Goal: Task Accomplishment & Management: Manage account settings

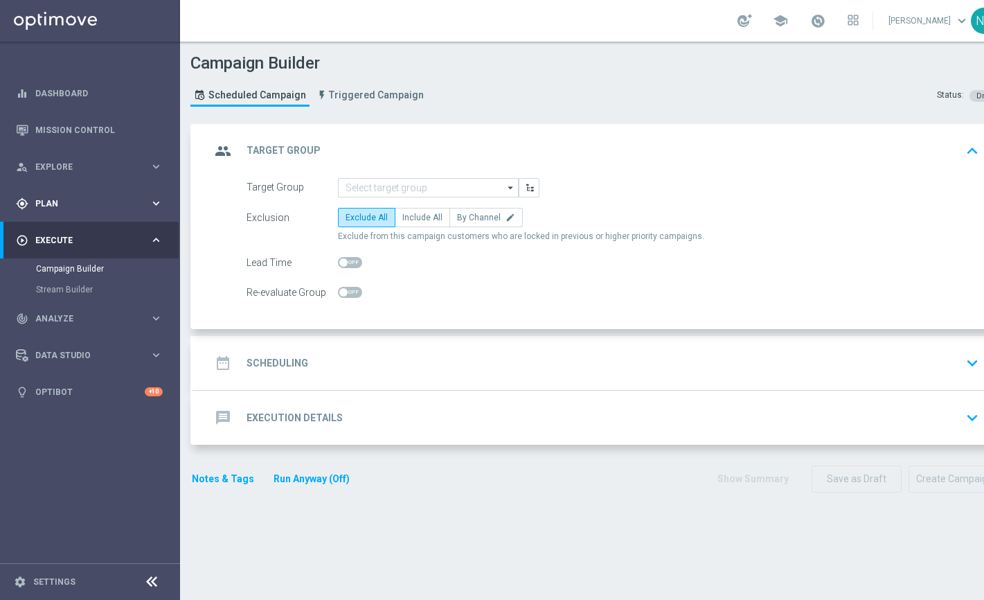
click at [84, 191] on div "gps_fixed Plan keyboard_arrow_right" at bounding box center [89, 203] width 179 height 37
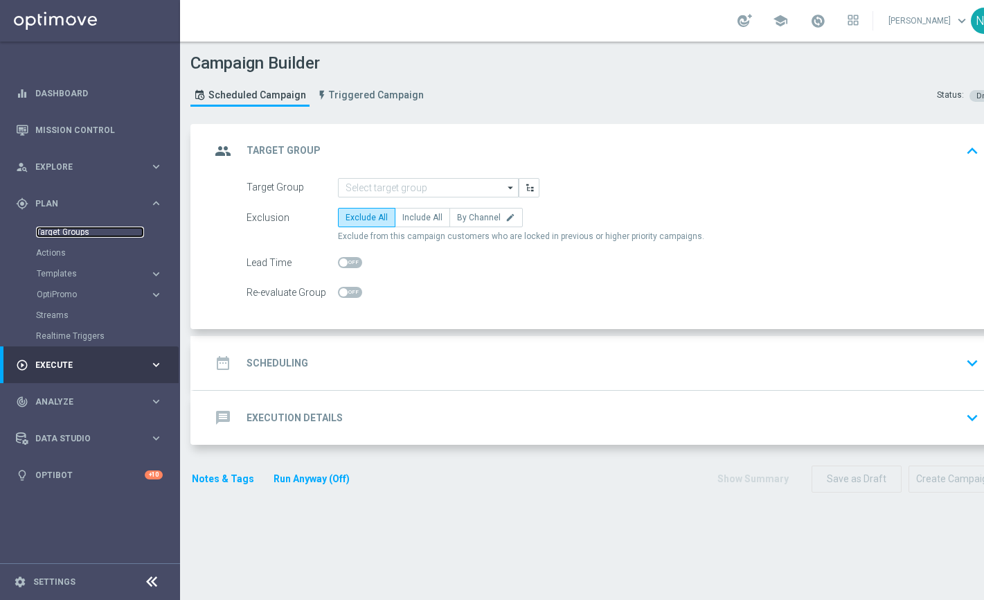
click at [79, 236] on link "Target Groups" at bounding box center [90, 231] width 108 height 11
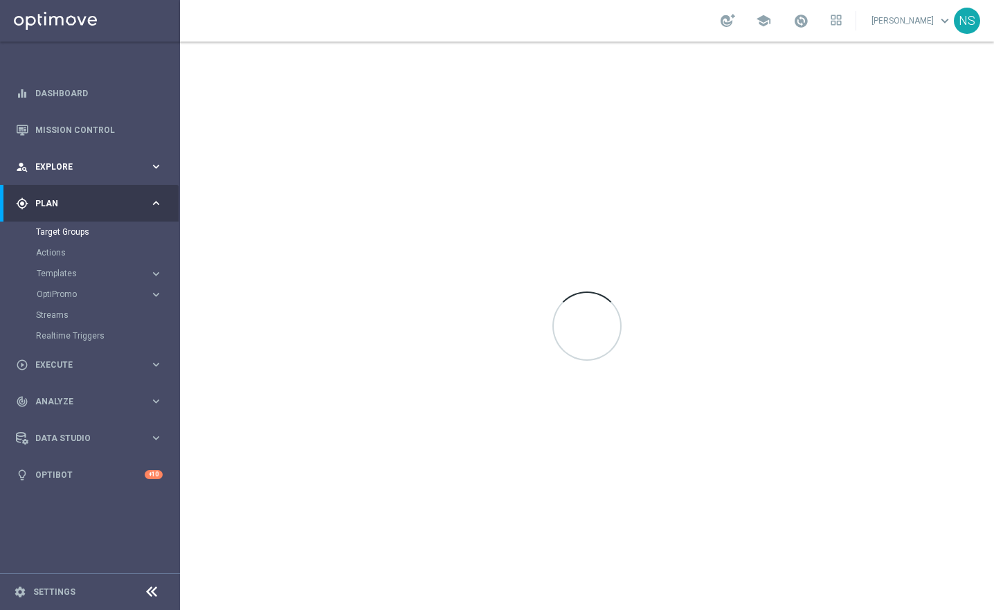
click at [60, 163] on span "Explore" at bounding box center [92, 167] width 114 height 8
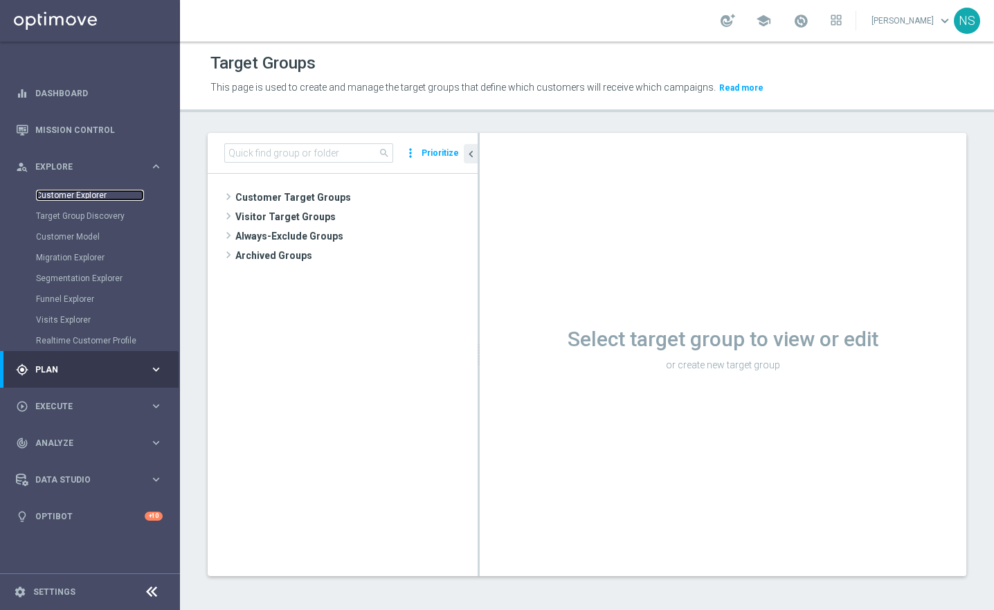
click at [73, 199] on link "Customer Explorer" at bounding box center [90, 195] width 108 height 11
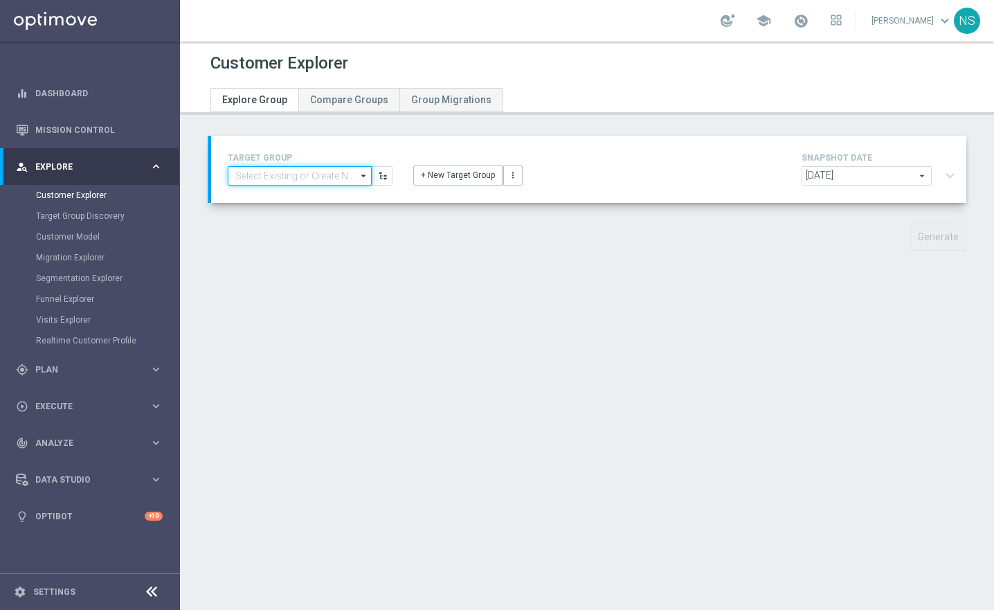
click at [269, 184] on input at bounding box center [300, 175] width 144 height 19
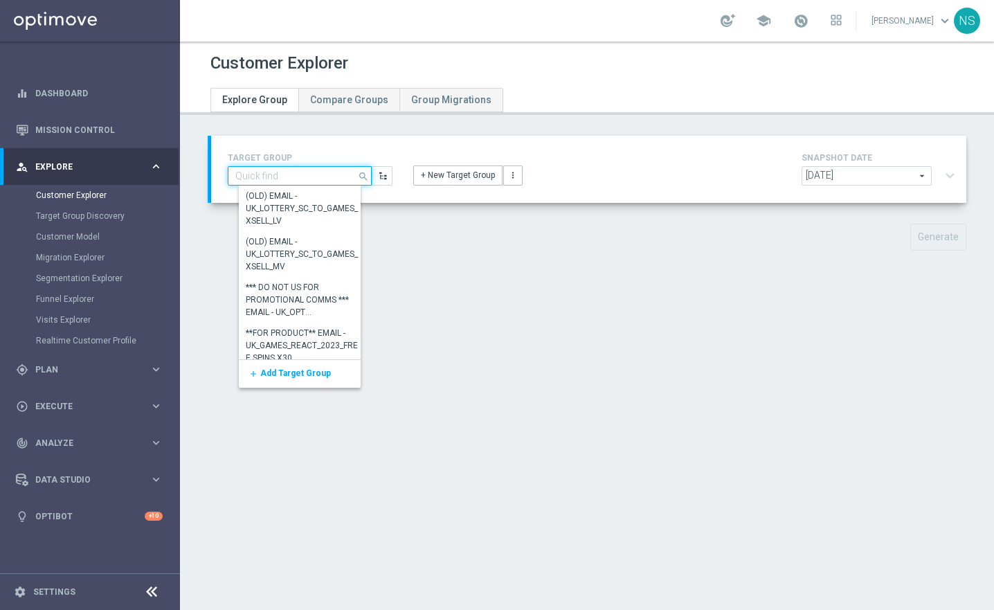
type input "ç"
paste input "Games Deposit & Get Pragmatic Deposit 60€ - Get now 20 fs Jumbo Safari, Friday …"
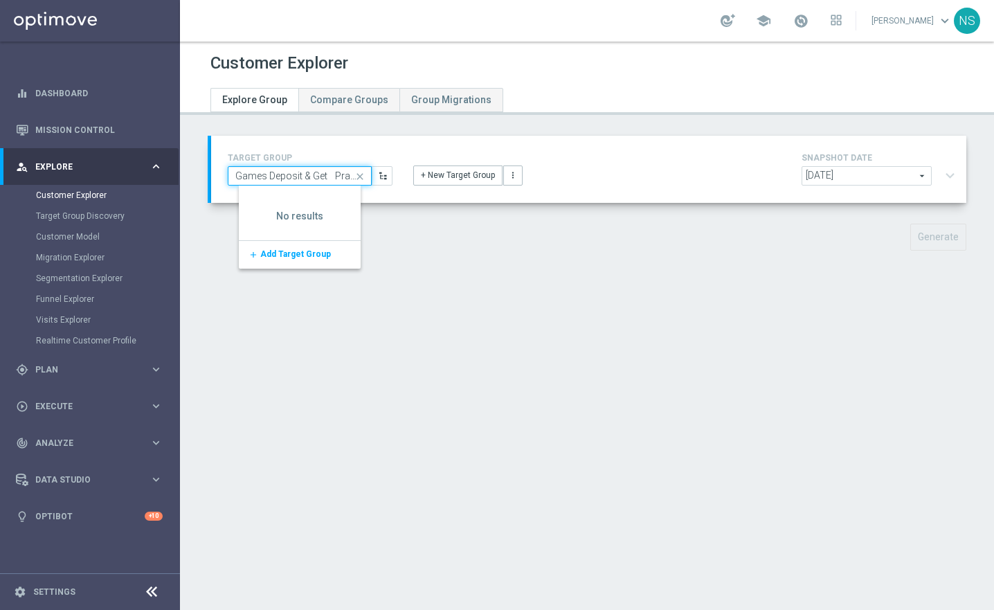
click at [314, 179] on input "Games Deposit & Get Pragmatic Deposit 60€ - Get now 20 fs Jumbo Safari, Friday …" at bounding box center [300, 175] width 144 height 19
paste input "de_all_TGT_VIP_EM_TAC_SP__GHOST_PROMO_TARGET_BUNDLE_ALL_PLAYERS"
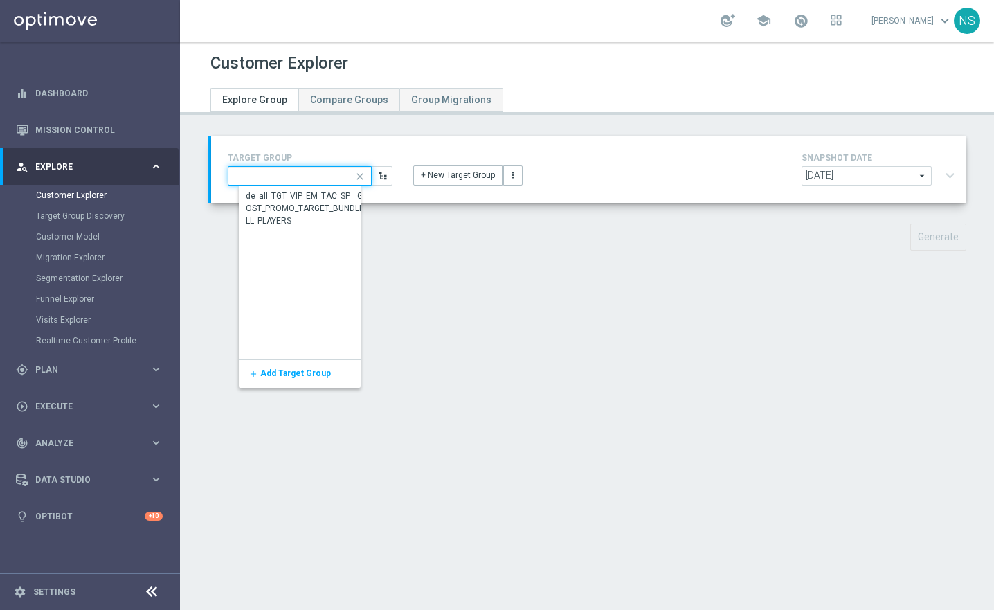
type input "de_all_TGT_VIP_EM_TAC_SP__GHOST_PROMO_TARGET_BUNDLE_ALL_PLAYERS"
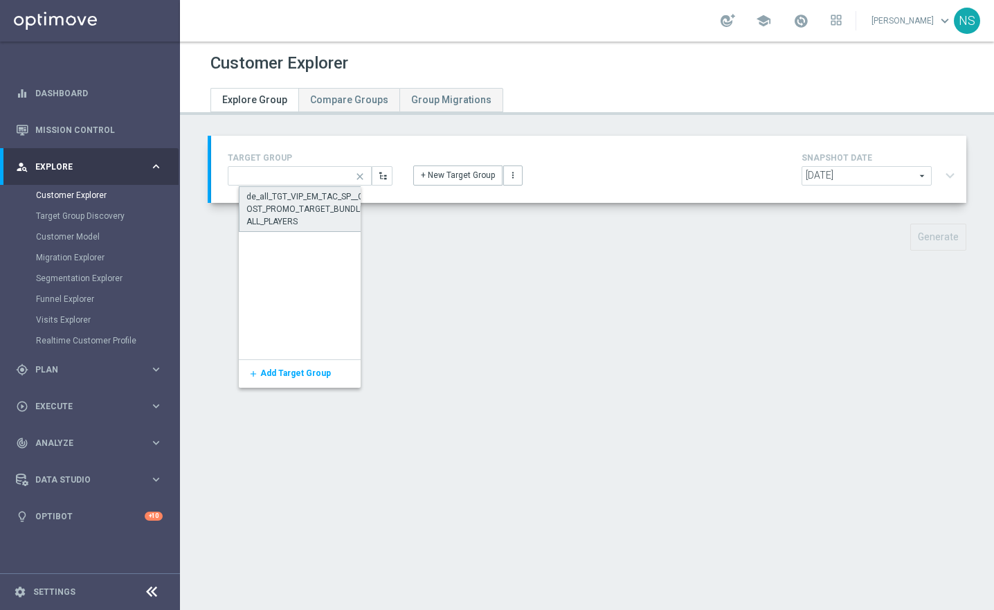
scroll to position [0, 0]
click at [313, 193] on div "de_all_TGT_VIP_EM_TAC_SP__GHOST_PROMO_TARGET_BUNDLE_ALL_PLAYERS" at bounding box center [310, 208] width 127 height 37
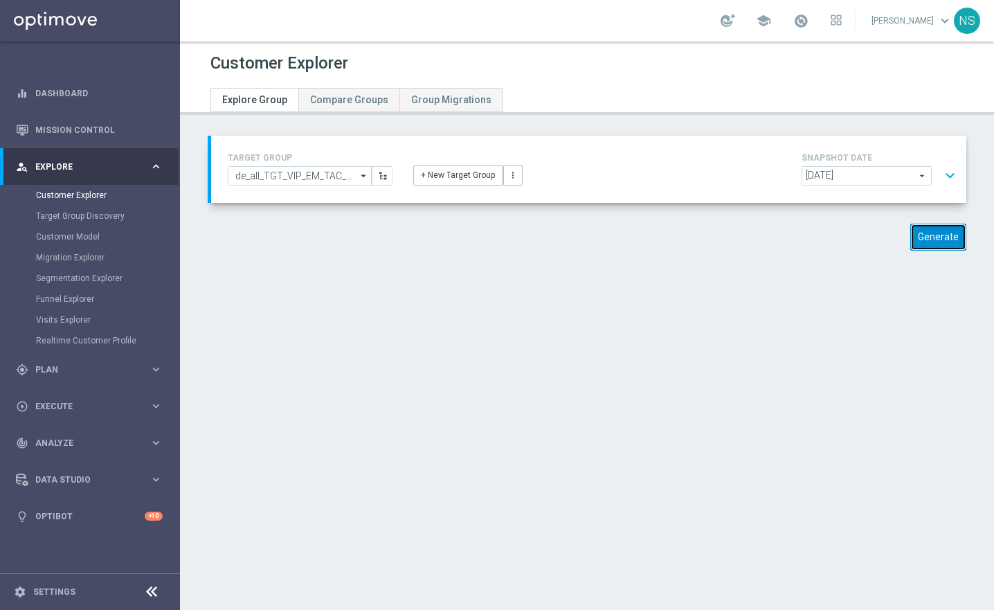
click at [915, 247] on button "Generate" at bounding box center [939, 237] width 56 height 27
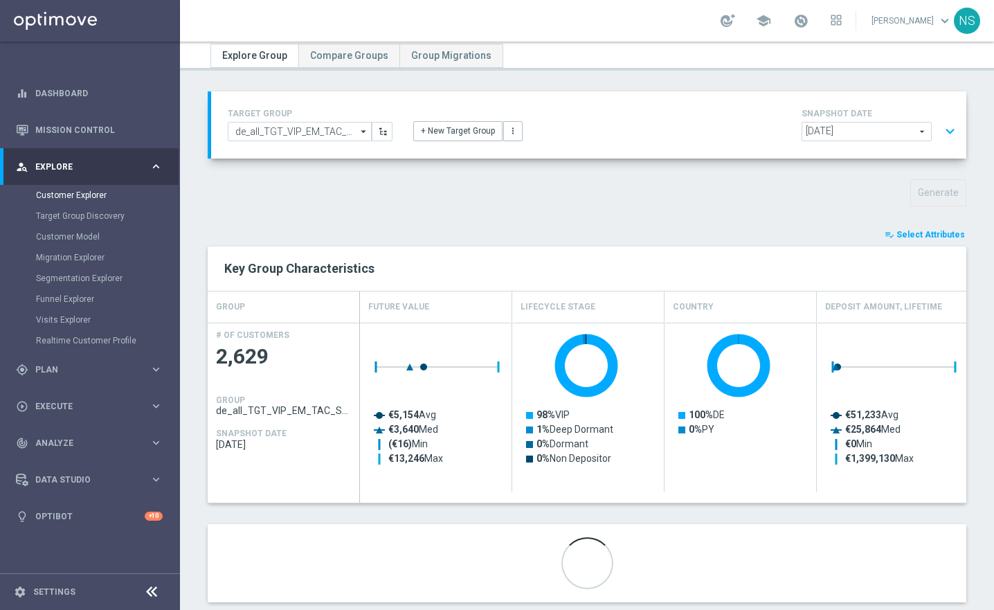
scroll to position [71, 0]
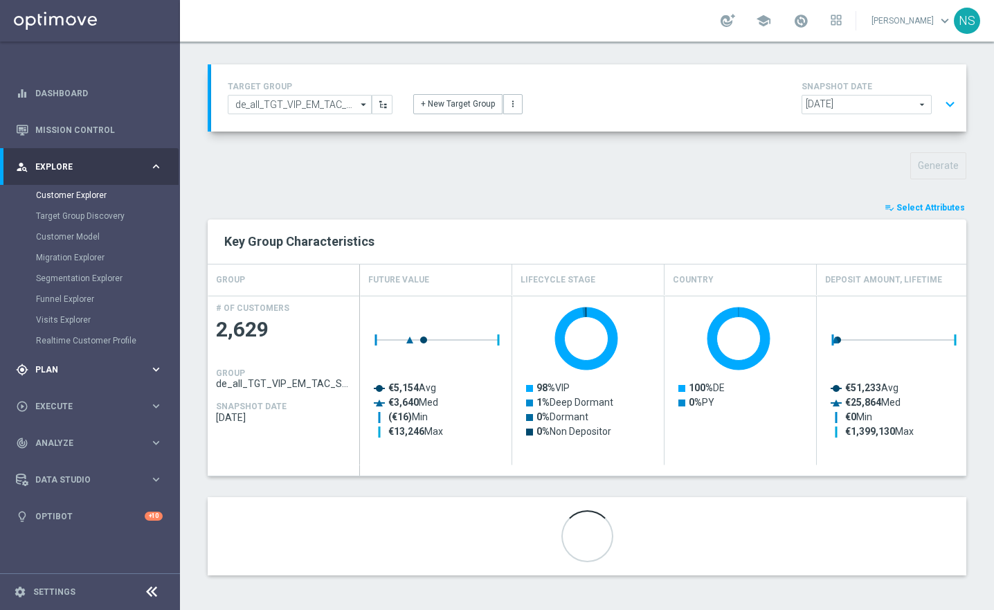
click at [69, 376] on div "gps_fixed Plan keyboard_arrow_right" at bounding box center [89, 369] width 179 height 37
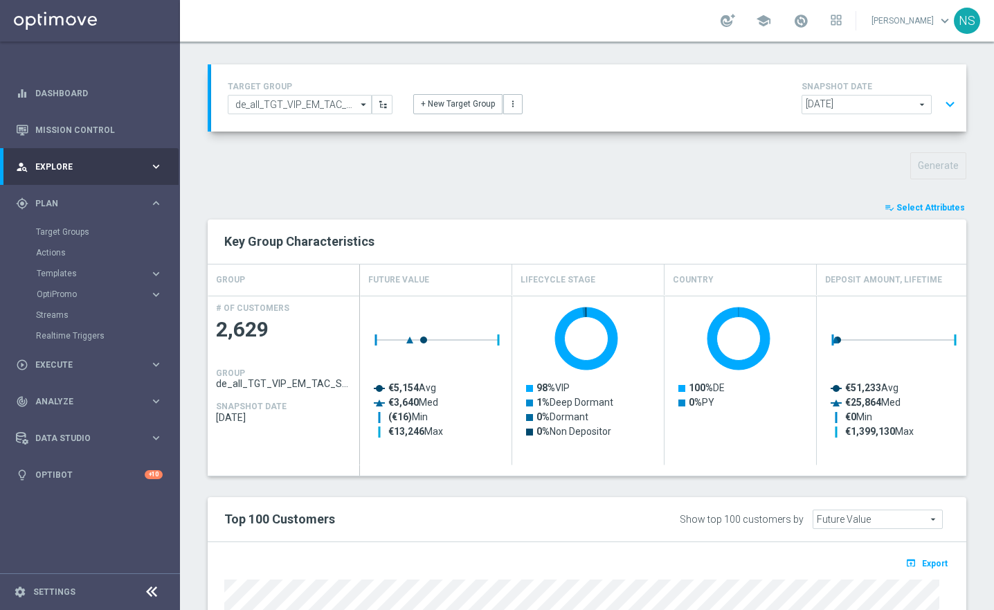
scroll to position [376, 0]
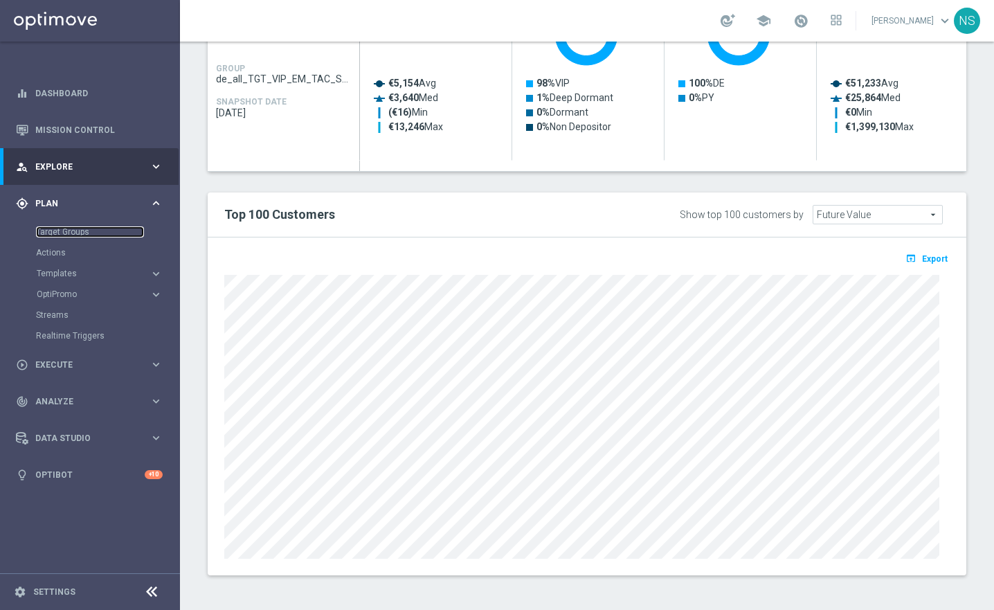
click at [59, 233] on link "Target Groups" at bounding box center [90, 231] width 108 height 11
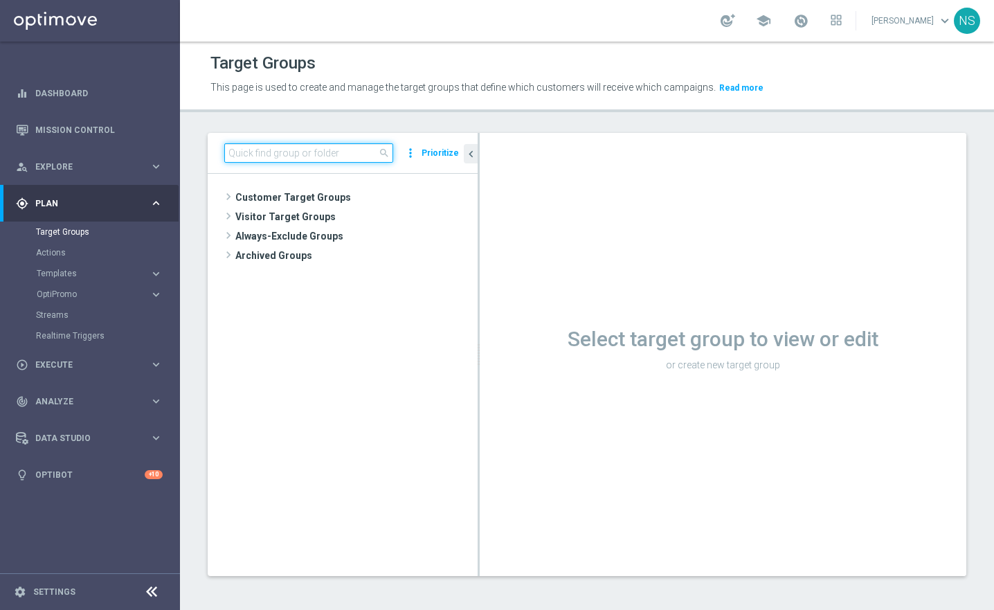
click at [280, 161] on input at bounding box center [308, 152] width 169 height 19
paste input "de_all_TGT_VIP_EM_TAC_SP__GHOST_PROMO_TARGET_BUNDLE_ALL_PLAYERS"
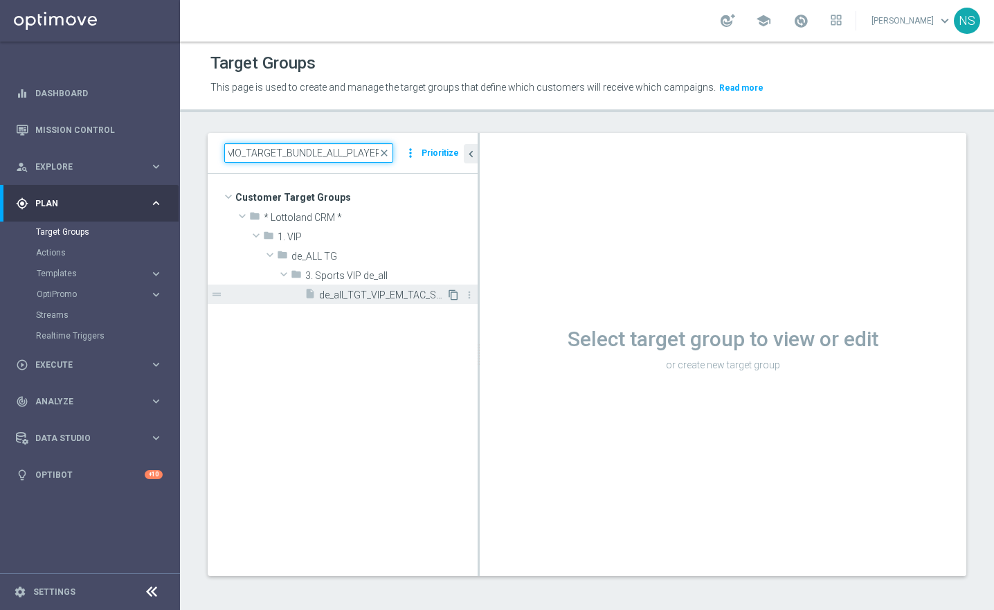
type input "de_all_TGT_VIP_EM_TAC_SP__GHOST_PROMO_TARGET_BUNDLE_ALL_PLAYERS"
click at [455, 295] on icon "content_copy" at bounding box center [453, 294] width 11 height 11
click at [453, 295] on icon "content_copy" at bounding box center [453, 294] width 11 height 11
click at [455, 297] on icon "content_copy" at bounding box center [453, 294] width 11 height 11
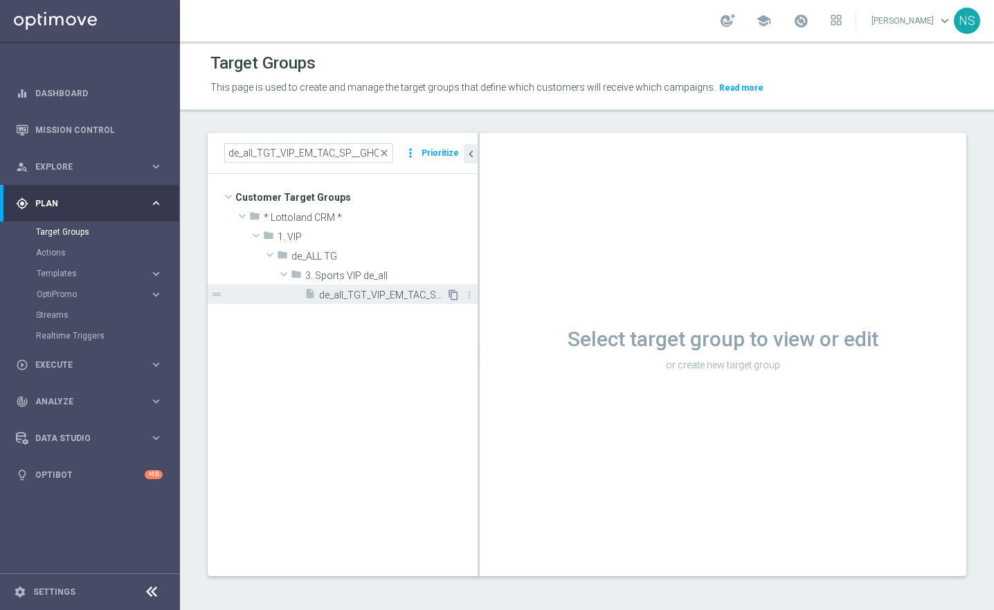
click at [452, 291] on icon "content_copy" at bounding box center [453, 294] width 11 height 11
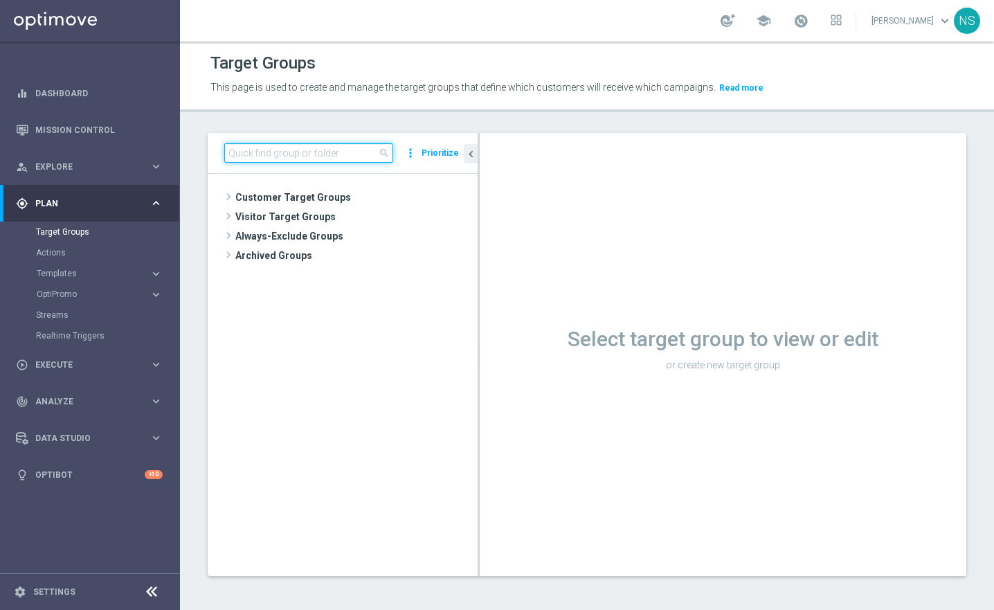
click at [296, 152] on input at bounding box center [308, 152] width 169 height 19
paste input "de_all_TGT_VIP_EM_TAC_SP__GHOST_PROMO_TARGET_BUNDLE_ALL_PLAYERS"
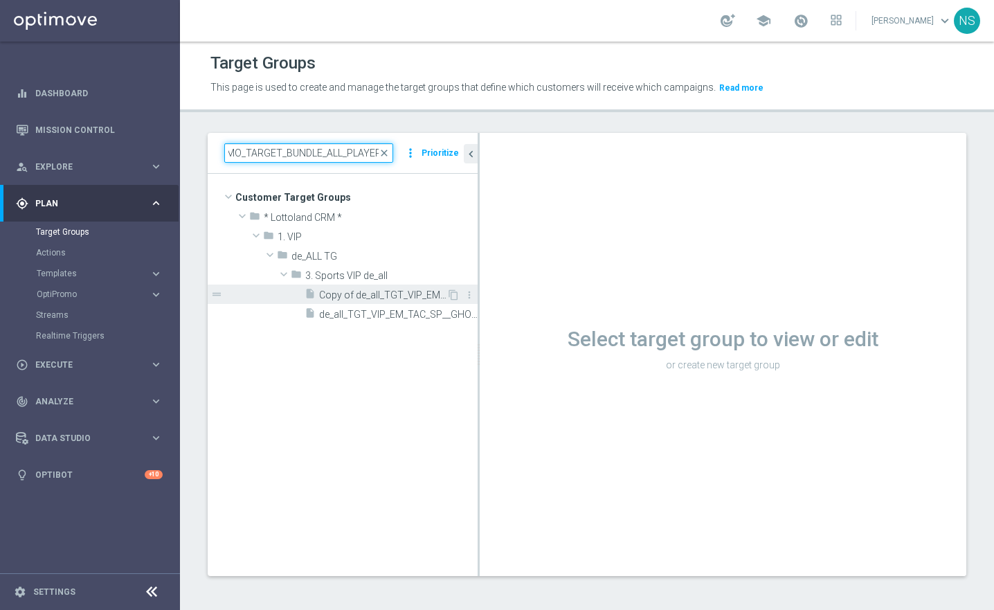
type input "de_all_TGT_VIP_EM_TAC_SP__GHOST_PROMO_TARGET_BUNDLE_ALL_PLAYERS"
click at [391, 293] on span "Copy of de_all_TGT_VIP_EM_TAC_SP__GHOST_PROMO_TARGET_BUNDLE_ALL_PLAYERS" at bounding box center [382, 295] width 127 height 12
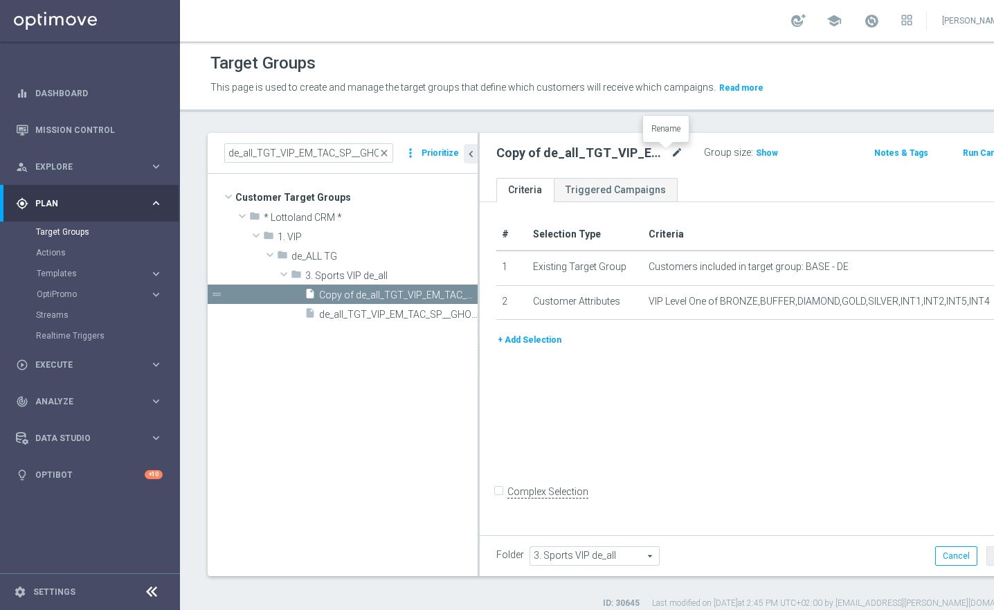
click at [671, 148] on icon "mode_edit" at bounding box center [677, 153] width 12 height 17
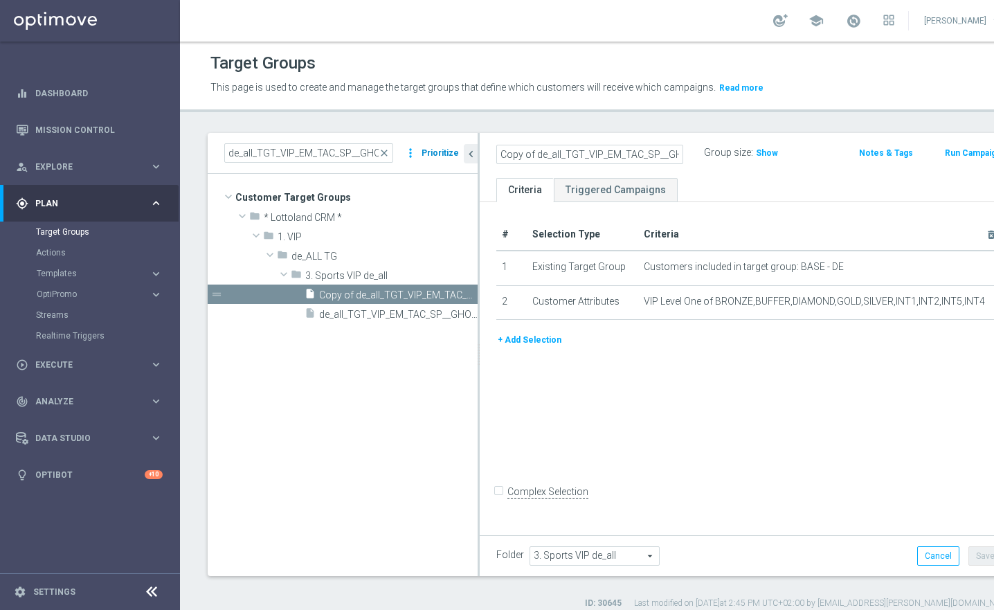
drag, startPoint x: 555, startPoint y: 159, endPoint x: 427, endPoint y: 158, distance: 128.1
click at [427, 158] on as-split "de_all_TGT_VIP_EM_TAC_SP__GHOST_PROMO_TARGET_BUNDLE_ALL_PLAYERS close more_vert…" at bounding box center [614, 354] width 812 height 443
click at [536, 152] on input "Copy of de_all_TGT_VIP_EM_TAC_SP__GHOST_PROMO_TARGET_BUNDLE_ALL_PLAYERS" at bounding box center [590, 154] width 187 height 19
type input "de_DE_TGT_VIP_EM_TAC_SP__GHOST_PROMO_TARGET_BUNDLE_ALL_PLAYERS"
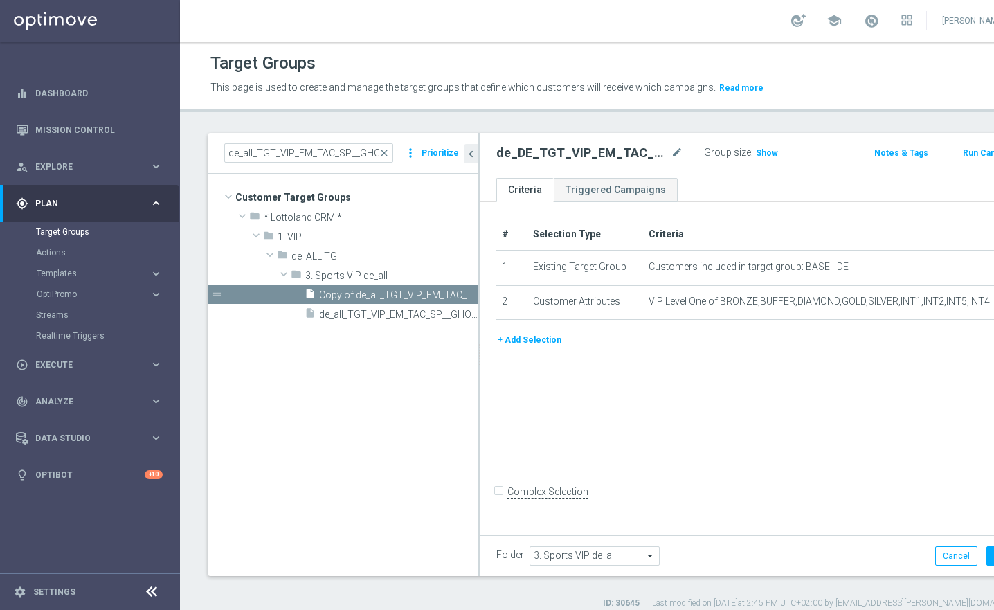
click at [641, 557] on span "3. Sports VIP de_all" at bounding box center [594, 556] width 129 height 18
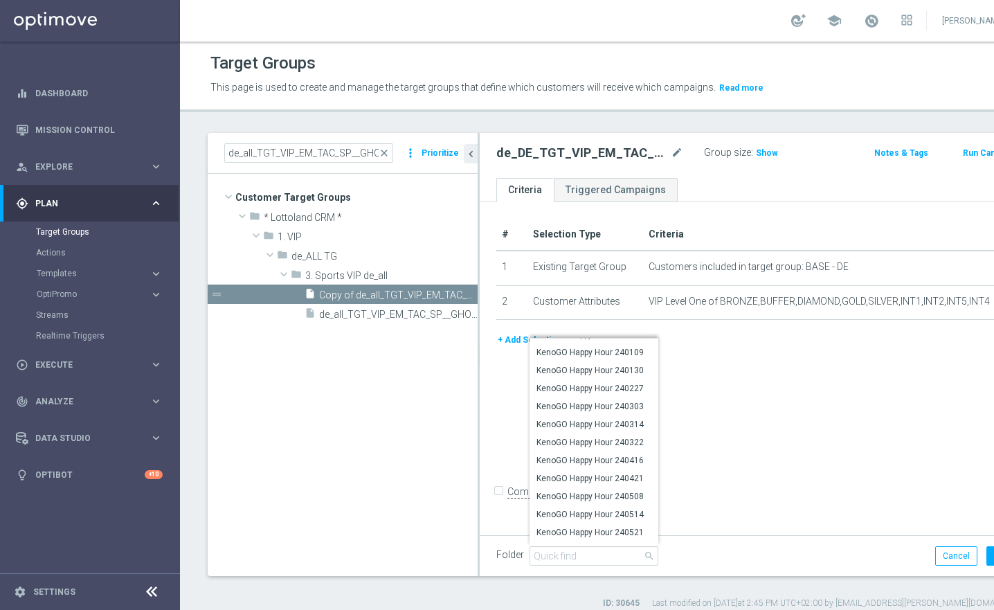
scroll to position [18775, 0]
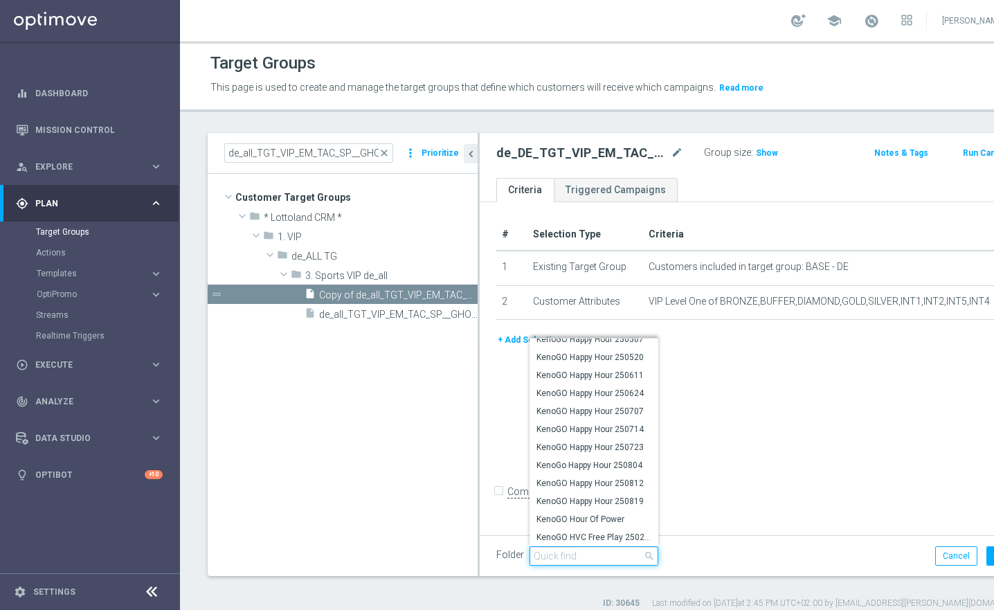
click at [559, 553] on input "search" at bounding box center [594, 555] width 129 height 19
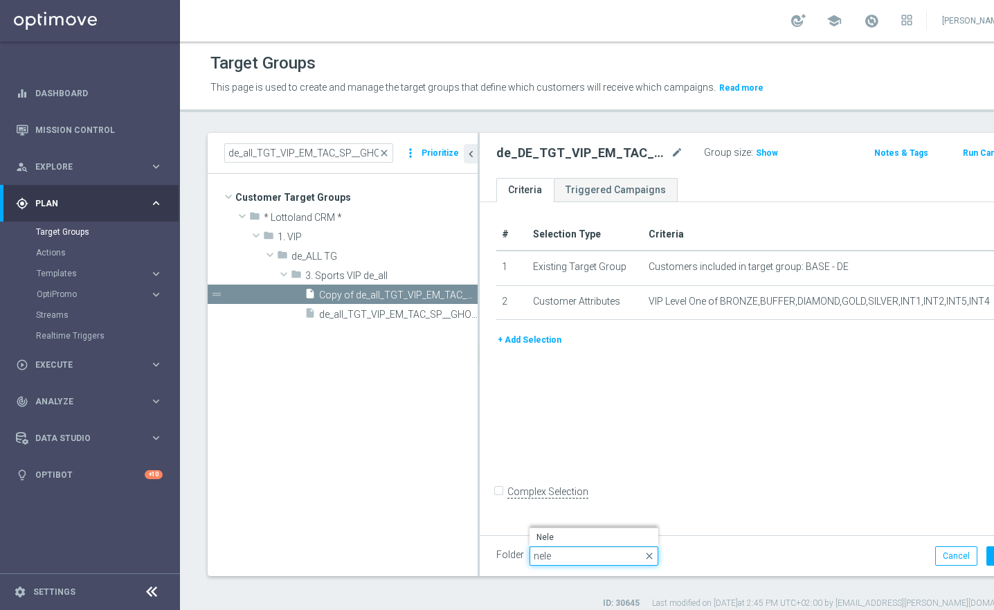
scroll to position [0, 0]
type input "nele"
click at [537, 535] on span "Nele" at bounding box center [594, 537] width 115 height 11
type input "Nele"
click at [987, 560] on button "Save" at bounding box center [1004, 555] width 34 height 19
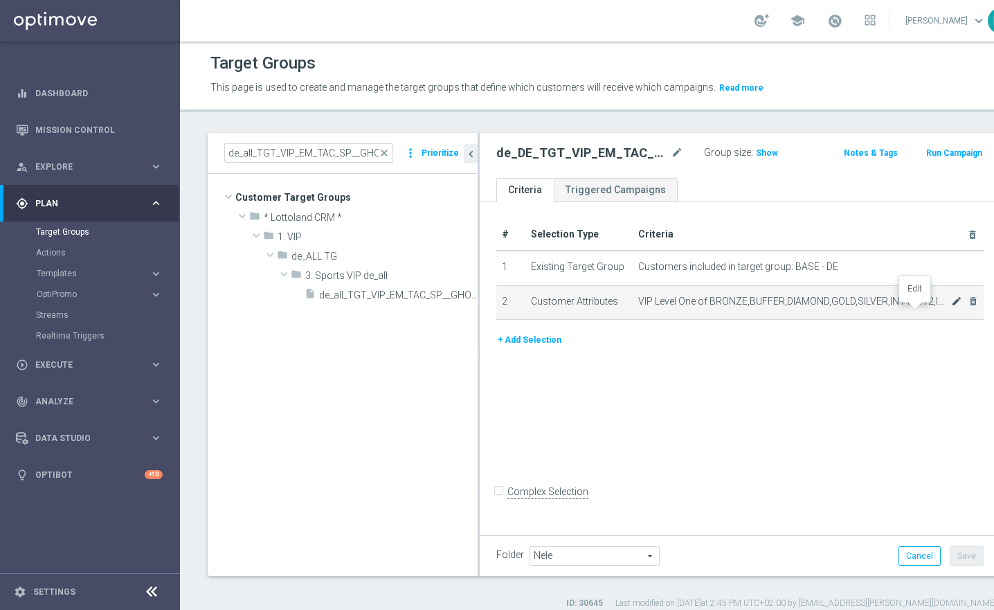
click at [951, 307] on icon "mode_edit" at bounding box center [956, 301] width 11 height 11
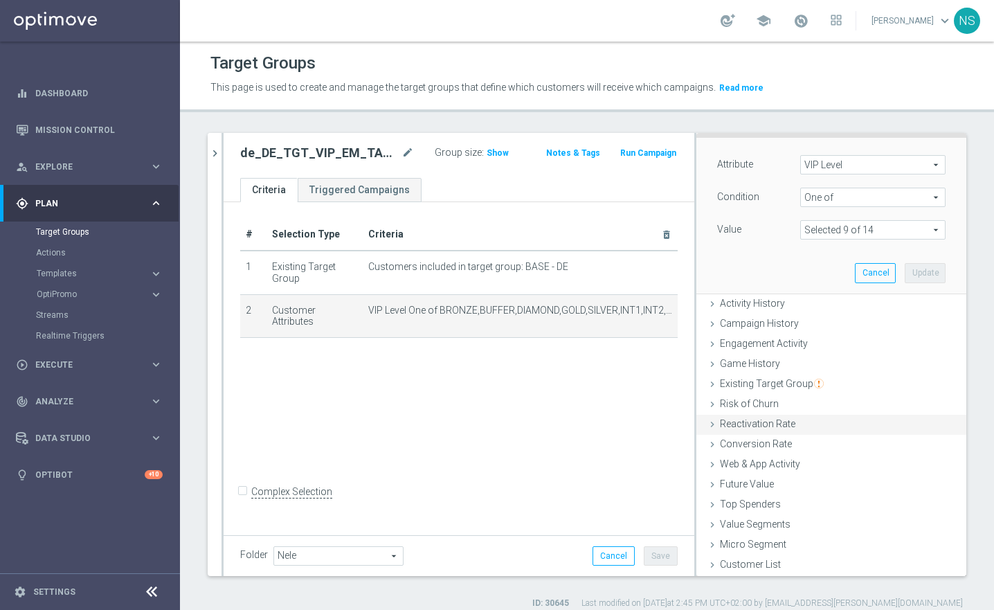
scroll to position [81, 0]
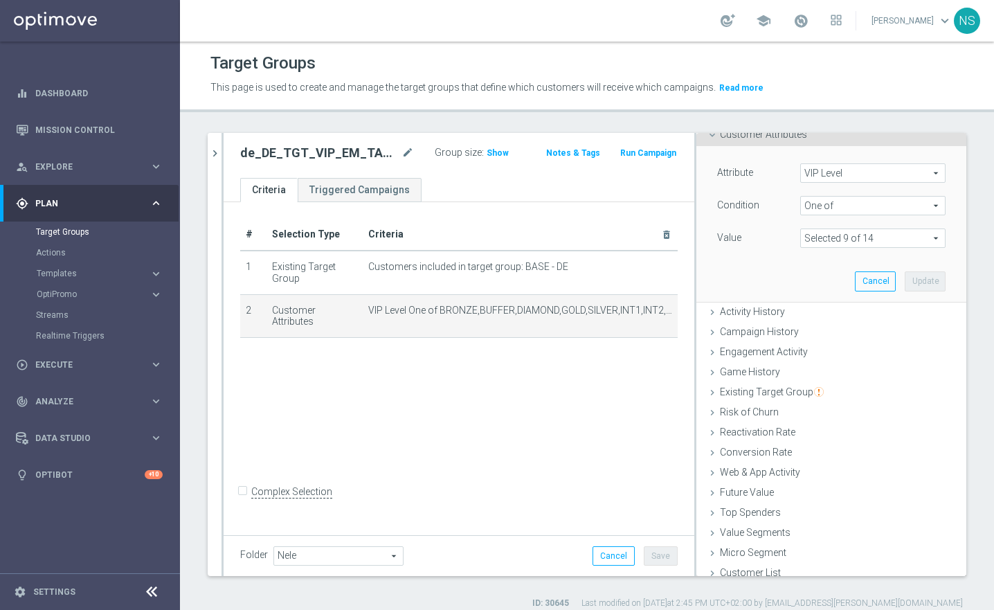
click at [828, 240] on span at bounding box center [873, 238] width 144 height 18
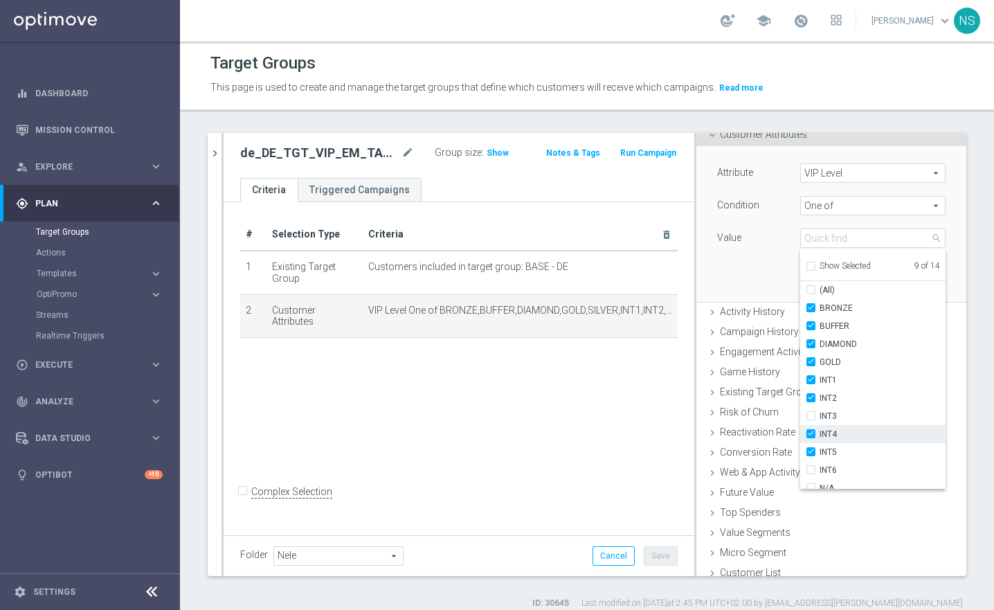
click at [820, 435] on label "INT4" at bounding box center [883, 434] width 126 height 18
click at [811, 435] on input "INT4" at bounding box center [815, 434] width 9 height 9
checkbox input "false"
type input "Selected 8 of 14"
click at [811, 394] on input "INT2" at bounding box center [815, 398] width 9 height 9
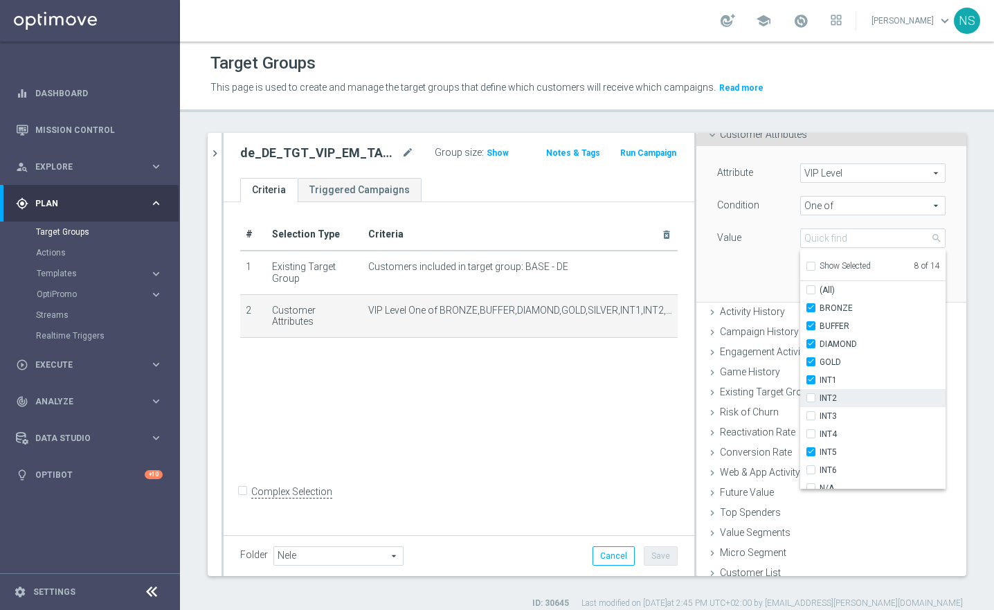
checkbox input "false"
type input "Selected 7 of 14"
click at [811, 376] on input "INT1" at bounding box center [815, 380] width 9 height 9
checkbox input "false"
type input "Selected 6 of 14"
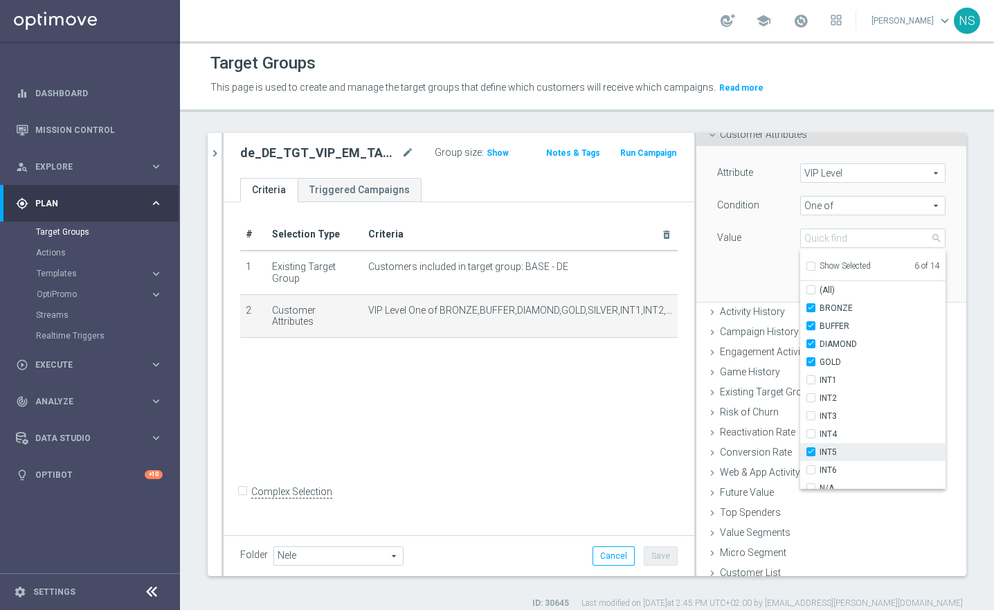
click at [801, 458] on div "INT5" at bounding box center [873, 452] width 145 height 18
click at [811, 452] on input "INT5" at bounding box center [815, 452] width 9 height 9
checkbox input "false"
type input "Selected 5 of 14"
click at [593, 460] on div "# Selection Type Criteria delete_forever 1 Existing Target Group Customers incl…" at bounding box center [459, 367] width 471 height 330
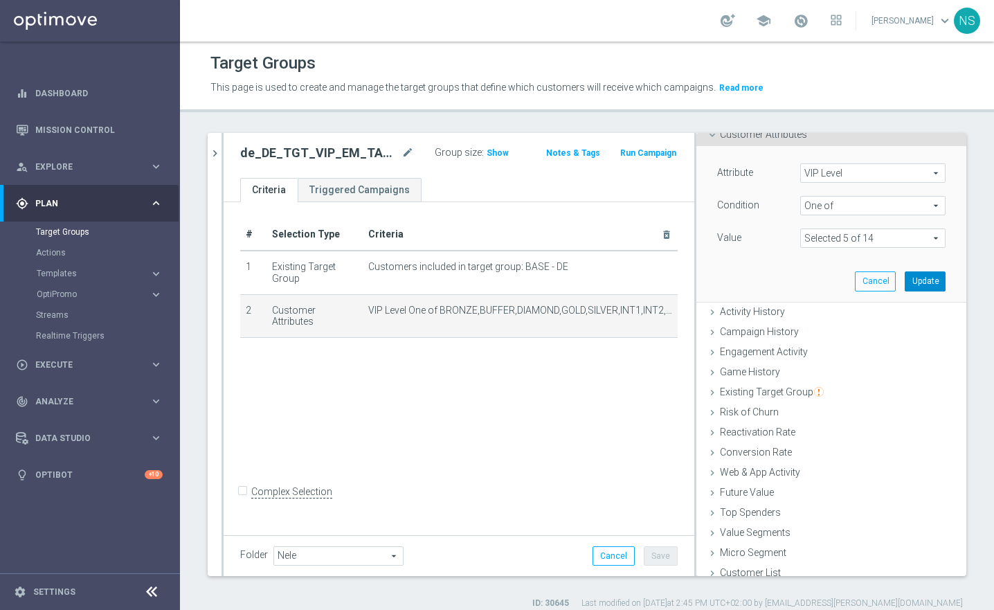
click at [907, 279] on button "Update" at bounding box center [925, 280] width 41 height 19
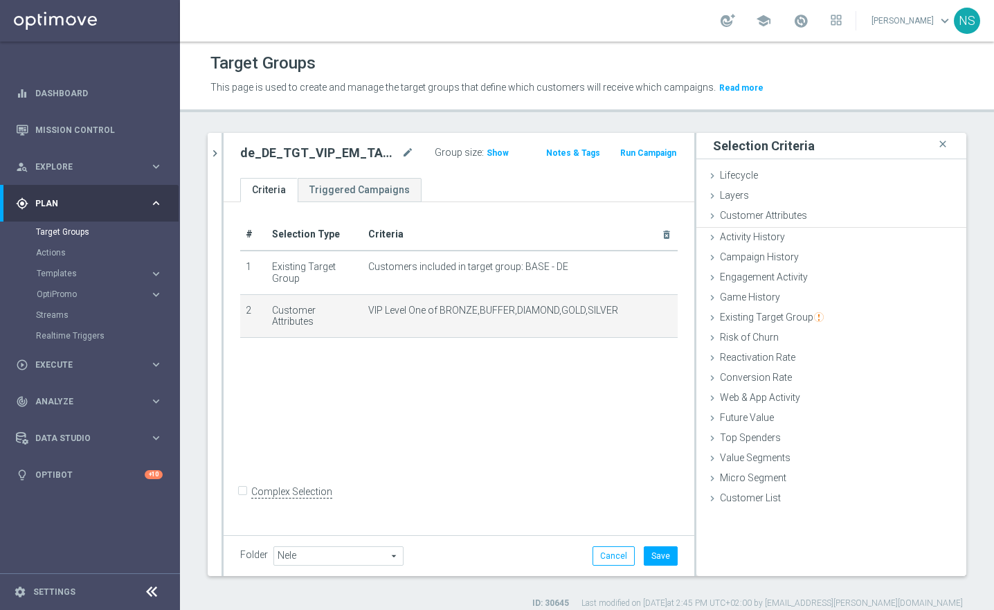
scroll to position [0, 0]
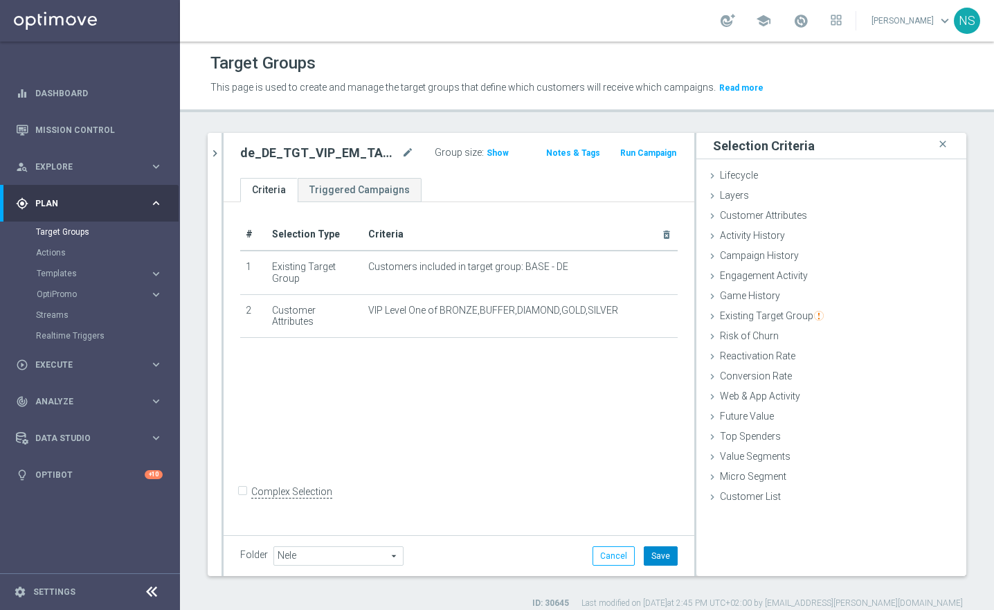
click at [658, 564] on button "Save" at bounding box center [661, 555] width 34 height 19
click at [357, 154] on h2 "de_DE_TGT_VIP_EM_TAC_SP__GHOST_PROMO_TARGET_BUNDLE_ALL_PLAYERS" at bounding box center [319, 153] width 159 height 17
copy h2 "de_DE_TGT_VIP_EM_TAC_SP__GHOST_PROMO_TARGET_BUNDLE_ALL_PLAYERS"
click at [217, 158] on icon "chevron_right" at bounding box center [214, 153] width 13 height 13
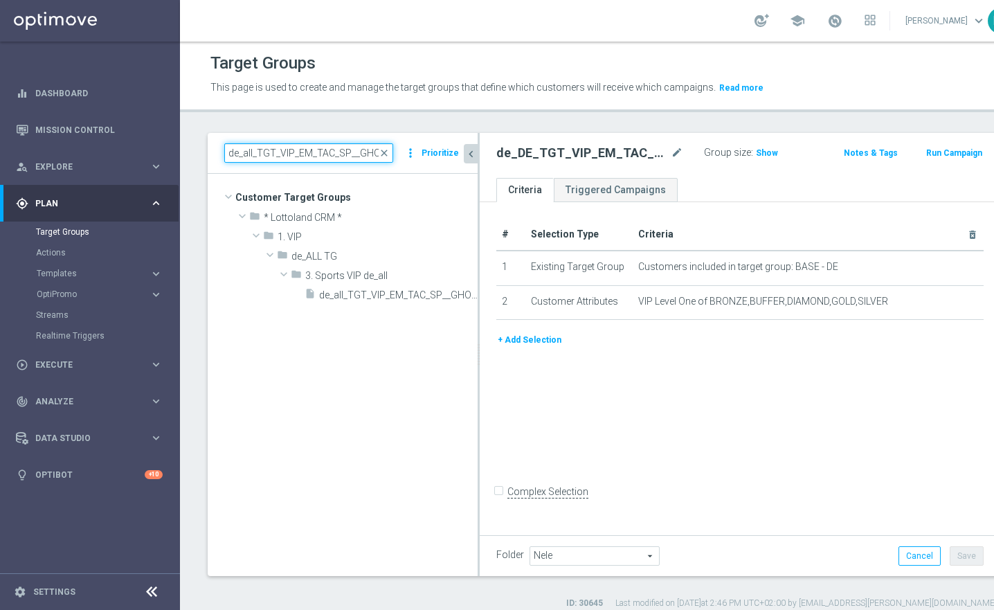
click at [305, 154] on input "de_all_TGT_VIP_EM_TAC_SP__GHOST_PROMO_TARGET_BUNDLE_ALL_PLAYERS" at bounding box center [308, 152] width 169 height 19
paste input "DE"
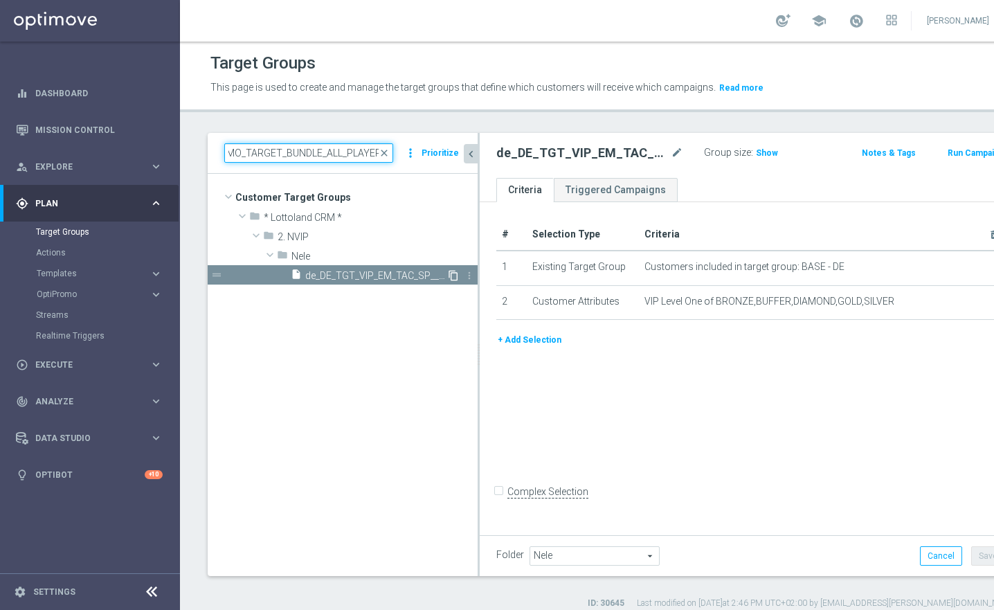
type input "de_DE_TGT_VIP_EM_TAC_SP__GHOST_PROMO_TARGET_BUNDLE_ALL_PLAYERS"
click at [456, 275] on icon "content_copy" at bounding box center [453, 275] width 11 height 11
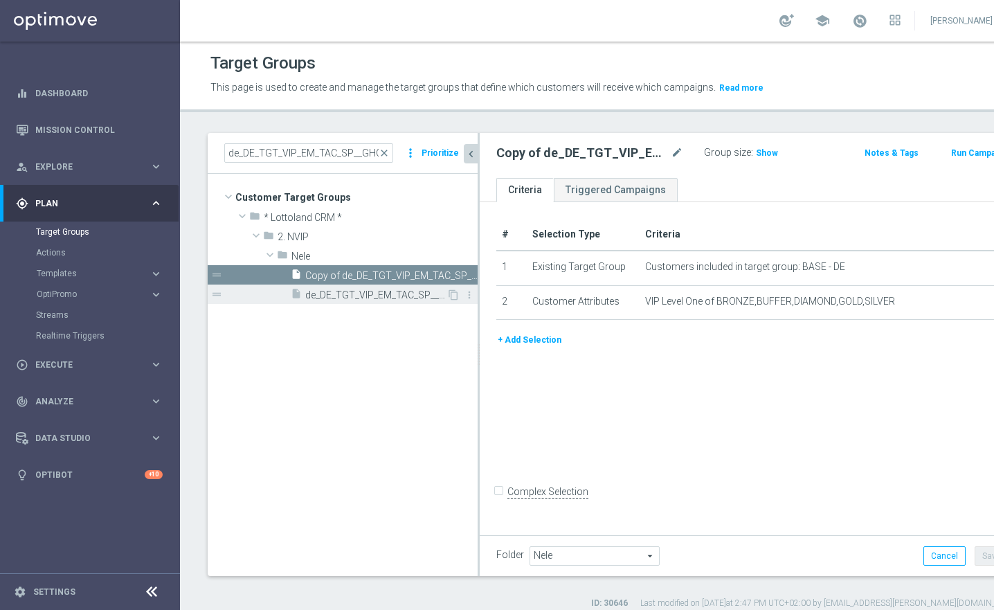
click at [392, 301] on div "insert_drive_file de_DE_TGT_VIP_EM_TAC_SP__GHOST_PROMO_TARGET_BUNDLE_ALL_PLAYERS" at bounding box center [369, 294] width 156 height 19
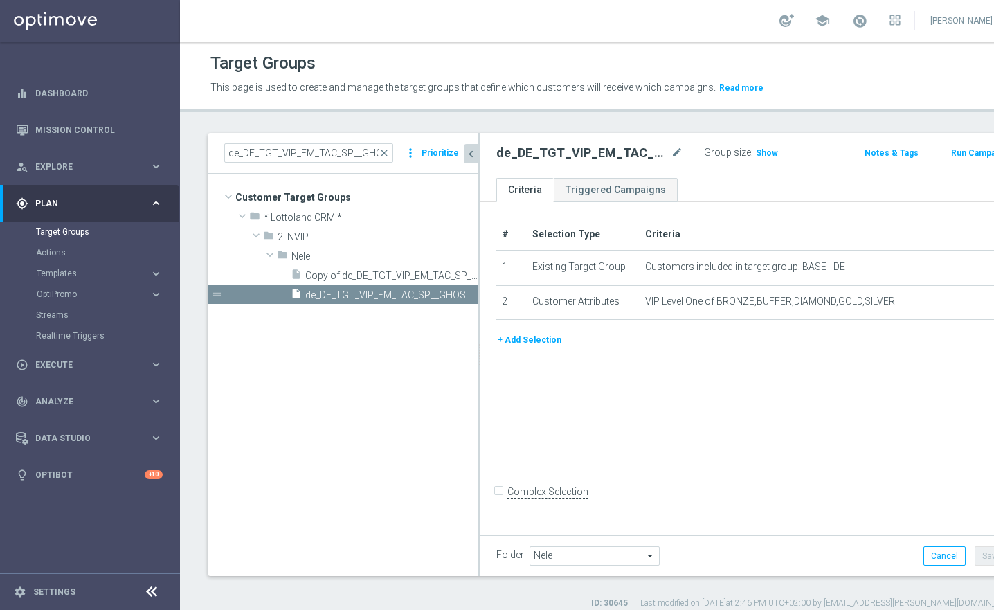
click at [621, 148] on h2 "de_DE_TGT_VIP_EM_TAC_SP__GHOST_PROMO_TARGET_BUNDLE_ALL_PLAYERS" at bounding box center [583, 153] width 172 height 17
click at [671, 153] on icon "mode_edit" at bounding box center [677, 153] width 12 height 17
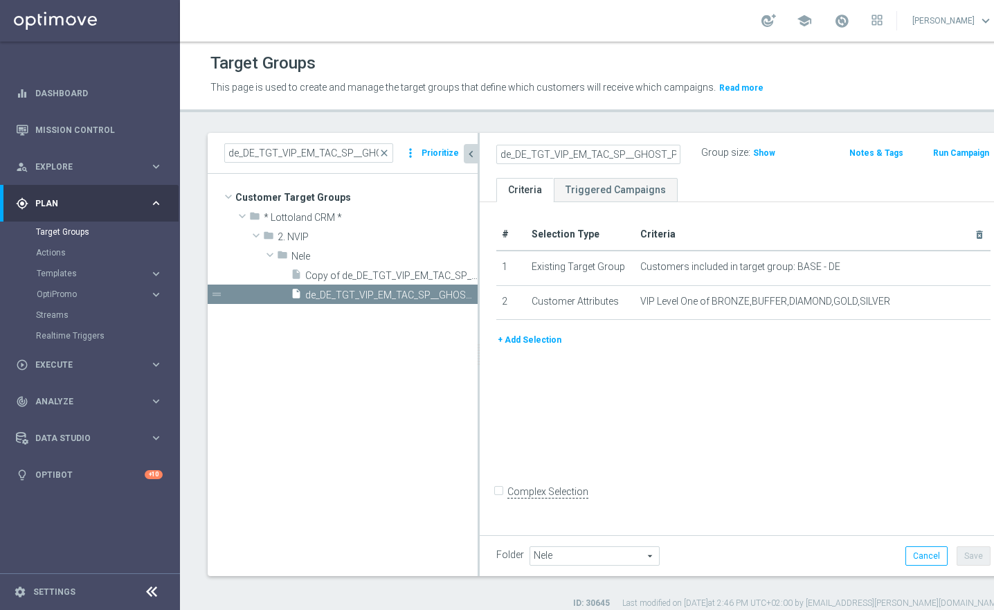
scroll to position [0, 204]
drag, startPoint x: 632, startPoint y: 153, endPoint x: 661, endPoint y: 155, distance: 29.8
click at [662, 156] on div "de_DE_TGT_VIP_EM_TAC_SP__GHOST_PROMO_TARGET_BUNDLE_ALL_PLAYERS" at bounding box center [599, 152] width 205 height 19
type input "de_DE_TGT_VIP_EM_TAC_SP__GHOST_PROMO_TARGET_BUNDLE_ALL_PLAYERS_7DAYS"
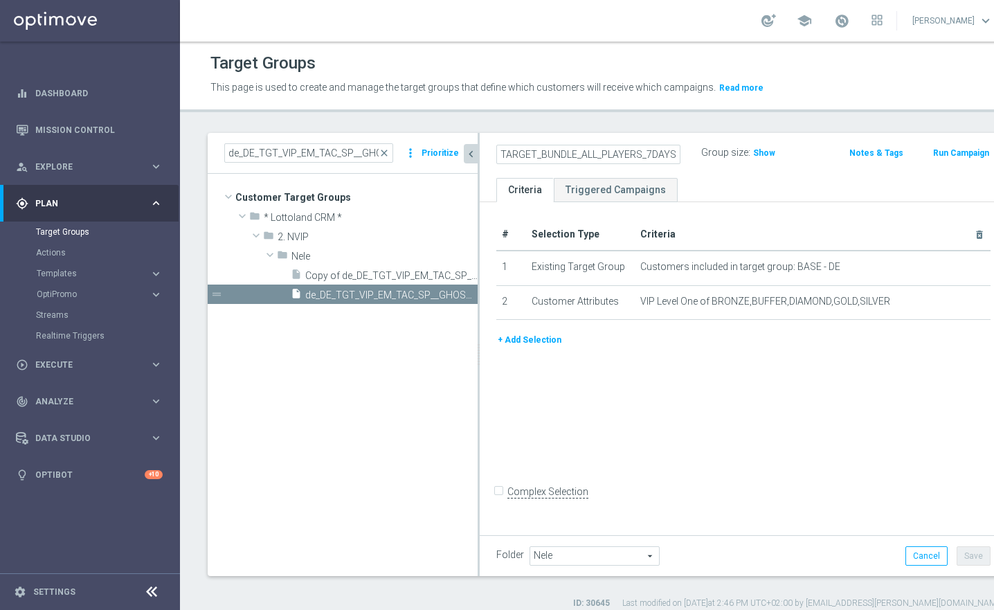
scroll to position [0, 0]
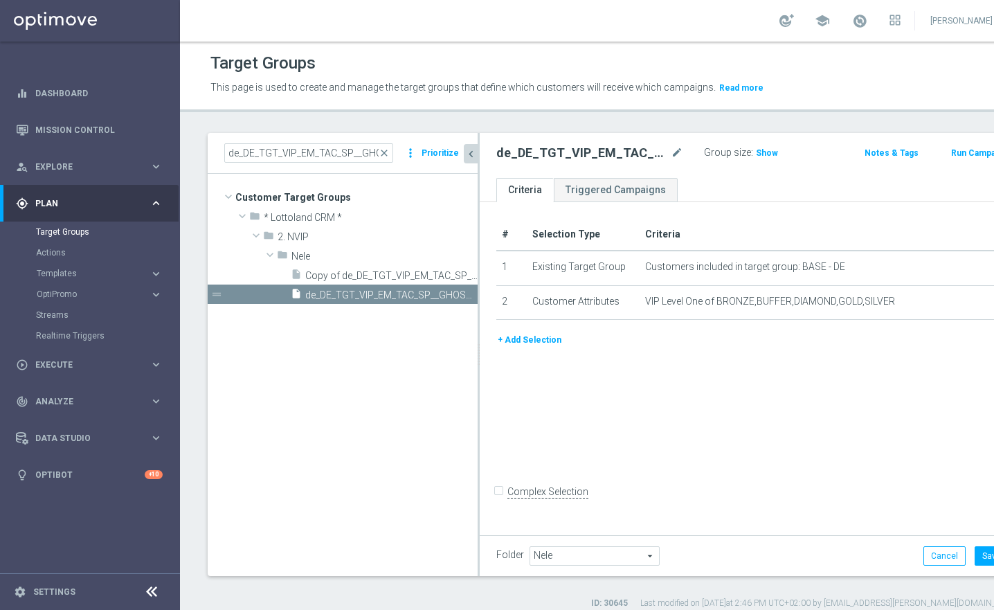
click at [544, 348] on button "+ Add Selection" at bounding box center [530, 339] width 66 height 15
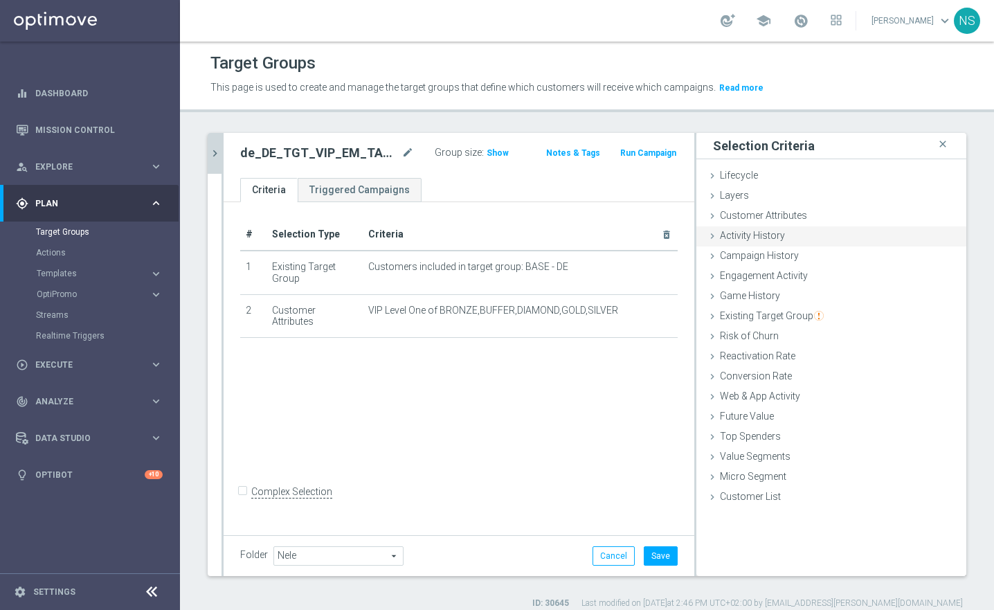
click at [753, 235] on span "Activity History" at bounding box center [752, 235] width 65 height 11
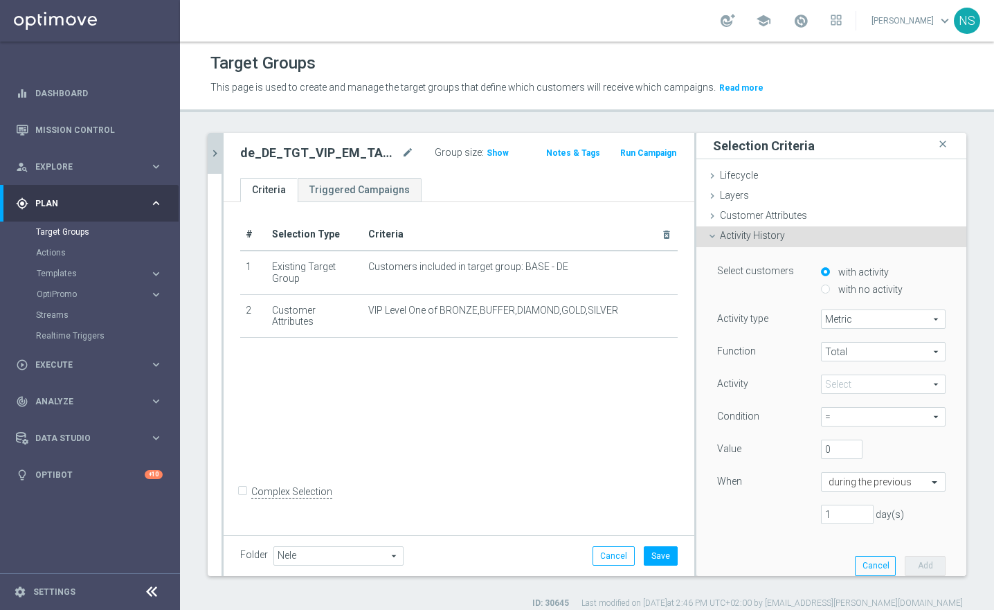
click at [836, 316] on span "Metric" at bounding box center [883, 319] width 123 height 18
click at [839, 363] on span "Days with activity" at bounding box center [883, 357] width 109 height 11
type input "Days with activity"
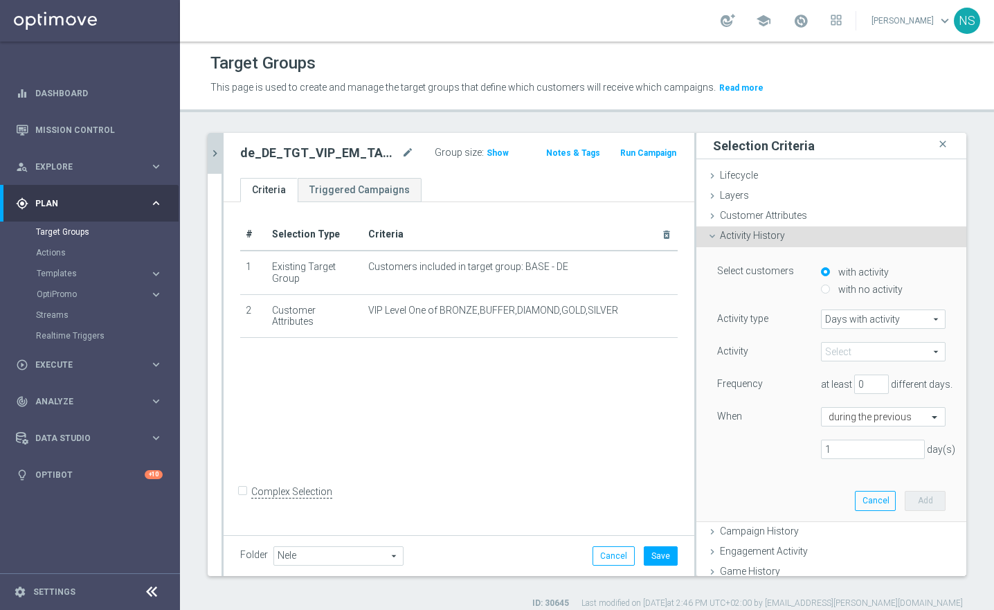
click at [839, 348] on span at bounding box center [883, 352] width 123 height 18
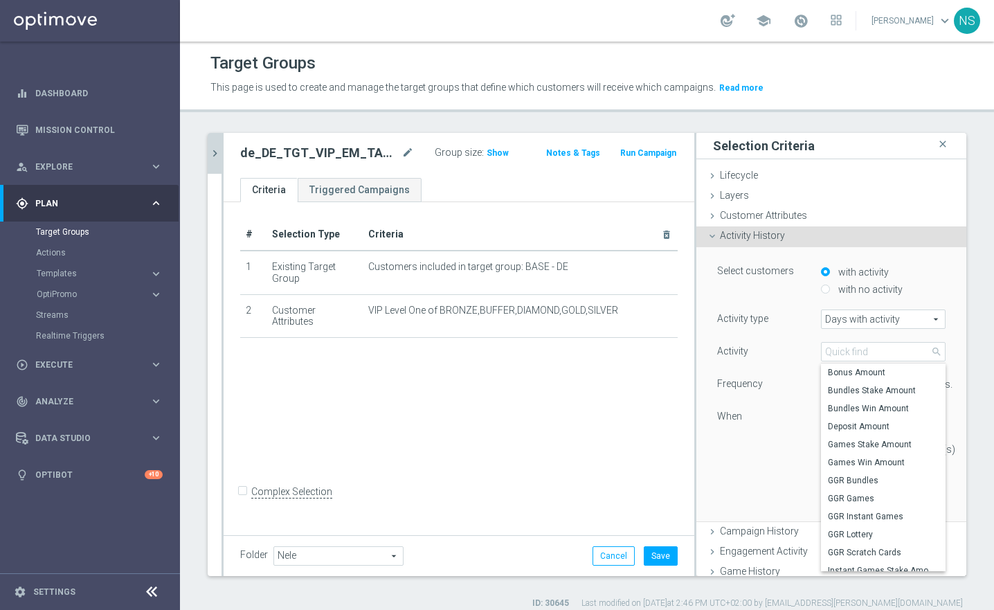
click at [788, 362] on div "Activity" at bounding box center [759, 353] width 104 height 22
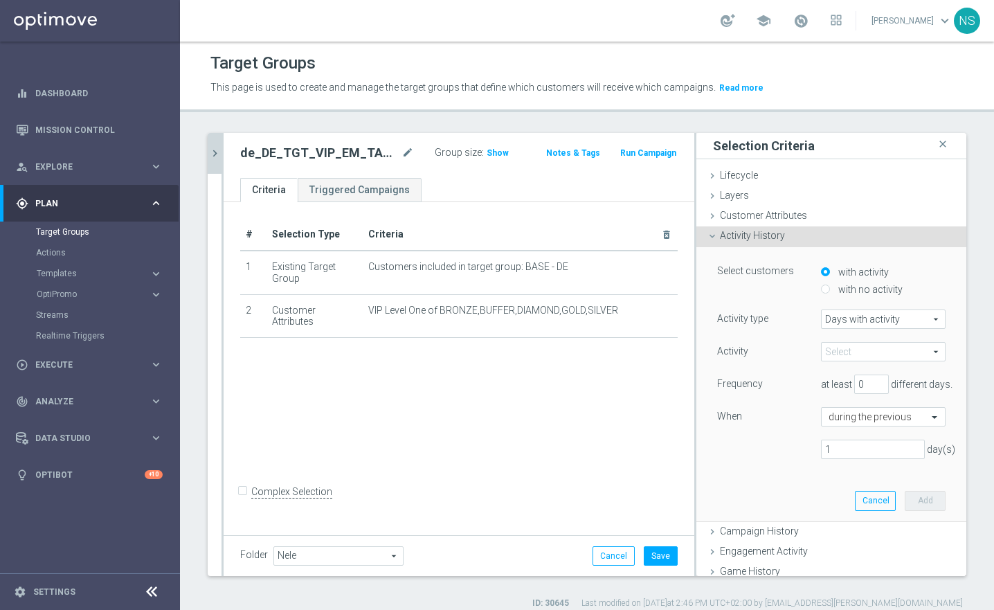
click at [840, 353] on span at bounding box center [883, 352] width 123 height 18
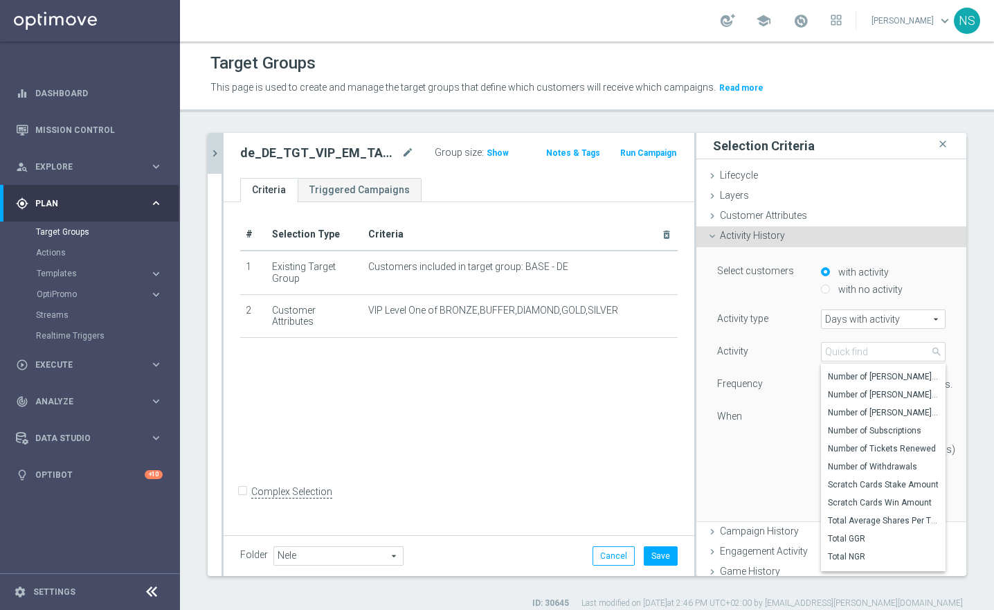
scroll to position [804, 0]
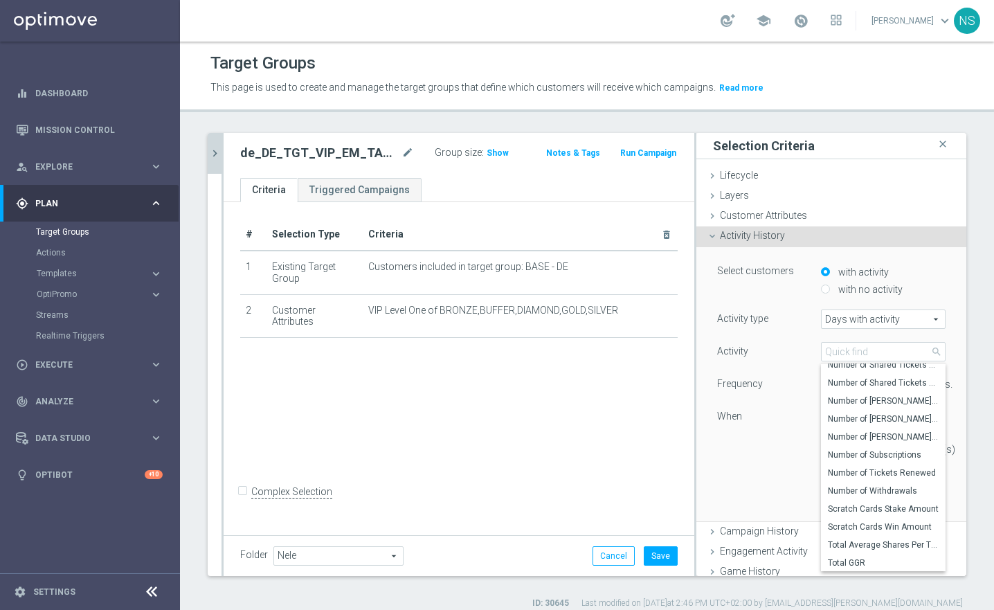
click at [787, 457] on div "1 day(s)" at bounding box center [831, 449] width 249 height 19
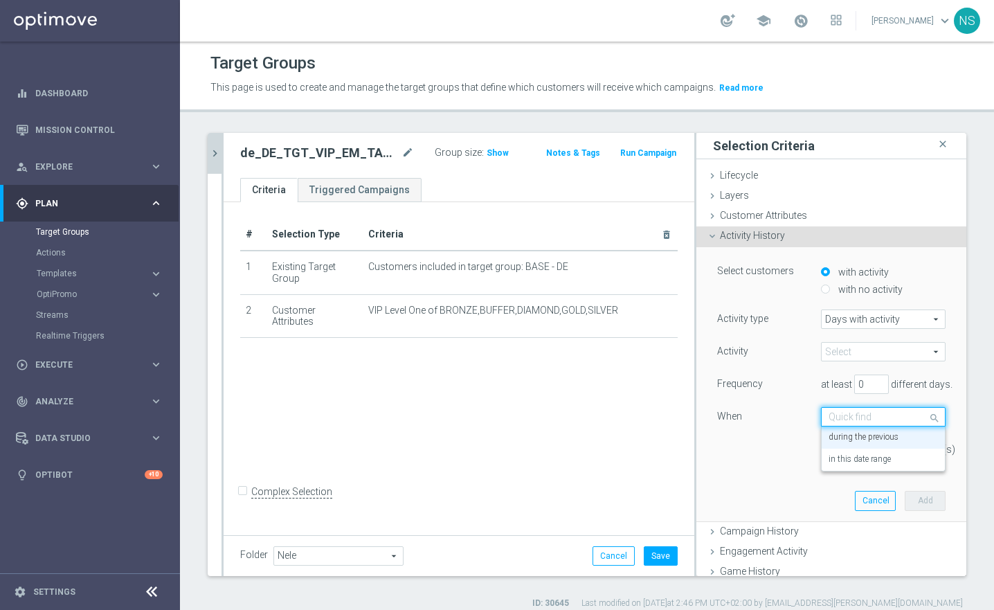
click at [870, 416] on input "text" at bounding box center [870, 417] width 82 height 12
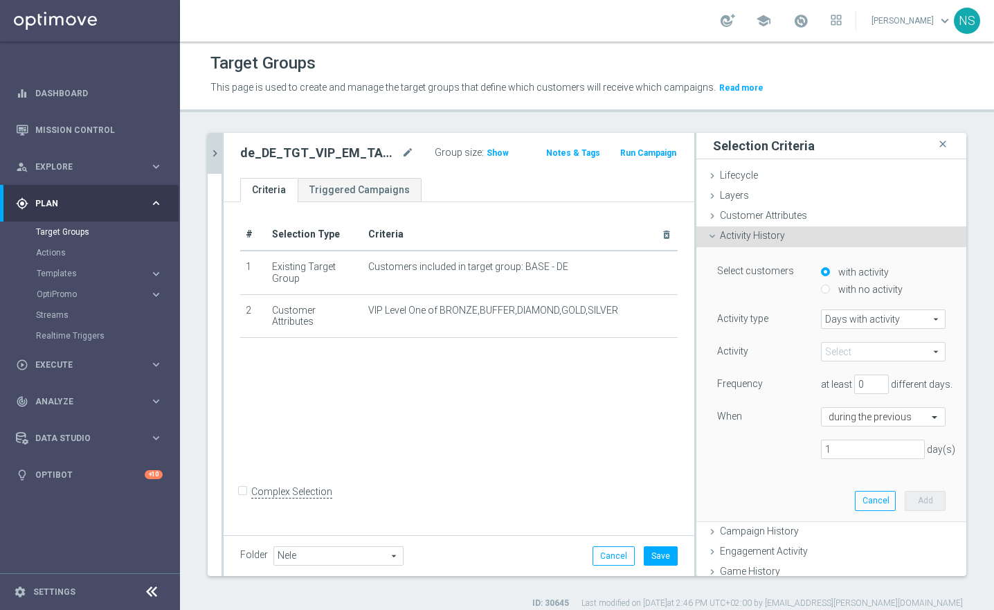
click at [856, 351] on span at bounding box center [883, 352] width 123 height 18
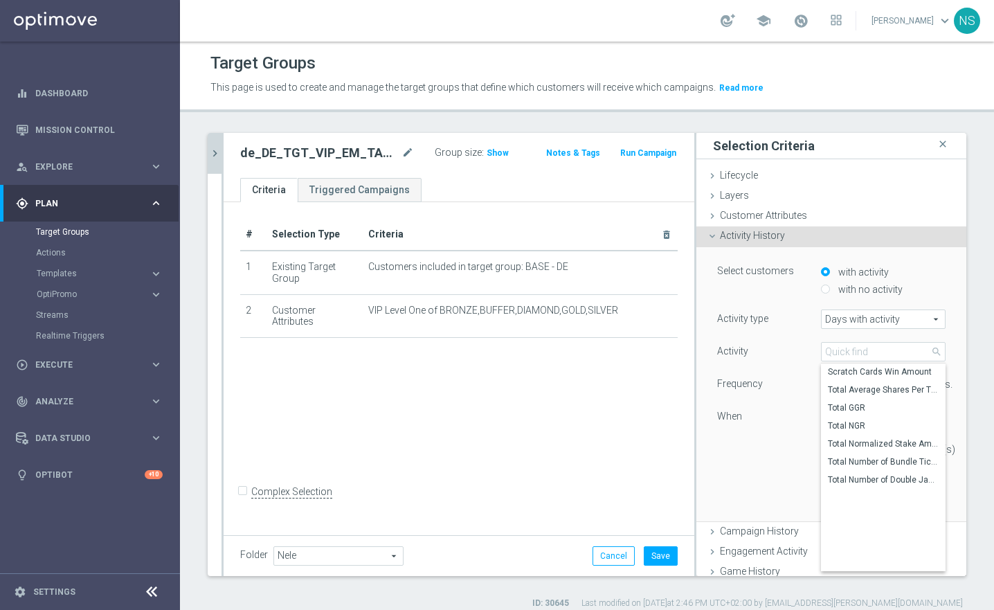
scroll to position [863, 0]
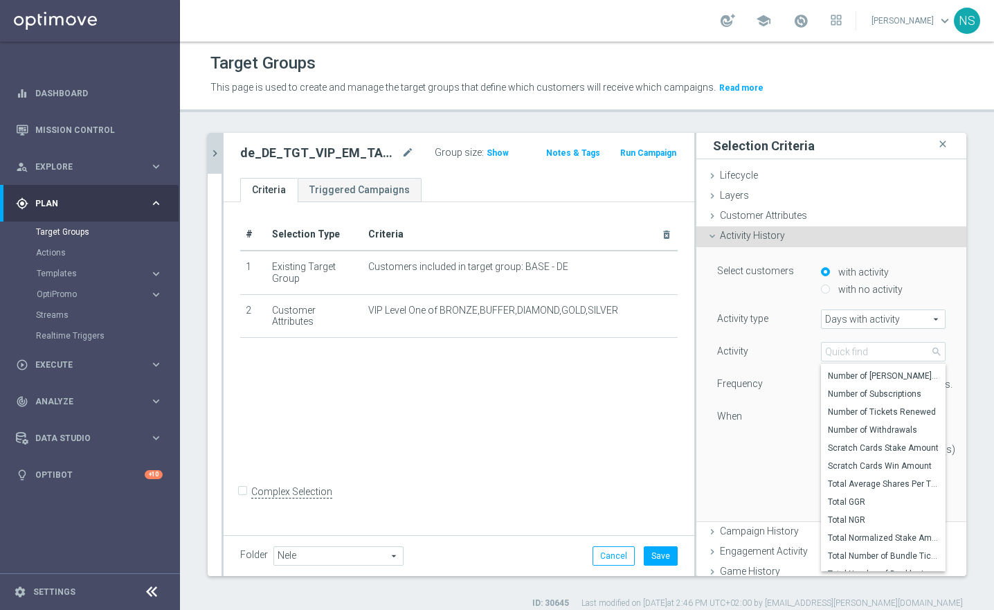
click at [811, 312] on div "Days with activity Days with activity arrow_drop_down search" at bounding box center [883, 319] width 145 height 19
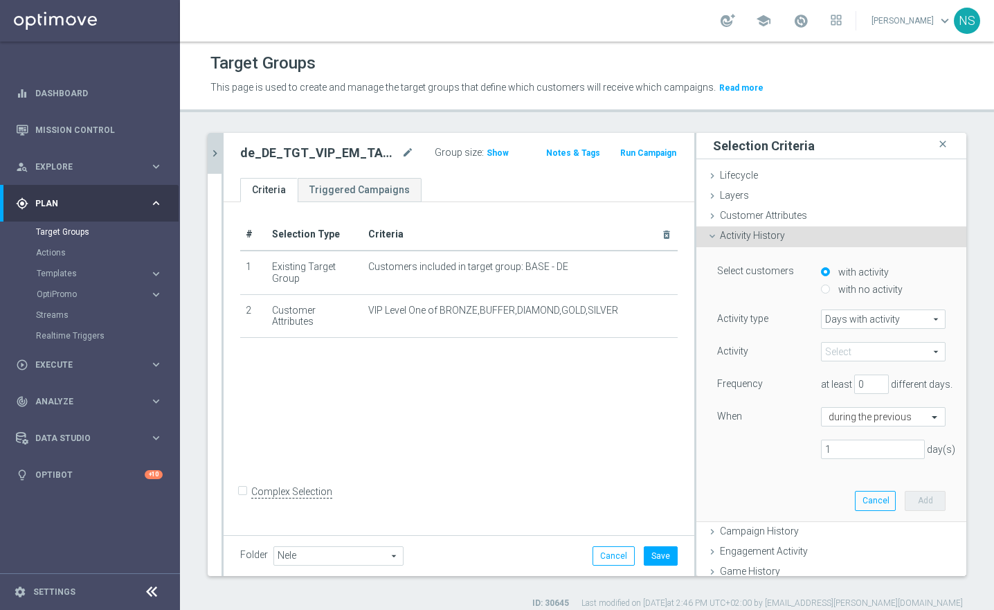
click at [828, 323] on span "Days with activity" at bounding box center [883, 319] width 123 height 18
click at [821, 296] on div "with no activity" at bounding box center [883, 290] width 125 height 17
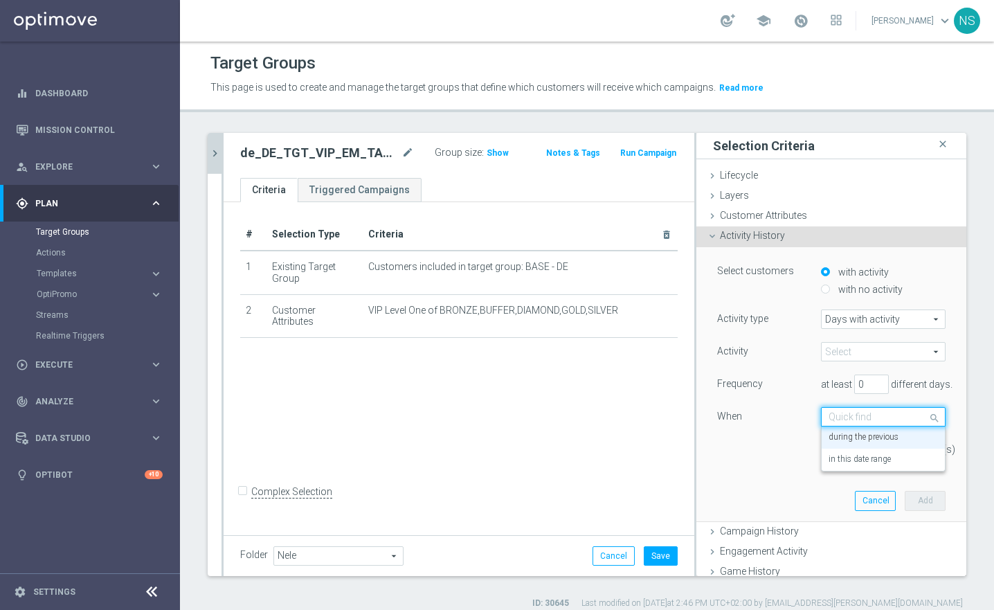
click at [841, 424] on div "Quick find during the previous" at bounding box center [883, 416] width 125 height 19
click at [741, 454] on div "1 day(s)" at bounding box center [831, 449] width 249 height 19
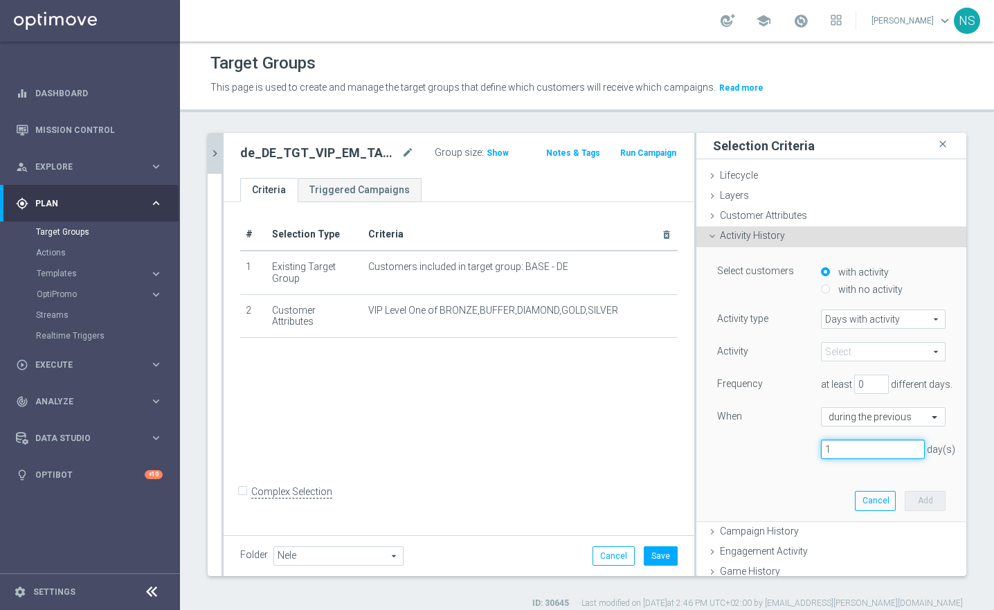
drag, startPoint x: 827, startPoint y: 456, endPoint x: 781, endPoint y: 456, distance: 45.7
click at [781, 456] on div "1 day(s)" at bounding box center [831, 449] width 249 height 19
type input "17"
drag, startPoint x: 854, startPoint y: 383, endPoint x: 837, endPoint y: 383, distance: 16.6
click at [838, 383] on div "at least 0 different days." at bounding box center [883, 384] width 145 height 19
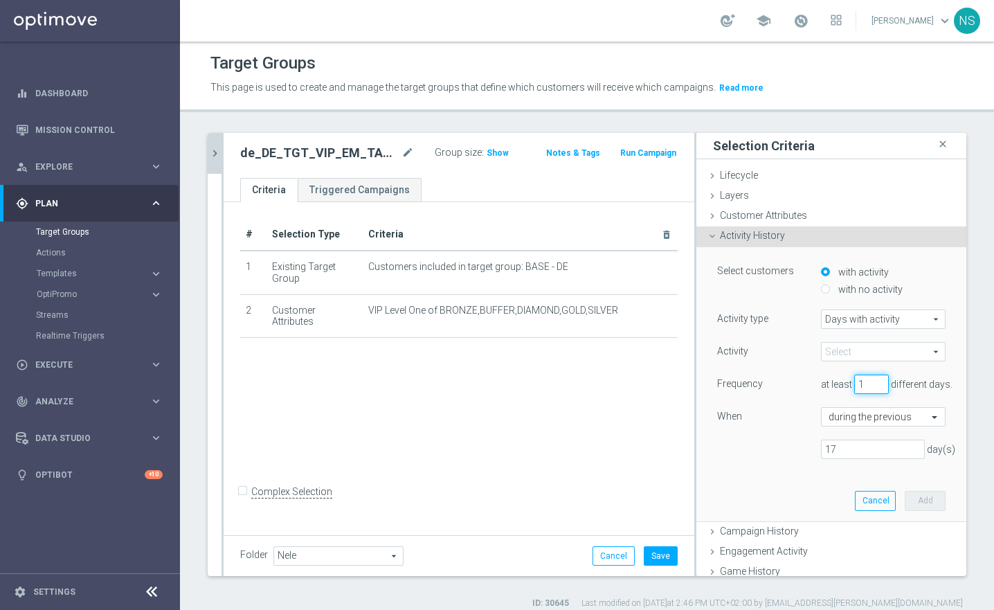
type input "1"
click at [846, 352] on span at bounding box center [883, 352] width 123 height 18
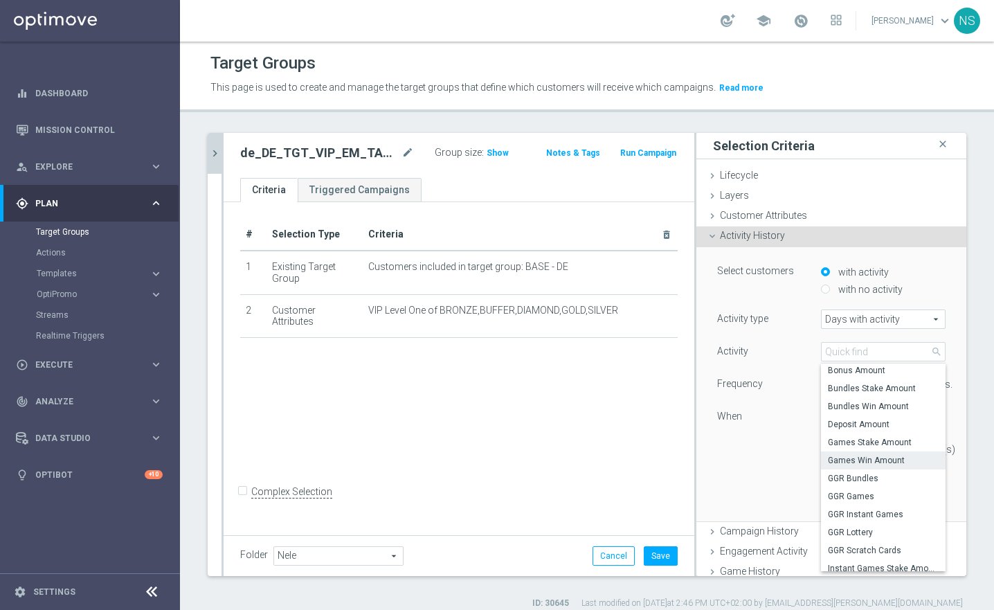
scroll to position [0, 0]
click at [870, 389] on span "Bundles Stake Amount" at bounding box center [883, 390] width 111 height 11
type input "Bundles Stake Amount"
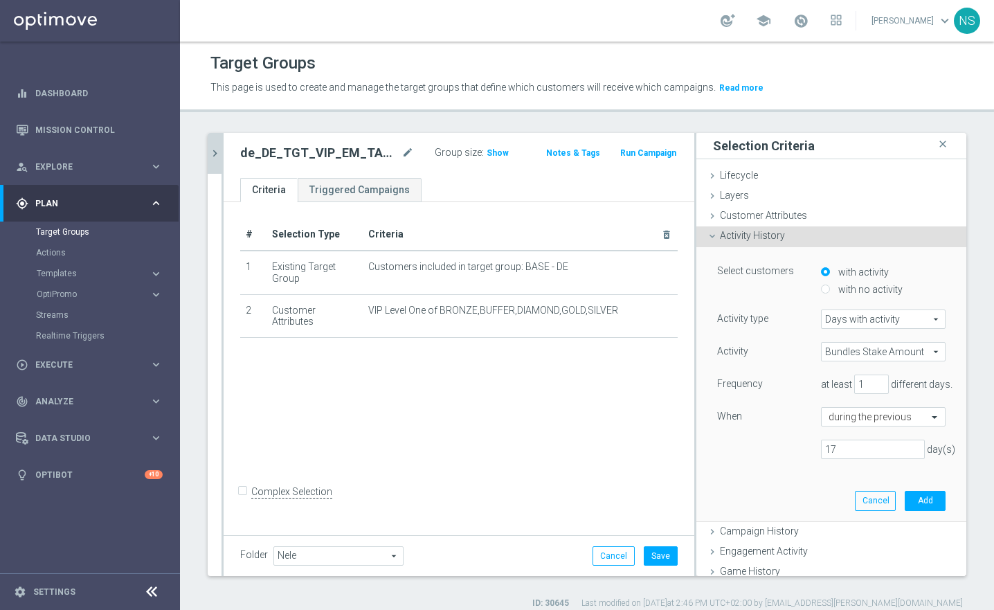
click at [866, 350] on span "Bundles Stake Amount" at bounding box center [883, 352] width 123 height 18
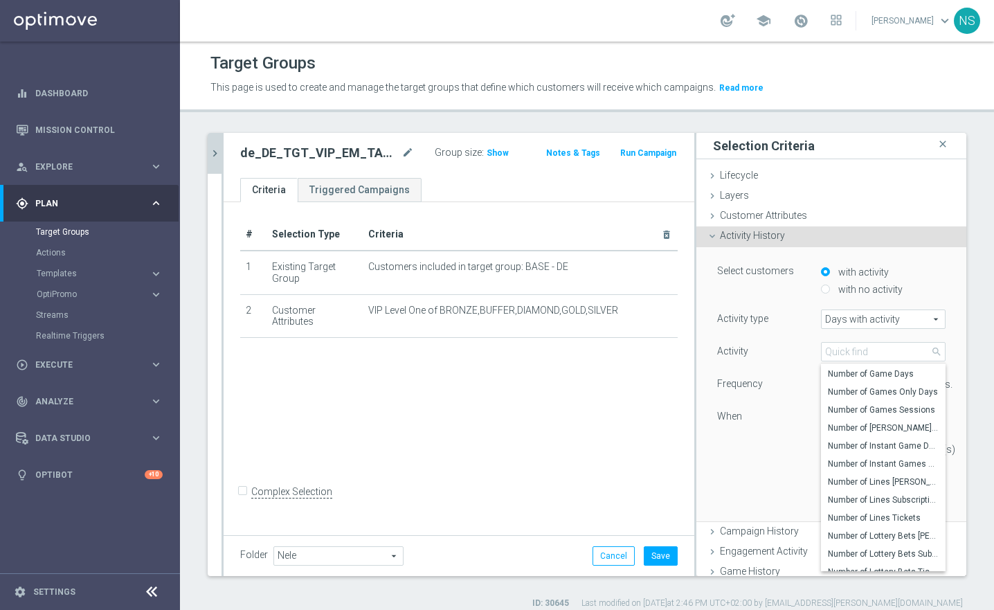
scroll to position [493, 0]
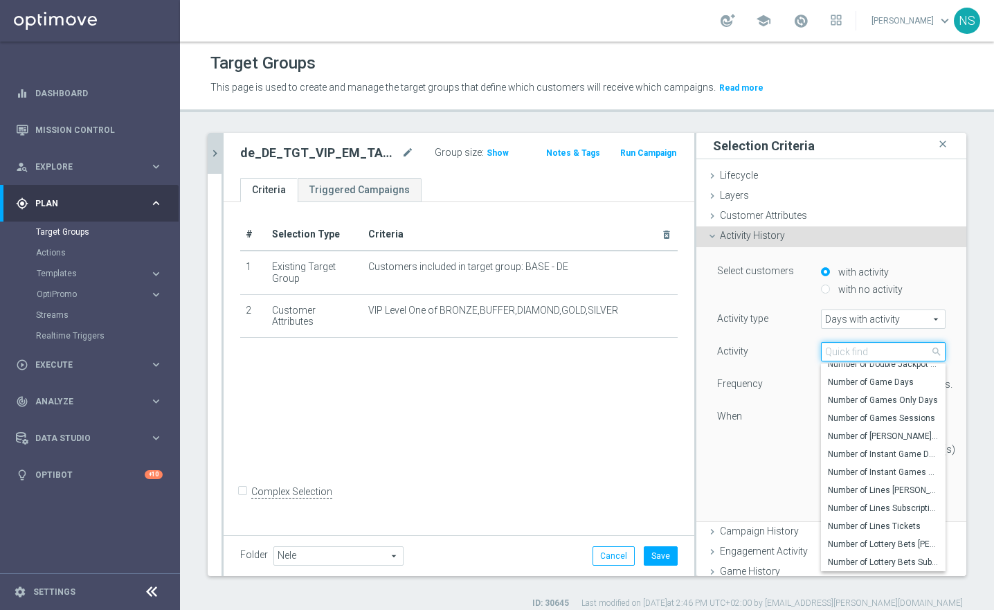
click at [838, 355] on input "search" at bounding box center [883, 351] width 125 height 19
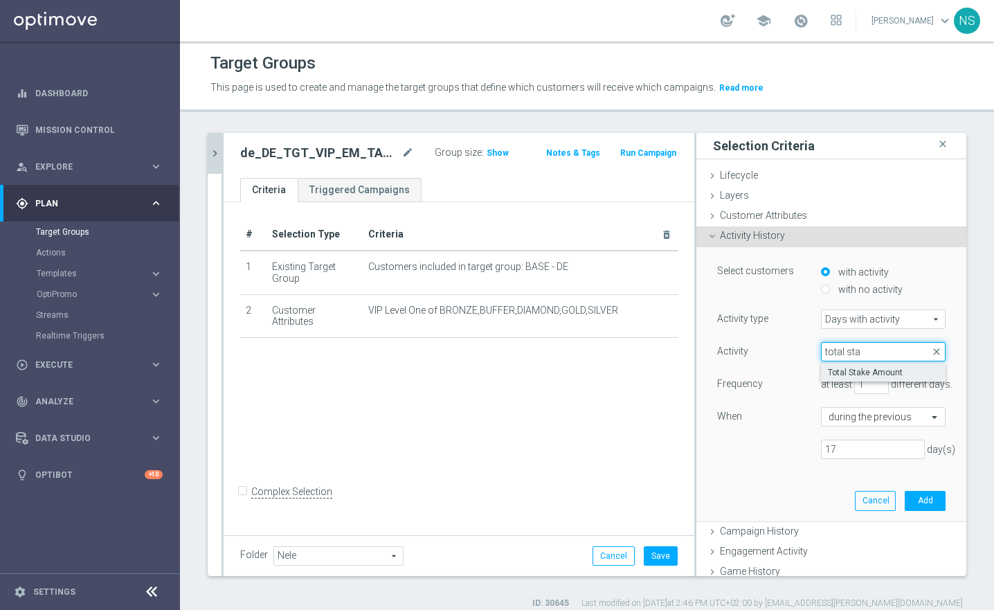
type input "total sta"
click at [828, 370] on span "Total Stake Amount" at bounding box center [883, 372] width 111 height 11
type input "Total Stake Amount"
click at [855, 388] on input "1" at bounding box center [872, 384] width 35 height 19
click at [821, 289] on div "with no activity" at bounding box center [883, 290] width 125 height 17
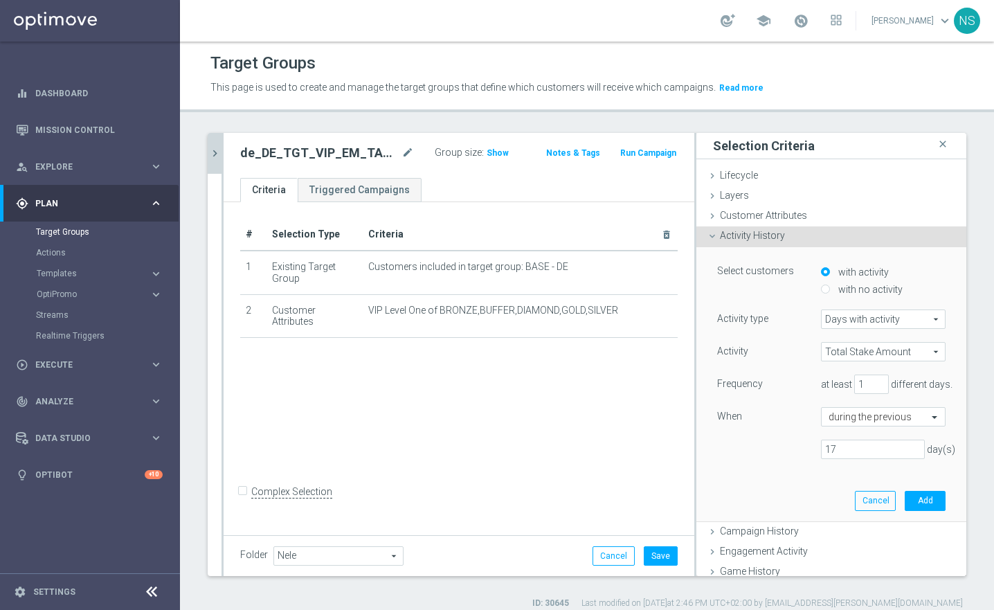
click at [821, 289] on input "with no activity" at bounding box center [825, 289] width 9 height 9
radio input "true"
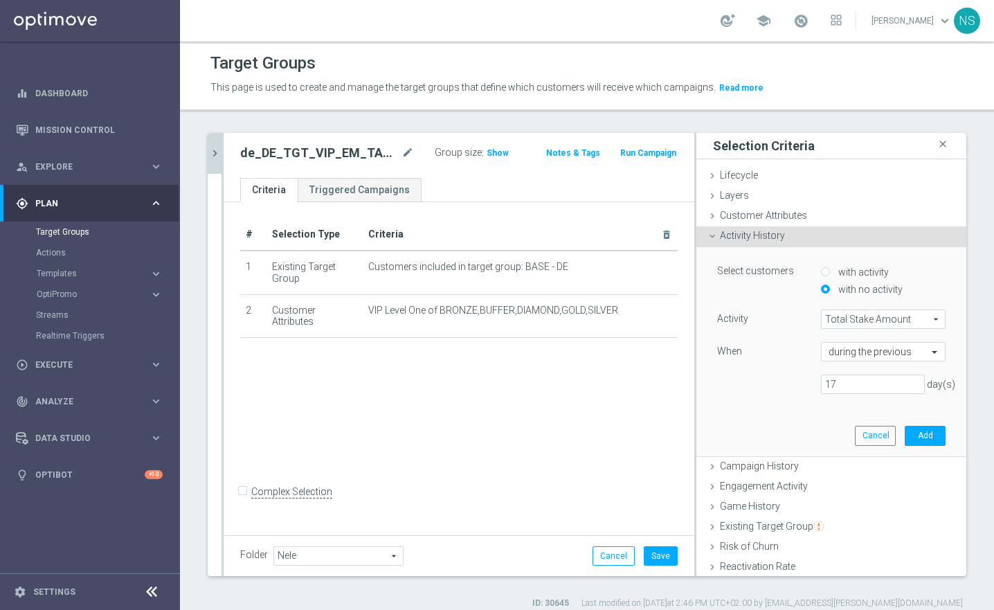
click at [821, 271] on input "with activity" at bounding box center [825, 271] width 9 height 9
radio input "true"
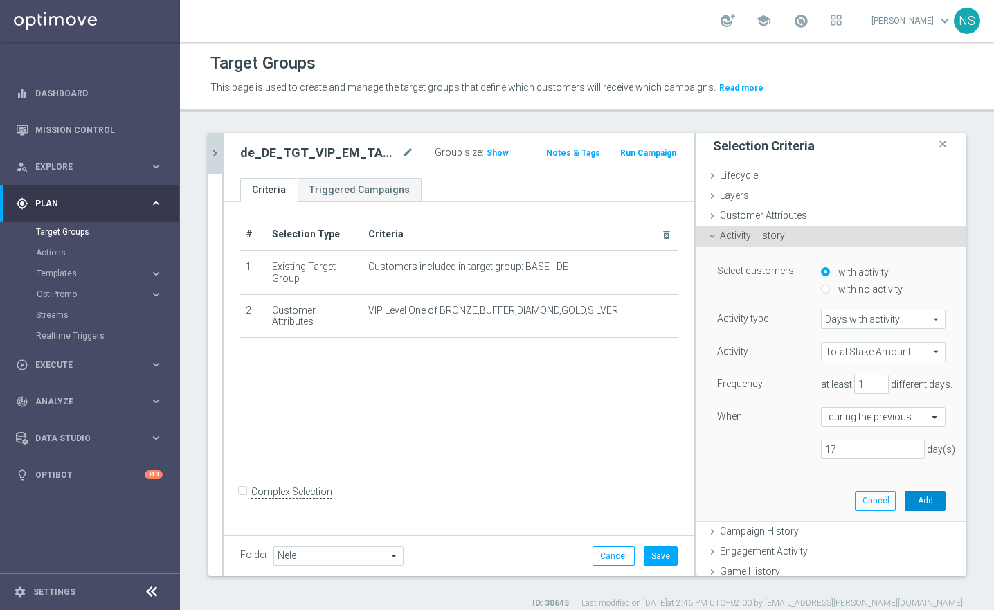
click at [917, 501] on button "Add" at bounding box center [925, 500] width 41 height 19
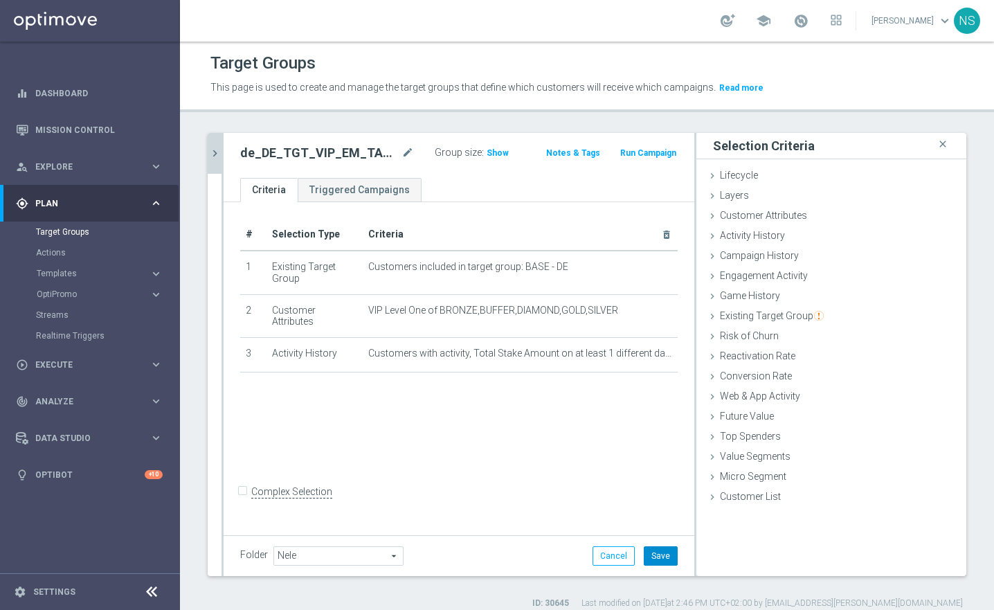
click at [663, 555] on button "Save" at bounding box center [661, 555] width 34 height 19
click at [487, 148] on span "Show" at bounding box center [498, 153] width 22 height 10
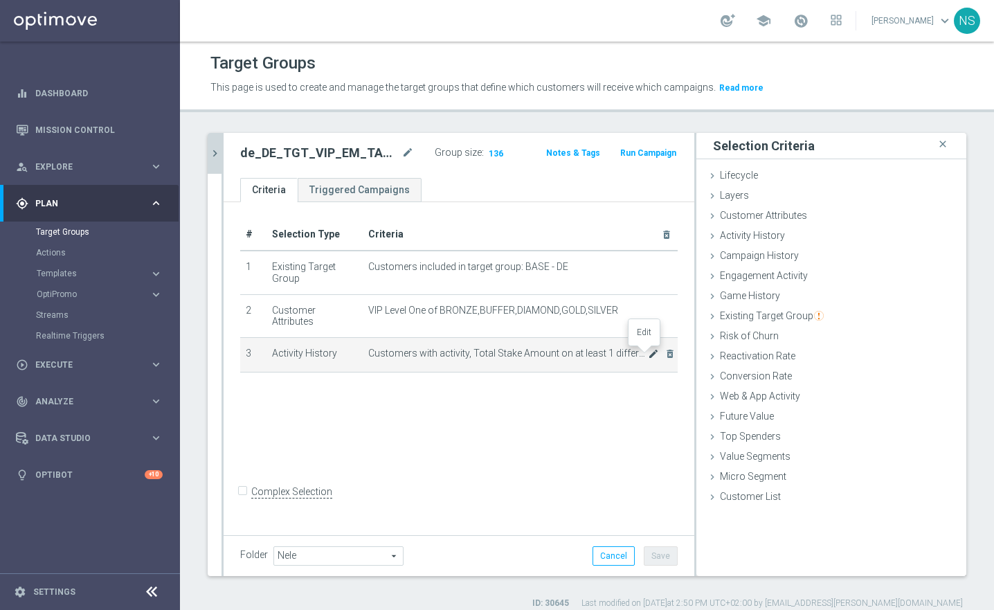
click at [648, 357] on icon "mode_edit" at bounding box center [653, 353] width 11 height 11
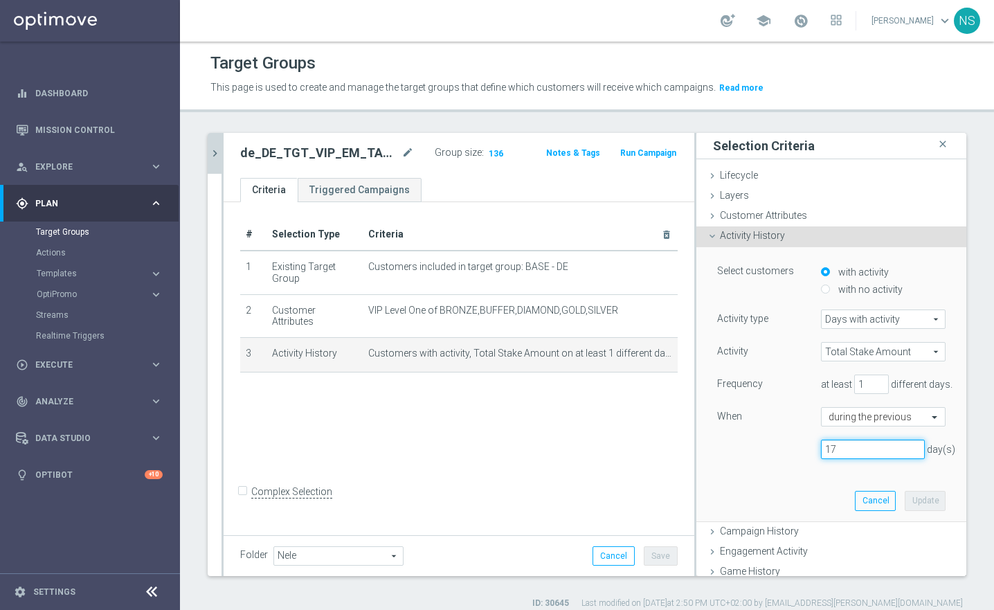
drag, startPoint x: 835, startPoint y: 446, endPoint x: 795, endPoint y: 446, distance: 40.2
click at [795, 446] on div "17 day(s)" at bounding box center [831, 449] width 249 height 19
type input "30"
click at [912, 503] on button "Update" at bounding box center [925, 500] width 41 height 19
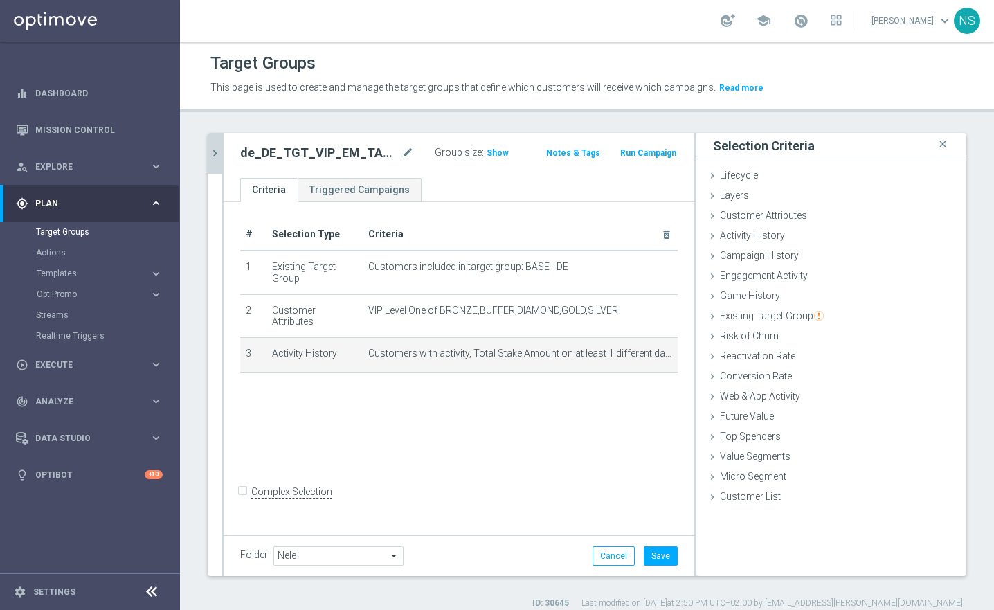
click at [676, 557] on div "Folder Nele Nele arrow_drop_down search Cancel Save Saving..." at bounding box center [459, 555] width 471 height 41
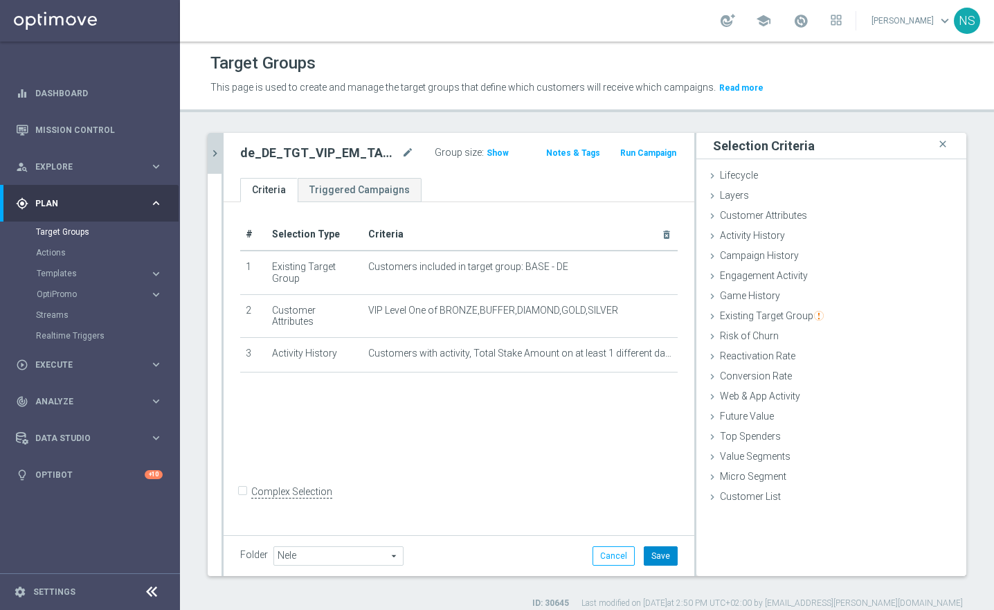
click at [648, 557] on button "Save" at bounding box center [661, 555] width 34 height 19
click at [342, 156] on h2 "de_DE_TGT_VIP_EM_TAC_SP__GHOST_PROMO_TARGET_BUNDLE_ALL_PLAYERS_7DAYS" at bounding box center [319, 153] width 159 height 17
copy h2 "de_DE_TGT_VIP_EM_TAC_SP__GHOST_PROMO_TARGET_BUNDLE_ALL_PLAYERS_7DAYS"
click at [491, 150] on span "Show" at bounding box center [498, 153] width 22 height 10
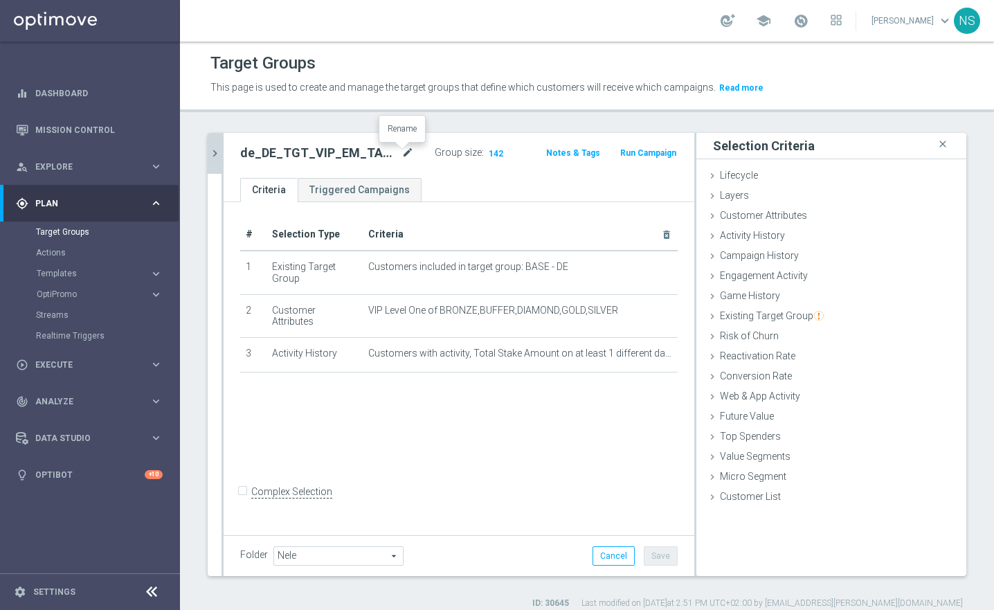
click at [402, 154] on icon "mode_edit" at bounding box center [408, 153] width 12 height 17
click at [361, 157] on input "de_DE_TGT_VIP_EM_TAC_SP__GHOST_PROMO_TARGET_BUNDLE_ALL_PLAYERS_7DAYS" at bounding box center [314, 154] width 148 height 19
click at [356, 154] on input "de_DE_TGT_VIP_EM_TAC_SP__GHOST_PROMO_TARGET_BUNDLE_ALL_PLAYERS_7DAYS" at bounding box center [314, 154] width 148 height 19
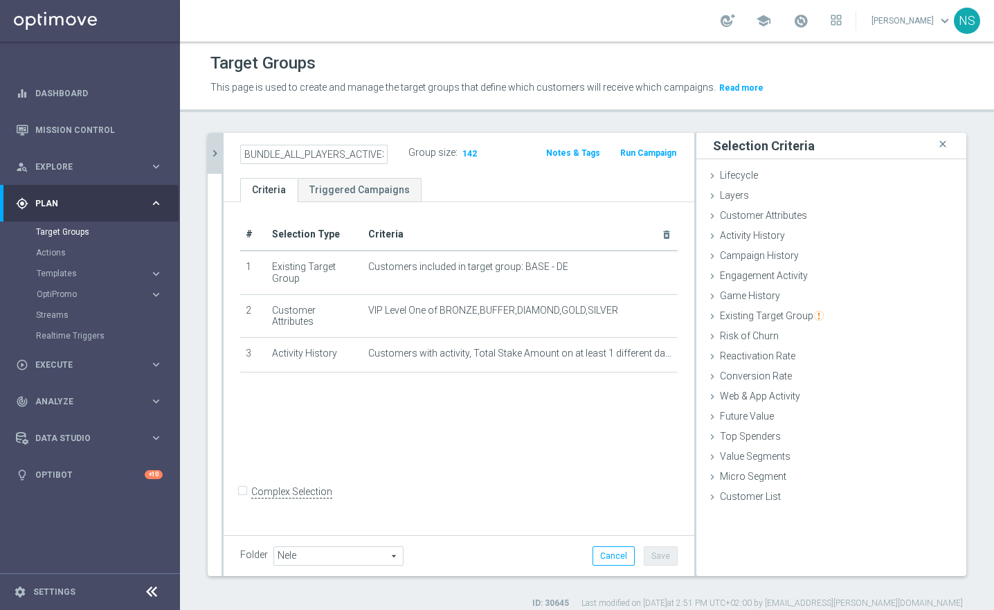
type input "de_DE_TGT_VIP_EM_TAC_SP__GHOST_PROMO_TARGET_BUNDLE_ALL_PLAYERS_ACTIVE30DAYS"
click at [526, 461] on div "# Selection Type Criteria delete_forever 1 Existing Target Group Customers incl…" at bounding box center [459, 367] width 471 height 330
click at [658, 560] on button "Save" at bounding box center [661, 555] width 34 height 19
click at [346, 153] on h2 "de_DE_TGT_VIP_EM_TAC_SP__GHOST_PROMO_TARGET_BUNDLE_ALL_PLAYERS_ACTIVE30DAYS" at bounding box center [319, 153] width 159 height 17
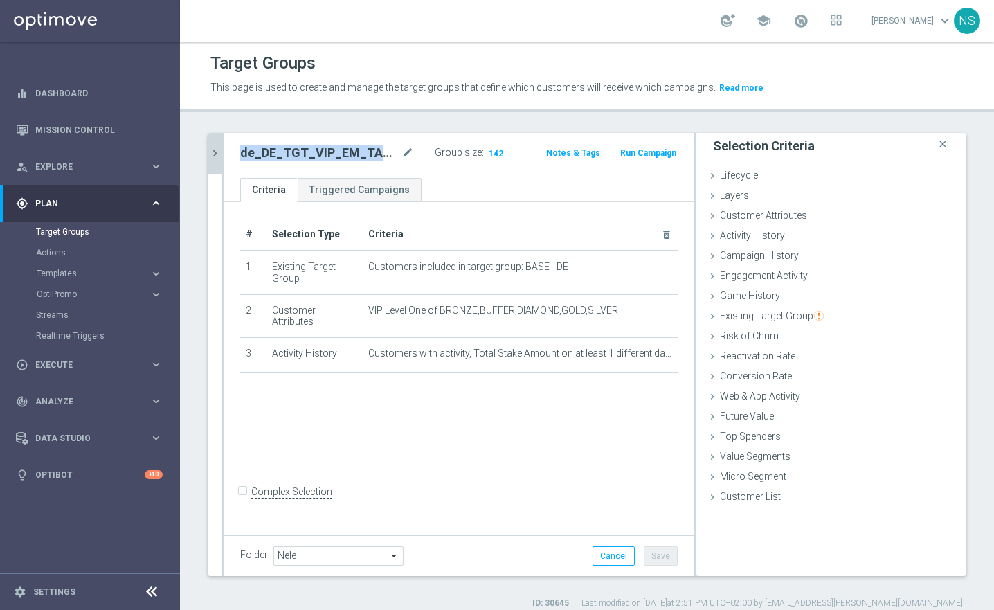
click at [346, 153] on h2 "de_DE_TGT_VIP_EM_TAC_SP__GHOST_PROMO_TARGET_BUNDLE_ALL_PLAYERS_ACTIVE30DAYS" at bounding box center [319, 153] width 159 height 17
copy h2 "de_DE_TGT_VIP_EM_TAC_SP__GHOST_PROMO_TARGET_BUNDLE_ALL_PLAYERS_ACTIVE30DAYS"
click at [216, 153] on icon "chevron_right" at bounding box center [214, 153] width 13 height 13
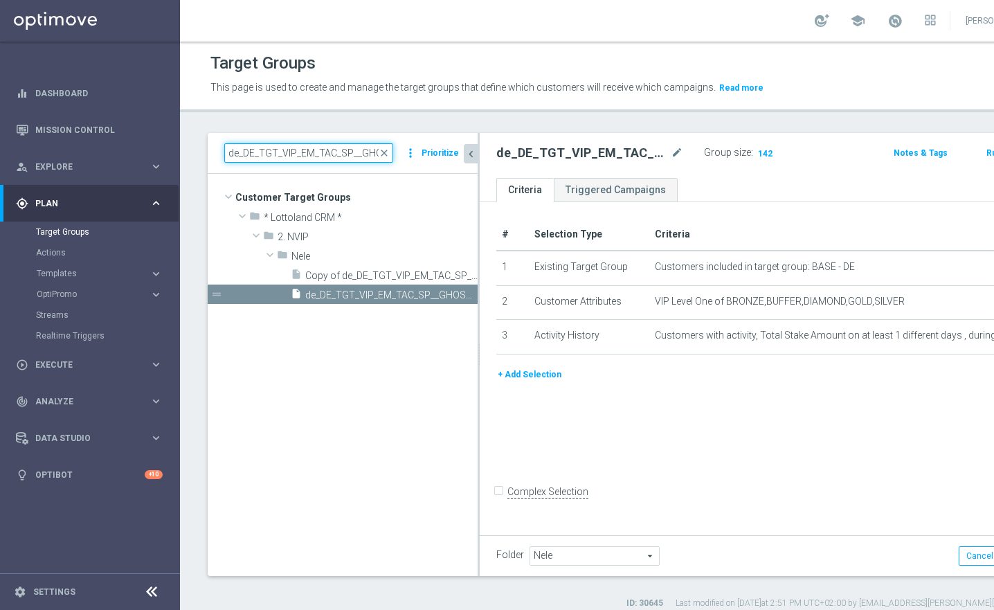
click at [290, 154] on input "de_DE_TGT_VIP_EM_TAC_SP__GHOST_PROMO_TARGET_BUNDLE_ALL_PLAYERS" at bounding box center [308, 152] width 169 height 19
paste input "_ACTIVE30DAYS"
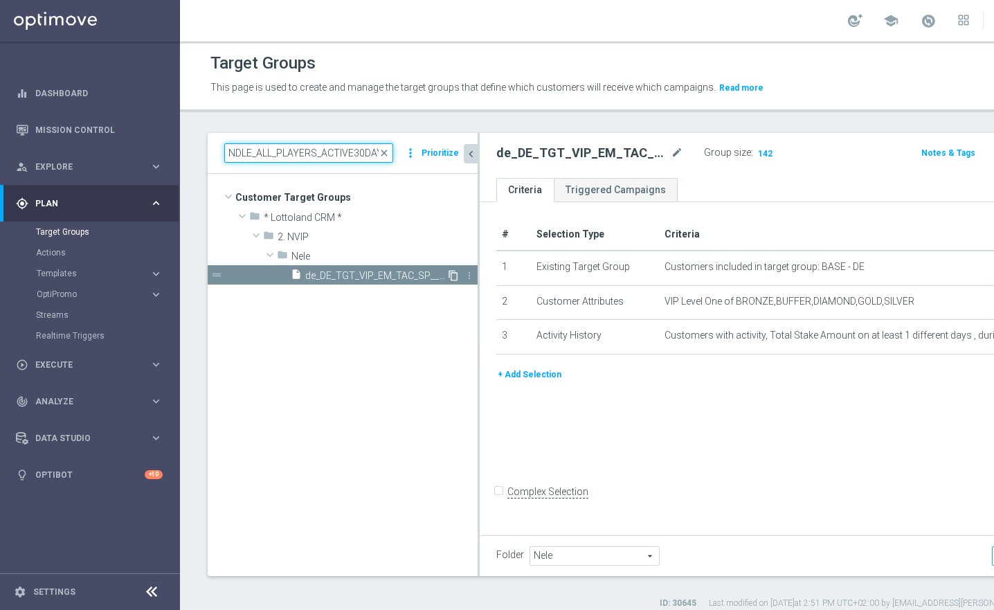
type input "de_DE_TGT_VIP_EM_TAC_SP__GHOST_PROMO_TARGET_BUNDLE_ALL_PLAYERS_ACTIVE30DAYS"
click at [452, 278] on icon "content_copy" at bounding box center [453, 275] width 11 height 11
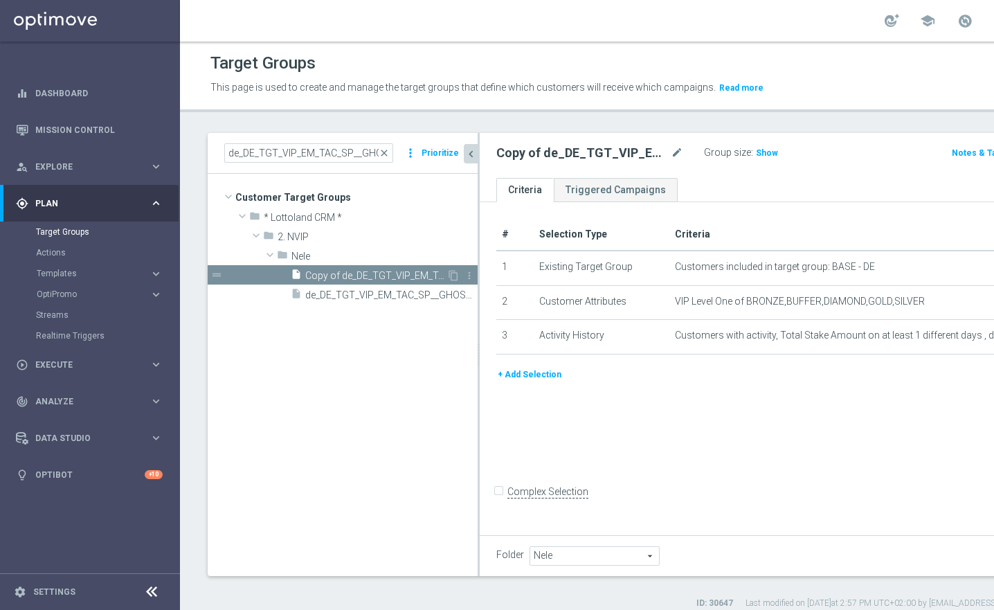
click at [402, 274] on span "Copy of de_DE_TGT_VIP_EM_TAC_SP__GHOST_PROMO_TARGET_BUNDLE_ALL_PLAYERS_ACTIVE30…" at bounding box center [375, 276] width 141 height 12
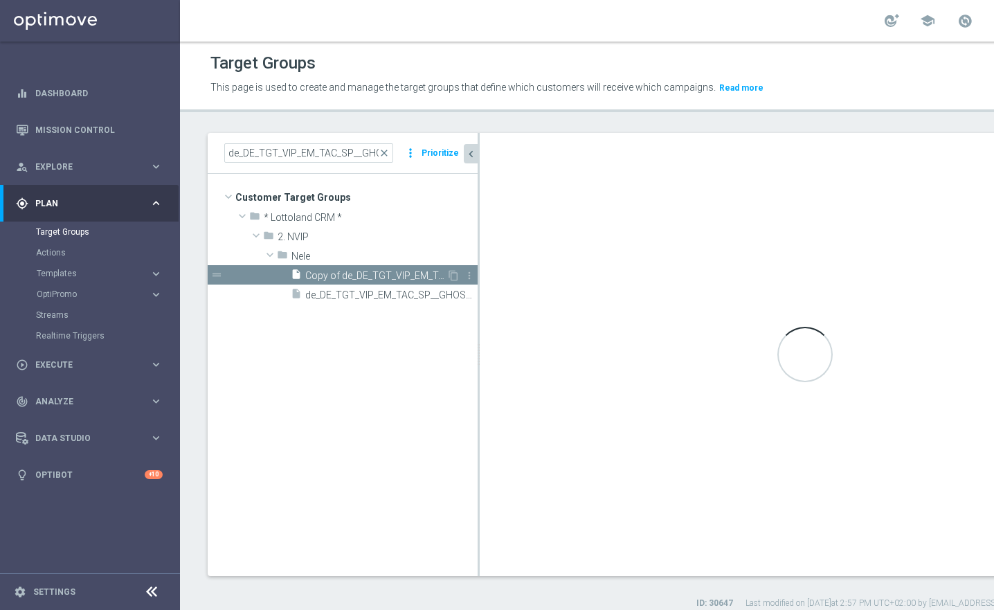
click at [402, 274] on span "Copy of de_DE_TGT_VIP_EM_TAC_SP__GHOST_PROMO_TARGET_BUNDLE_ALL_PLAYERS_ACTIVE30…" at bounding box center [375, 276] width 141 height 12
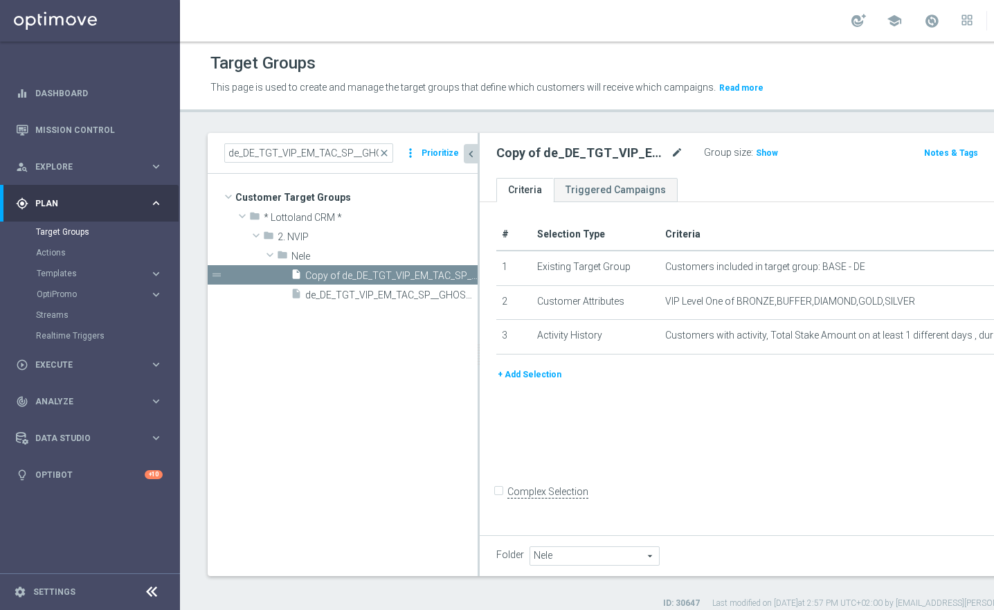
click at [671, 157] on icon "mode_edit" at bounding box center [677, 153] width 12 height 17
drag, startPoint x: 559, startPoint y: 153, endPoint x: 412, endPoint y: 153, distance: 146.8
click at [412, 153] on as-split "de_DE_TGT_VIP_EM_TAC_SP__GHOST_PROMO_TARGET_BUNDLE_ALL_PLAYERS_ACTIVE30DAYS clo…" at bounding box center [644, 354] width 872 height 443
click at [539, 154] on input "Copy of de_DE_TGT_VIP_EM_TAC_SP__GHOST_PROMO_TARGET_BUNDLE_ALL_PLAYERS_ACTIVE30…" at bounding box center [590, 154] width 187 height 19
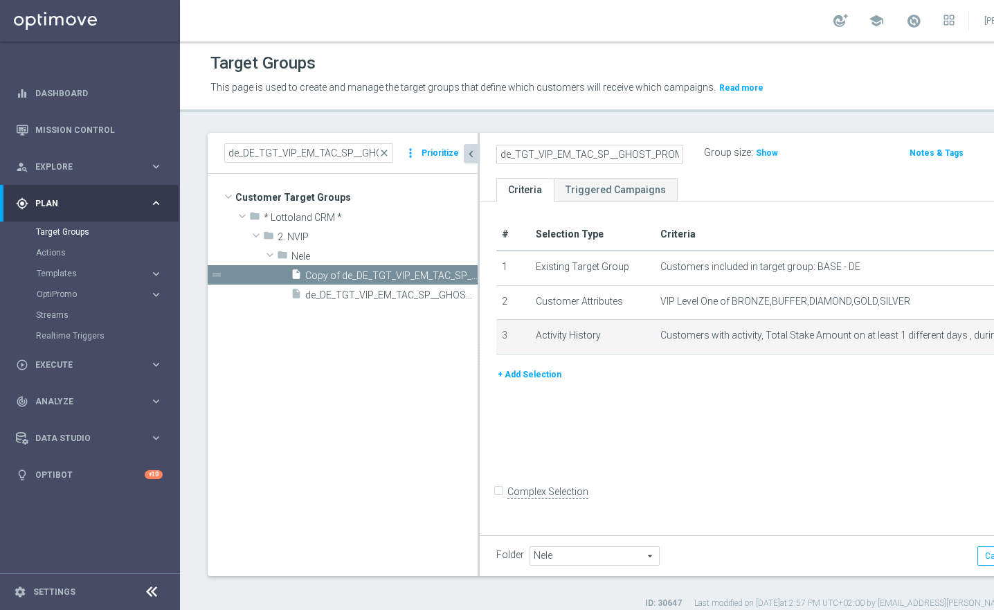
type input "de_TGT_VIP_EM_TAC_SP__GHOST_PROMO_TARGET_BUNDLE_ALL_PLAYERS_ACTIVE30DAYS"
click at [677, 351] on td "Customers with activity, Total Stake Amount on at least 1 different days , duri…" at bounding box center [859, 337] width 408 height 35
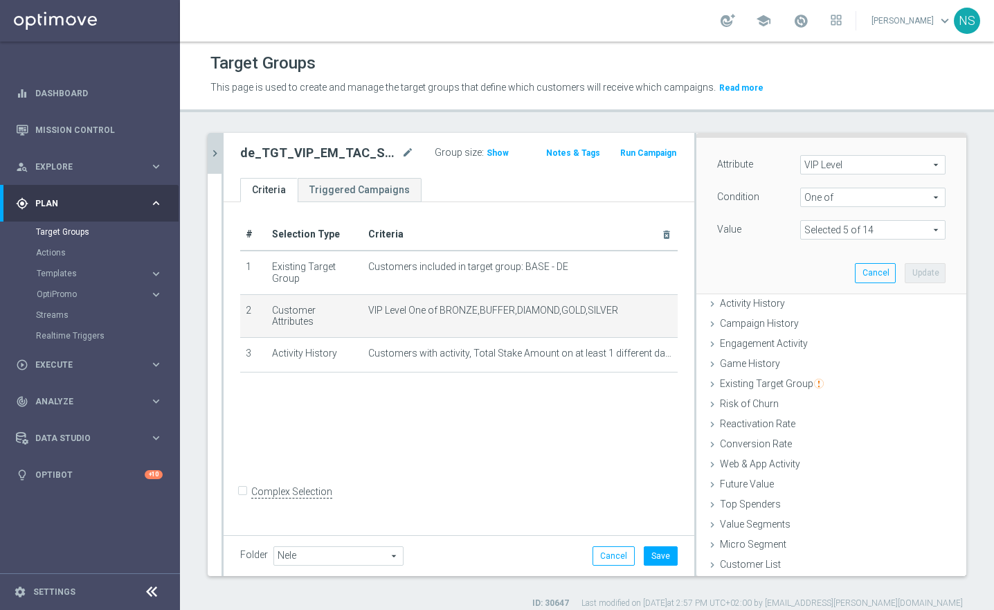
scroll to position [83, 0]
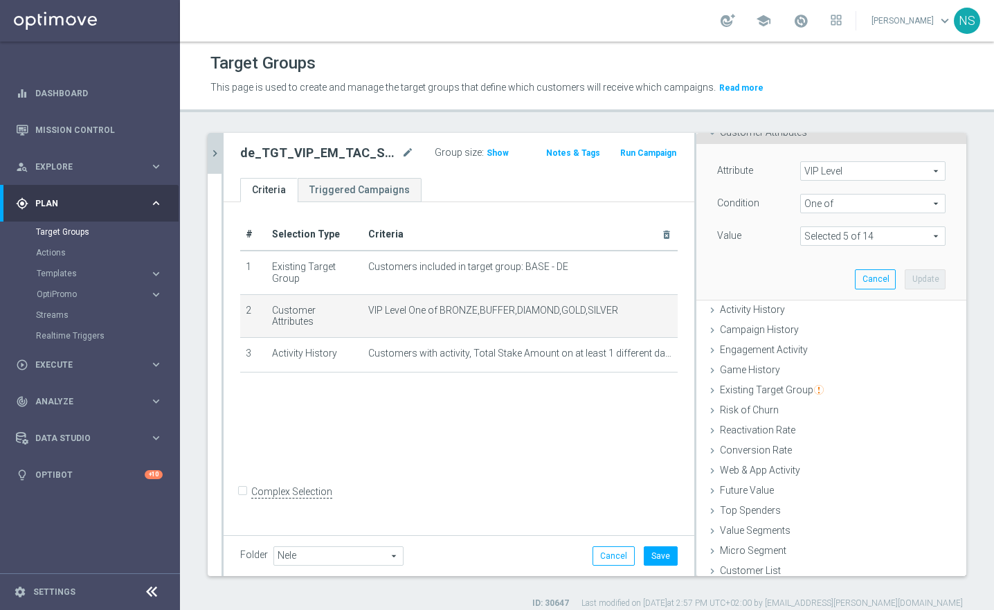
click at [857, 238] on span at bounding box center [873, 236] width 144 height 18
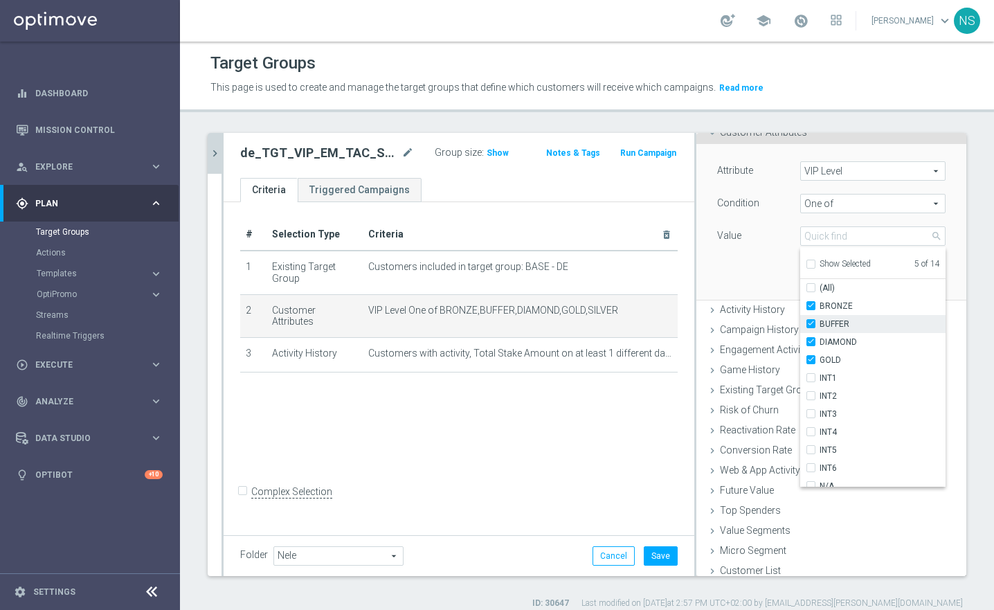
click at [811, 321] on input "BUFFER" at bounding box center [815, 324] width 9 height 9
checkbox input "false"
type input "Selected 4 of 14"
click at [811, 324] on input "BUFFER" at bounding box center [815, 324] width 9 height 9
checkbox input "true"
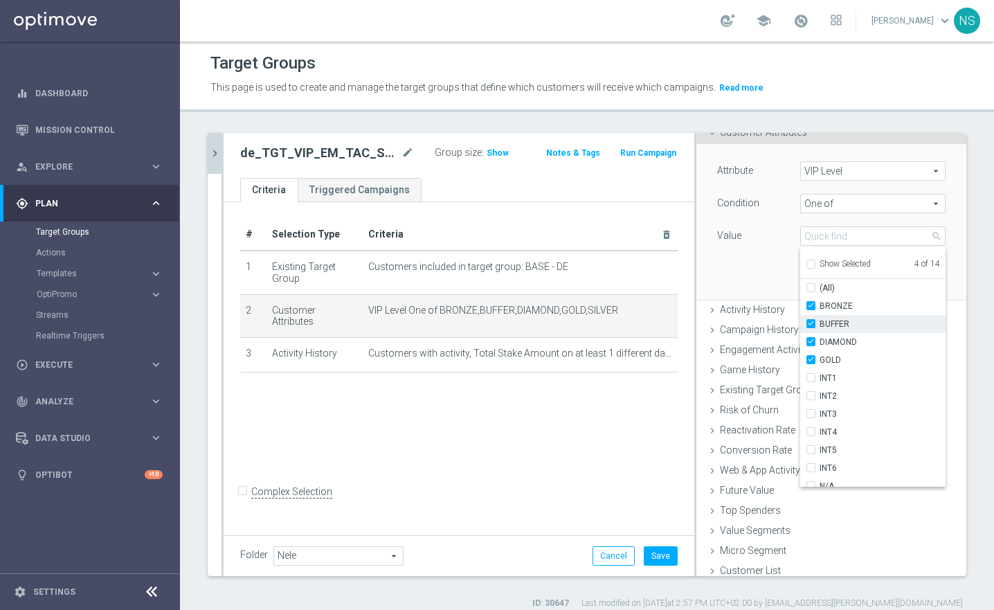
type input "Selected 5 of 14"
click at [811, 302] on input "BRONZE" at bounding box center [815, 306] width 9 height 9
checkbox input "false"
type input "Selected 4 of 14"
click at [811, 303] on input "BRONZE" at bounding box center [815, 306] width 9 height 9
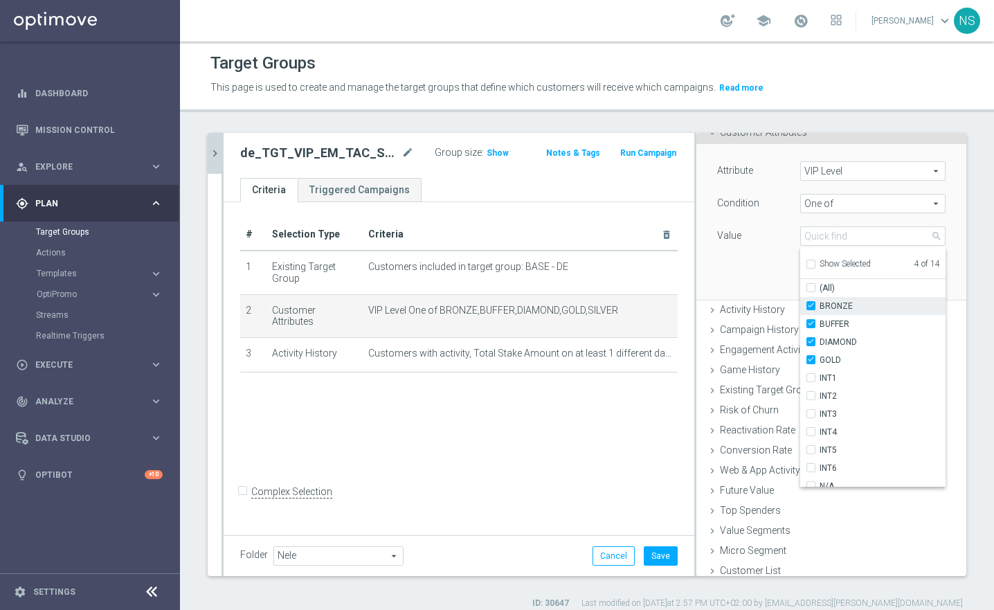
checkbox input "true"
type input "Selected 5 of 14"
click at [811, 374] on input "INT1" at bounding box center [815, 378] width 9 height 9
checkbox input "true"
type input "Selected 6 of 14"
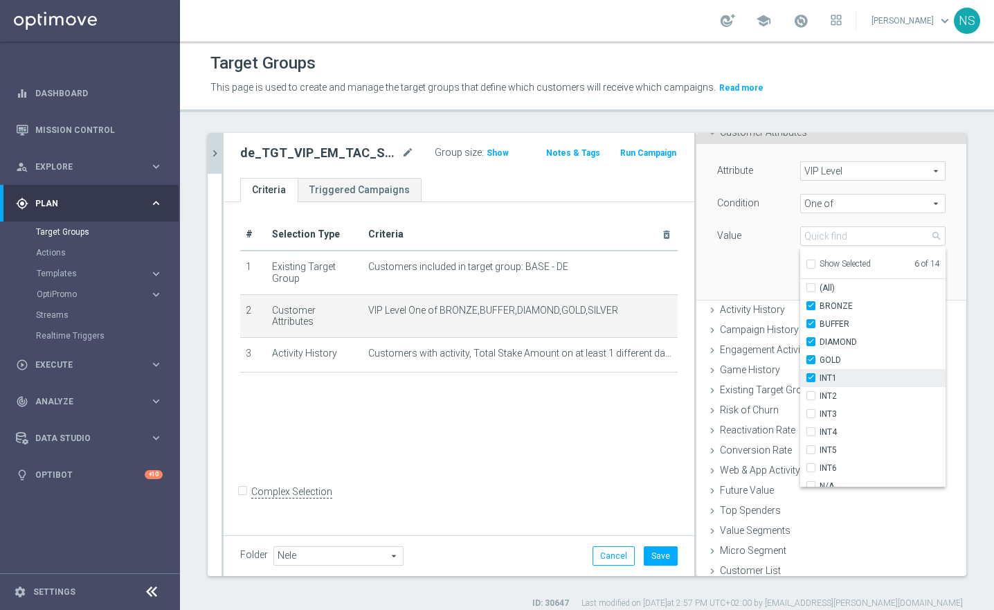
click at [811, 374] on input "INT1" at bounding box center [815, 378] width 9 height 9
checkbox input "false"
type input "Selected 5 of 14"
click at [811, 310] on input "BRONZE" at bounding box center [815, 306] width 9 height 9
checkbox input "false"
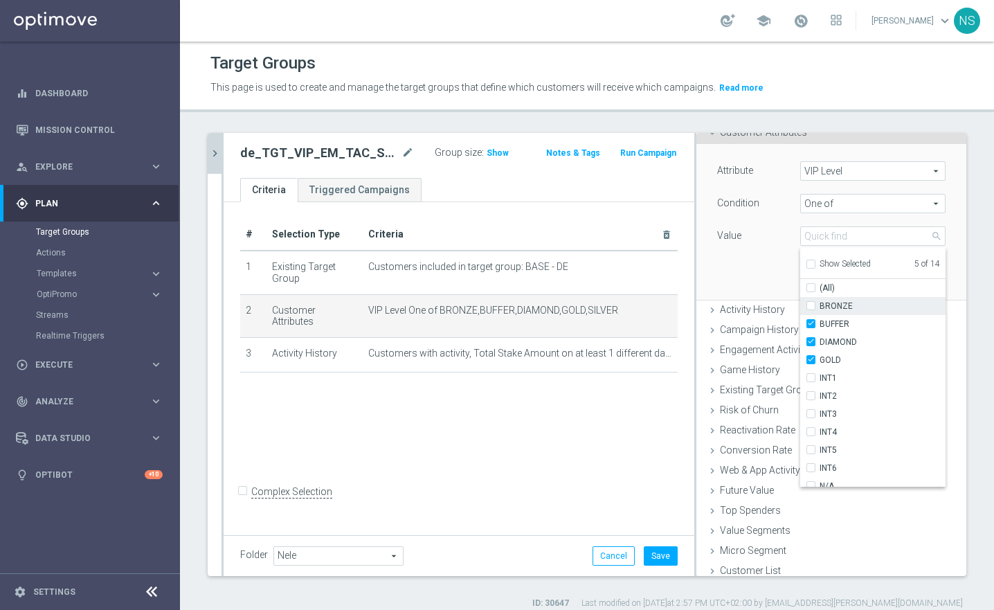
type input "Selected 4 of 14"
click at [811, 320] on input "BUFFER" at bounding box center [815, 324] width 9 height 9
checkbox input "false"
type input "Selected 3 of 14"
click at [811, 339] on input "DIAMOND" at bounding box center [815, 342] width 9 height 9
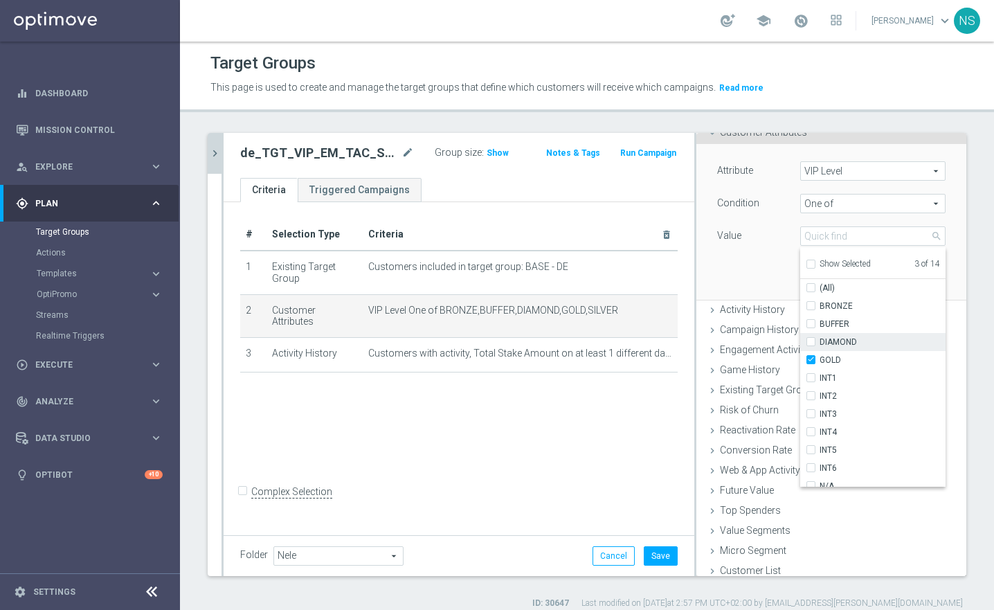
checkbox input "false"
type input "Selected 2 of 14"
click at [811, 360] on input "GOLD" at bounding box center [815, 360] width 9 height 9
checkbox input "false"
type input "SILVER"
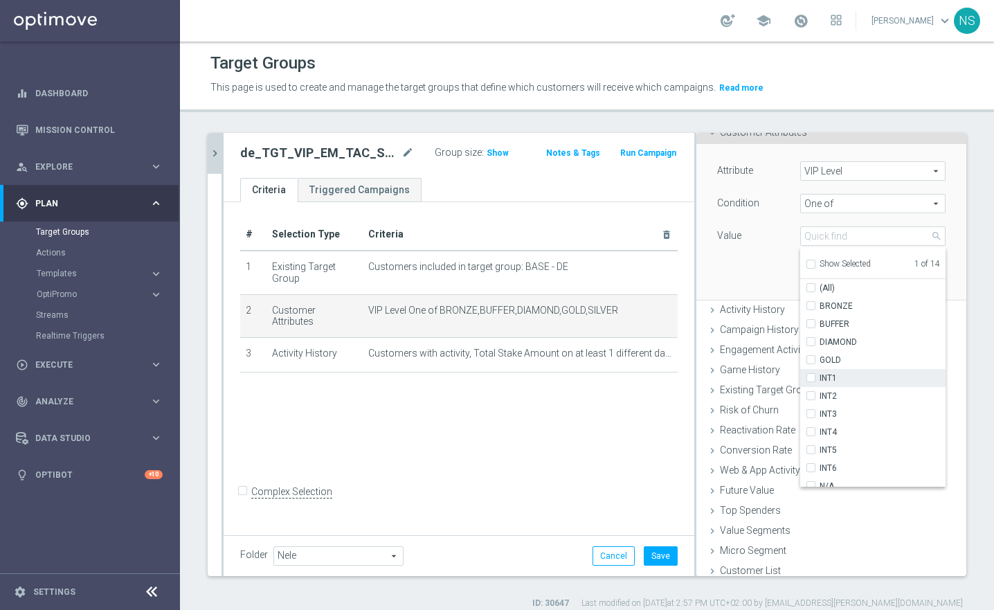
click at [801, 383] on div "INT1" at bounding box center [873, 378] width 145 height 18
click at [801, 369] on div "INT1" at bounding box center [873, 378] width 145 height 18
click at [811, 375] on input "INT1" at bounding box center [815, 378] width 9 height 9
checkbox input "true"
type input "Selected 2 of 14"
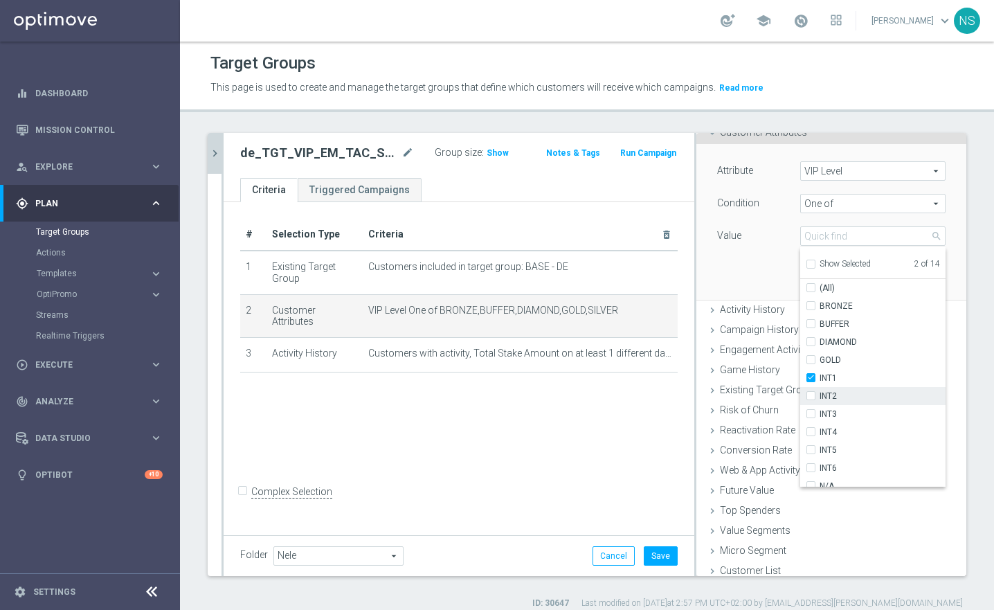
click at [820, 395] on label "INT2" at bounding box center [883, 396] width 126 height 18
click at [811, 395] on input "INT2" at bounding box center [815, 396] width 9 height 9
checkbox input "true"
type input "Selected 3 of 14"
click at [811, 433] on input "INT4" at bounding box center [815, 432] width 9 height 9
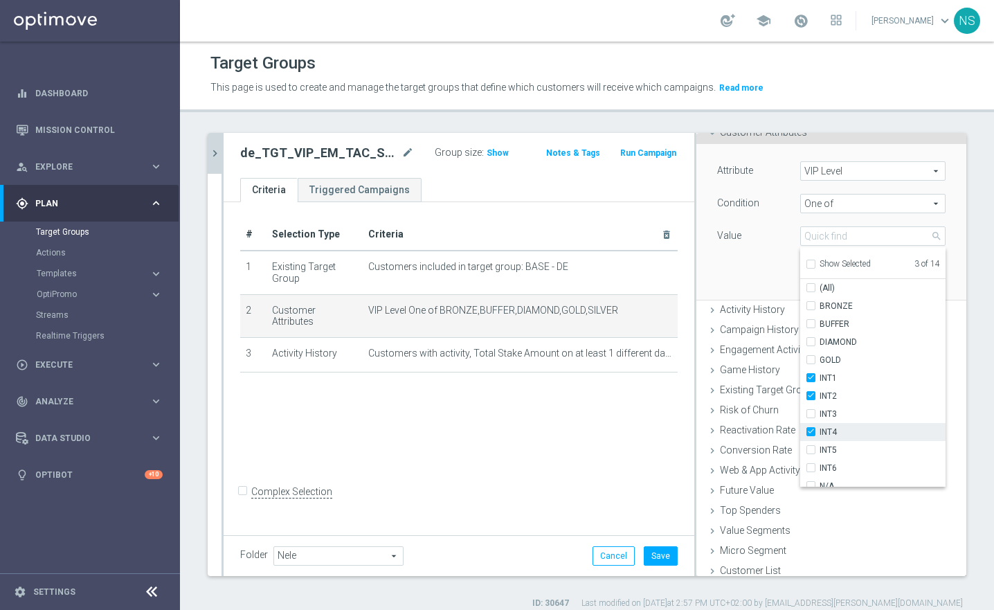
checkbox input "true"
type input "Selected 4 of 14"
click at [801, 443] on div "INT5" at bounding box center [873, 450] width 145 height 18
click at [801, 456] on div "INT5" at bounding box center [873, 450] width 145 height 18
click at [801, 455] on div "INT5" at bounding box center [873, 450] width 145 height 18
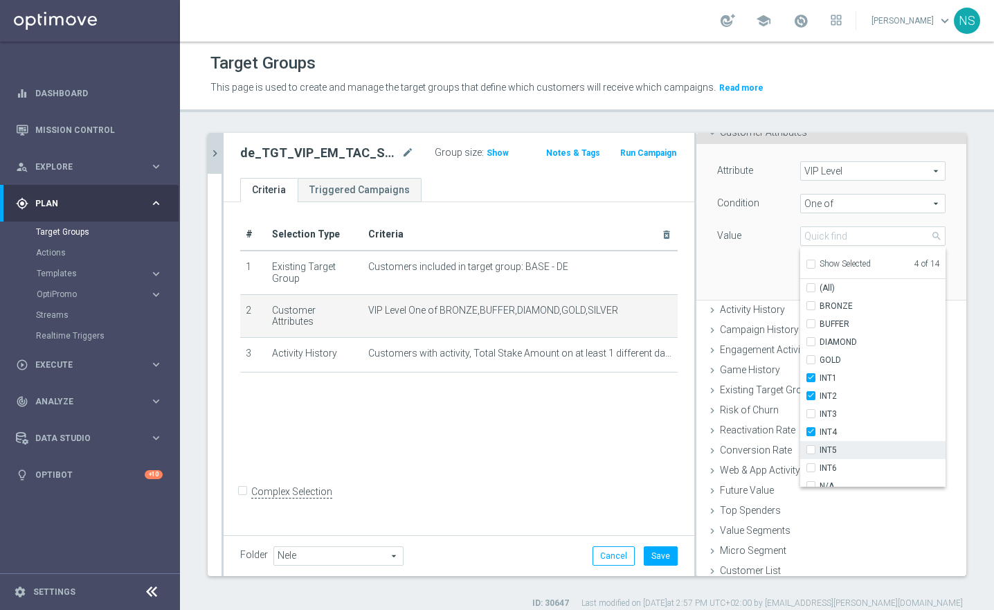
click at [811, 454] on input "INT5" at bounding box center [815, 450] width 9 height 9
checkbox input "true"
type input "Selected 5 of 14"
click at [614, 461] on div "# Selection Type Criteria delete_forever 1 Existing Target Group Customers incl…" at bounding box center [459, 367] width 471 height 330
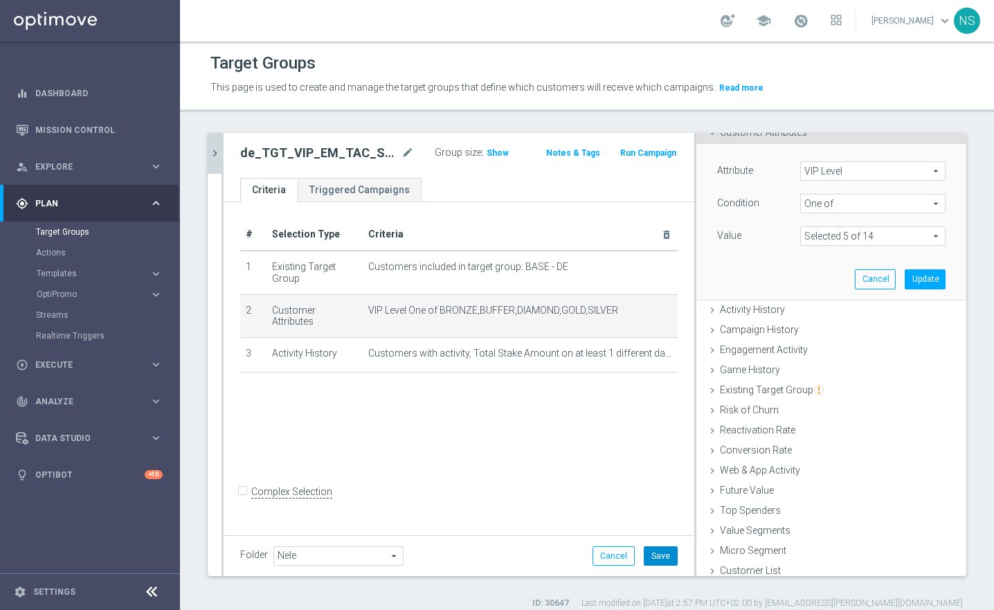
click at [655, 552] on button "Save" at bounding box center [661, 555] width 34 height 19
click at [918, 283] on button "Update" at bounding box center [925, 278] width 41 height 19
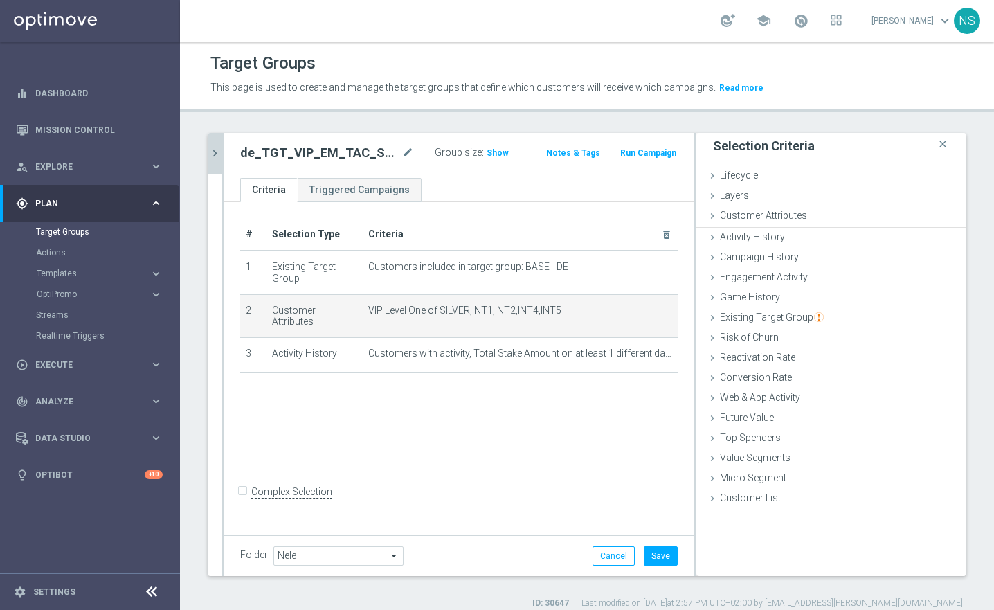
scroll to position [0, 0]
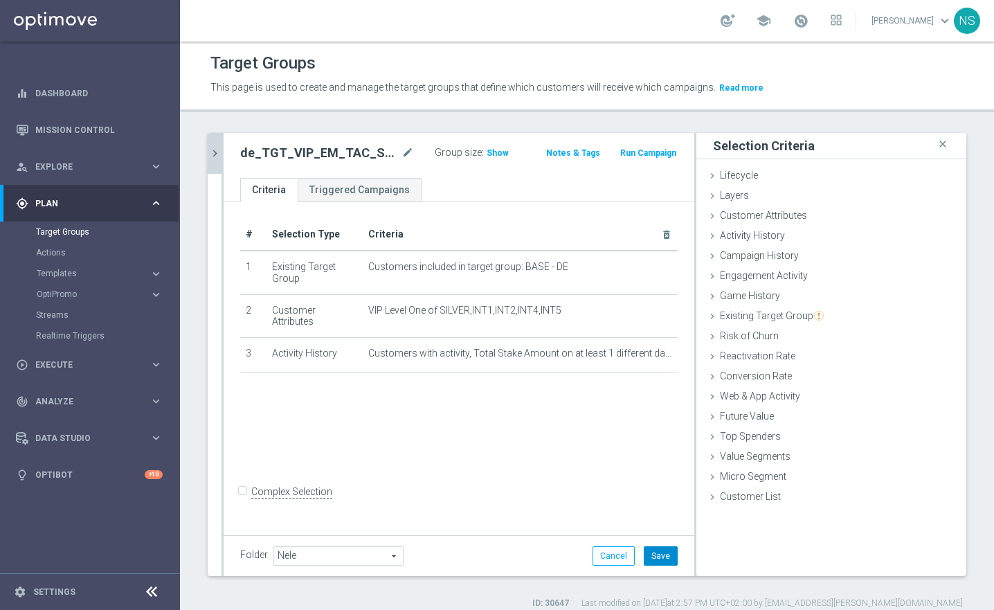
click at [659, 553] on button "Save" at bounding box center [661, 555] width 34 height 19
click at [487, 155] on span "Show" at bounding box center [498, 153] width 22 height 10
click at [296, 147] on h2 "de_TGT_VIP_EM_TAC_SP__GHOST_PROMO_TARGET_BUNDLE_ALL_PLAYERS_ACTIVE30DAYS" at bounding box center [319, 153] width 159 height 17
copy h2 "de_TGT_VIP_EM_TAC_SP__GHOST_PROMO_TARGET_BUNDLE_ALL_PLAYERS_ACTIVE30DAYS"
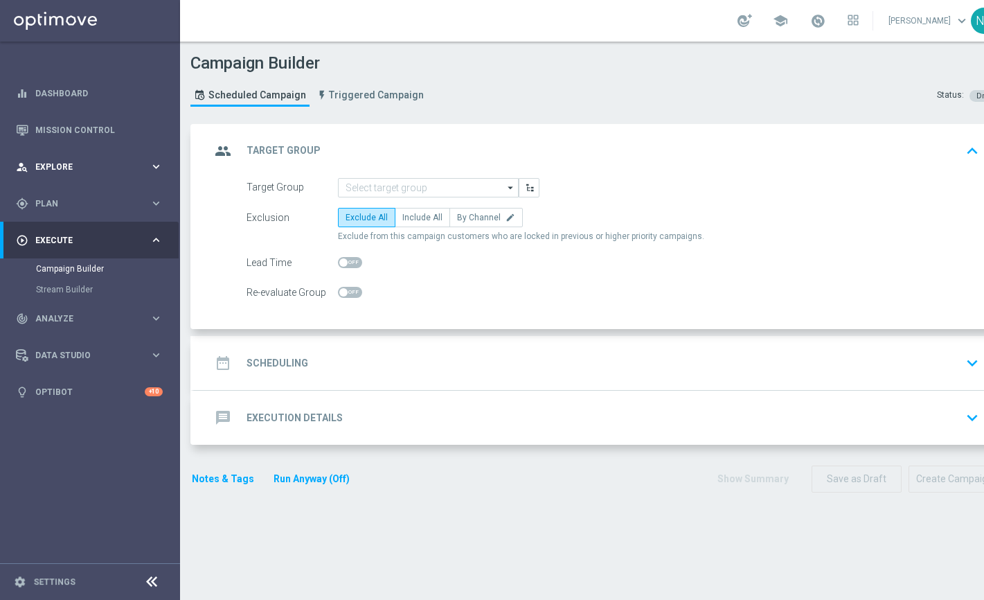
click at [72, 163] on span "Explore" at bounding box center [92, 167] width 114 height 8
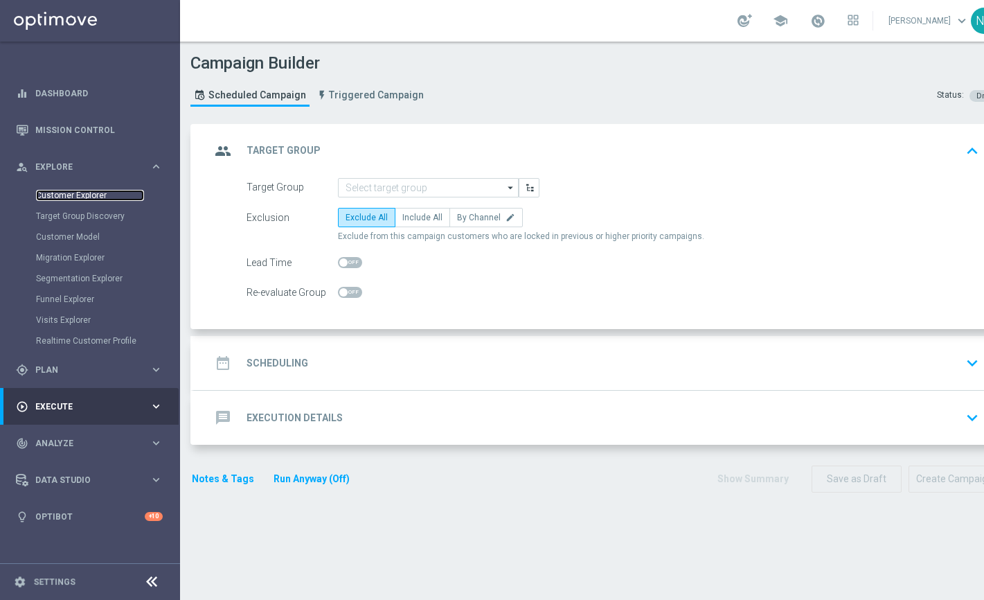
click at [72, 200] on link "Customer Explorer" at bounding box center [90, 195] width 108 height 11
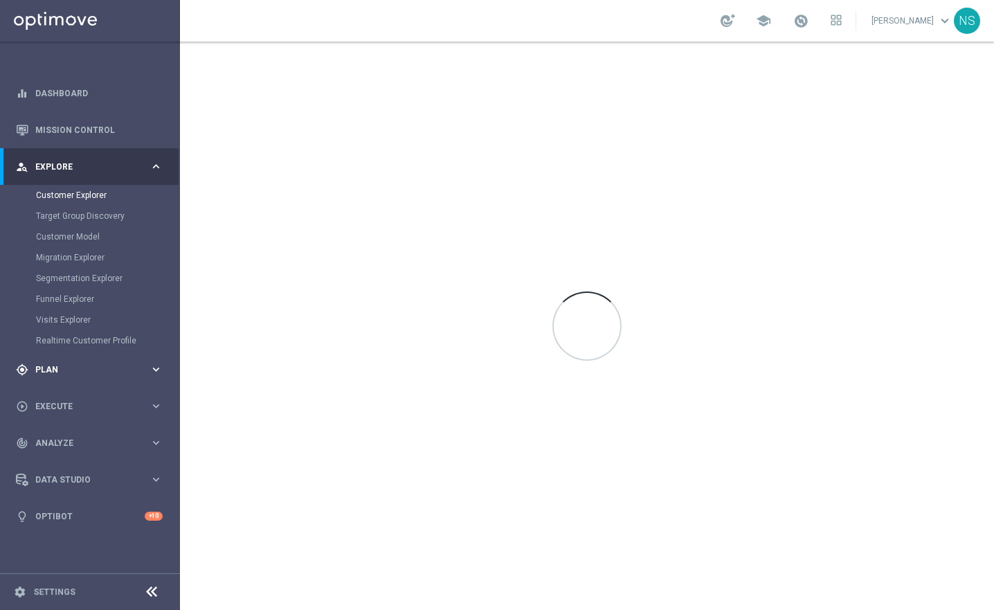
click at [66, 373] on span "Plan" at bounding box center [92, 370] width 114 height 8
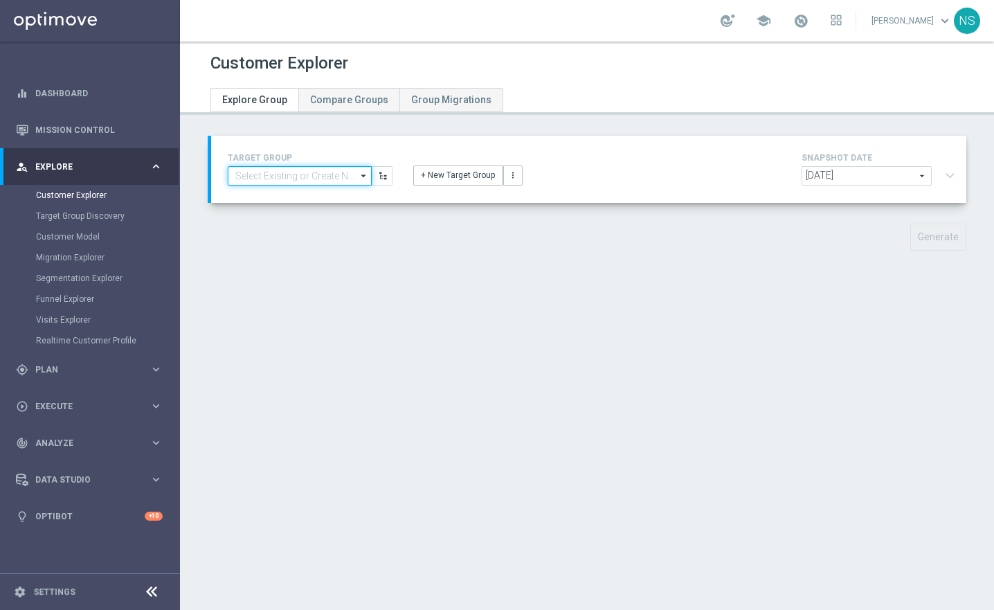
click at [274, 166] on input at bounding box center [300, 175] width 144 height 19
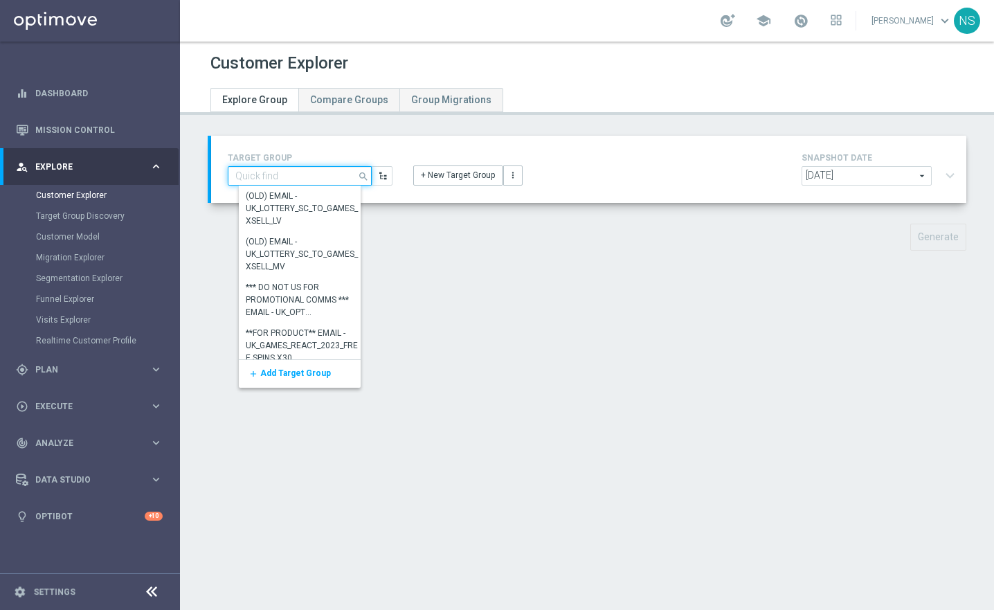
paste input "de_DE_TGT_VIP_EM_TAC_SP__GHOST_PROMO_TARGET_BUNDLE_ALL_PLAYERS"
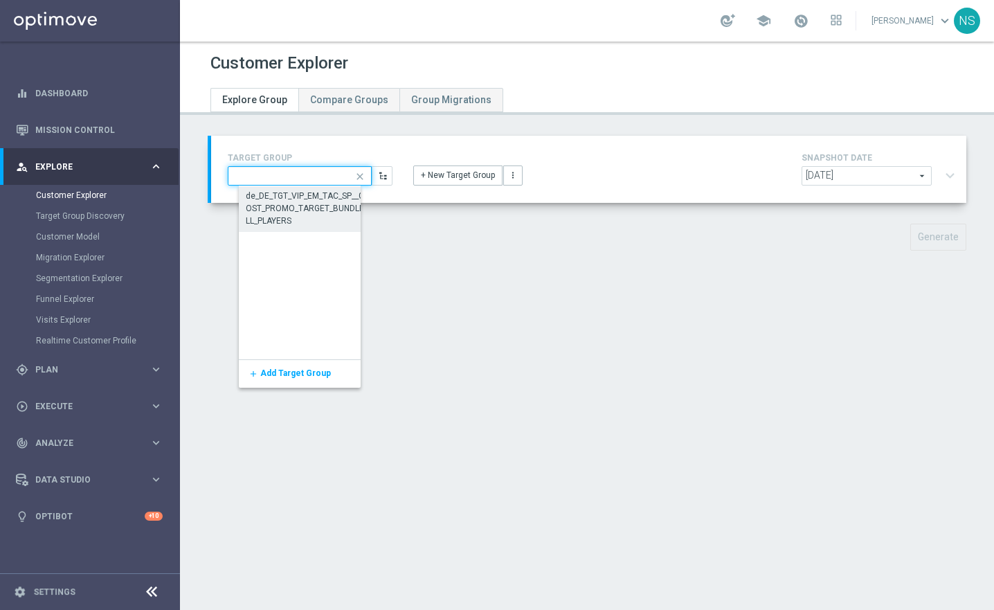
type input "de_DE_TGT_VIP_EM_TAC_SP__GHOST_PROMO_TARGET_BUNDLE_ALL_PLAYERS"
click at [256, 215] on div "de_DE_TGT_VIP_EM_TAC_SP__GHOST_PROMO_TARGET_BUNDLE_ALL_PLAYERS" at bounding box center [310, 208] width 128 height 37
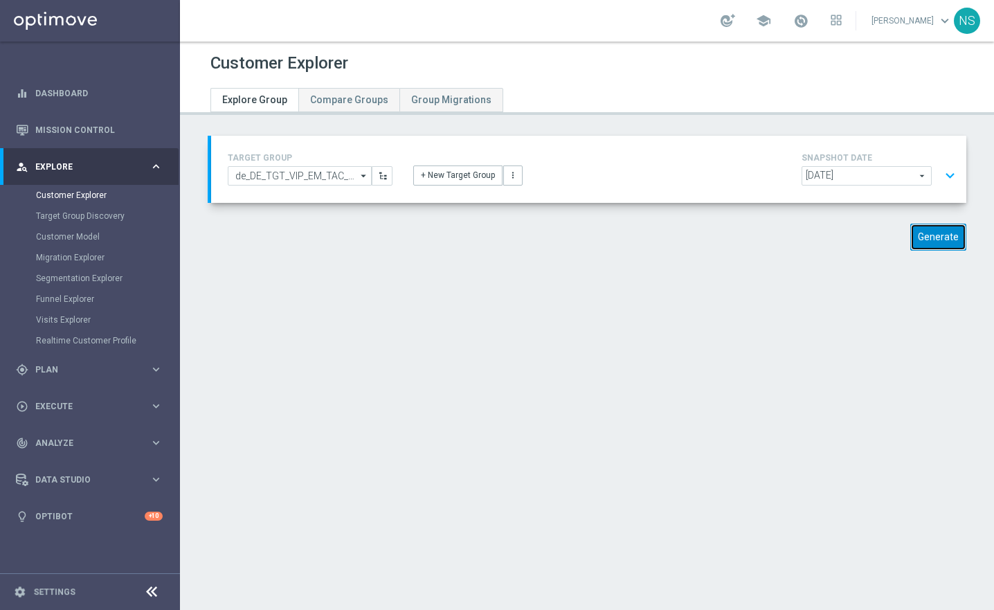
click at [926, 242] on button "Generate" at bounding box center [939, 237] width 56 height 27
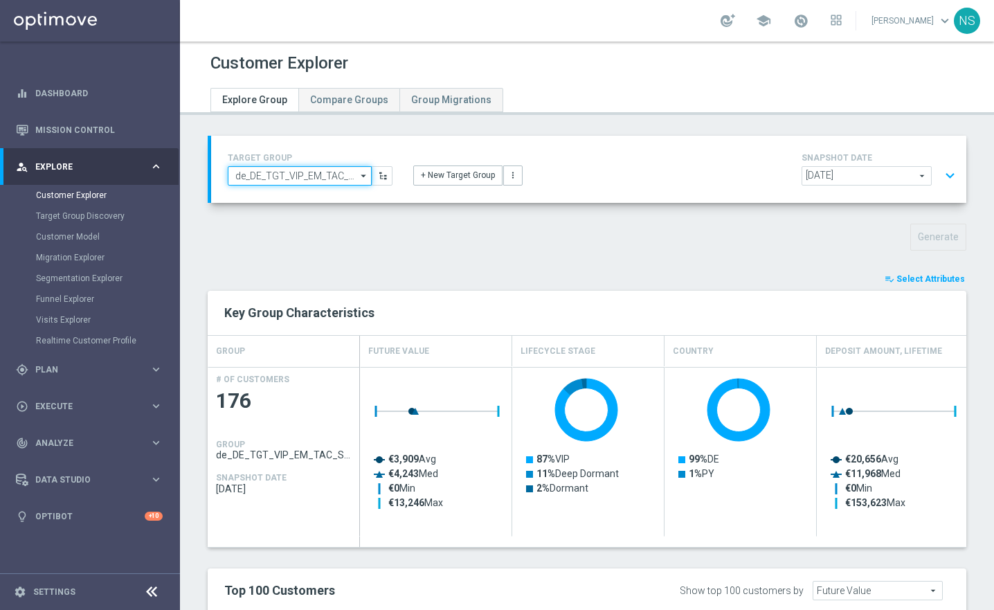
click at [289, 176] on input "de_DE_TGT_VIP_EM_TAC_SP__GHOST_PROMO_TARGET_BUNDLE_ALL_PLAYERS" at bounding box center [300, 175] width 144 height 19
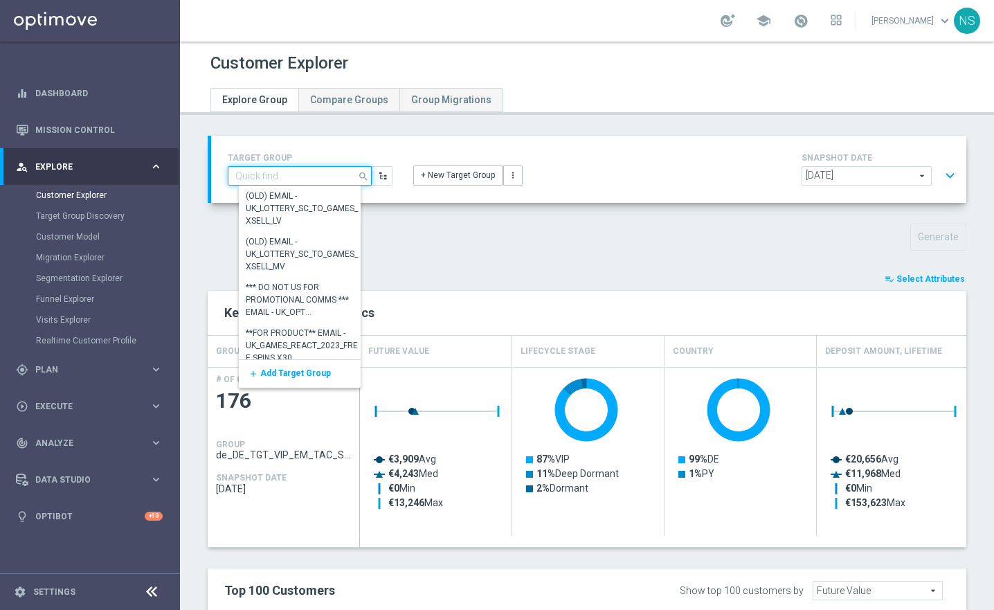
paste input "de_DE_TGT_VIP_EM_TAC_SP__GHOST_PROMO_TARGET_BUNDLE_ALL_PLAYERS_7DAYS"
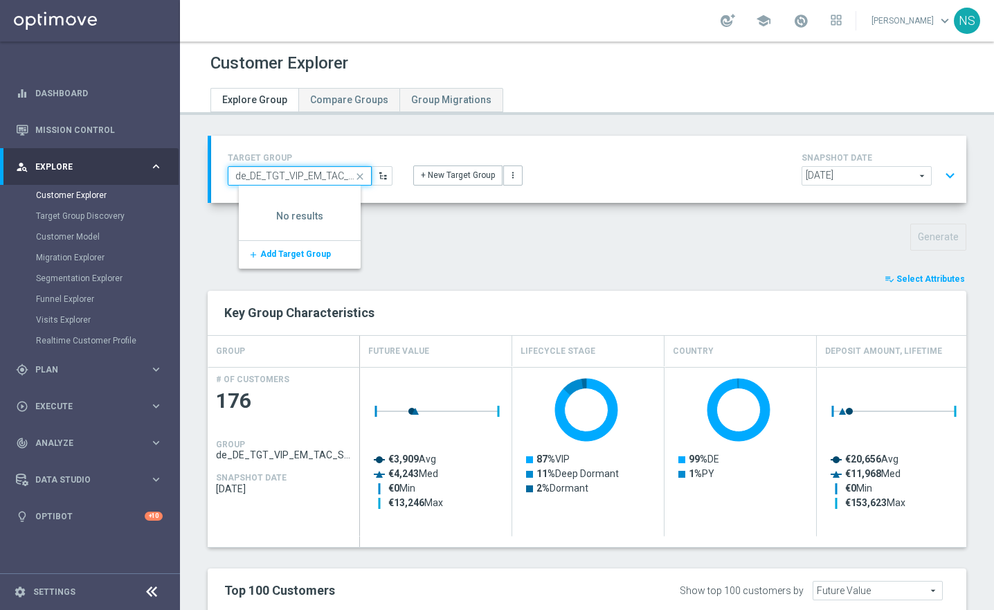
scroll to position [0, 259]
type input "de_DE_TGT_VIP_EM_TAC_SP__GHOST_PROMO_TARGET_BUNDLE_ALL_PLAYERS_7DAYS"
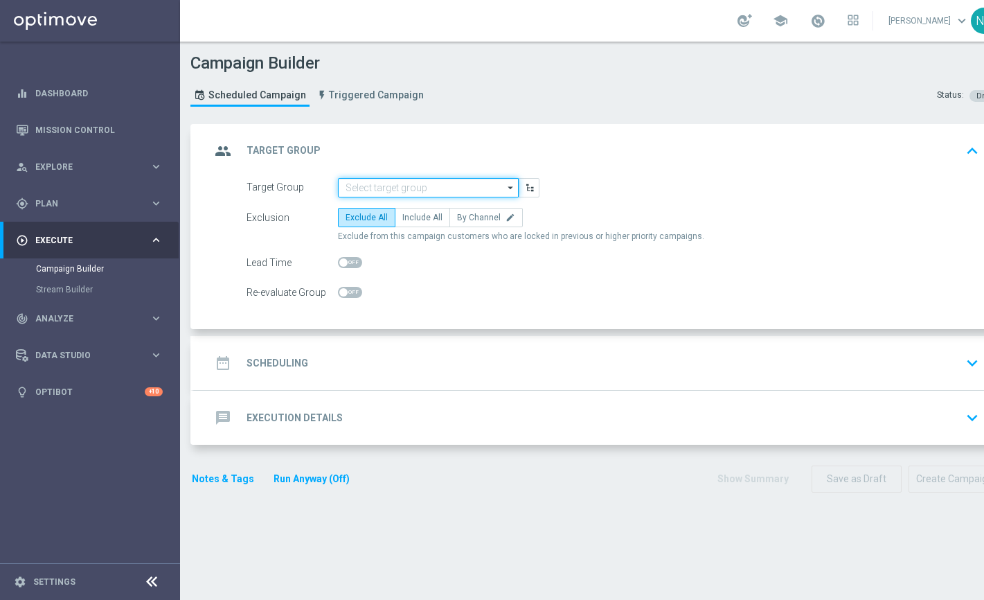
click at [374, 188] on input at bounding box center [428, 187] width 181 height 19
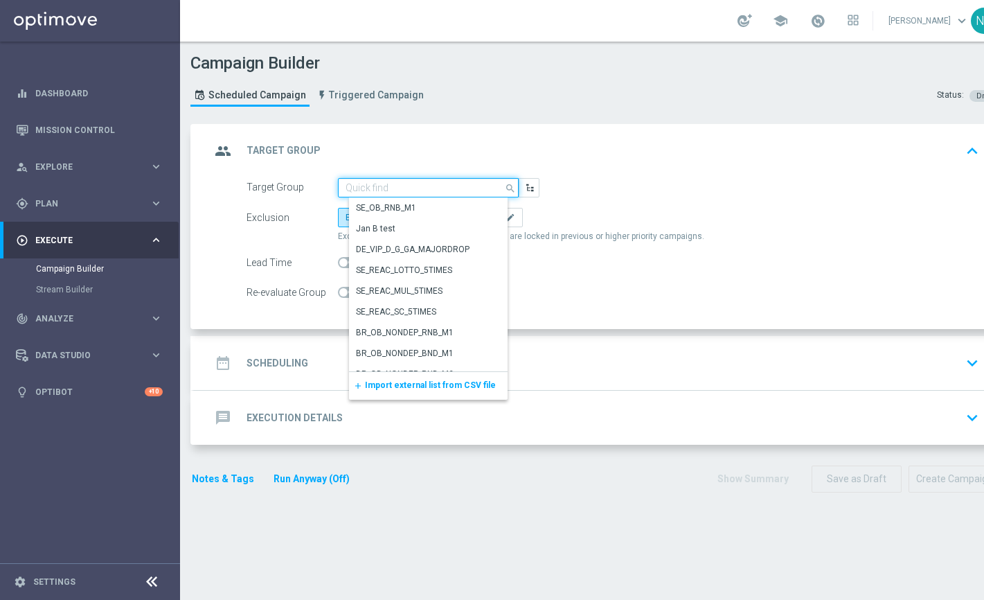
paste input "de_DE_TGT_VIP_EM_TAC_MIX__2DAYNOACT"
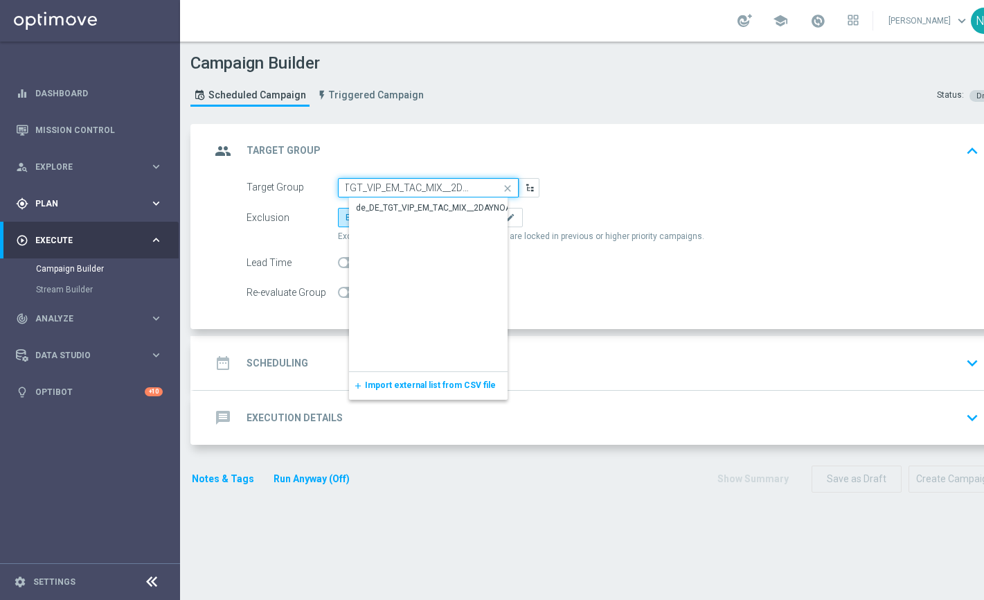
type input "de_DE_TGT_VIP_EM_TAC_MIX__2DAYNOACT"
click at [87, 199] on span "Plan" at bounding box center [92, 203] width 114 height 8
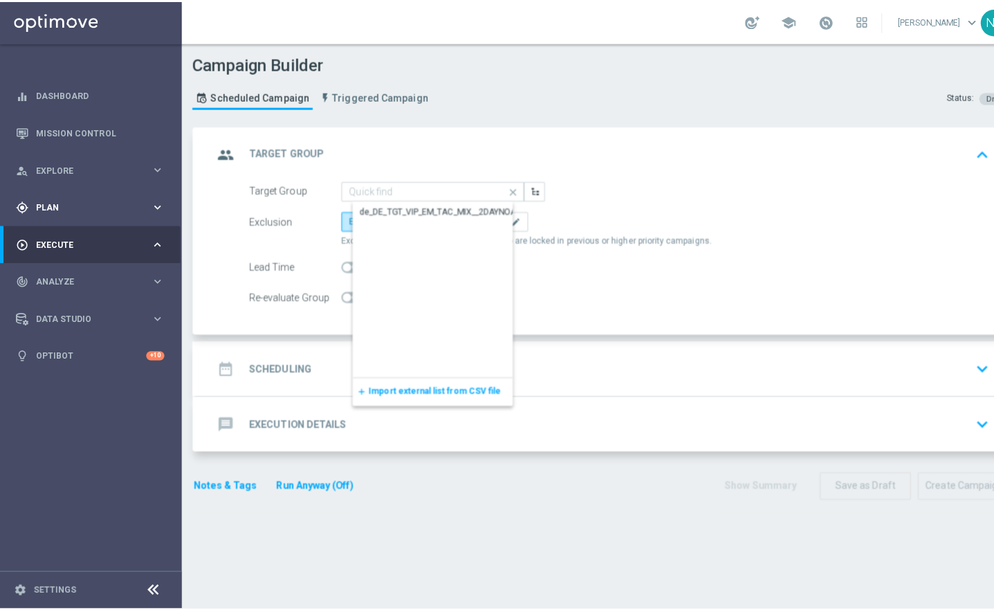
scroll to position [0, 0]
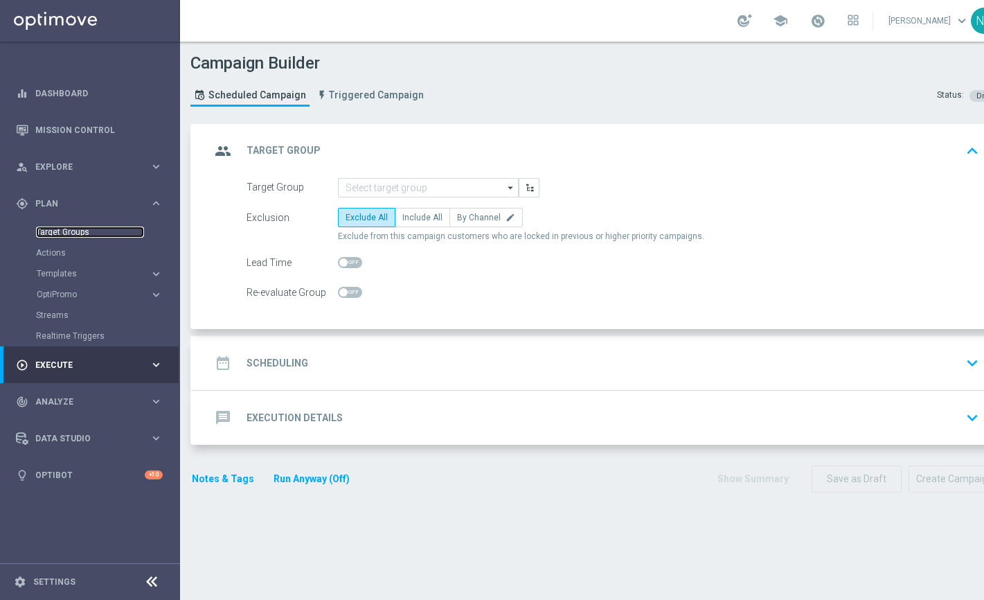
click at [71, 232] on link "Target Groups" at bounding box center [90, 231] width 108 height 11
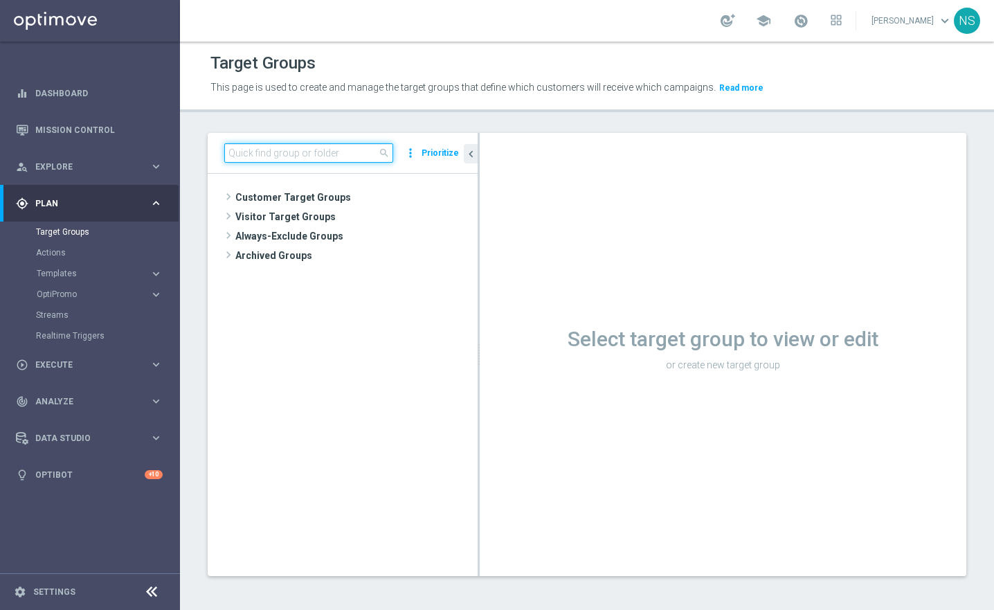
click at [265, 147] on input at bounding box center [308, 152] width 169 height 19
paste input "de_DE_TGT_VIP_EM_TAC_MIX__2DAYNOACT"
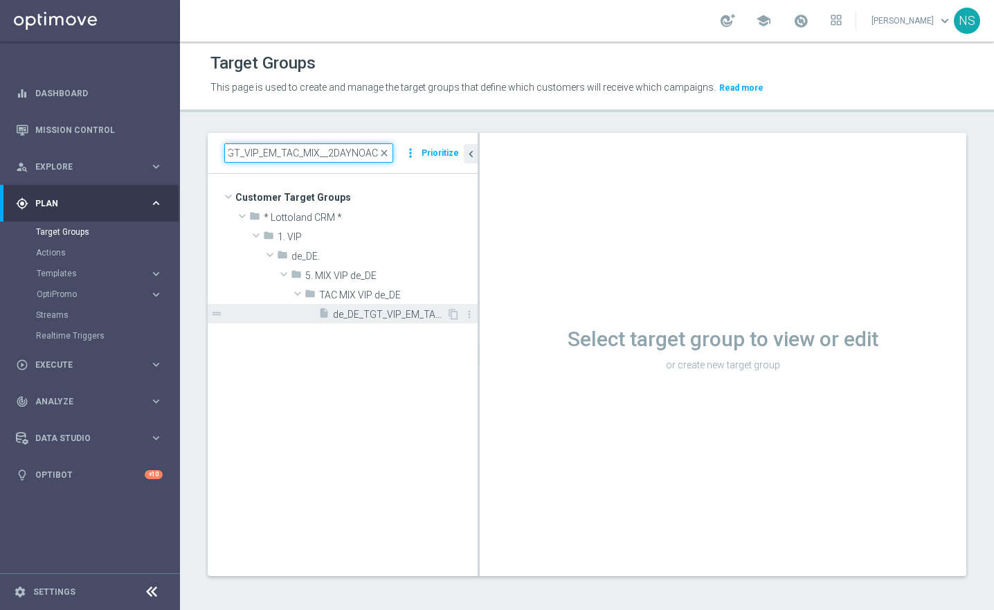
type input "de_DE_TGT_VIP_EM_TAC_MIX__2DAYNOACT"
click at [369, 317] on span "de_DE_TGT_VIP_EM_TAC_MIX__2DAYNOACT" at bounding box center [390, 315] width 114 height 12
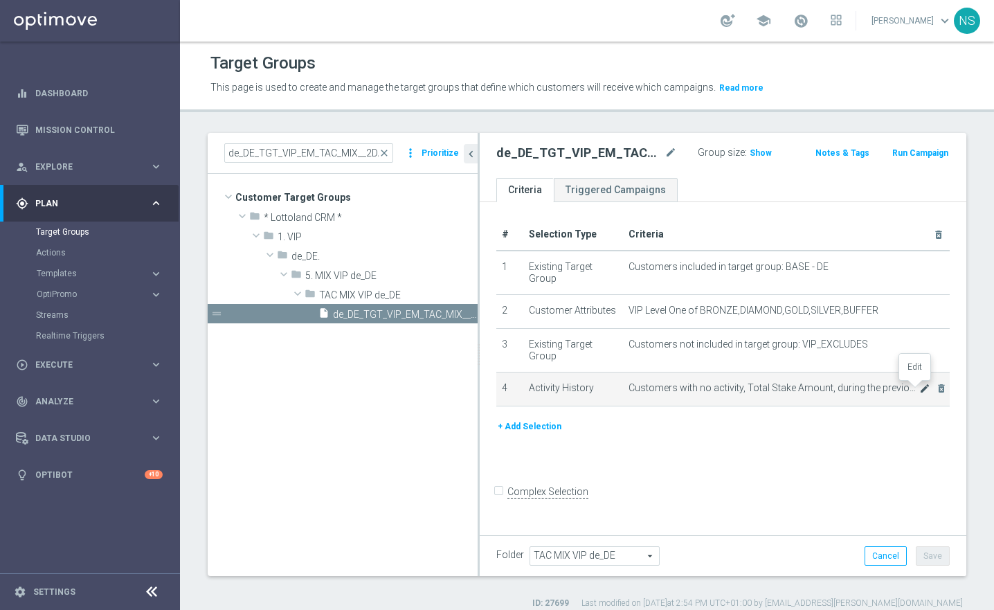
click at [920, 388] on icon "mode_edit" at bounding box center [925, 388] width 11 height 11
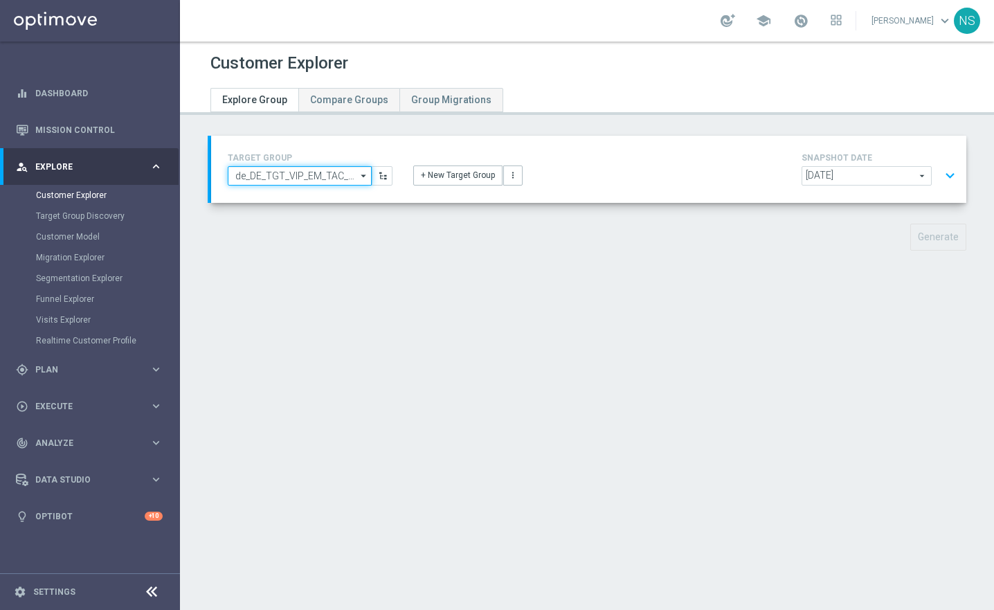
click at [284, 179] on input "de_DE_TGT_VIP_EM_TAC_SP__GHOST_PROMO_TARGET_BUNDLE_ALL_PLAYERS_ACTIVE30DAYS" at bounding box center [300, 175] width 144 height 19
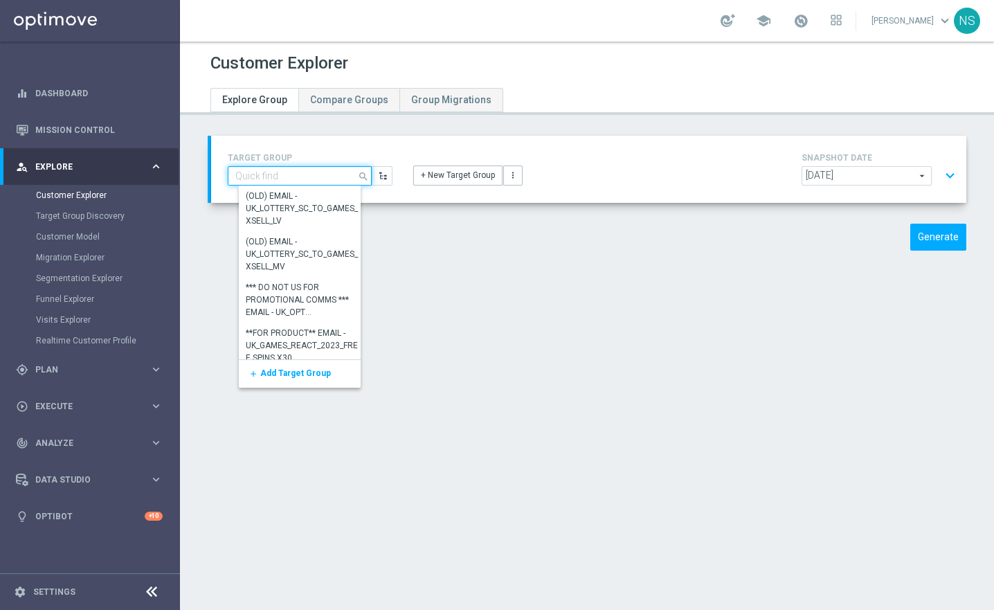
paste input "de_DE_TGT_VIP_EM_TAC_SP__GHOST_PROMO_TARGET_BUNDLE_ALL_PLAYERS_ACTIVE30DAYS"
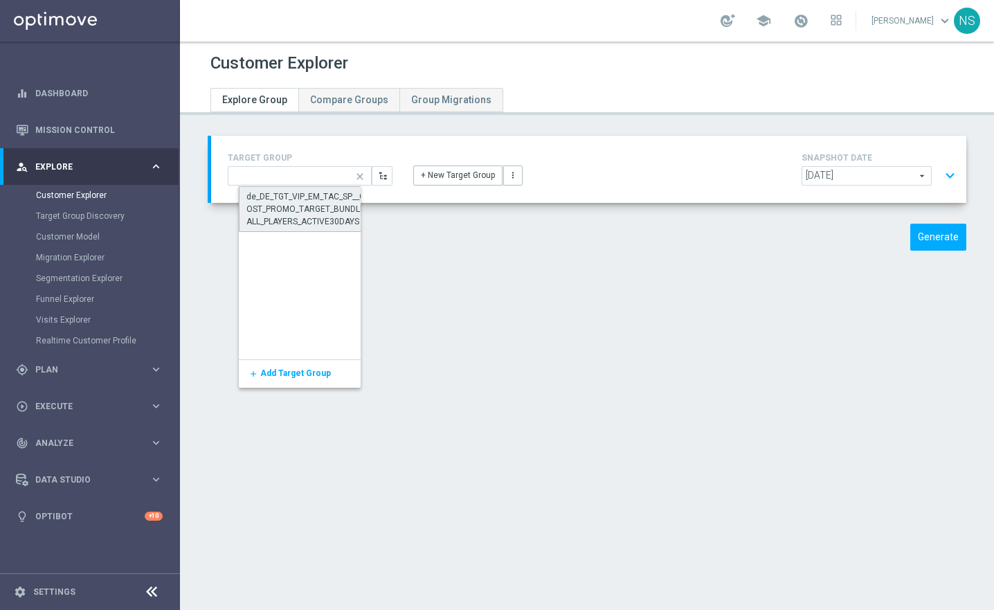
click at [287, 213] on div "de_DE_TGT_VIP_EM_TAC_SP__GHOST_PROMO_TARGET_BUNDLE_ALL_PLAYERS_ACTIVE30DAYS" at bounding box center [310, 208] width 127 height 37
type input "de_DE_TGT_VIP_EM_TAC_SP__GHOST_PROMO_TARGET_BUNDLE_ALL_PLAYERS_ACTIVE30DAYS"
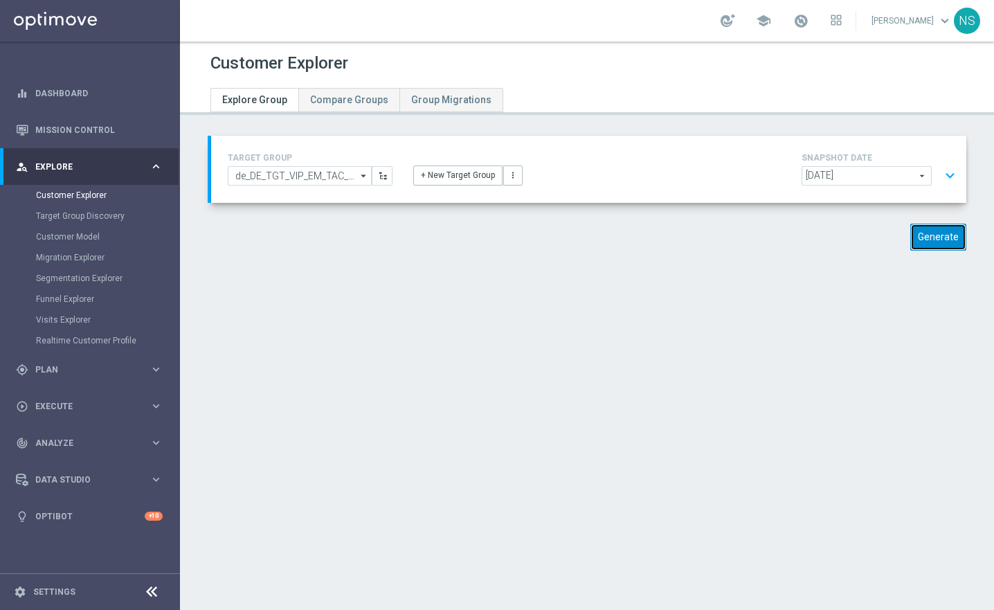
click at [936, 244] on button "Generate" at bounding box center [939, 237] width 56 height 27
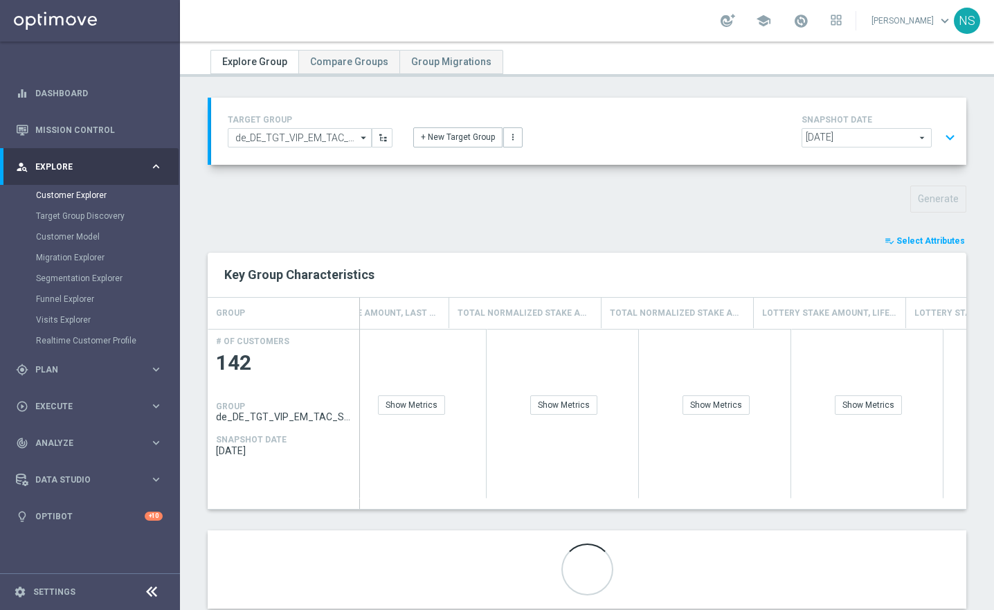
scroll to position [0, 2386]
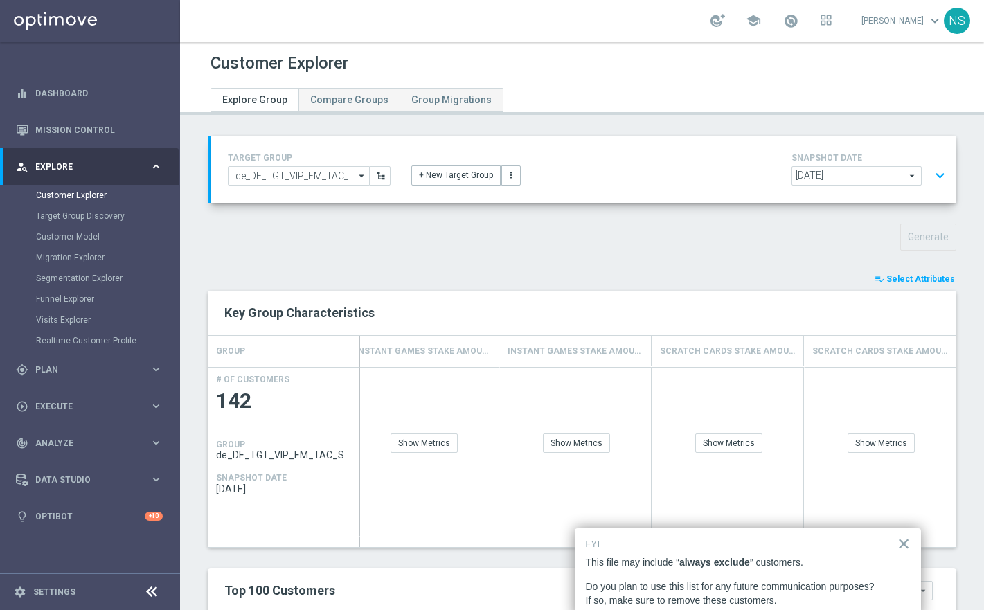
click at [920, 281] on span "Select Attributes" at bounding box center [920, 279] width 69 height 10
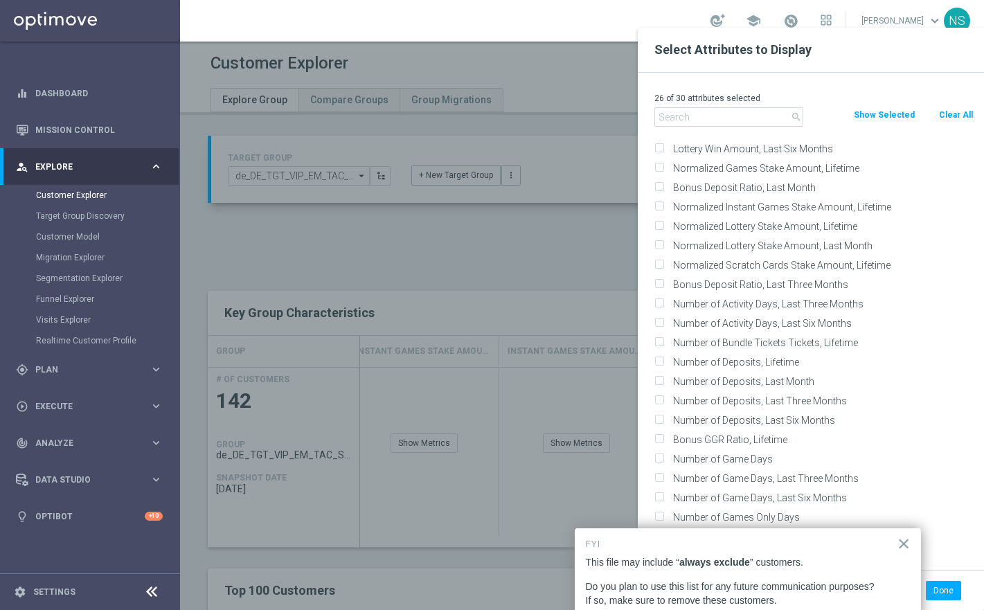
click at [704, 118] on input "text" at bounding box center [729, 116] width 150 height 19
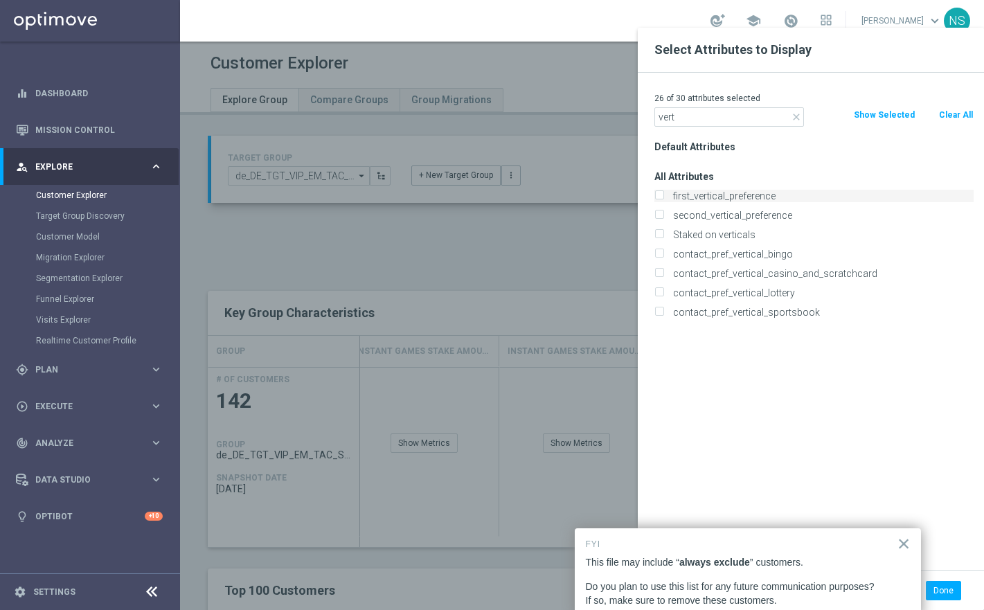
type input "vert"
click at [659, 196] on input "first_vertical_preference" at bounding box center [658, 197] width 9 height 9
checkbox input "true"
click at [659, 215] on input "second_vertical_preference" at bounding box center [658, 217] width 9 height 9
checkbox input "true"
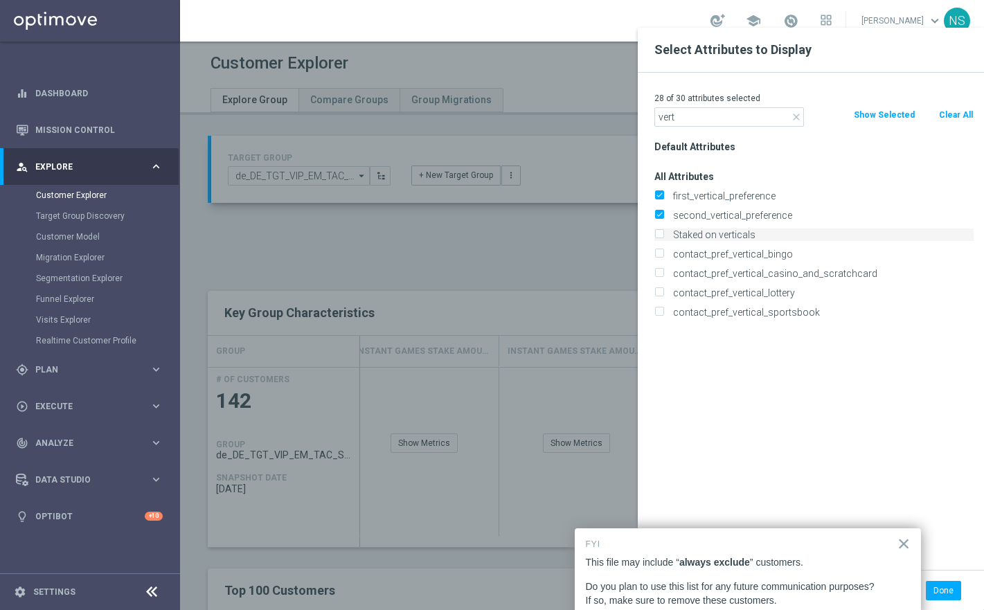
click at [657, 238] on input "Staked on verticals" at bounding box center [658, 236] width 9 height 9
checkbox input "true"
click at [951, 604] on div "Done Cancel" at bounding box center [811, 590] width 346 height 41
click at [660, 254] on input "contact_pref_vertical_bingo" at bounding box center [658, 255] width 9 height 9
click at [661, 251] on input "contact_pref_vertical_bingo" at bounding box center [658, 255] width 9 height 9
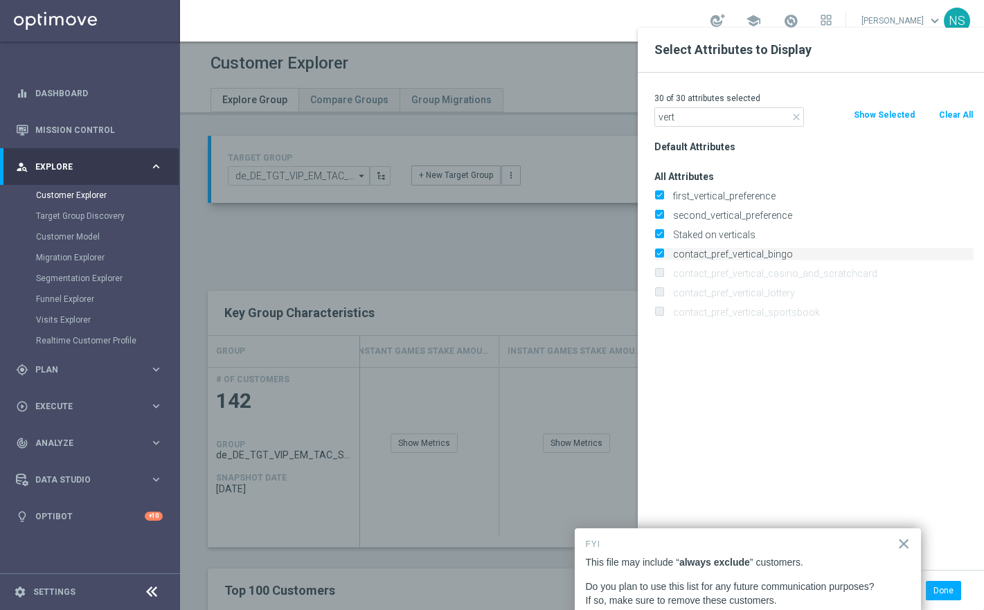
checkbox input "false"
click at [951, 591] on button "Done" at bounding box center [943, 590] width 35 height 19
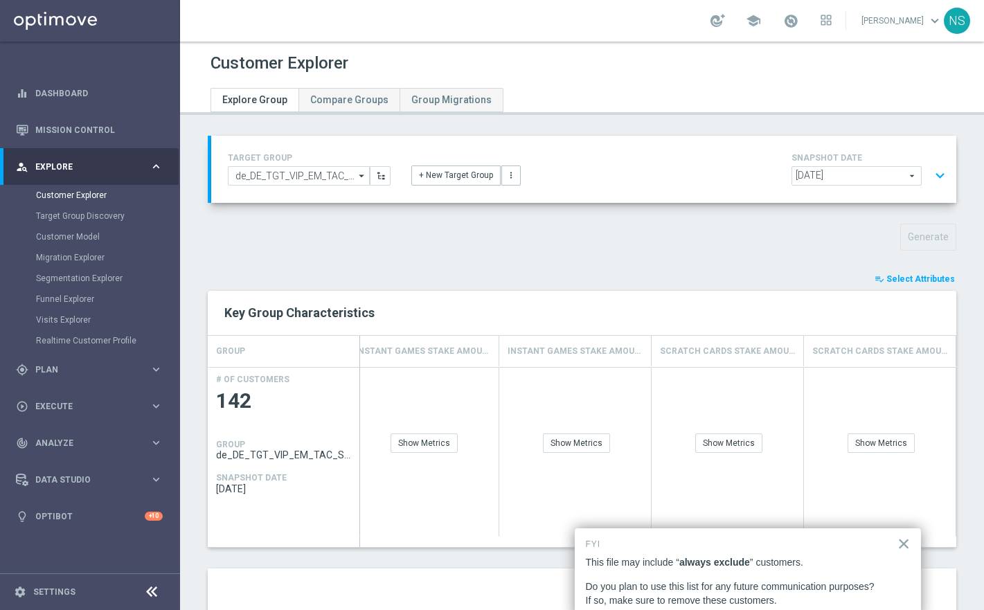
click at [911, 277] on span "Select Attributes" at bounding box center [920, 279] width 69 height 10
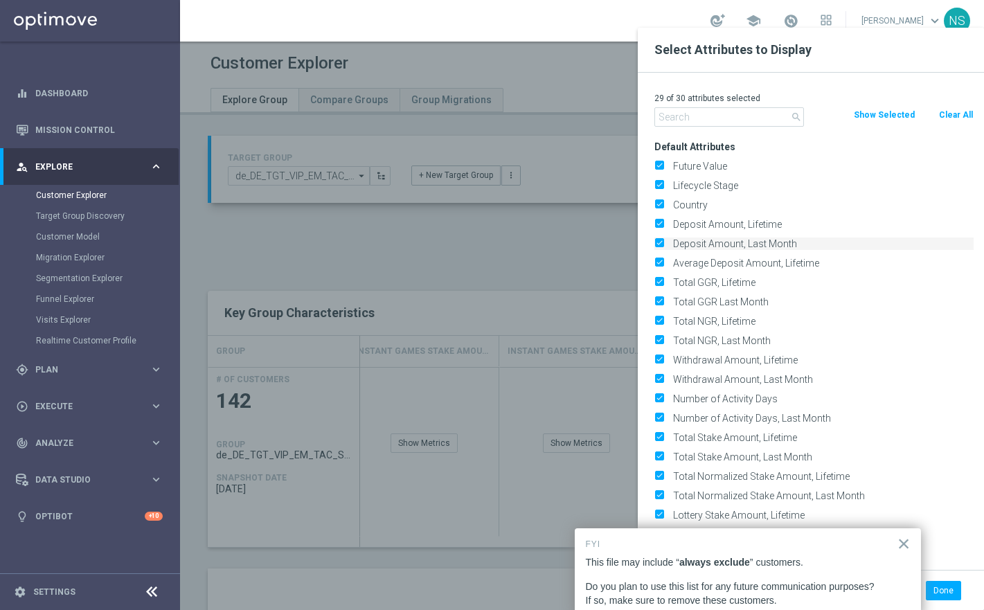
click at [668, 241] on label "Deposit Amount, Last Month" at bounding box center [820, 244] width 305 height 12
click at [663, 241] on input "Deposit Amount, Last Month" at bounding box center [658, 245] width 9 height 9
click at [657, 244] on input "Deposit Amount, Last Month" at bounding box center [658, 245] width 9 height 9
checkbox input "true"
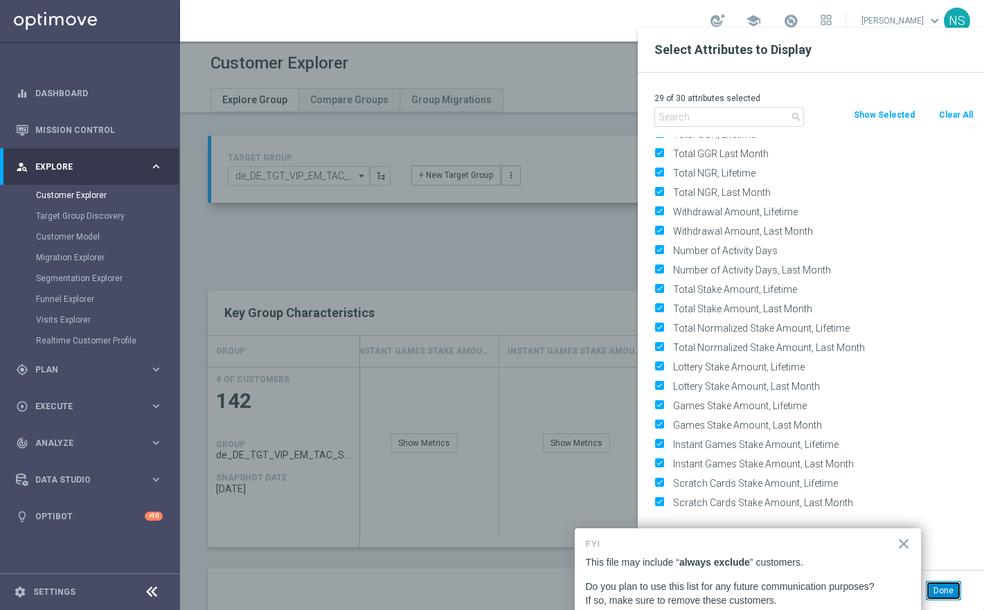
click at [955, 588] on button "Done" at bounding box center [943, 590] width 35 height 19
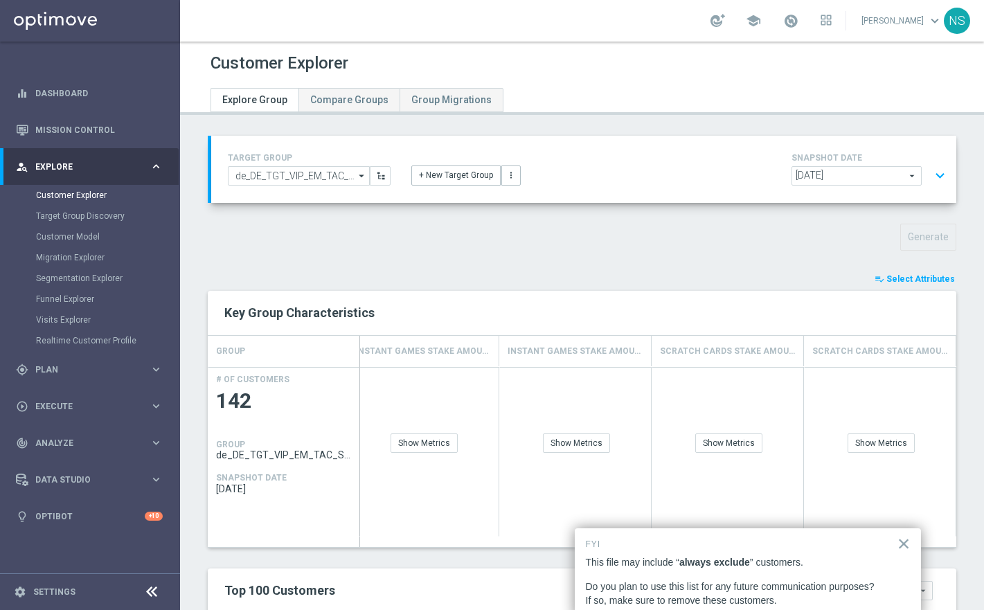
click at [569, 216] on div "TARGET GROUP de_DE_TGT_VIP_EM_TAC_SP__GHOST_PROMO_TARGET_BUNDLE_ALL_PLAYERS_ACT…" at bounding box center [582, 554] width 804 height 837
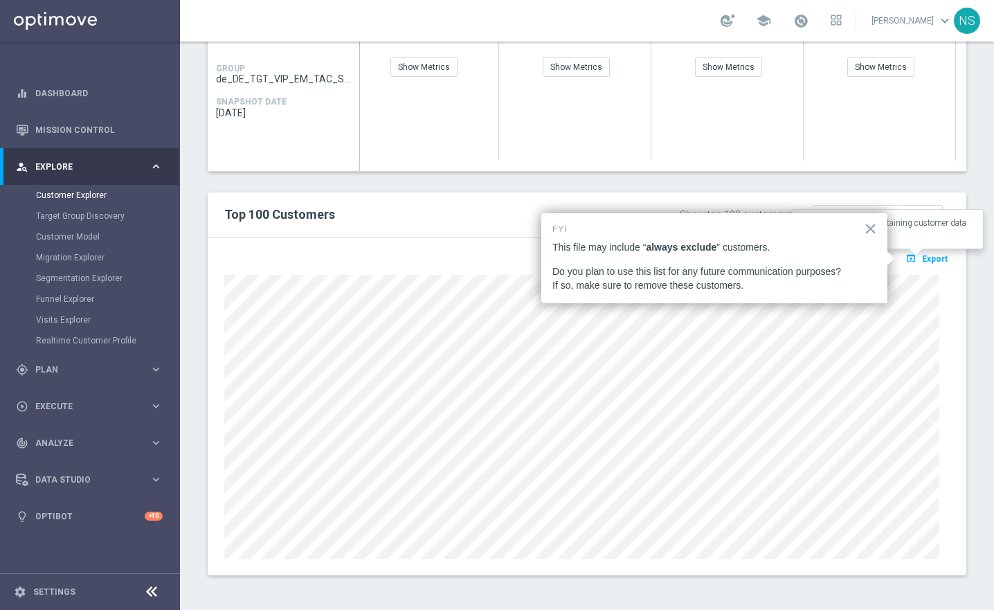
click at [931, 261] on span "Export" at bounding box center [935, 259] width 26 height 10
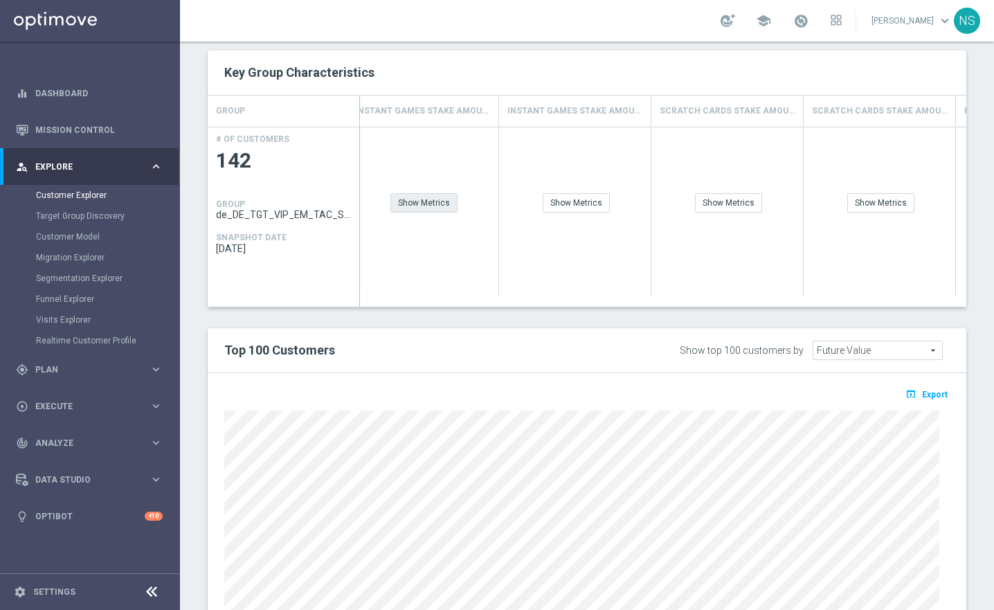
scroll to position [0, 0]
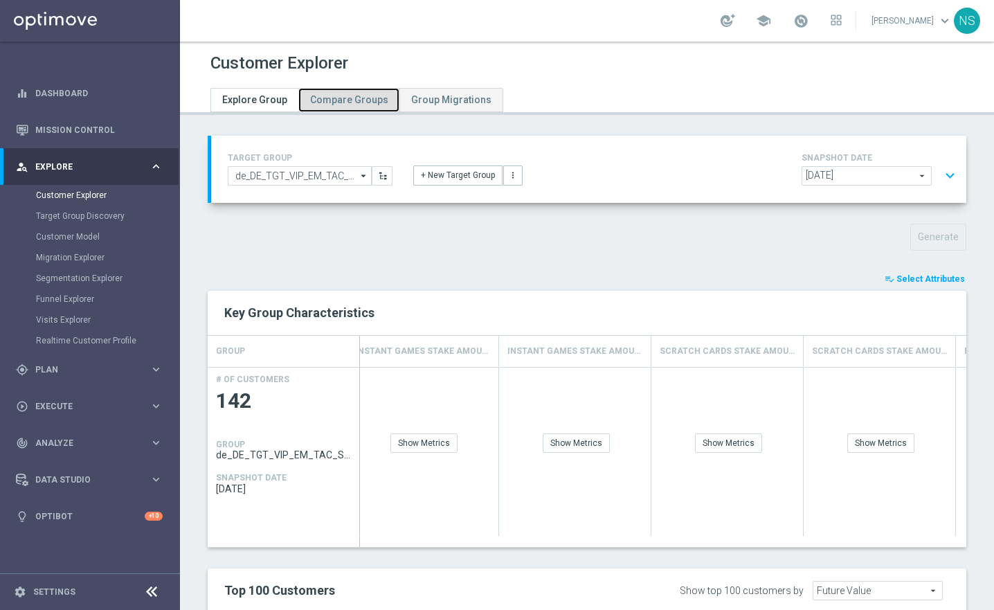
click at [346, 101] on span "Compare Groups" at bounding box center [349, 99] width 78 height 11
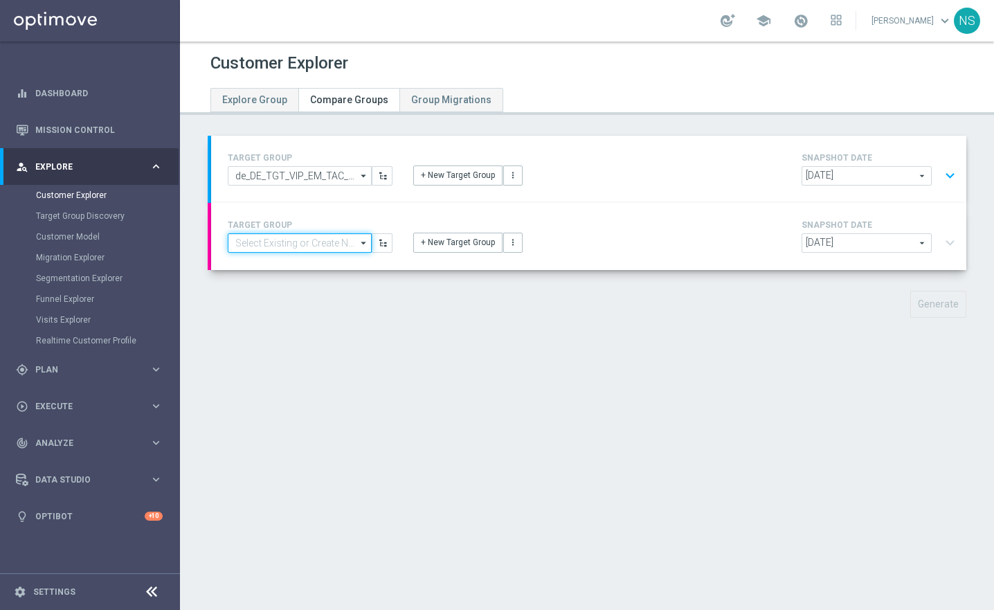
click at [334, 247] on input at bounding box center [300, 242] width 144 height 19
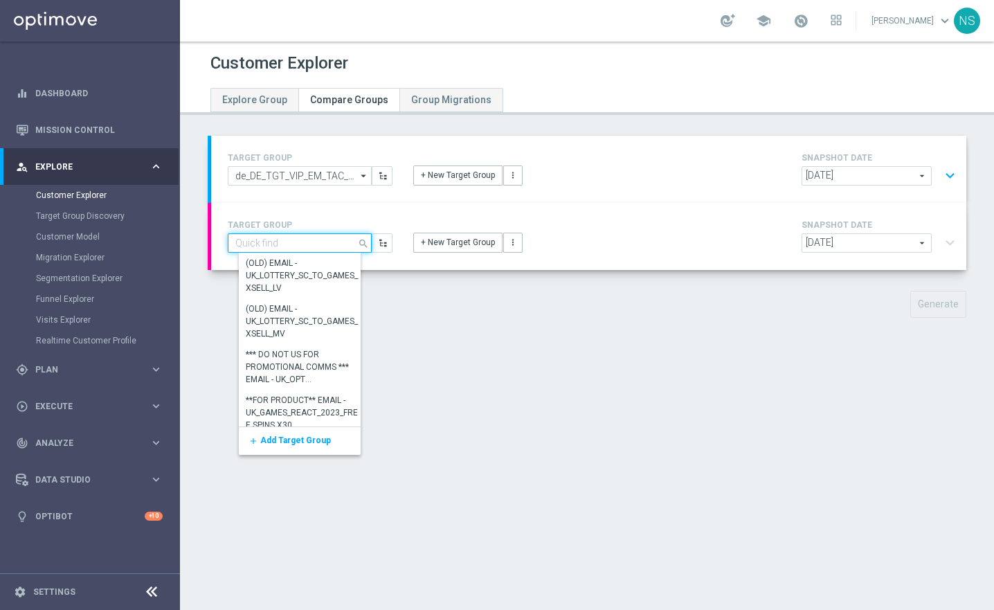
paste input "de_TGT_VIP_EM_TAC_SP__GHOST_PROMO_TARGET_BUNDLE_ALL_PLAYERS_ACTIVE30DAYS"
type input "de_TGT_VIP_EM_TAC_SP__GHOST_PROMO_TARGET_BUNDLE_ALL_PLAYERS_ACTIVE30DAYS"
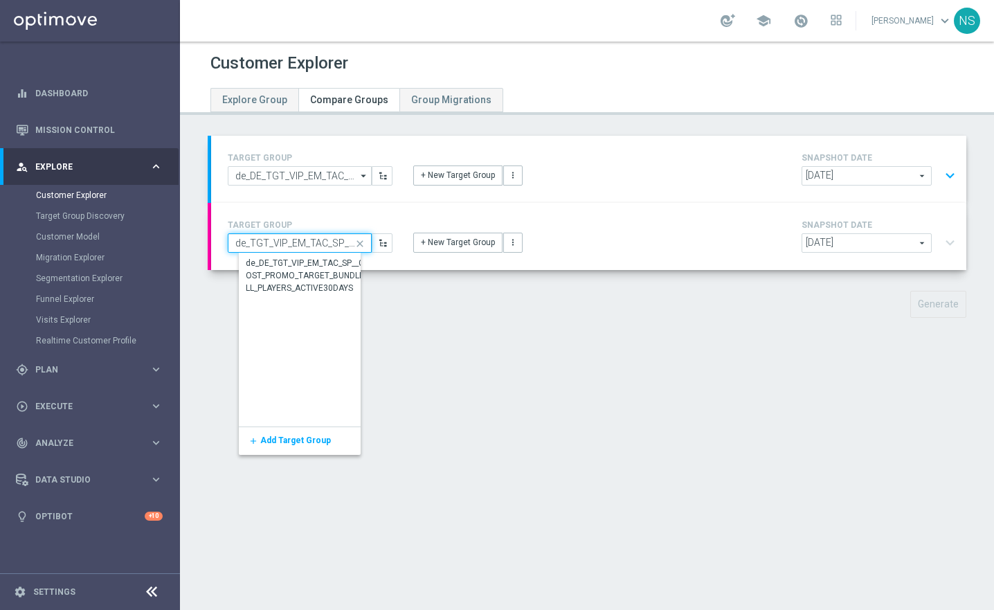
drag, startPoint x: 282, startPoint y: 241, endPoint x: 206, endPoint y: 242, distance: 76.2
click at [206, 242] on div "TARGET GROUP de_DE_TGT_VIP_EM_TAC_SP__GHOST_PROMO_TARGET_BUNDLE_ALL_PLAYERS_ACT…" at bounding box center [587, 237] width 814 height 203
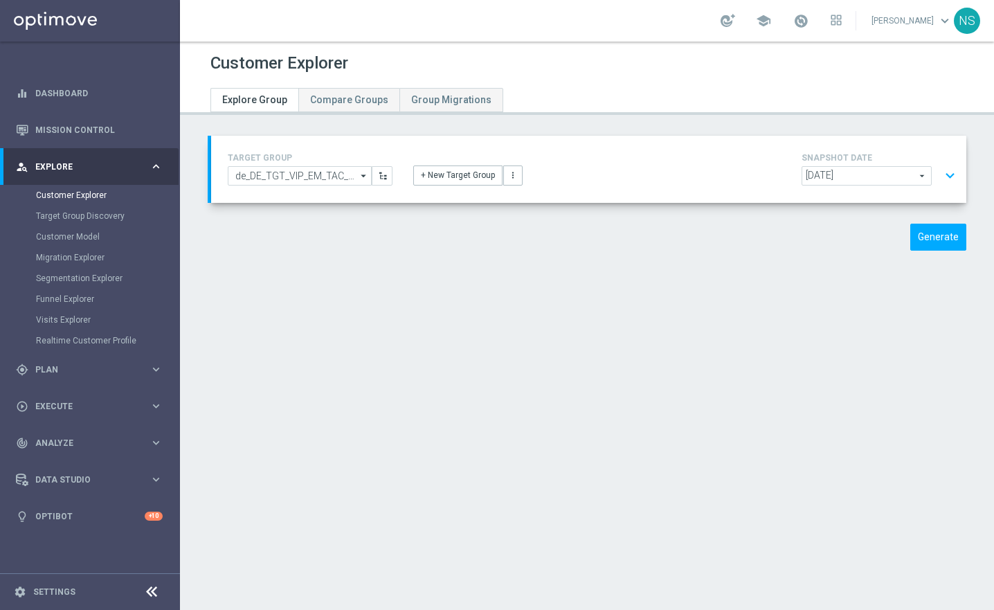
click at [330, 186] on div "TARGET GROUP de_DE_TGT_VIP_EM_TAC_SP__GHOST_PROMO_TARGET_BUNDLE_ALL_PLAYERS_ACT…" at bounding box center [588, 169] width 743 height 39
click at [331, 175] on input "de_DE_TGT_VIP_EM_TAC_SP__GHOST_PROMO_TARGET_BUNDLE_ALL_PLAYERS_ACTIVE30DAYS" at bounding box center [300, 175] width 144 height 19
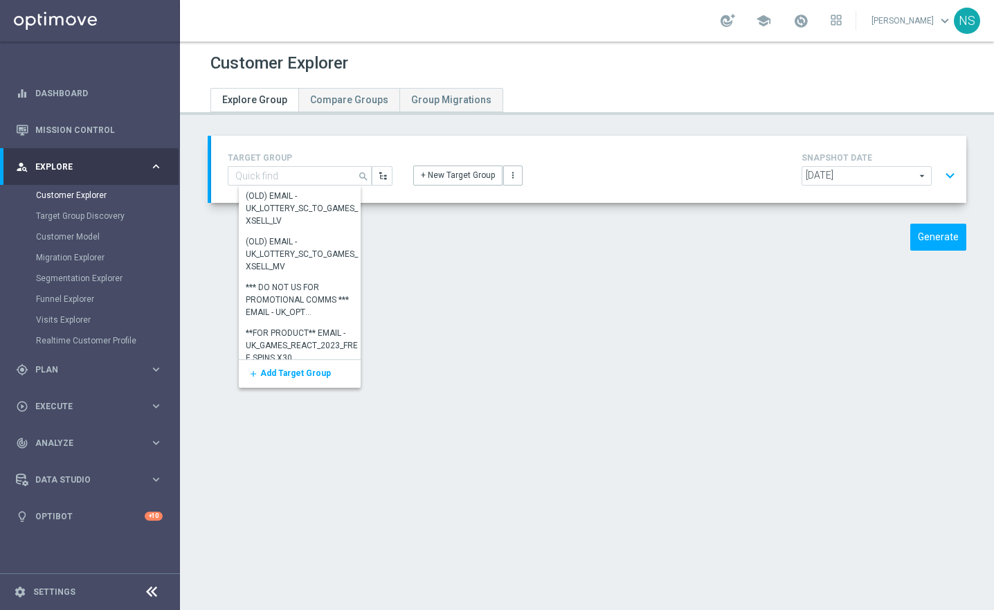
click at [424, 196] on div "TARGET GROUP de_DE_TGT_VIP_EM_TAC_SP__GHOST_PROMO_TARGET_BUNDLE_ALL_PLAYERS_ACT…" at bounding box center [589, 169] width 756 height 67
type input "de_DE_TGT_VIP_EM_TAC_SP__GHOST_PROMO_TARGET_BUNDLE_ALL_PLAYERS_ACTIVE30DAYS"
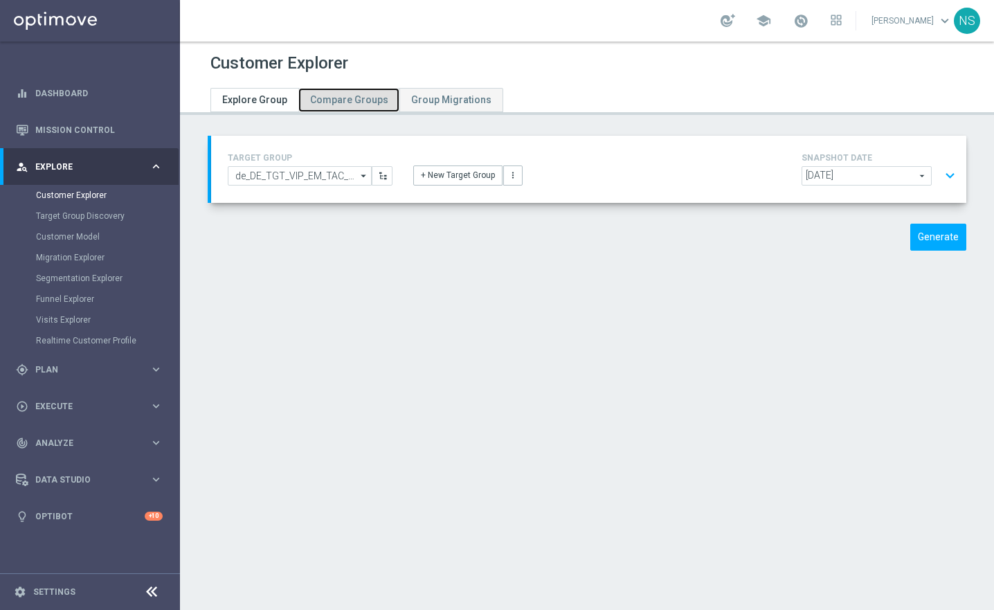
click at [350, 99] on span "Compare Groups" at bounding box center [349, 99] width 78 height 11
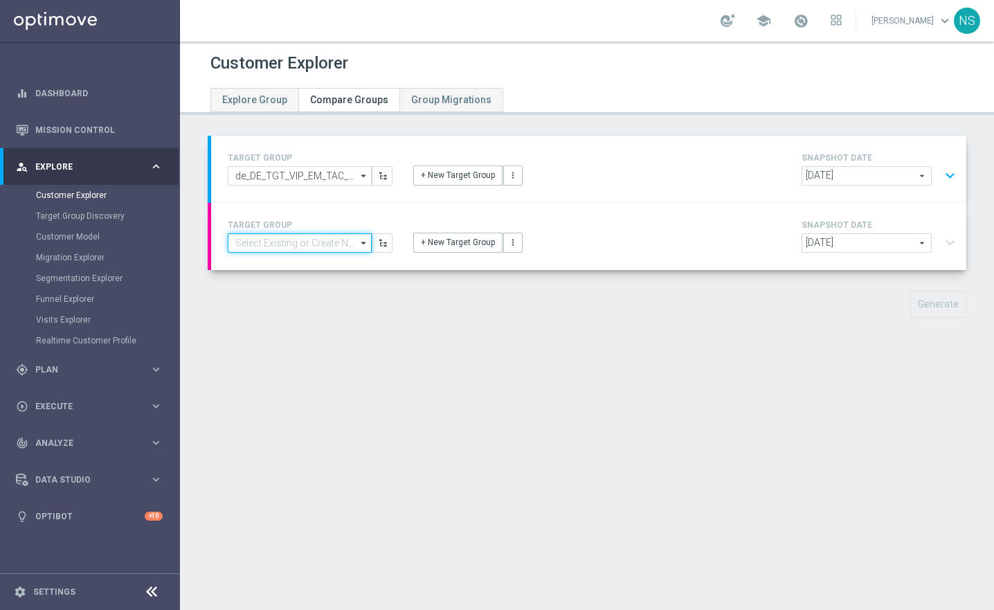
click at [341, 238] on input at bounding box center [300, 242] width 144 height 19
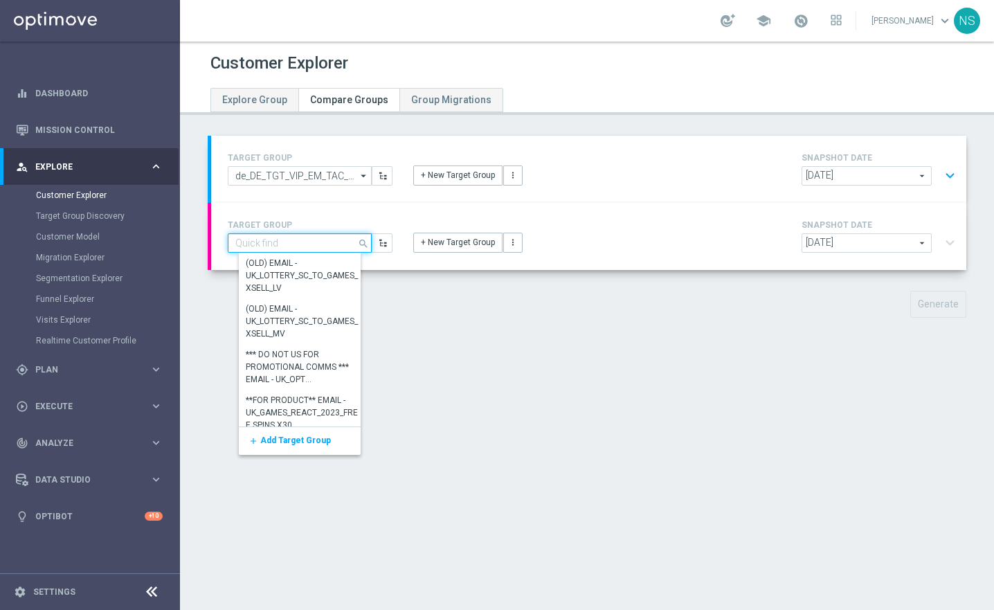
paste input "de_TGT_VIP_EM_TAC_SP__GHOST_PROMO_TARGET_BUNDLE_ALL_PLAYERS_ACTIVE30DAYS"
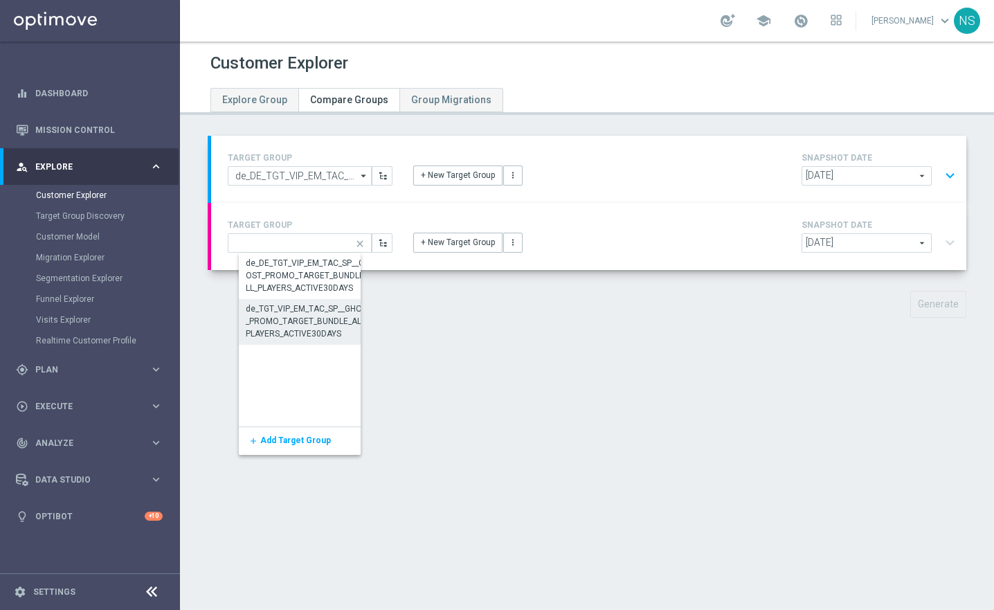
click at [301, 317] on div "de_TGT_VIP_EM_TAC_SP__GHOST_PROMO_TARGET_BUNDLE_ALL_PLAYERS_ACTIVE30DAYS" at bounding box center [310, 321] width 128 height 37
type input "de_TGT_VIP_EM_TAC_SP__GHOST_PROMO_TARGET_BUNDLE_ALL_PLAYERS_ACTIVE30DAYS"
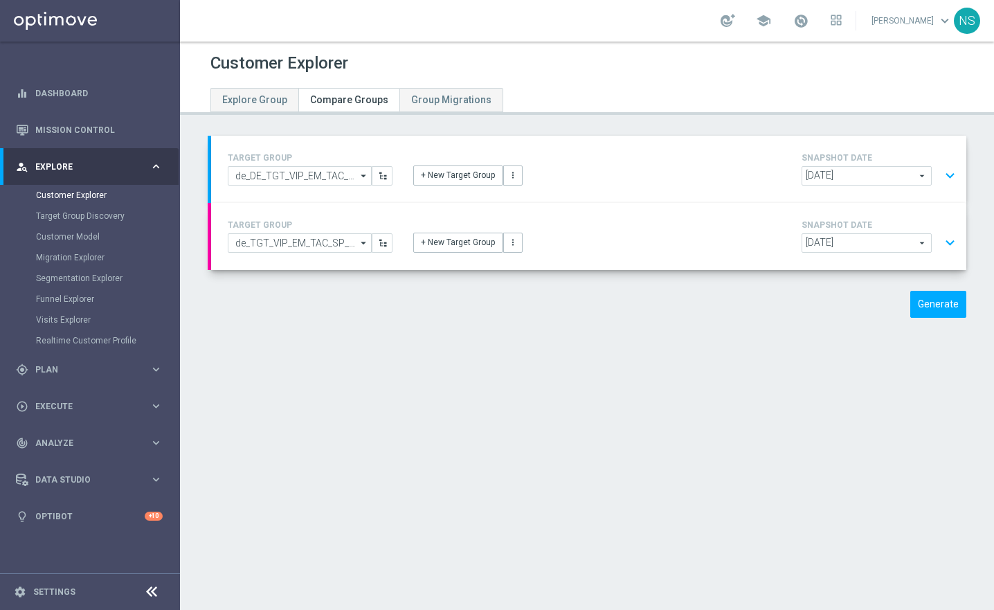
click at [852, 313] on div "Generate" at bounding box center [880, 304] width 195 height 27
click at [916, 174] on span "[DATE]" at bounding box center [867, 176] width 129 height 18
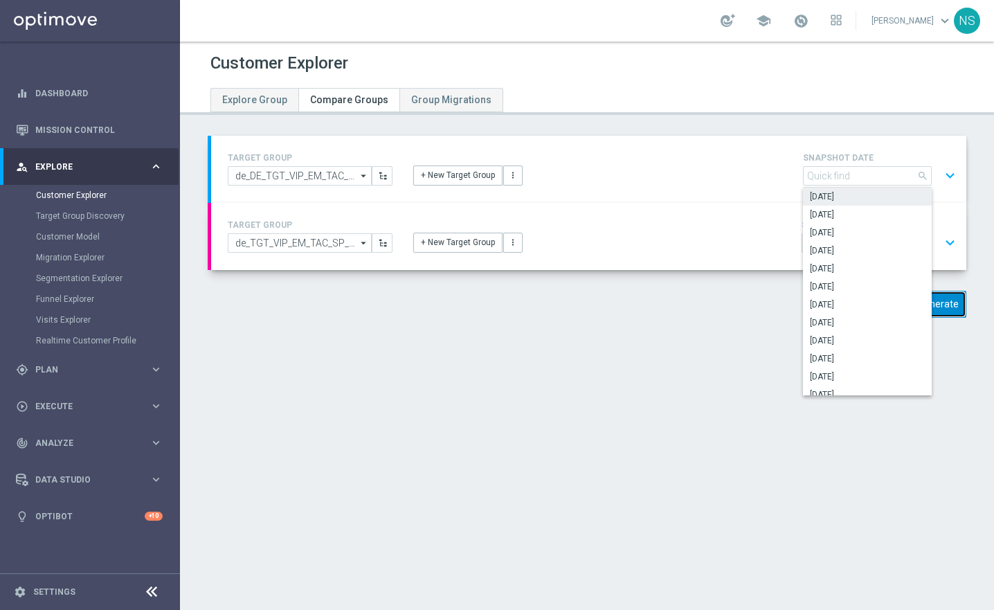
click at [948, 312] on button "Generate" at bounding box center [939, 304] width 56 height 27
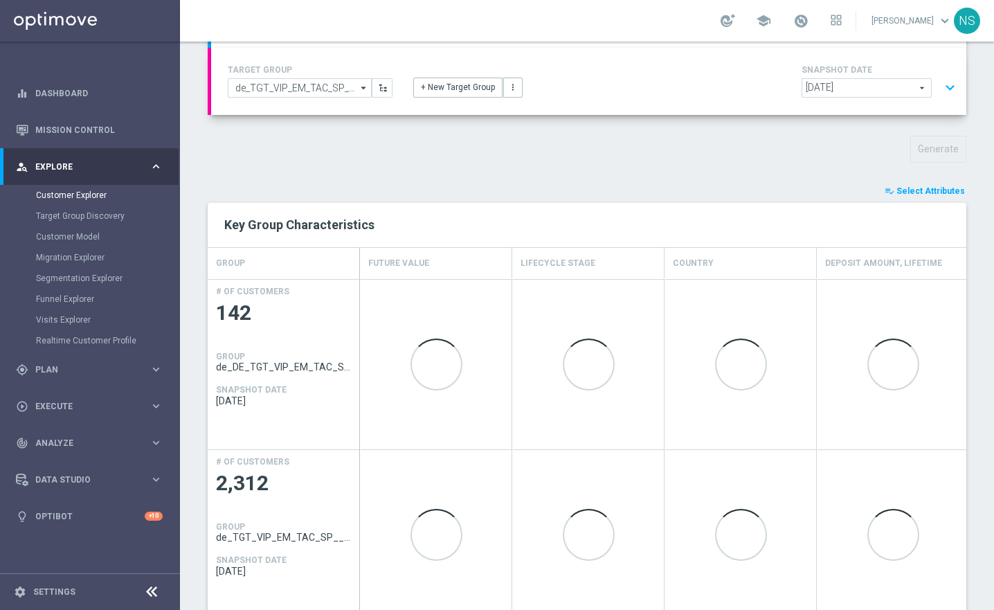
scroll to position [138, 0]
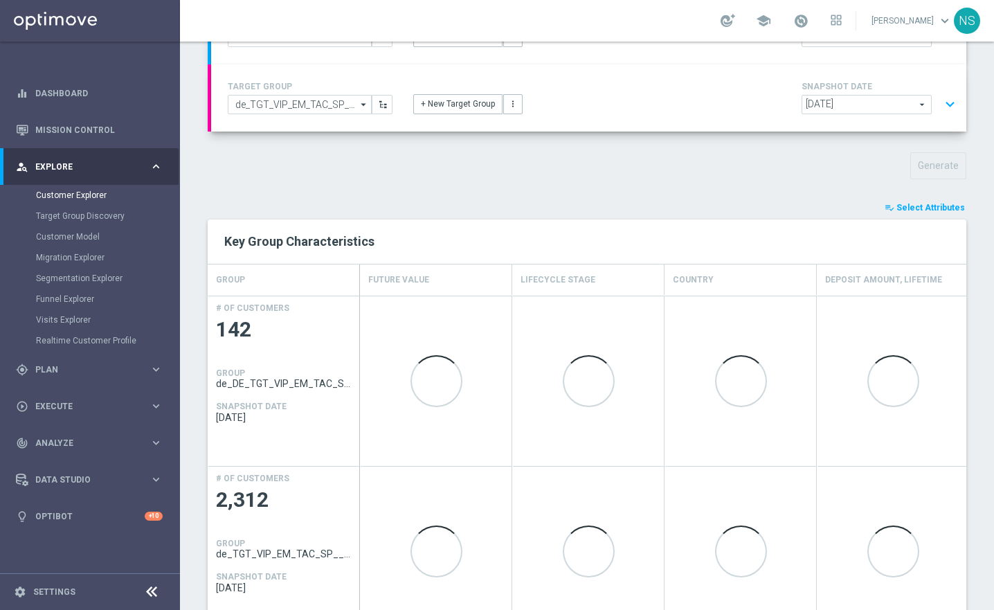
click at [936, 206] on span "Select Attributes" at bounding box center [931, 208] width 69 height 10
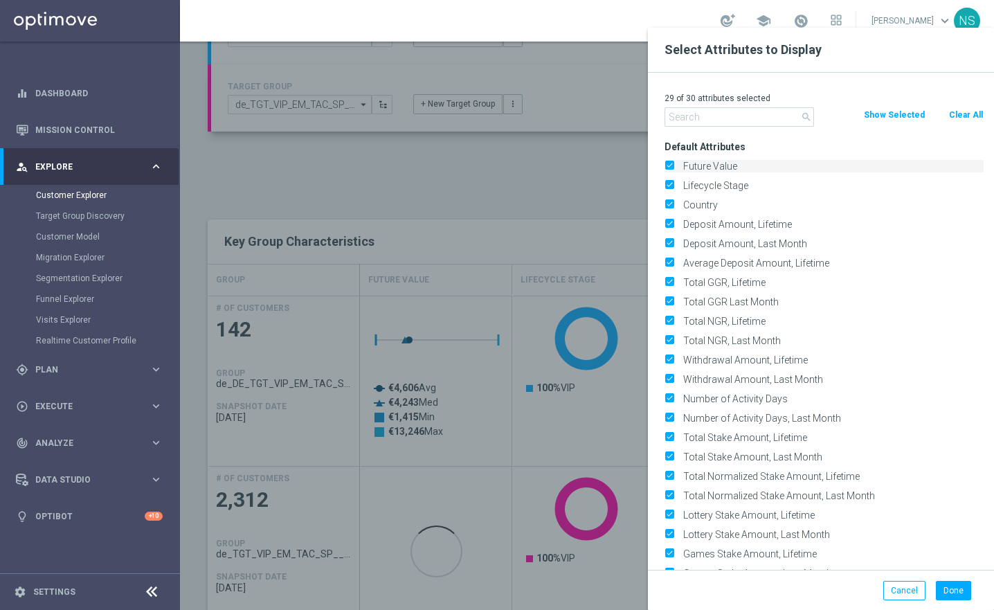
click at [673, 167] on input "Future Value" at bounding box center [669, 167] width 9 height 9
checkbox input "false"
click at [672, 188] on input "Lifecycle Stage" at bounding box center [669, 187] width 9 height 9
checkbox input "false"
click at [669, 171] on input "Future Value" at bounding box center [669, 167] width 9 height 9
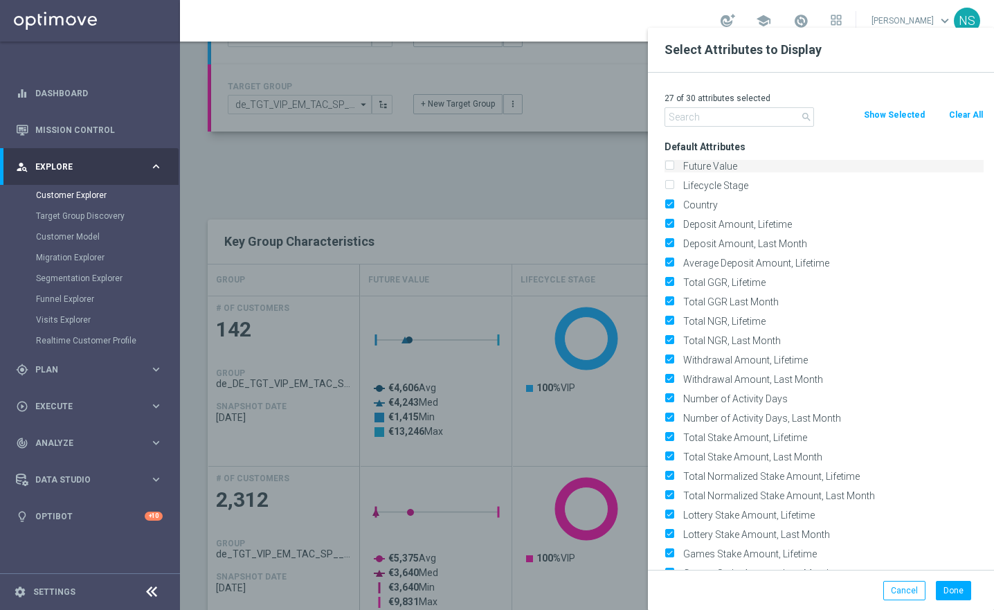
checkbox input "true"
click at [671, 203] on input "Country" at bounding box center [669, 206] width 9 height 9
checkbox input "false"
click at [671, 225] on input "Deposit Amount, Lifetime" at bounding box center [669, 226] width 9 height 9
checkbox input "false"
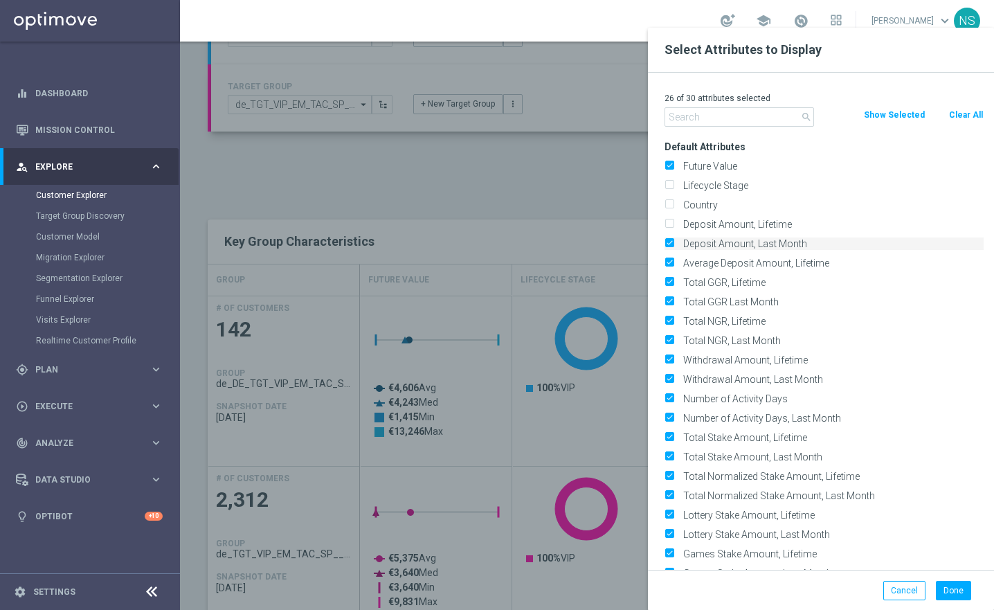
click at [679, 238] on label "Deposit Amount, Last Month" at bounding box center [831, 244] width 305 height 12
click at [672, 241] on input "Deposit Amount, Last Month" at bounding box center [669, 245] width 9 height 9
click at [679, 238] on label "Deposit Amount, Last Month" at bounding box center [831, 244] width 305 height 12
click at [672, 241] on input "Deposit Amount, Last Month" at bounding box center [669, 245] width 9 height 9
click at [679, 238] on label "Deposit Amount, Last Month" at bounding box center [831, 244] width 305 height 12
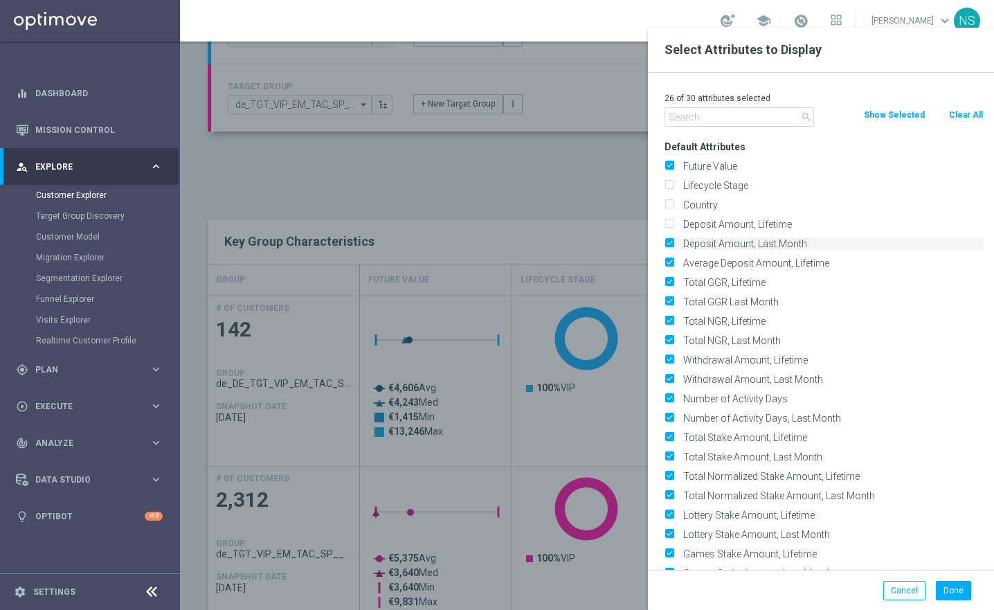
click at [672, 241] on input "Deposit Amount, Last Month" at bounding box center [669, 245] width 9 height 9
click at [670, 241] on input "Deposit Amount, Last Month" at bounding box center [669, 245] width 9 height 9
checkbox input "true"
click at [679, 258] on label "Average Deposit Amount, Lifetime" at bounding box center [831, 263] width 305 height 12
click at [672, 260] on input "Average Deposit Amount, Lifetime" at bounding box center [669, 264] width 9 height 9
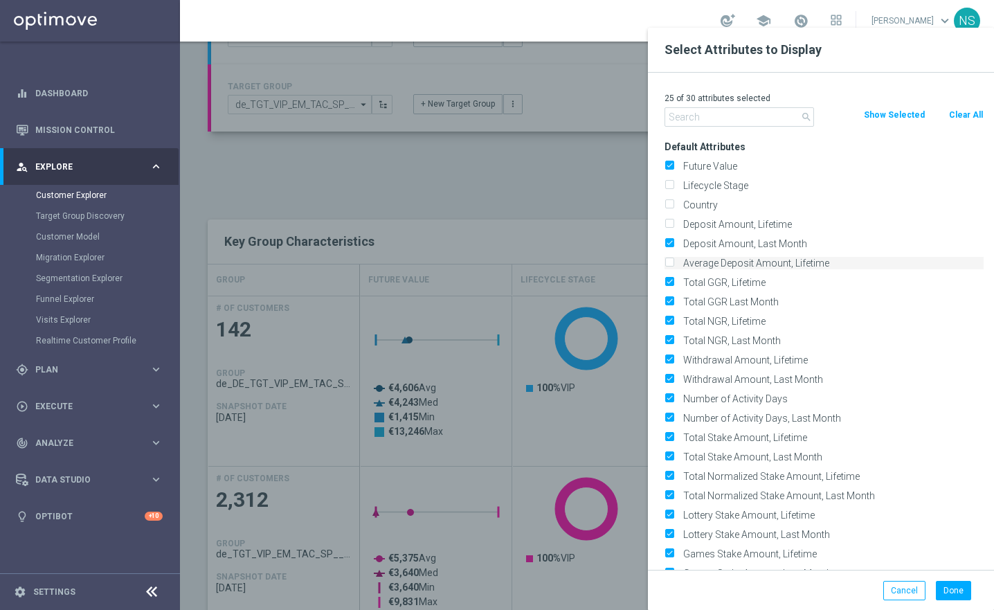
click at [679, 258] on label "Average Deposit Amount, Lifetime" at bounding box center [831, 263] width 305 height 12
click at [672, 260] on input "Average Deposit Amount, Lifetime" at bounding box center [669, 264] width 9 height 9
checkbox input "true"
click at [679, 276] on label "Total GGR, Lifetime" at bounding box center [831, 282] width 305 height 12
click at [669, 280] on input "Total GGR, Lifetime" at bounding box center [669, 284] width 9 height 9
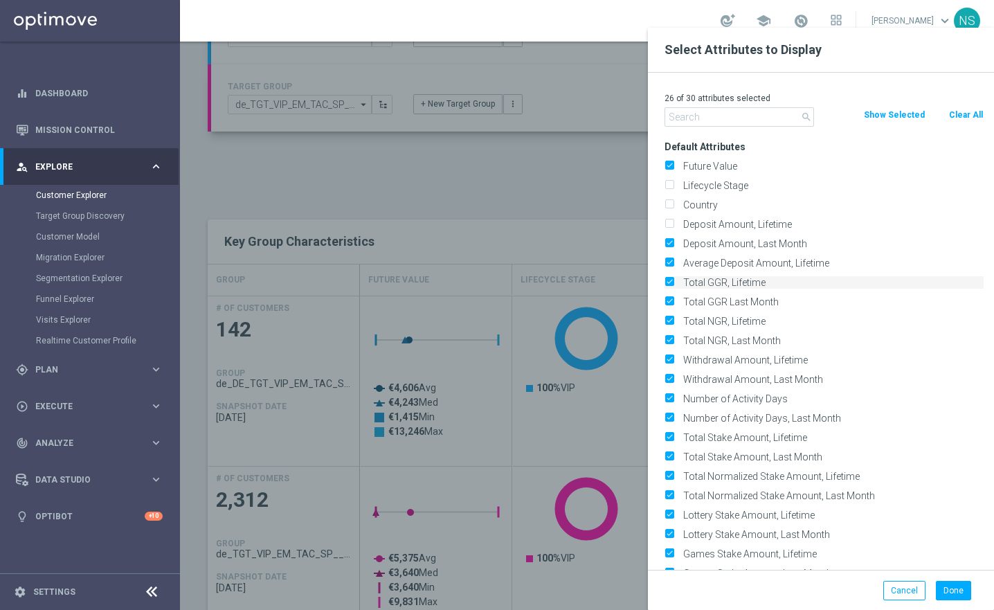
checkbox input "false"
click at [666, 301] on input "Total GGR Last Month" at bounding box center [669, 303] width 9 height 9
checkbox input "false"
click at [666, 322] on input "Total NGR, Lifetime" at bounding box center [669, 323] width 9 height 9
checkbox input "false"
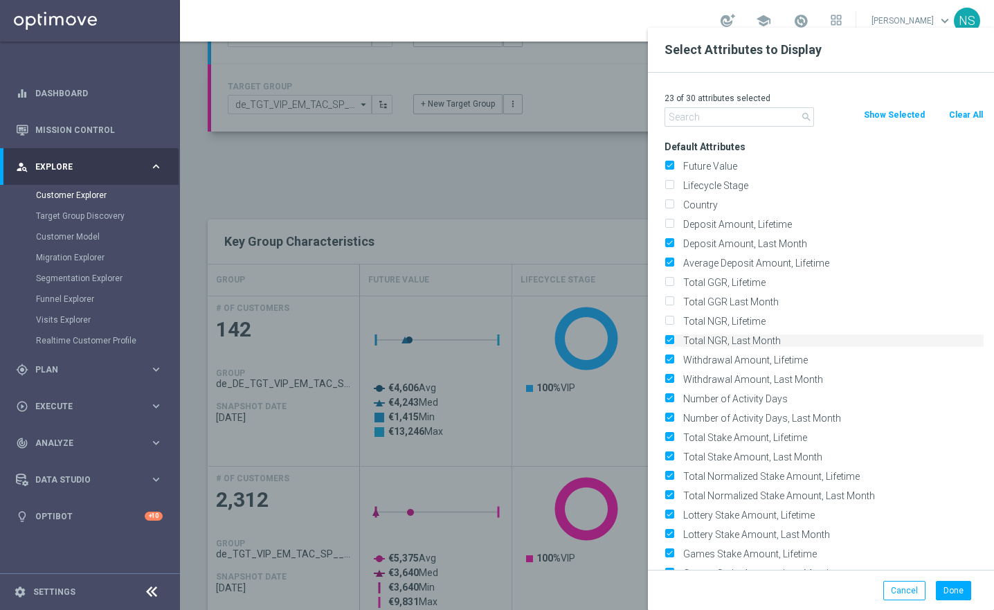
click at [666, 341] on input "Total NGR, Last Month" at bounding box center [669, 342] width 9 height 9
checkbox input "false"
click at [666, 364] on input "Withdrawal Amount, Lifetime" at bounding box center [669, 361] width 9 height 9
checkbox input "false"
click at [668, 378] on input "Withdrawal Amount, Last Month" at bounding box center [669, 381] width 9 height 9
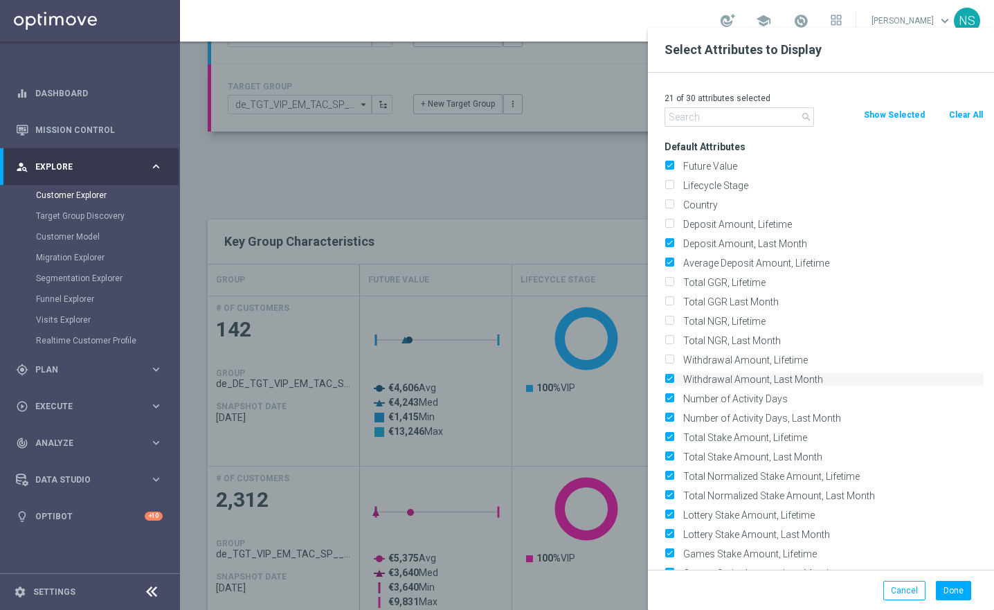
checkbox input "false"
click at [670, 400] on input "Number of Activity Days" at bounding box center [669, 400] width 9 height 9
click at [668, 397] on input "Number of Activity Days" at bounding box center [669, 400] width 9 height 9
checkbox input "true"
click at [668, 419] on input "Number of Activity Days, Last Month" at bounding box center [669, 419] width 9 height 9
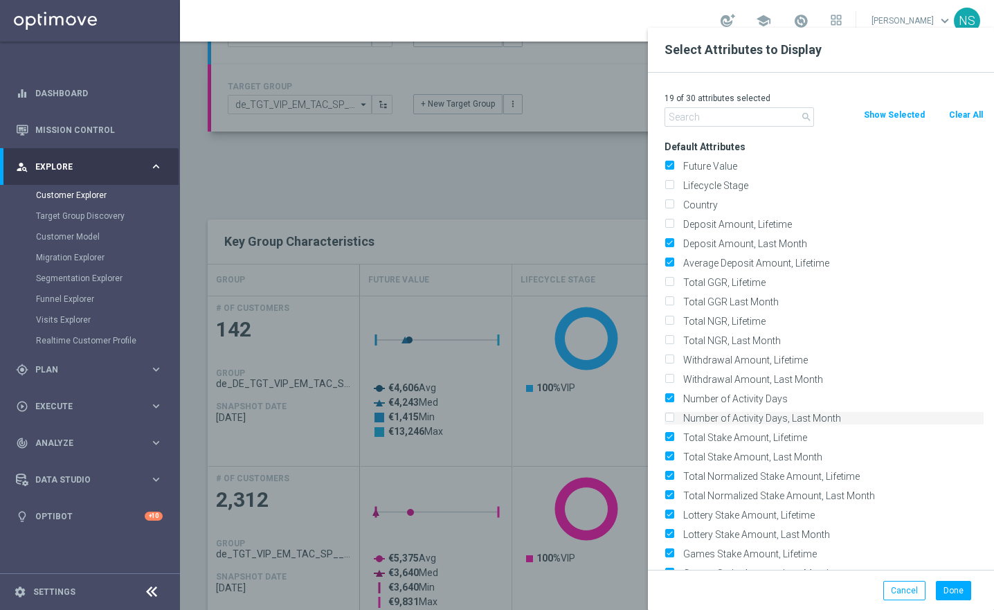
click at [668, 419] on input "Number of Activity Days, Last Month" at bounding box center [669, 419] width 9 height 9
checkbox input "true"
click at [670, 397] on input "Number of Activity Days" at bounding box center [669, 400] width 9 height 9
checkbox input "false"
click at [669, 435] on input "Total Stake Amount, Lifetime" at bounding box center [669, 439] width 9 height 9
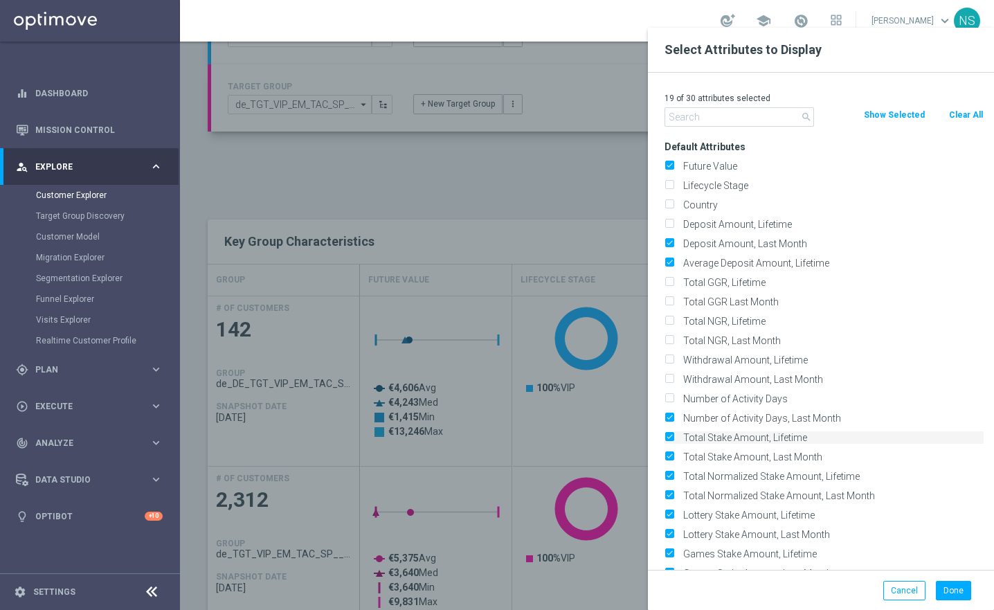
checkbox input "false"
click at [668, 455] on input "Total Stake Amount, Last Month" at bounding box center [669, 458] width 9 height 9
checkbox input "false"
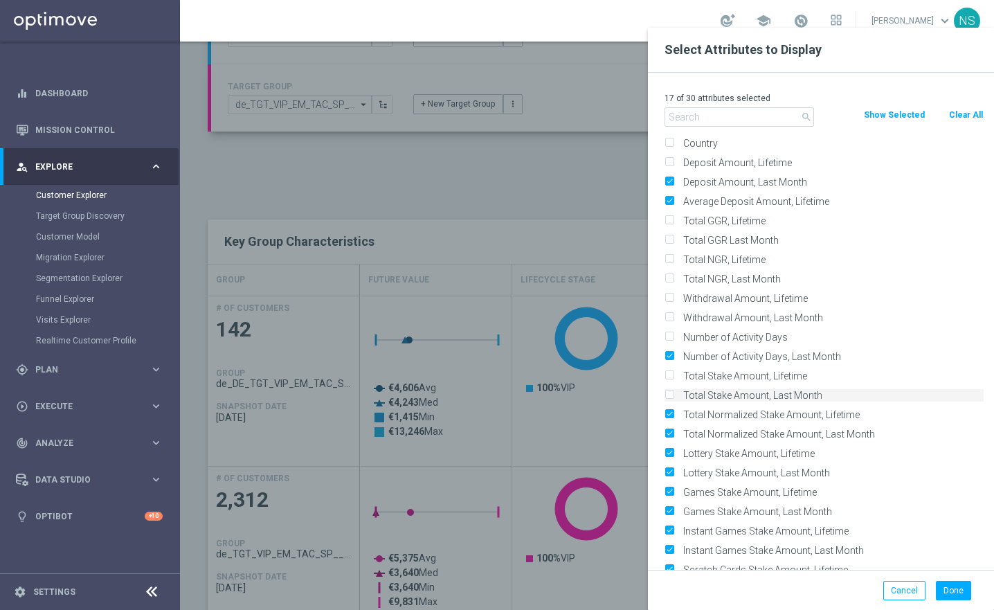
scroll to position [63, 0]
click at [665, 413] on input "Total Normalized Stake Amount, Lifetime" at bounding box center [669, 415] width 9 height 9
checkbox input "false"
click at [679, 427] on label "Total Normalized Stake Amount, Last Month" at bounding box center [831, 433] width 305 height 12
click at [665, 430] on input "Total Normalized Stake Amount, Last Month" at bounding box center [669, 434] width 9 height 9
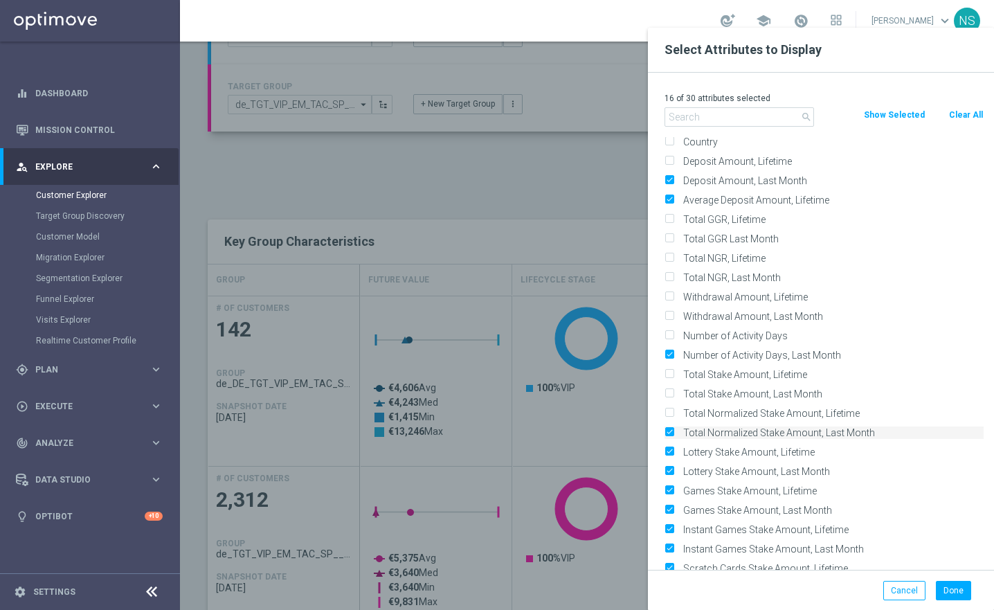
checkbox input "false"
click at [673, 450] on input "Lottery Stake Amount, Lifetime" at bounding box center [669, 453] width 9 height 9
checkbox input "false"
click at [671, 469] on input "Lottery Stake Amount, Last Month" at bounding box center [669, 473] width 9 height 9
click at [672, 469] on input "Lottery Stake Amount, Last Month" at bounding box center [669, 473] width 9 height 9
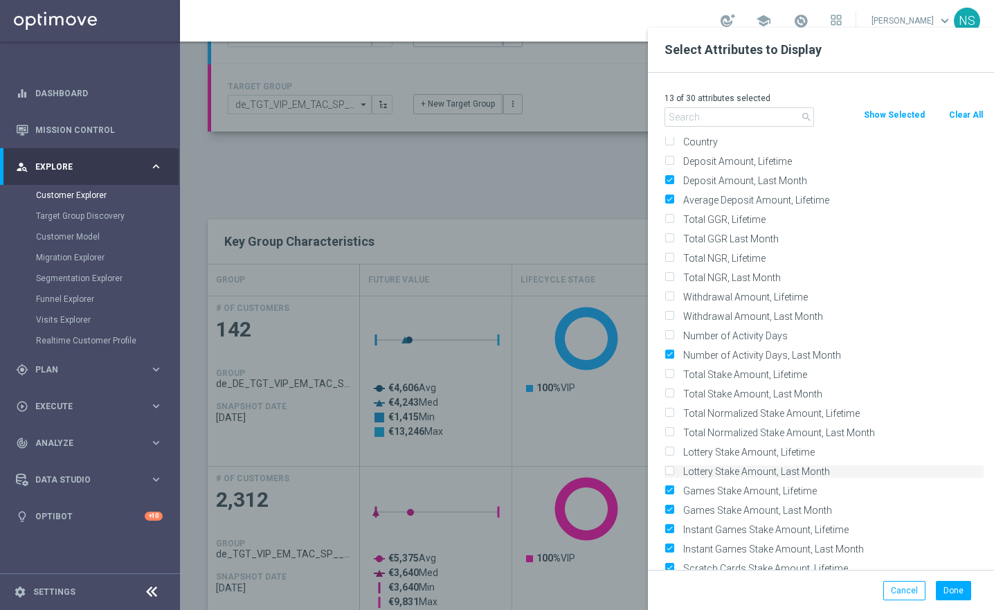
checkbox input "true"
click at [672, 488] on input "Games Stake Amount, Lifetime" at bounding box center [669, 492] width 9 height 9
checkbox input "false"
click at [672, 527] on input "Instant Games Stake Amount, Lifetime" at bounding box center [669, 531] width 9 height 9
checkbox input "false"
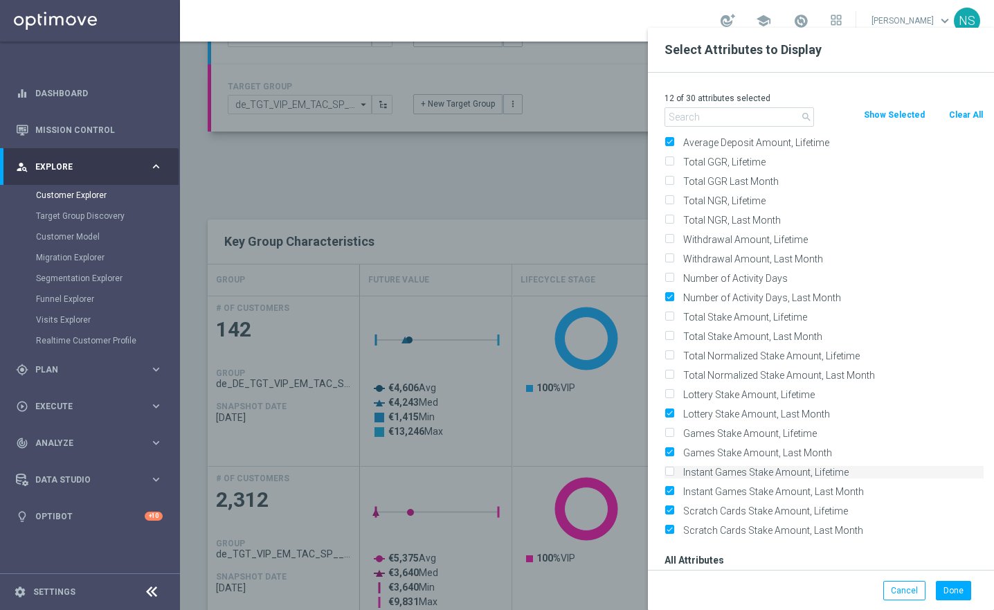
scroll to position [122, 0]
click at [670, 490] on input "Instant Games Stake Amount, Last Month" at bounding box center [669, 492] width 9 height 9
checkbox input "false"
click at [670, 515] on input "Scratch Cards Stake Amount, Lifetime" at bounding box center [669, 511] width 9 height 9
checkbox input "false"
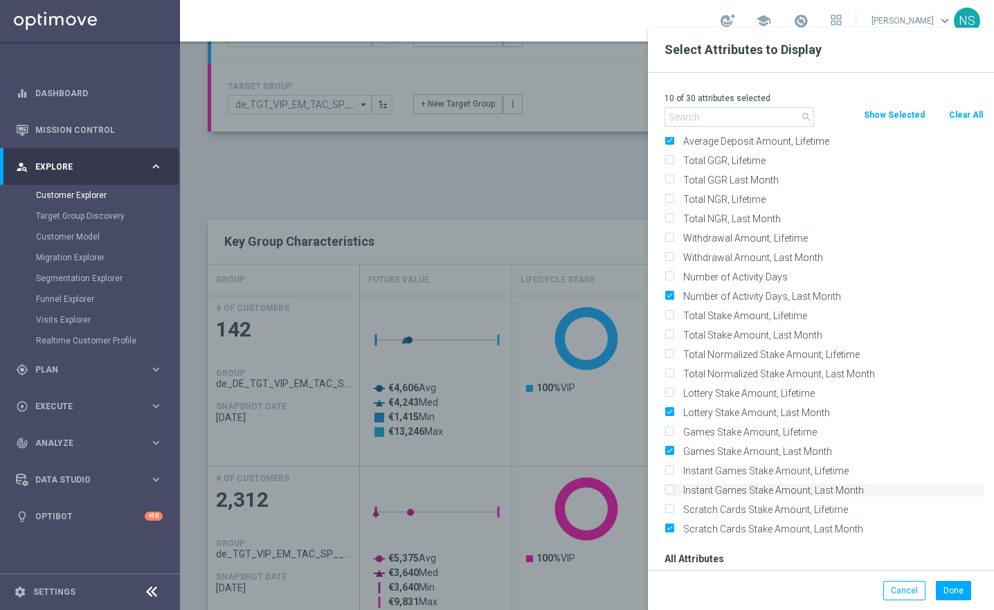
click at [668, 488] on input "Instant Games Stake Amount, Last Month" at bounding box center [669, 492] width 9 height 9
checkbox input "true"
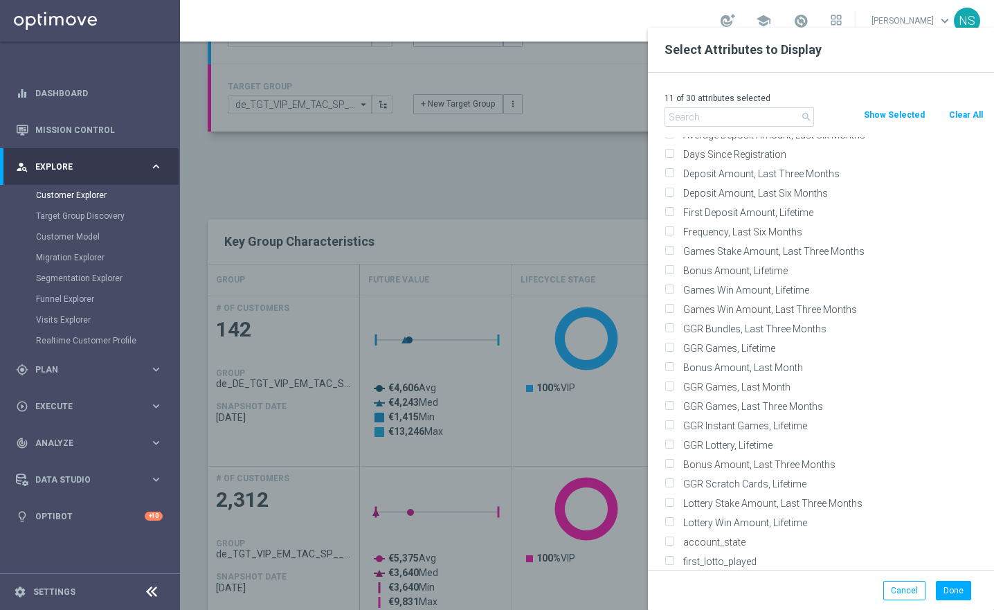
scroll to position [4662, 0]
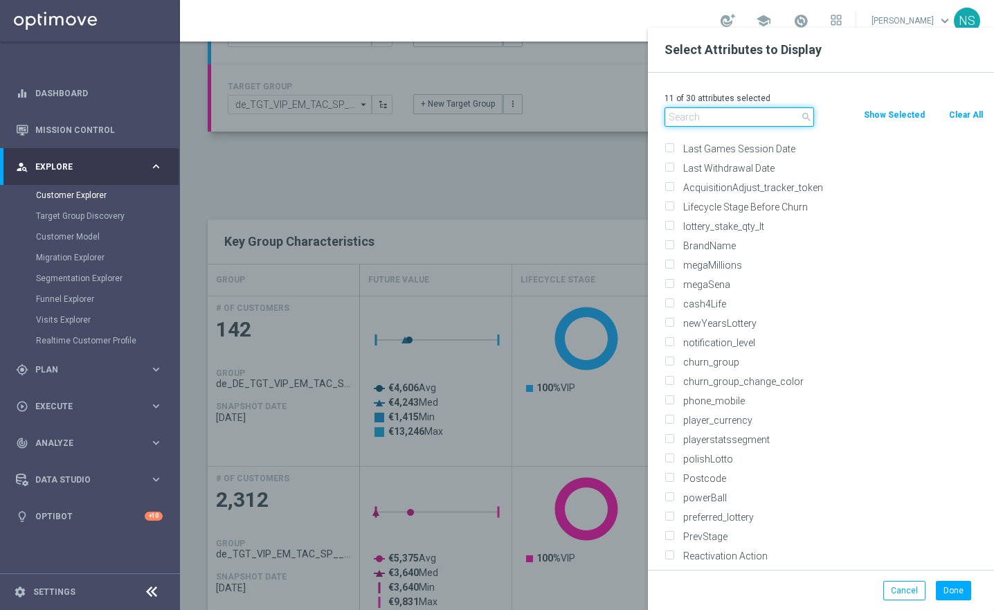
click at [692, 120] on input "text" at bounding box center [740, 116] width 150 height 19
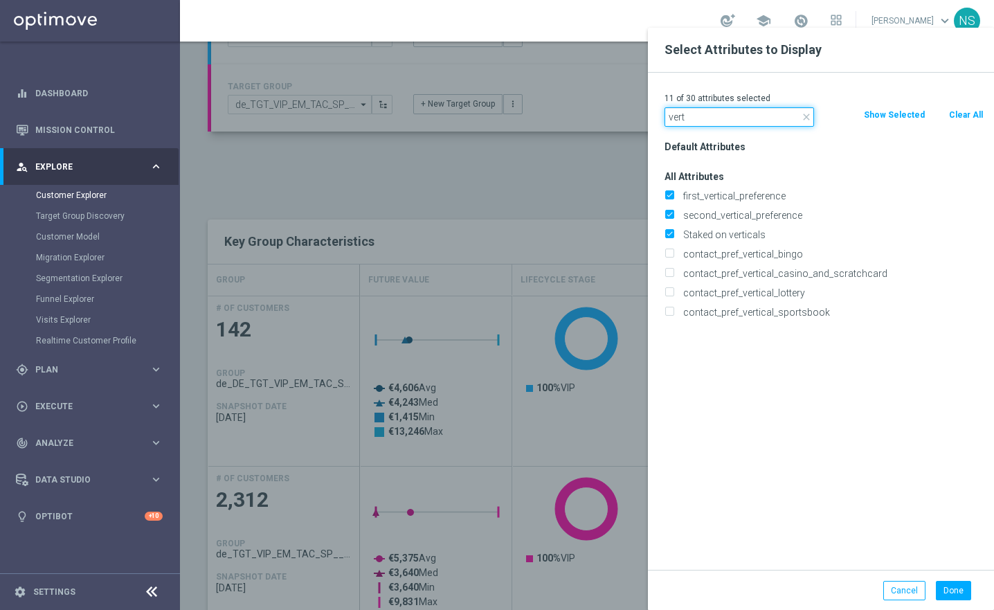
scroll to position [0, 0]
type input "vert"
click at [734, 276] on label "contact_pref_vertical_casino_and_scratchcard" at bounding box center [831, 273] width 305 height 12
click at [674, 276] on input "contact_pref_vertical_casino_and_scratchcard" at bounding box center [669, 275] width 9 height 9
checkbox input "true"
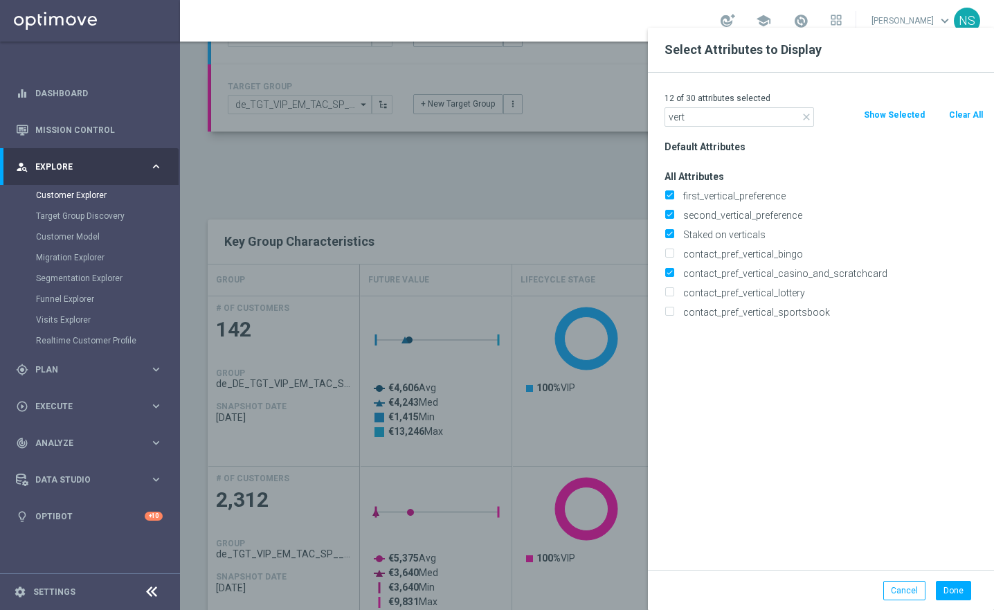
click at [734, 301] on div "contact_pref_vertical_lottery" at bounding box center [824, 292] width 340 height 19
click at [734, 298] on label "contact_pref_vertical_lottery" at bounding box center [831, 293] width 305 height 12
click at [674, 298] on input "contact_pref_vertical_lottery" at bounding box center [669, 294] width 9 height 9
checkbox input "true"
click at [734, 310] on label "contact_pref_vertical_sportsbook" at bounding box center [831, 312] width 305 height 12
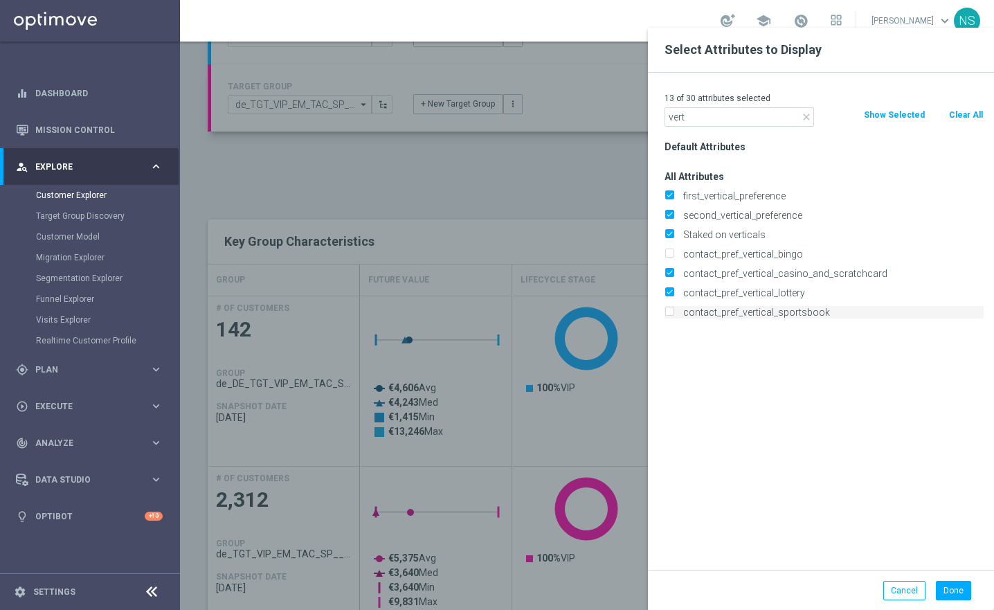
click at [674, 310] on input "contact_pref_vertical_sportsbook" at bounding box center [669, 314] width 9 height 9
checkbox input "true"
click at [966, 586] on button "Done" at bounding box center [953, 590] width 35 height 19
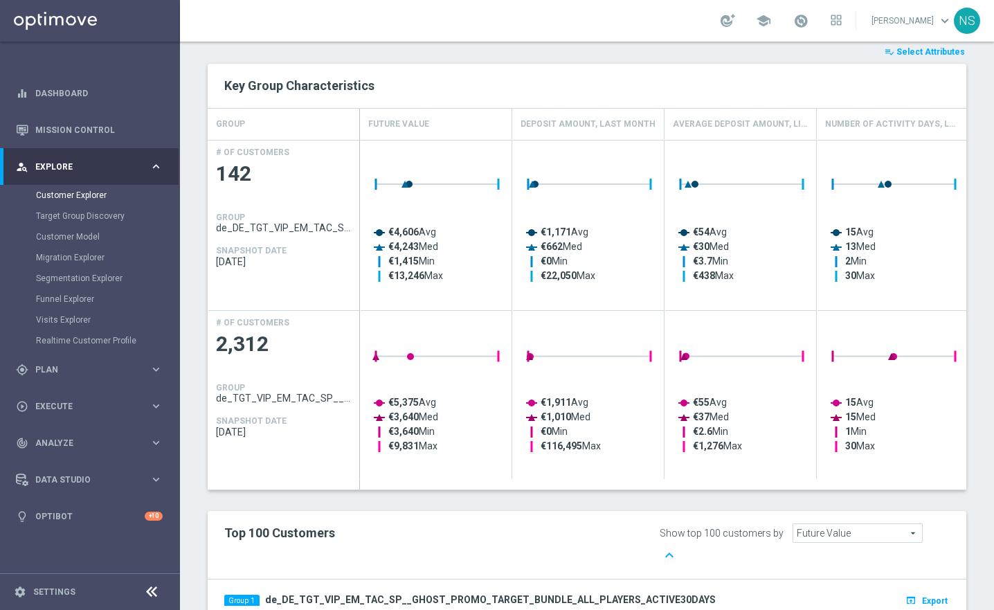
click at [787, 125] on h4 "Average Deposit Amount, Lifetime" at bounding box center [740, 124] width 135 height 24
click at [798, 123] on h4 "Average Deposit Amount, Lifetime" at bounding box center [740, 124] width 135 height 24
drag, startPoint x: 957, startPoint y: 217, endPoint x: 990, endPoint y: 215, distance: 33.3
click at [990, 216] on div "Customer Explorer Explore Group Compare Groups Group Migrations TARGET GROUP de…" at bounding box center [587, 326] width 814 height 569
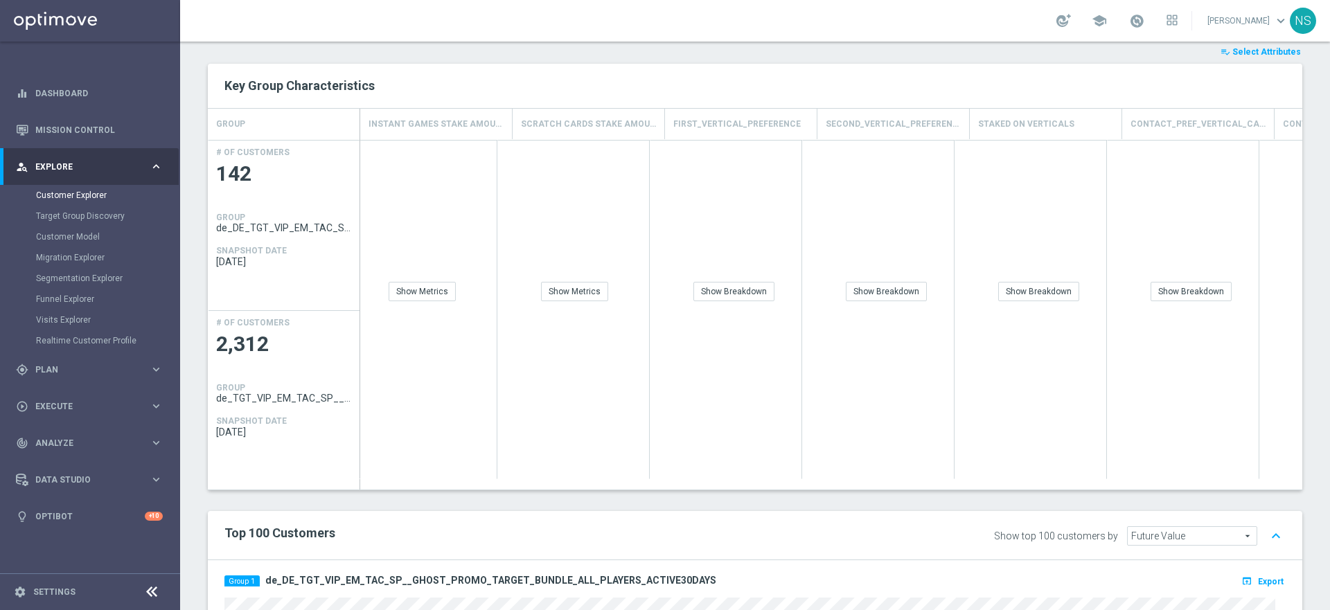
scroll to position [0, 954]
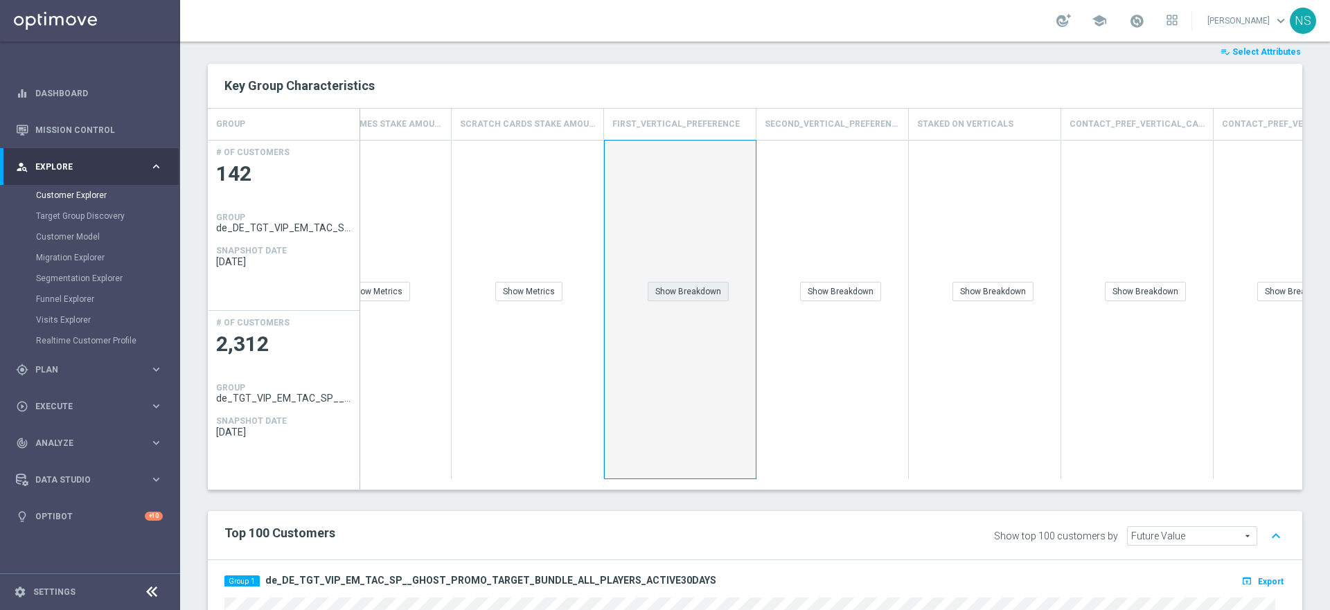
click at [674, 293] on div "Show Breakdown" at bounding box center [687, 291] width 81 height 19
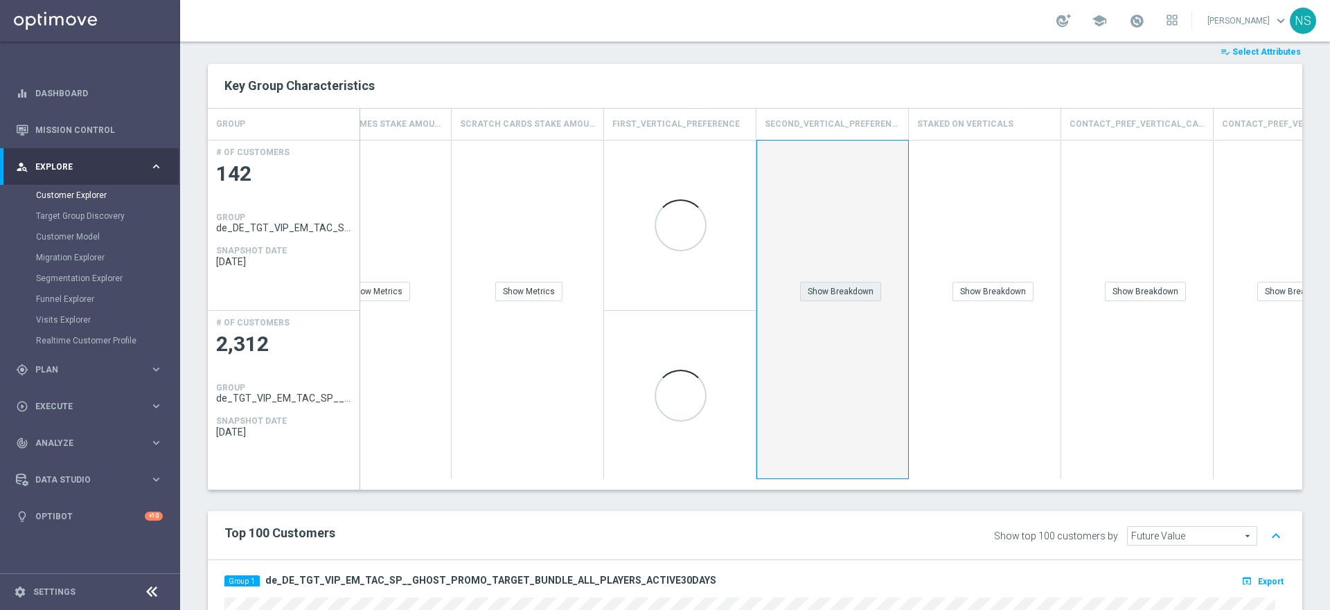
click at [849, 292] on div "Show Breakdown" at bounding box center [840, 291] width 81 height 19
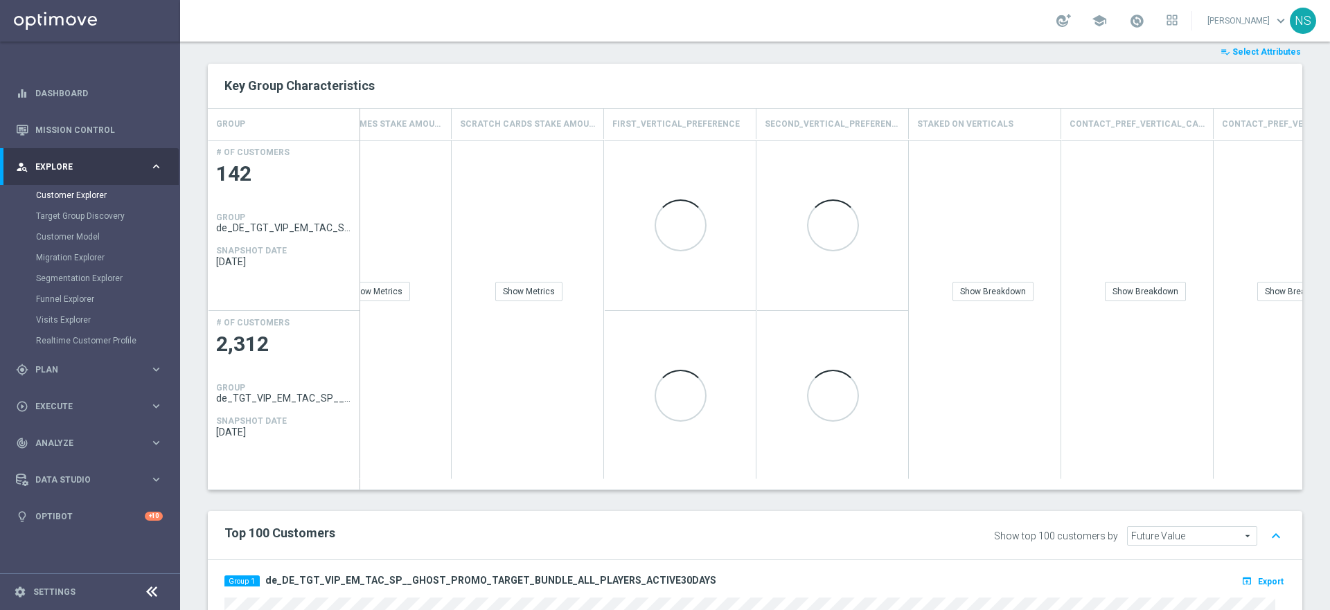
click at [530, 301] on div "Show Metrics" at bounding box center [527, 221] width 151 height 161
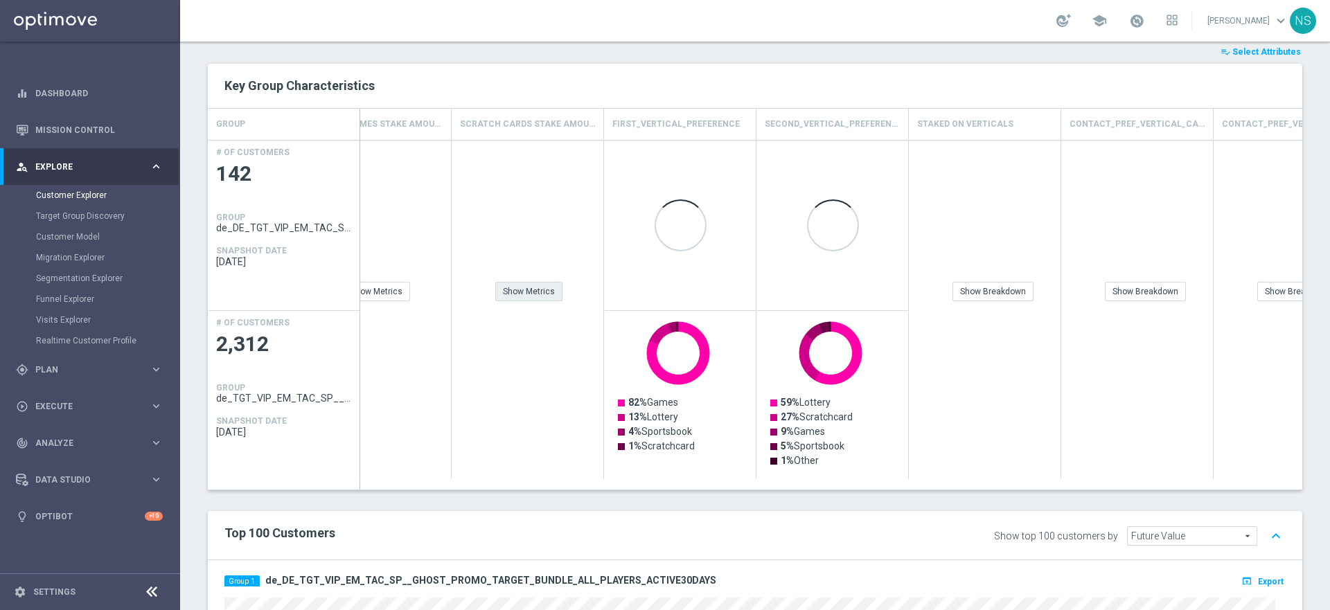
click at [526, 295] on div "Show Metrics" at bounding box center [528, 291] width 67 height 19
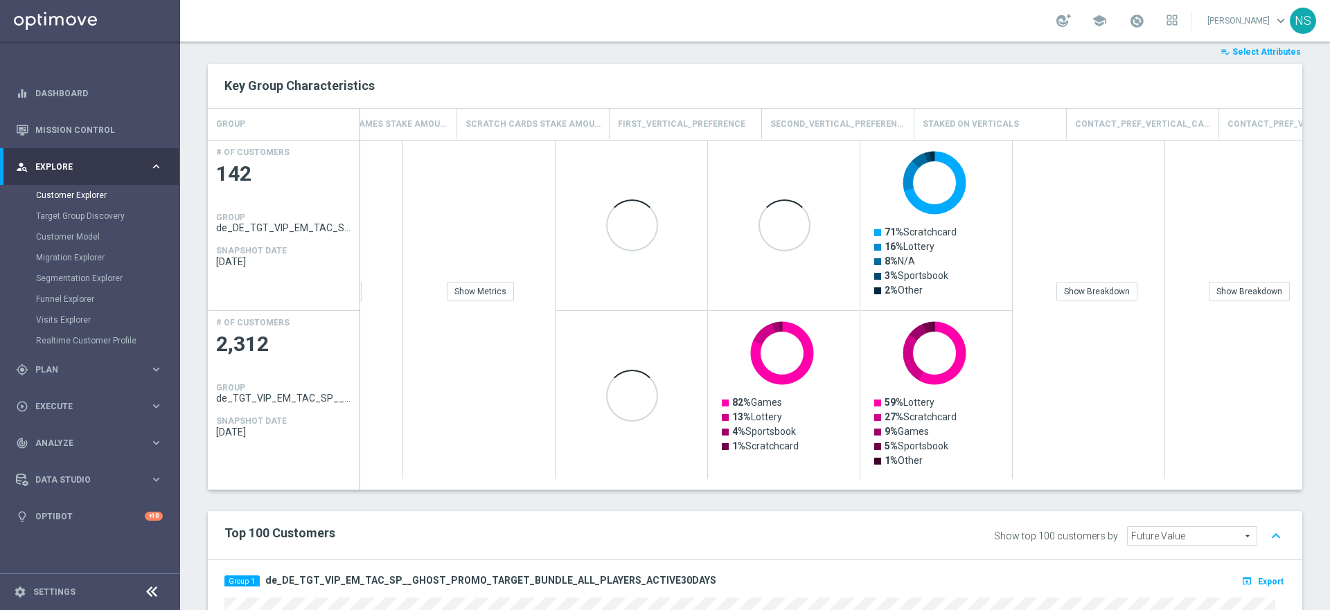
scroll to position [0, 684]
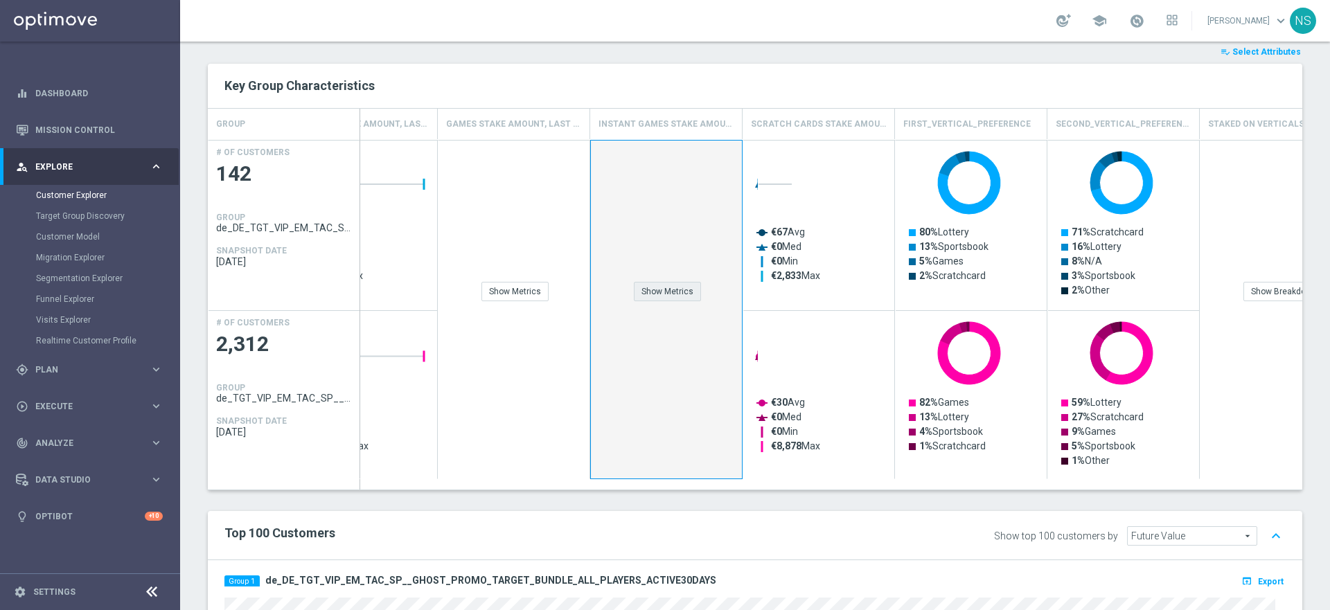
click at [660, 298] on div "Show Metrics" at bounding box center [667, 291] width 67 height 19
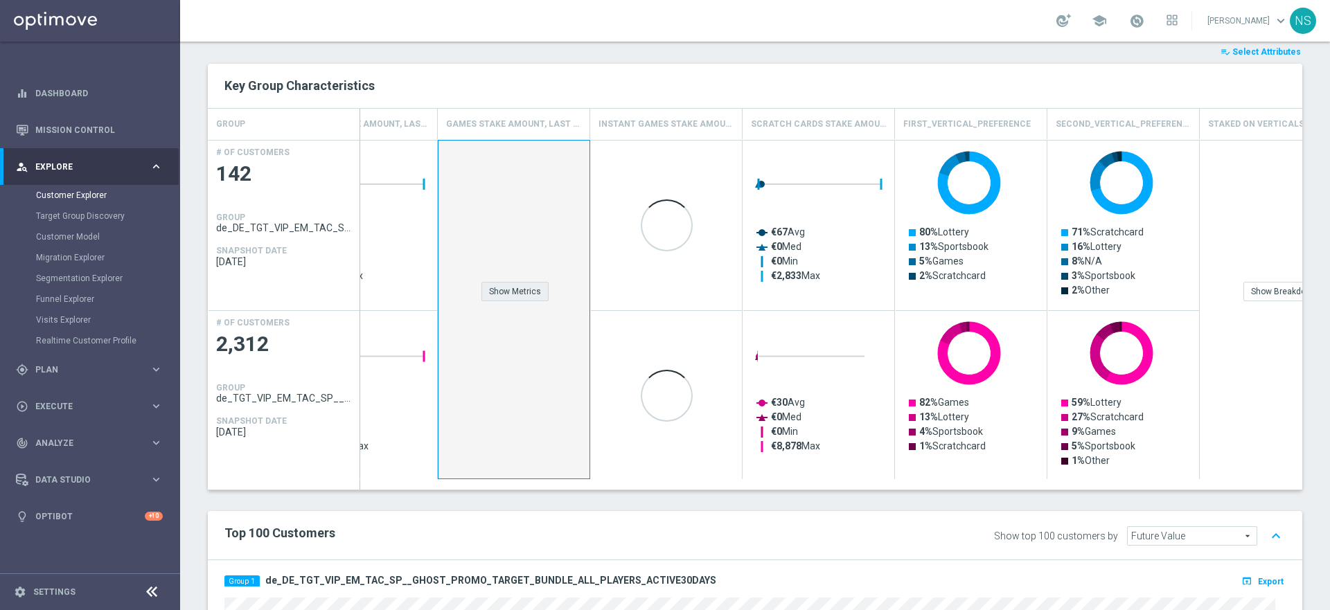
click at [498, 296] on div "Show Metrics" at bounding box center [514, 291] width 67 height 19
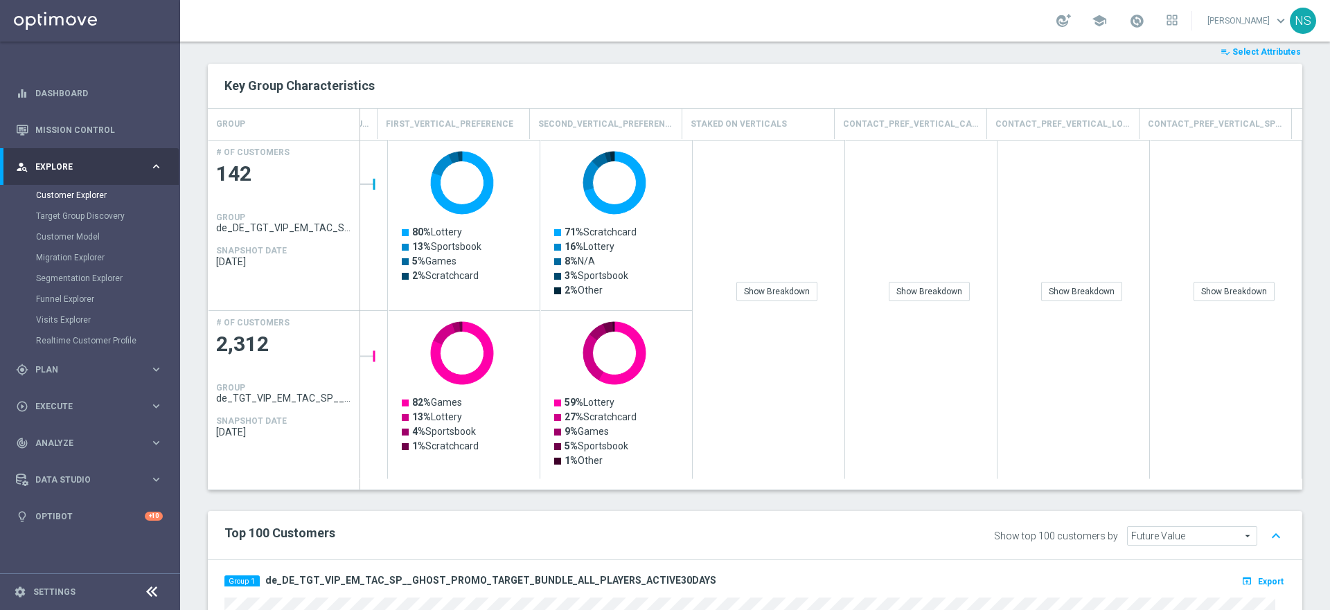
scroll to position [0, 1201]
click at [779, 293] on div "Show Breakdown" at bounding box center [776, 291] width 81 height 19
click at [933, 285] on div "Show Breakdown" at bounding box center [928, 291] width 81 height 19
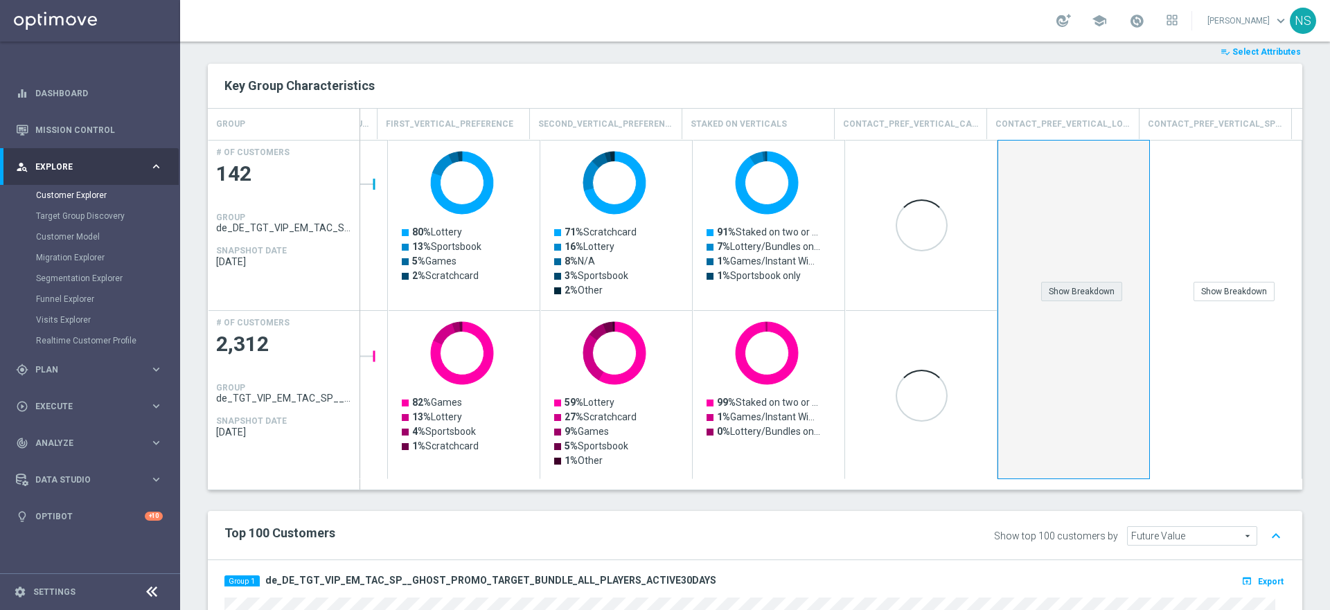
click at [994, 287] on div "Show Breakdown" at bounding box center [1081, 291] width 81 height 19
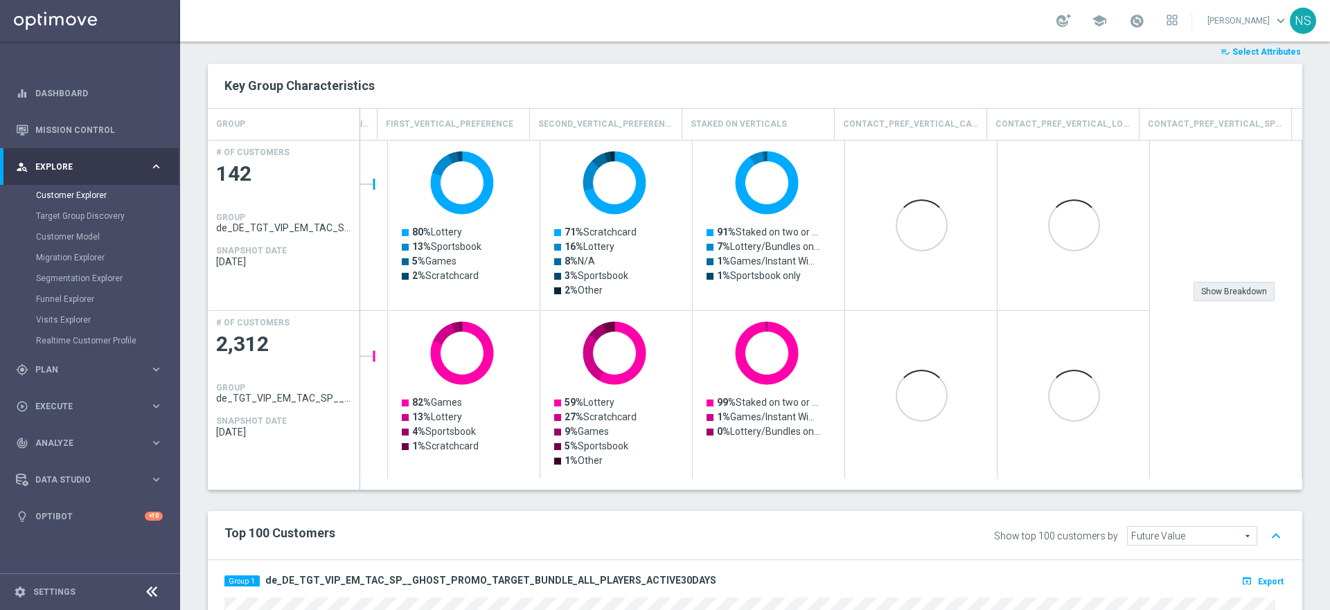
click at [994, 288] on div "Show Breakdown" at bounding box center [1233, 291] width 81 height 19
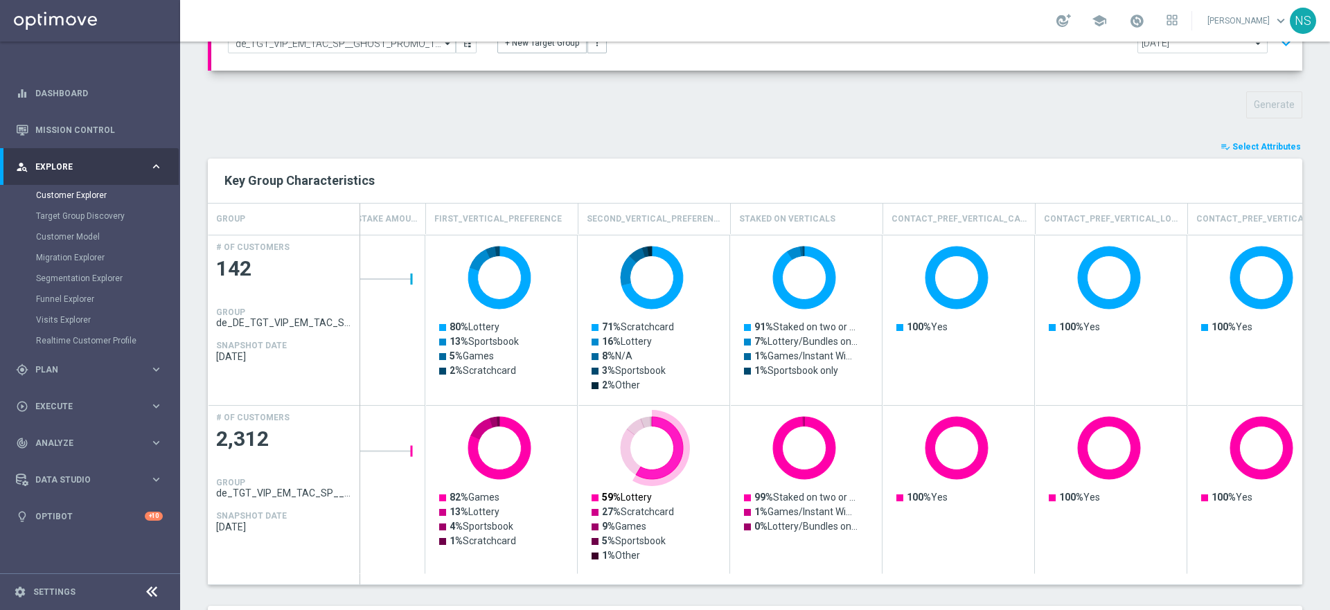
scroll to position [0, 1154]
click at [994, 143] on span "Select Attributes" at bounding box center [1266, 147] width 69 height 10
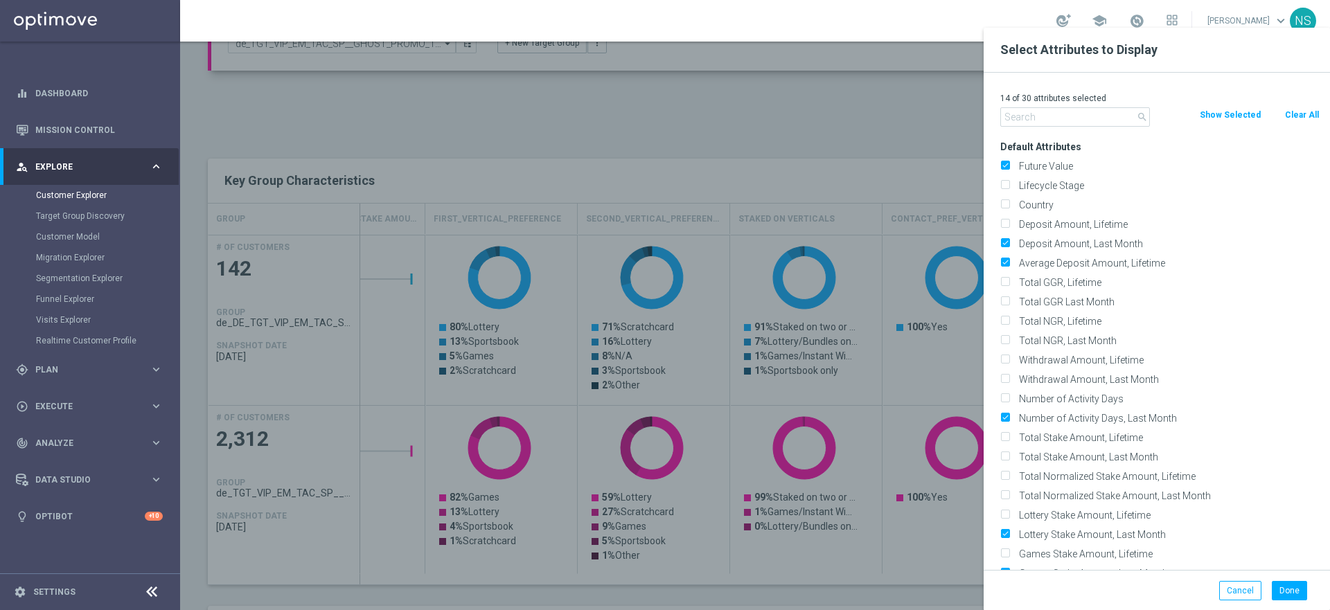
click at [994, 120] on input "text" at bounding box center [1075, 116] width 150 height 19
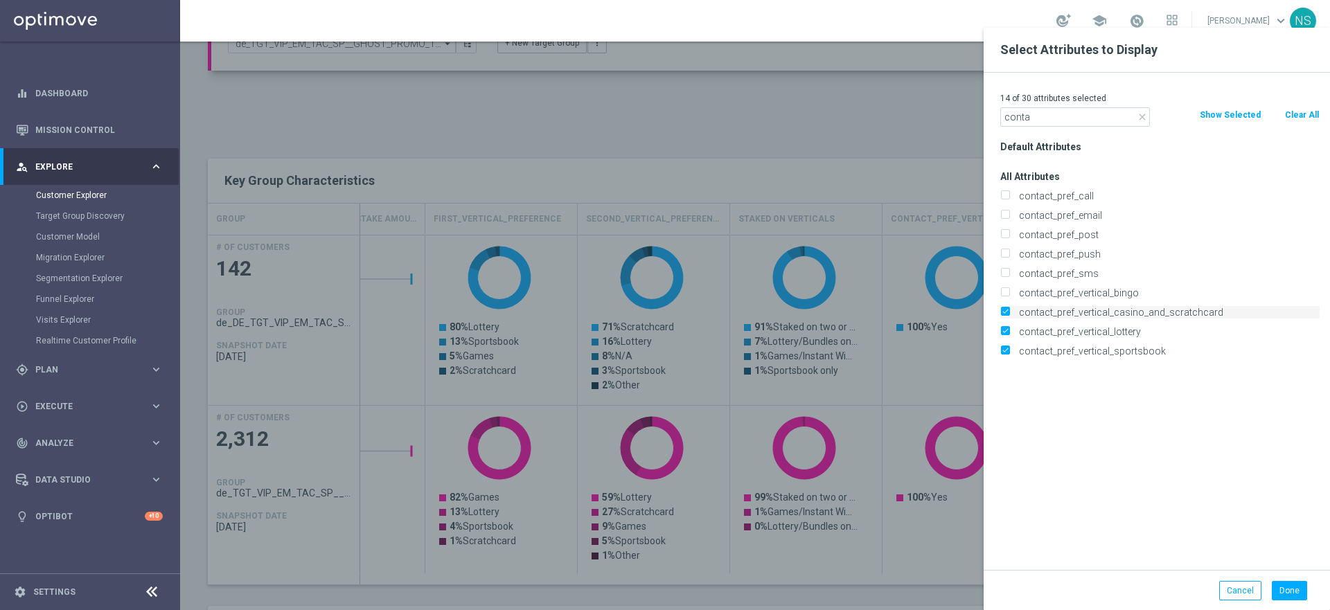
type input "conta"
click at [994, 313] on input "contact_pref_vertical_casino_and_scratchcard" at bounding box center [1004, 314] width 9 height 9
checkbox input "false"
click at [994, 328] on label "contact_pref_vertical_lottery" at bounding box center [1166, 331] width 305 height 12
click at [994, 329] on input "contact_pref_vertical_lottery" at bounding box center [1004, 333] width 9 height 9
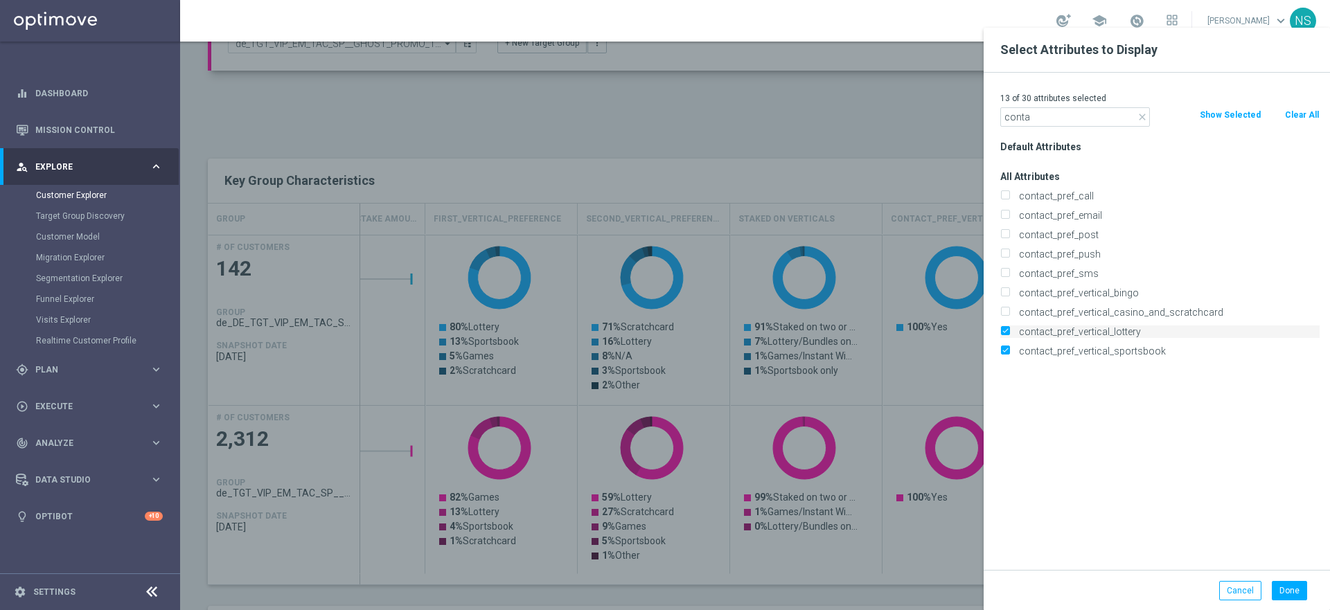
checkbox input "false"
click at [994, 351] on input "contact_pref_vertical_sportsbook" at bounding box center [1004, 352] width 9 height 9
checkbox input "false"
click at [994, 588] on button "Done" at bounding box center [1288, 590] width 35 height 19
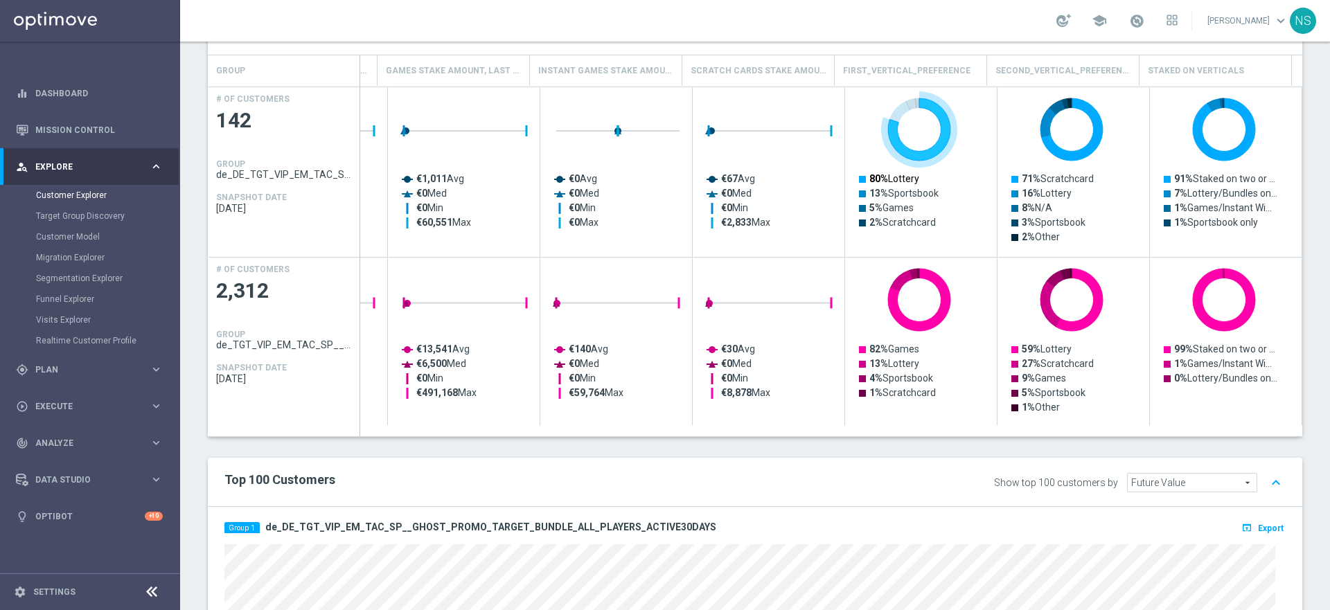
scroll to position [0, 685]
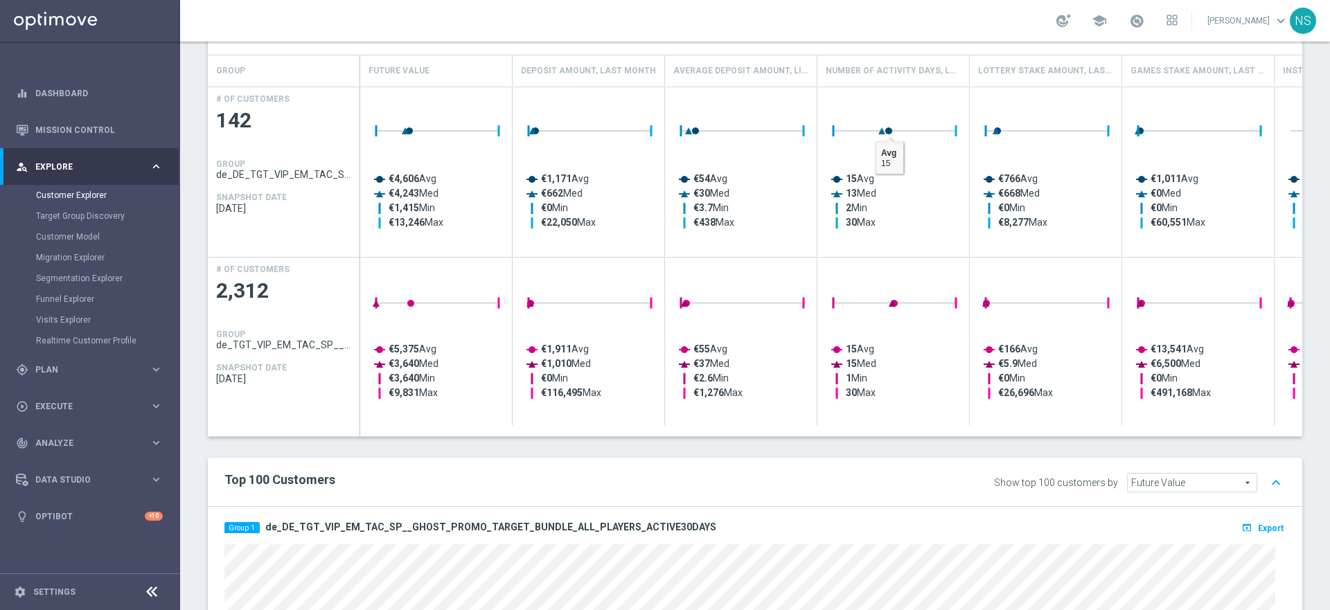
click at [884, 69] on h4 "Number of Activity Days, Last Month" at bounding box center [892, 71] width 135 height 24
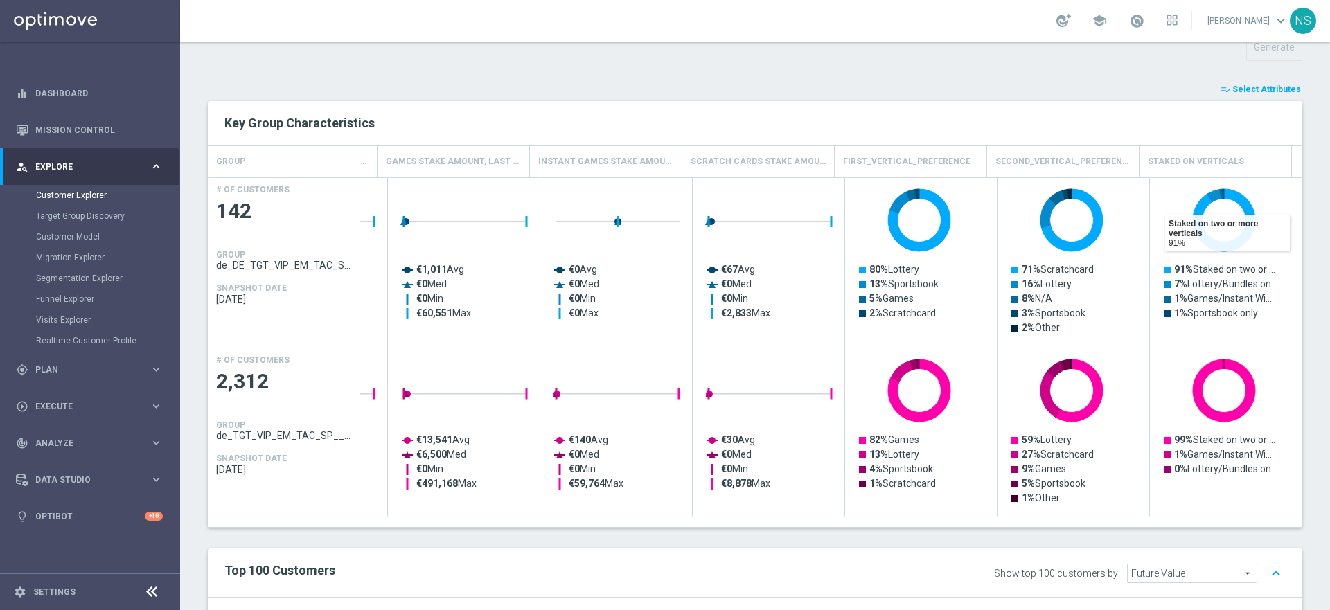
click at [994, 82] on button "playlist_add_check Select Attributes" at bounding box center [1260, 89] width 83 height 15
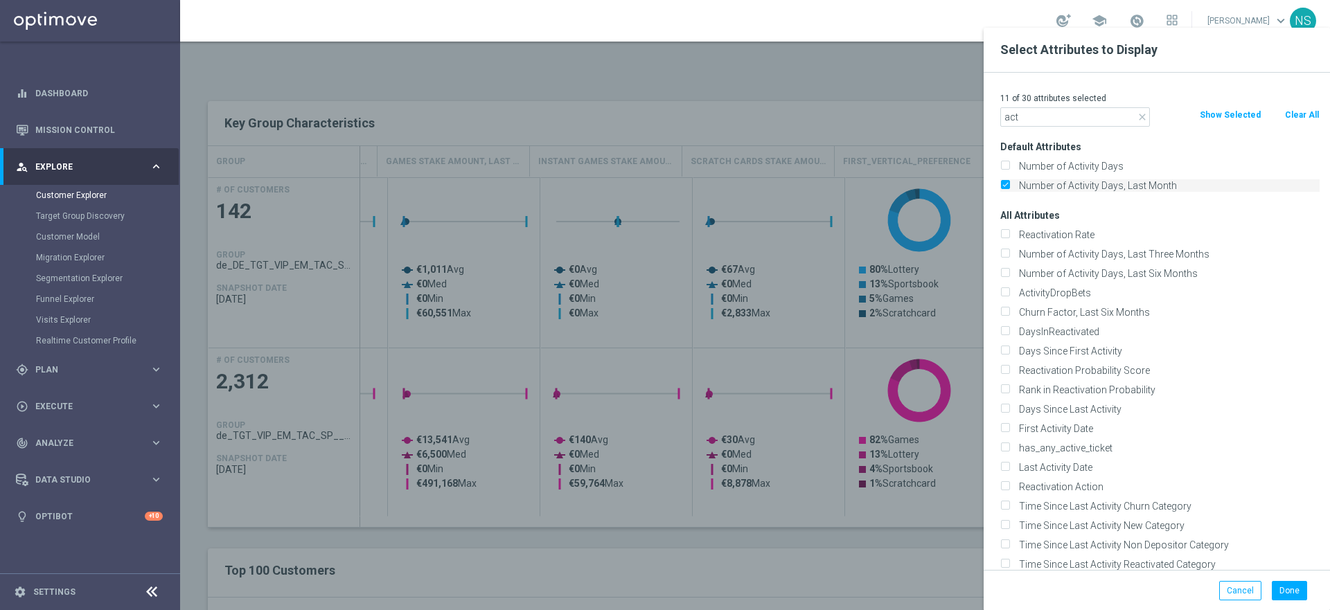
type input "act"
click at [994, 183] on input "Number of Activity Days, Last Month" at bounding box center [1004, 187] width 9 height 9
checkbox input "false"
click at [994, 585] on button "Done" at bounding box center [1288, 590] width 35 height 19
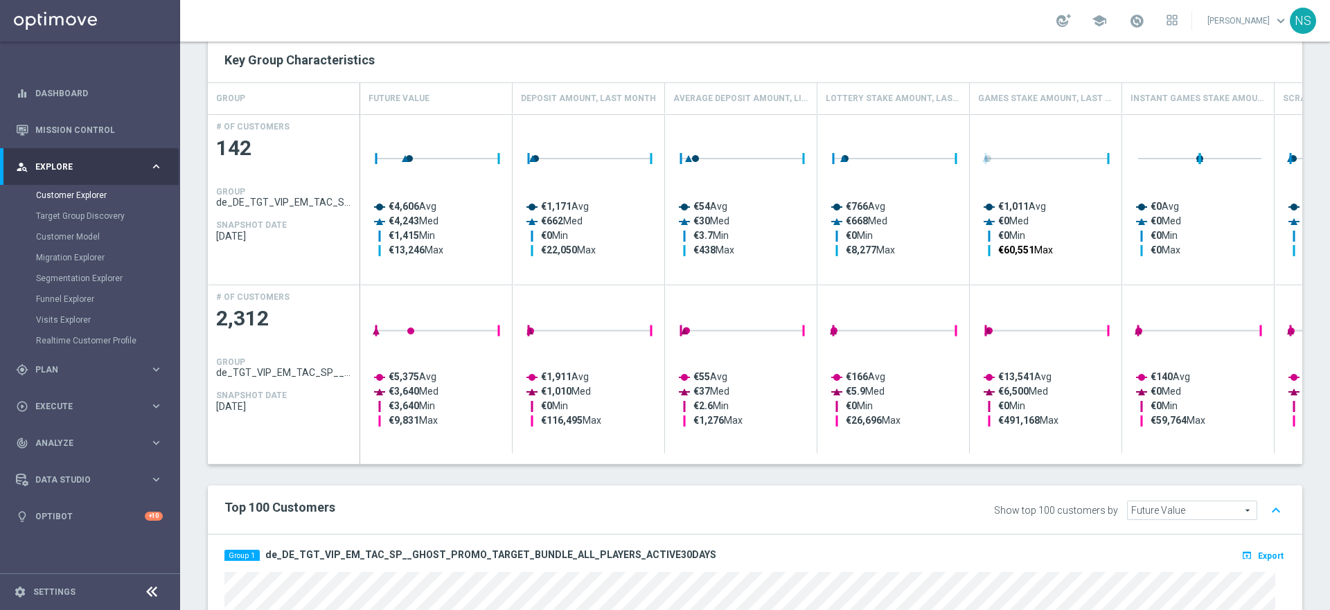
click at [994, 251] on tspan "€60,551" at bounding box center [1016, 249] width 36 height 11
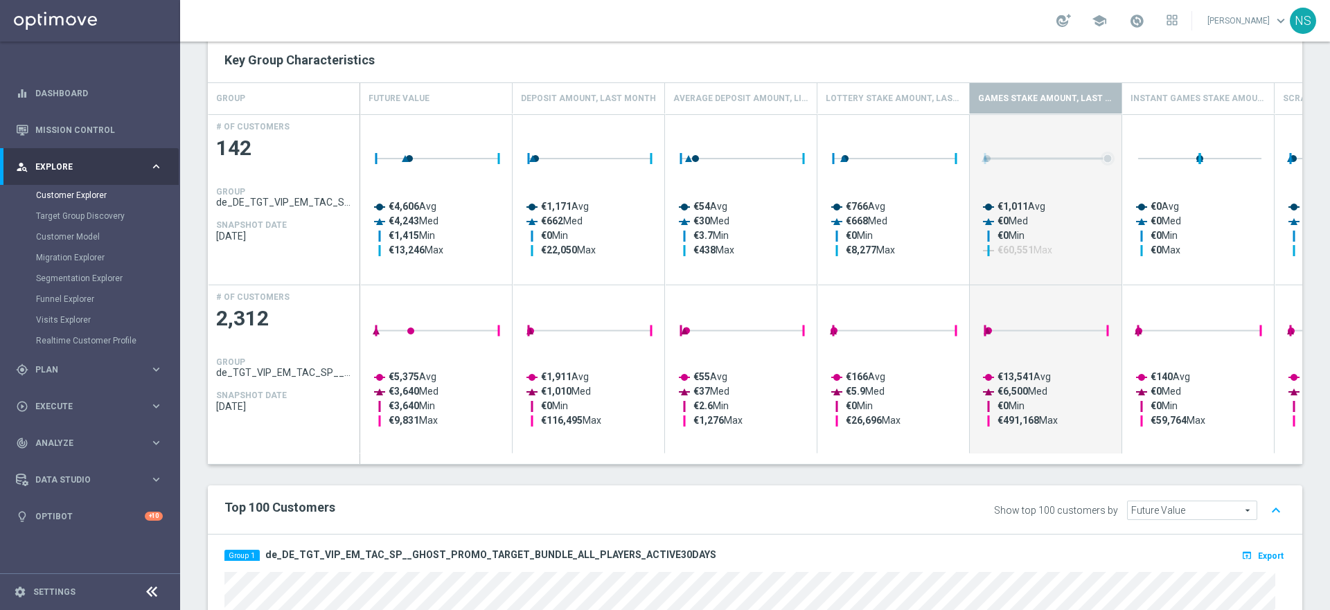
click at [994, 159] on icon "Press SPACE to deselect this row." at bounding box center [1046, 159] width 122 height 0
click at [994, 472] on div "playlist_add_check Select Attributes Key Group Characteristics GROUP Future Val…" at bounding box center [755, 606] width 1094 height 1175
click at [994, 251] on text "€60,551 Max" at bounding box center [1024, 249] width 55 height 11
click at [994, 35] on div "school Nele Sauer keyboard_arrow_down NS" at bounding box center [755, 21] width 1150 height 42
drag, startPoint x: 988, startPoint y: 159, endPoint x: 1060, endPoint y: 160, distance: 71.3
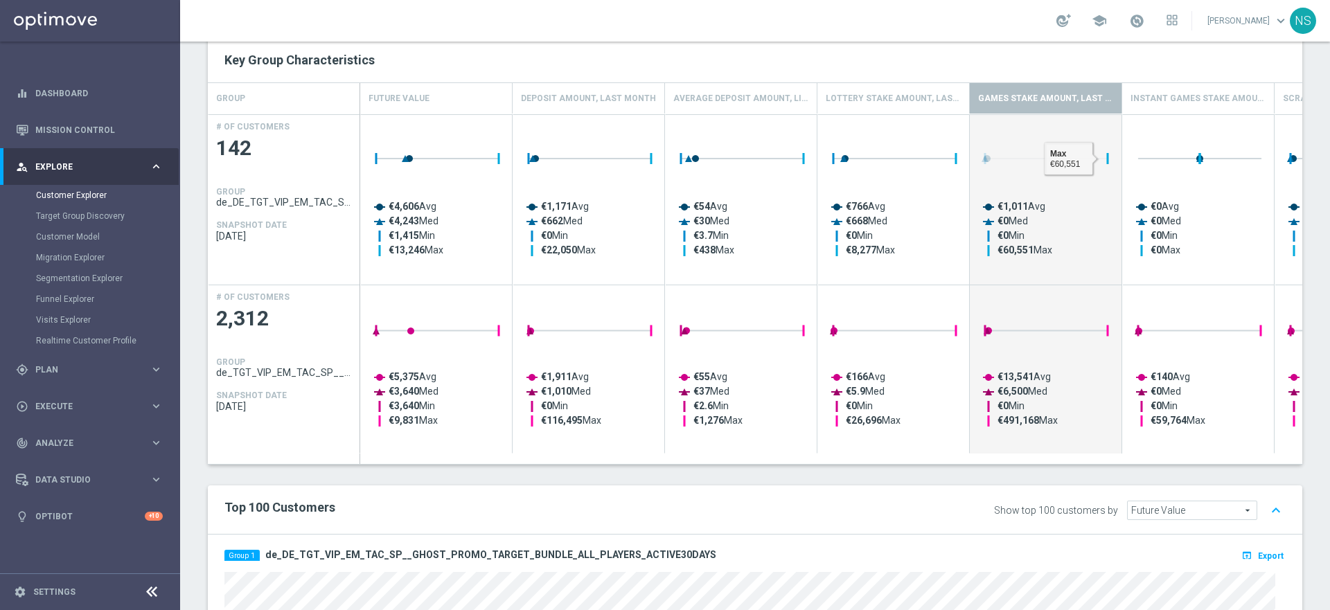
click at [994, 160] on g "Press SPACE to deselect this row." at bounding box center [1047, 159] width 133 height 14
click at [994, 159] on icon "Press SPACE to deselect this row." at bounding box center [1046, 159] width 122 height 0
click at [939, 45] on div "Key Group Characteristics" at bounding box center [755, 60] width 1094 height 44
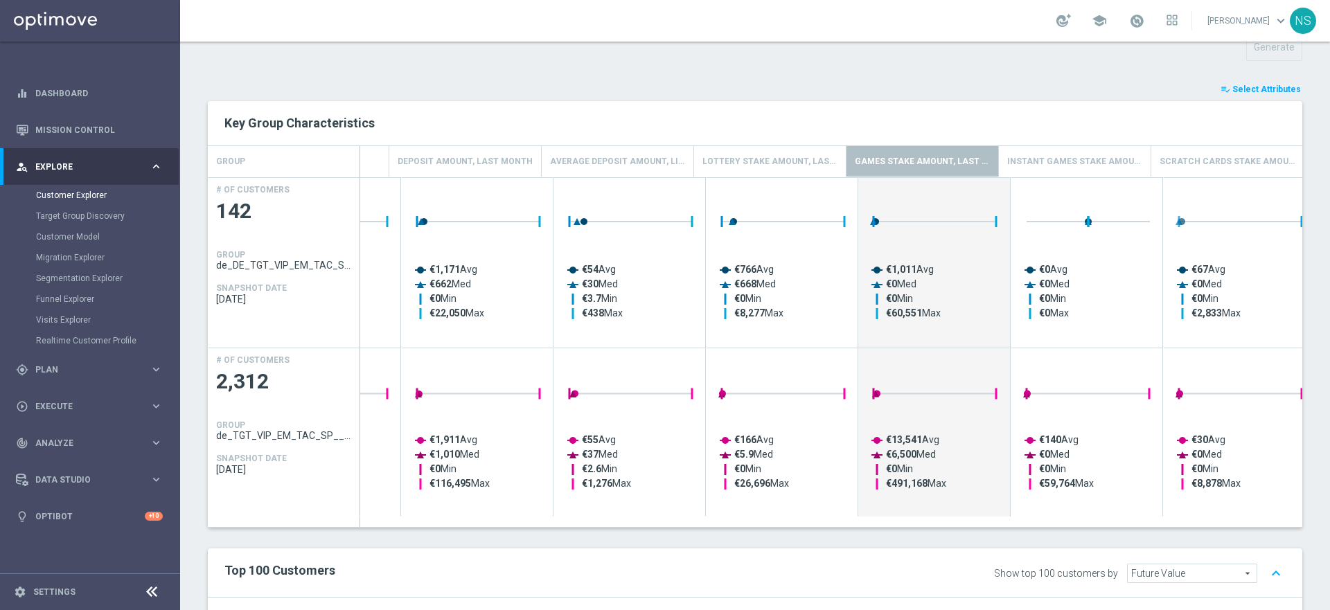
scroll to position [0, 82]
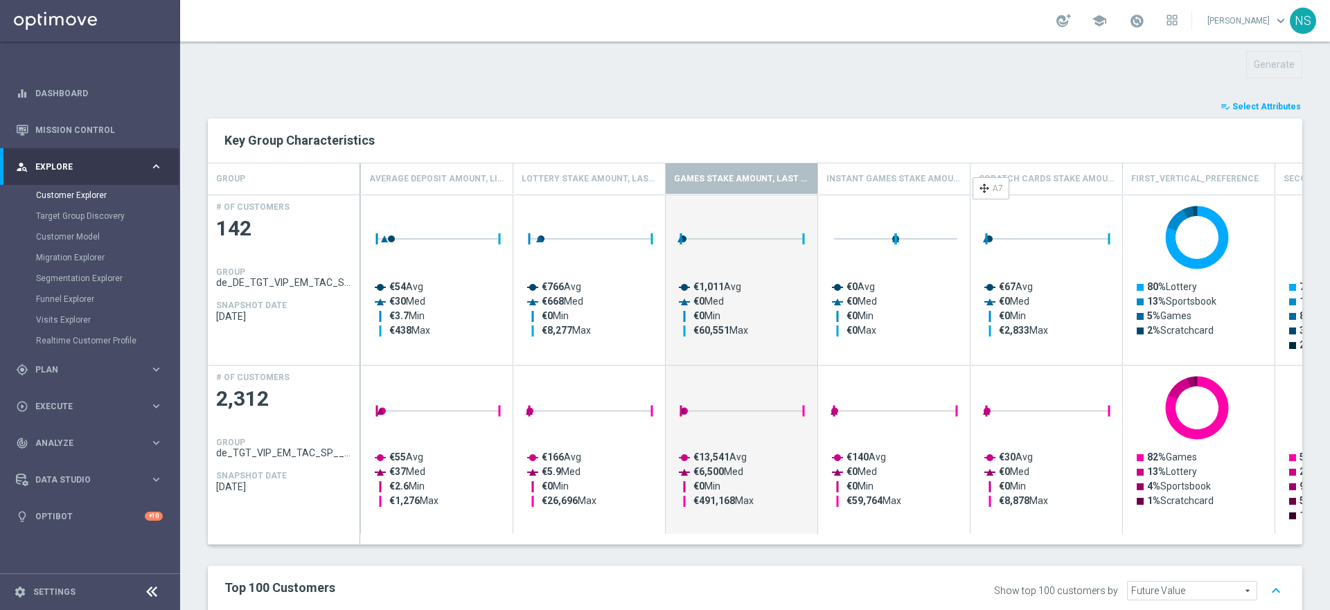
drag, startPoint x: 1009, startPoint y: 184, endPoint x: 979, endPoint y: 183, distance: 29.8
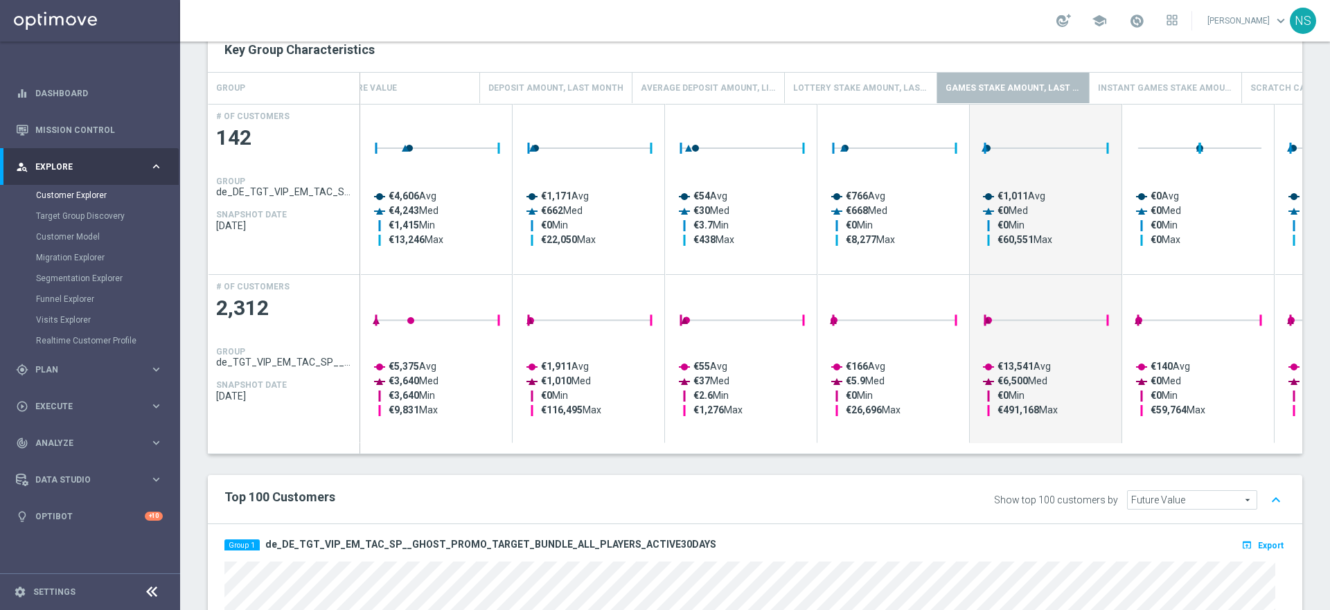
scroll to position [0, 81]
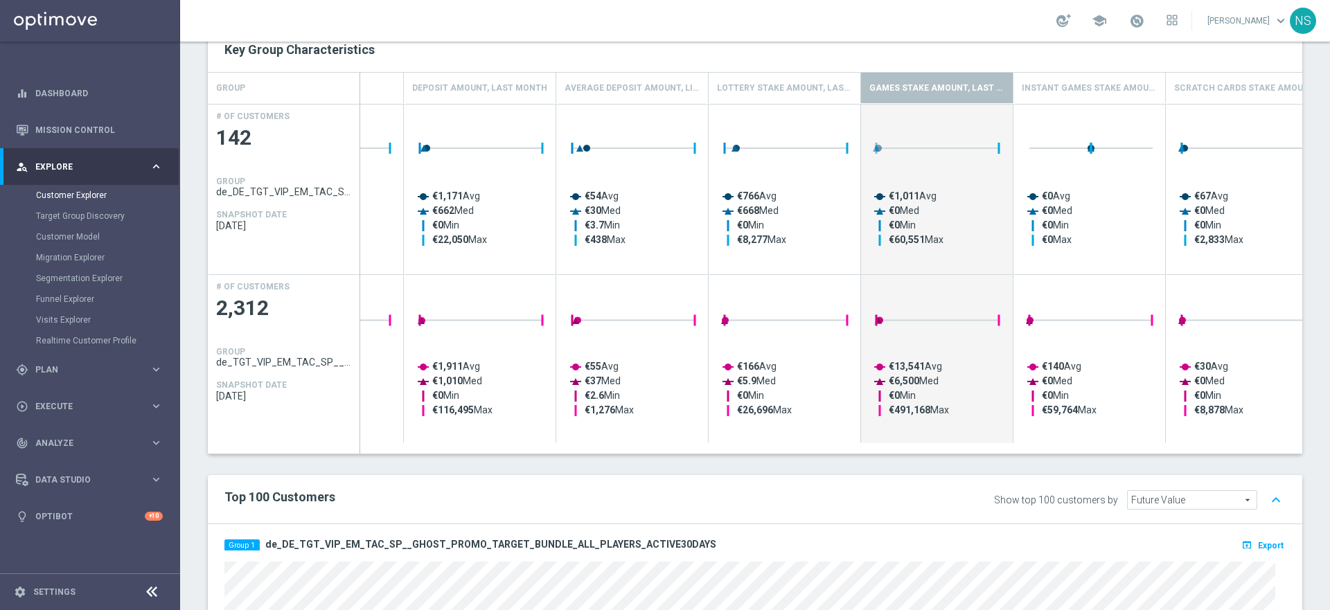
drag, startPoint x: 947, startPoint y: 240, endPoint x: 708, endPoint y: 237, distance: 239.6
click at [707, 237] on div "Created with Highcharts 9.3.3 €4,606 Avg €4,243 Med €1,415 Min €13,246 Max Max …" at bounding box center [1012, 273] width 1523 height 339
click at [910, 237] on tspan "€60,551" at bounding box center [906, 239] width 36 height 11
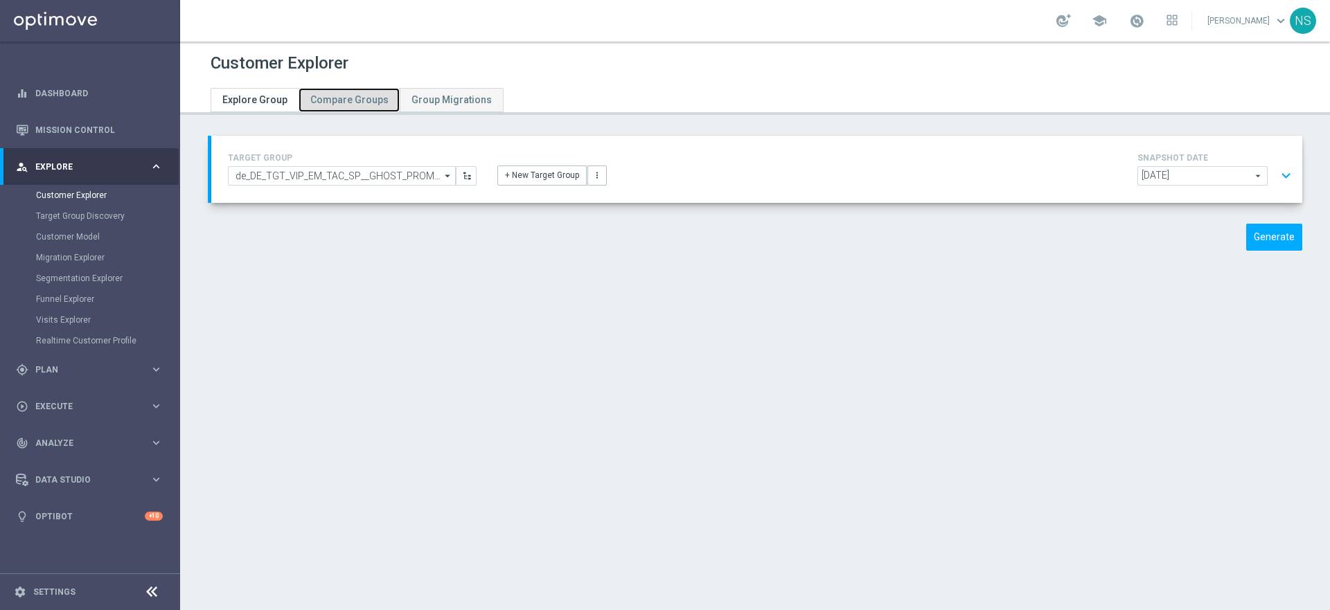
click at [352, 106] on link "Compare Groups" at bounding box center [348, 100] width 101 height 24
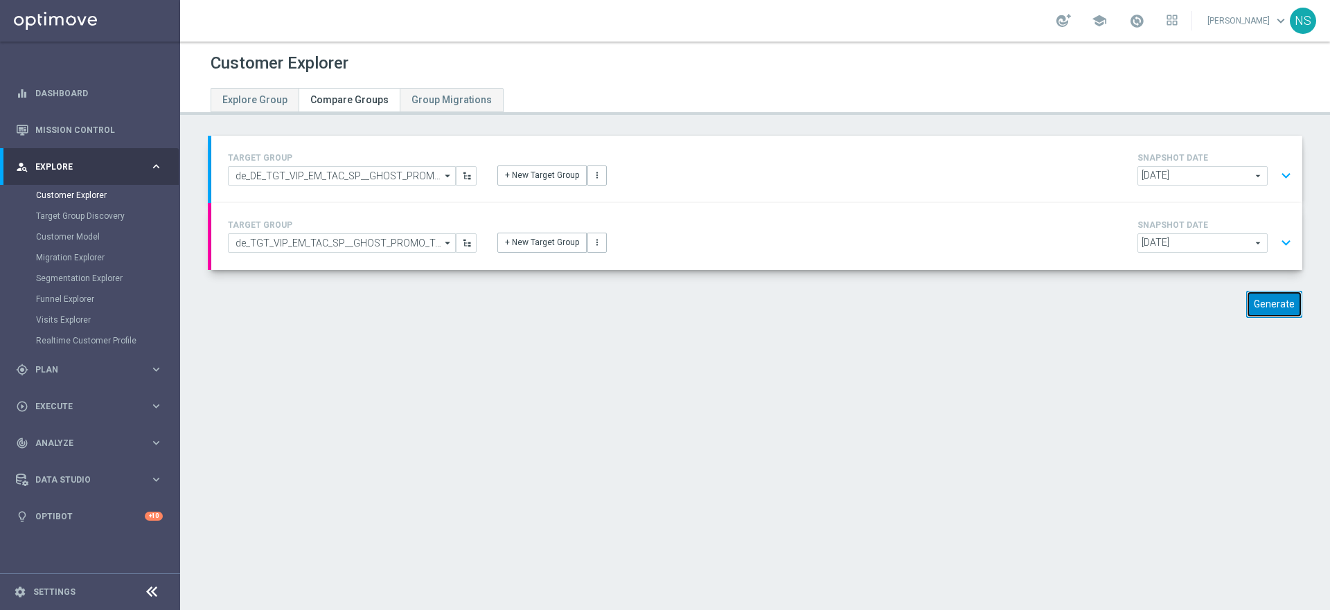
click at [994, 312] on button "Generate" at bounding box center [1274, 304] width 56 height 27
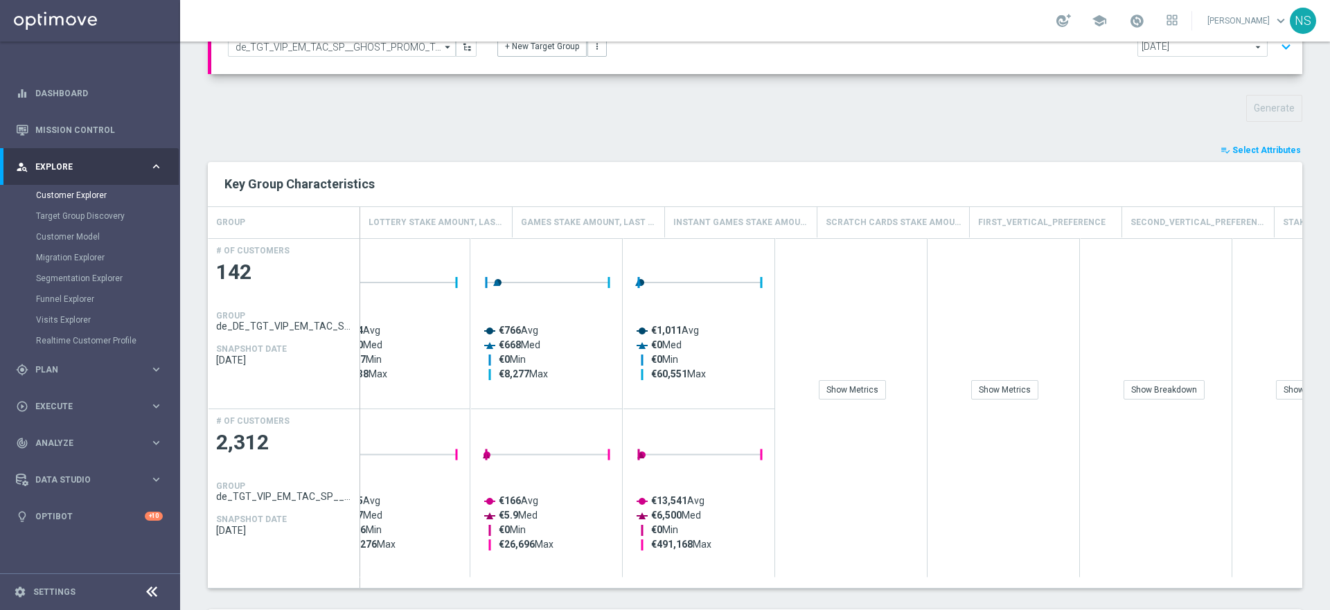
scroll to position [0, 592]
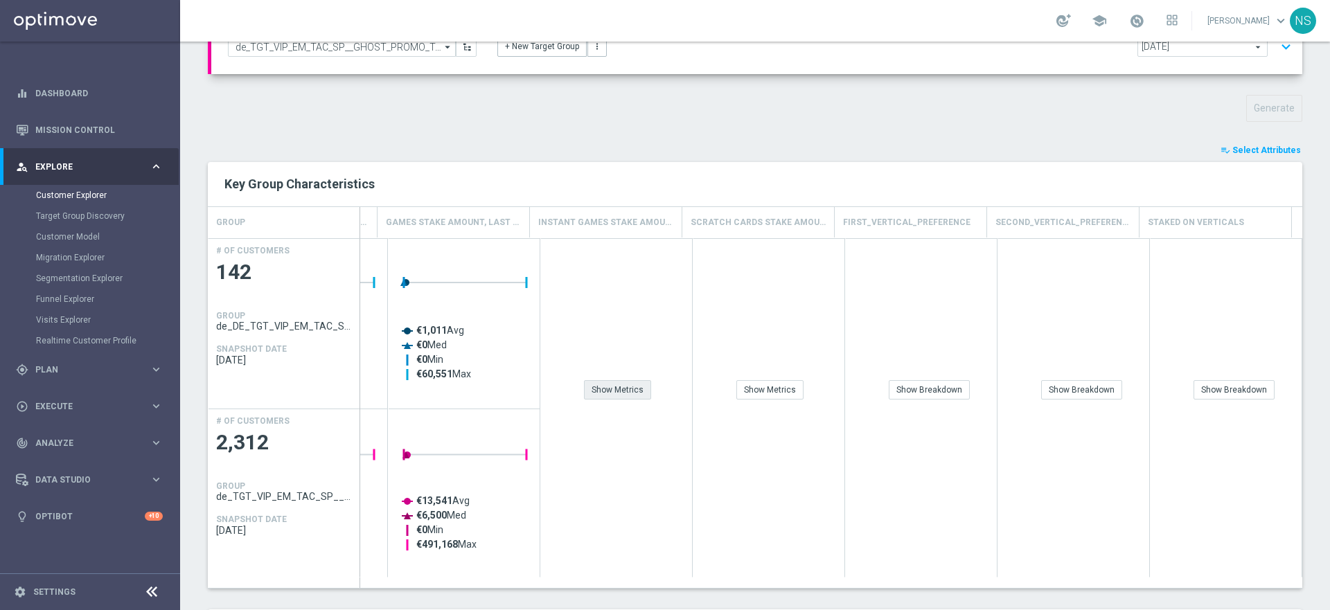
click at [613, 390] on div "Show Metrics" at bounding box center [617, 389] width 67 height 19
click at [758, 377] on div "Show Metrics" at bounding box center [768, 319] width 151 height 161
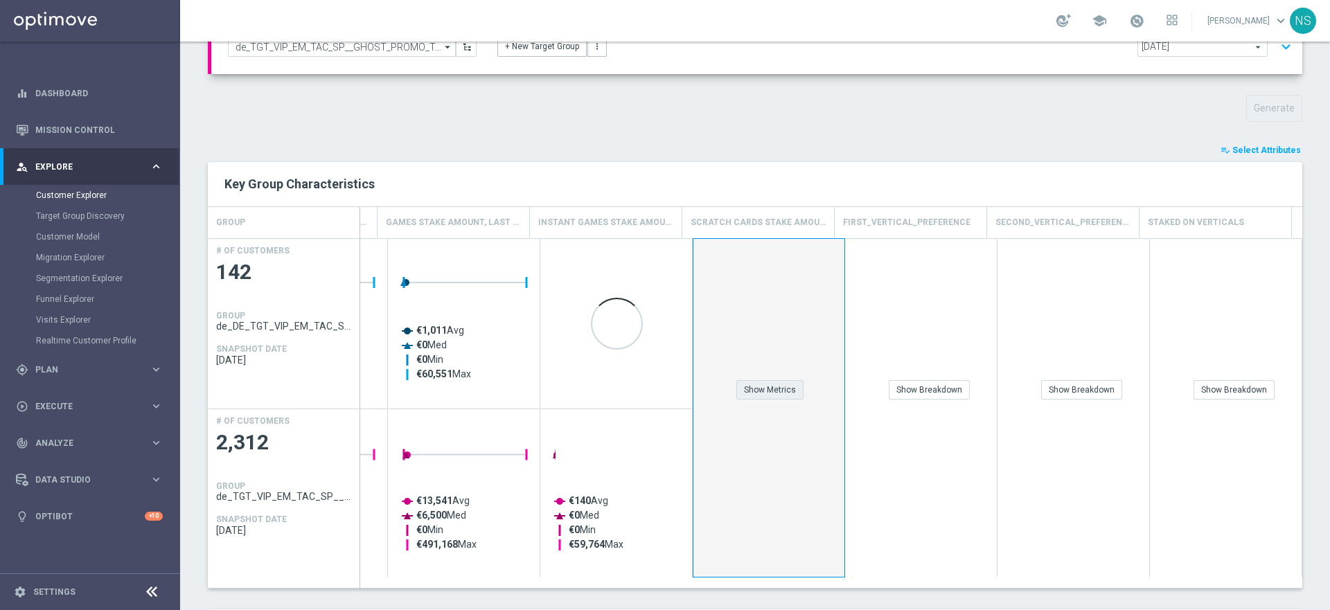
click at [766, 384] on div "Show Metrics" at bounding box center [769, 389] width 67 height 19
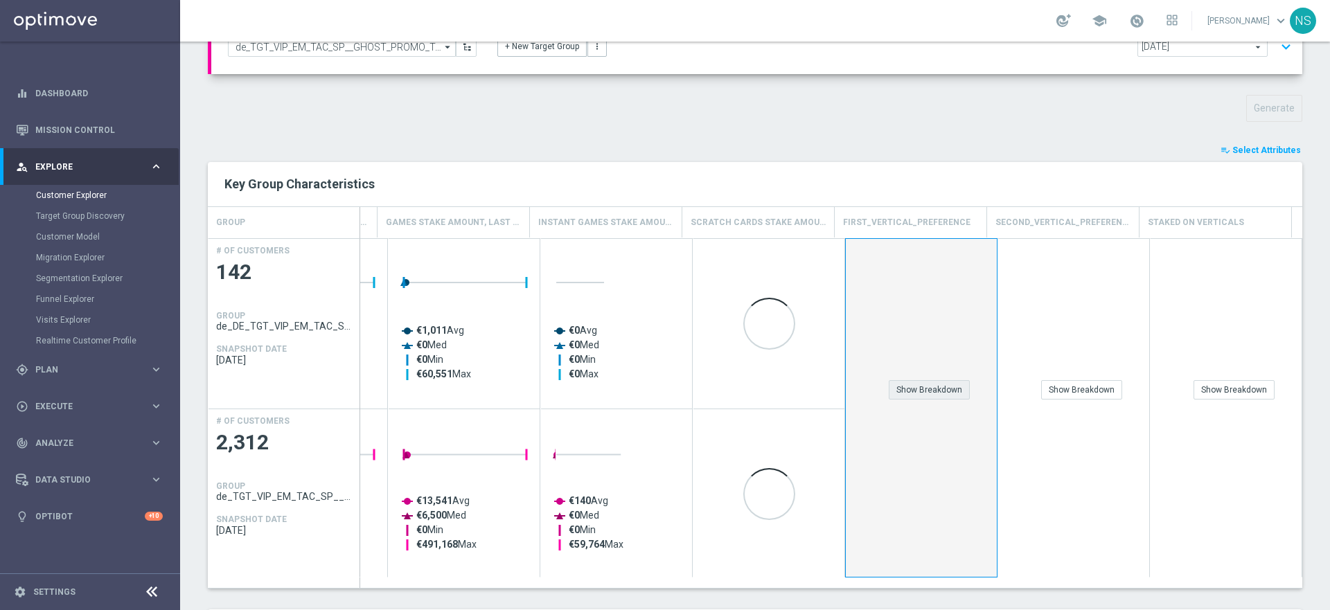
click at [930, 396] on div "Show Breakdown" at bounding box center [928, 389] width 81 height 19
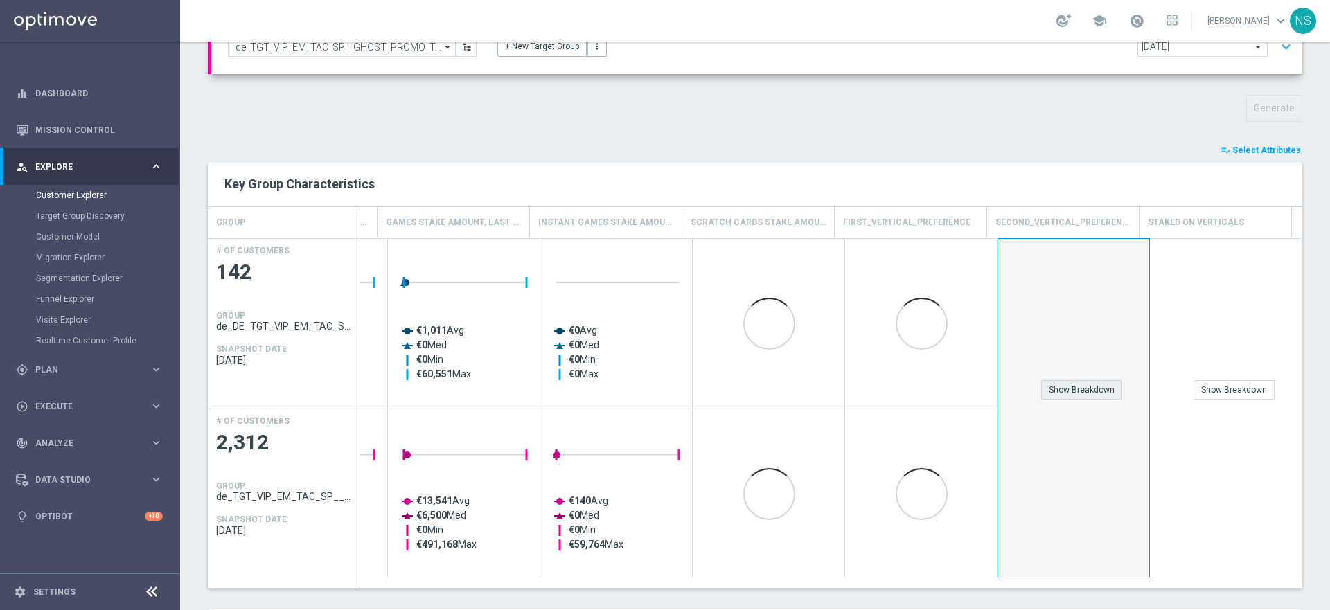
click at [994, 389] on div "Show Breakdown" at bounding box center [1081, 389] width 81 height 19
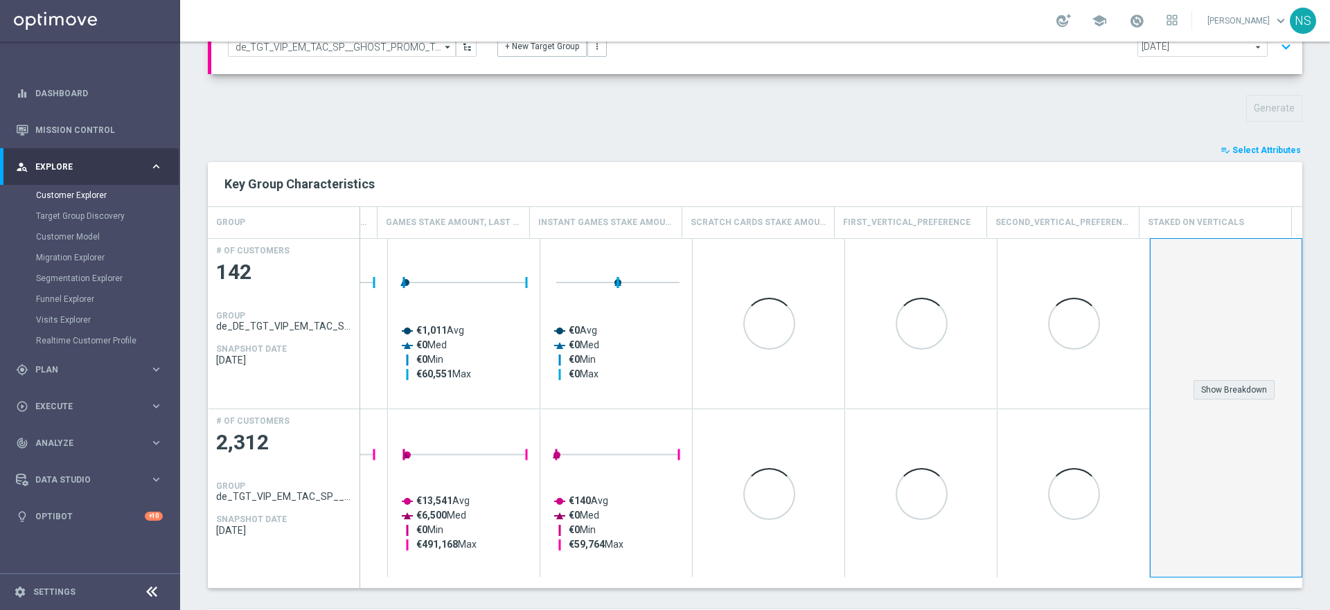
click at [994, 391] on div "Show Breakdown" at bounding box center [1233, 389] width 81 height 19
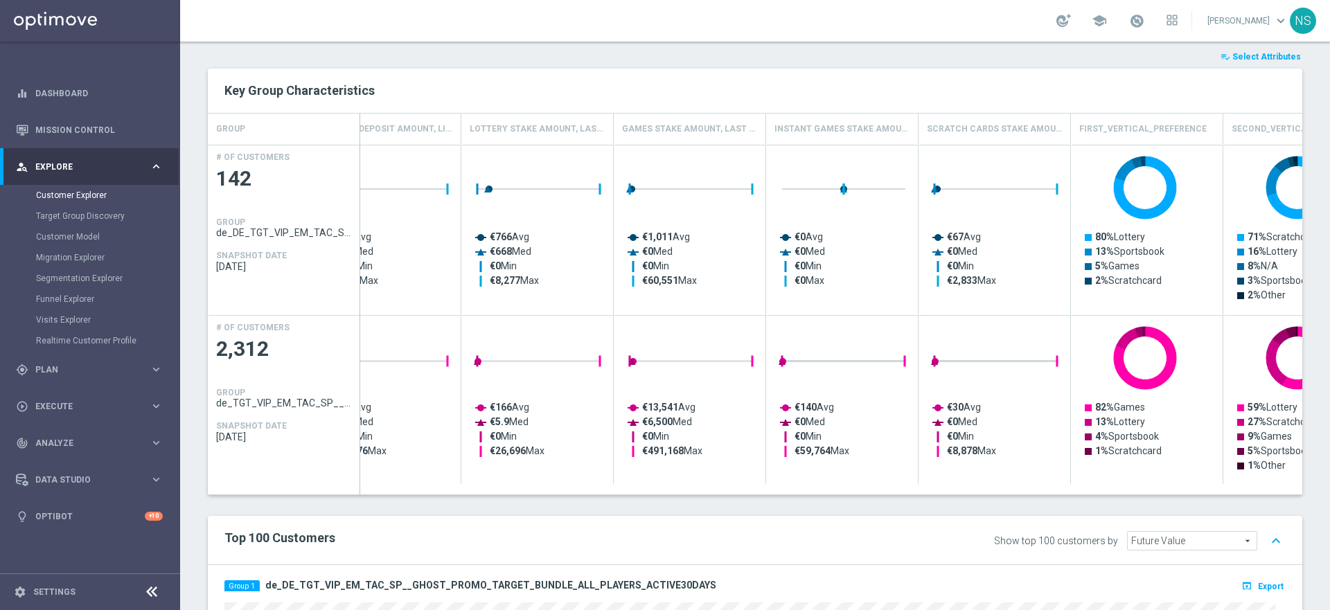
scroll to position [0, 315]
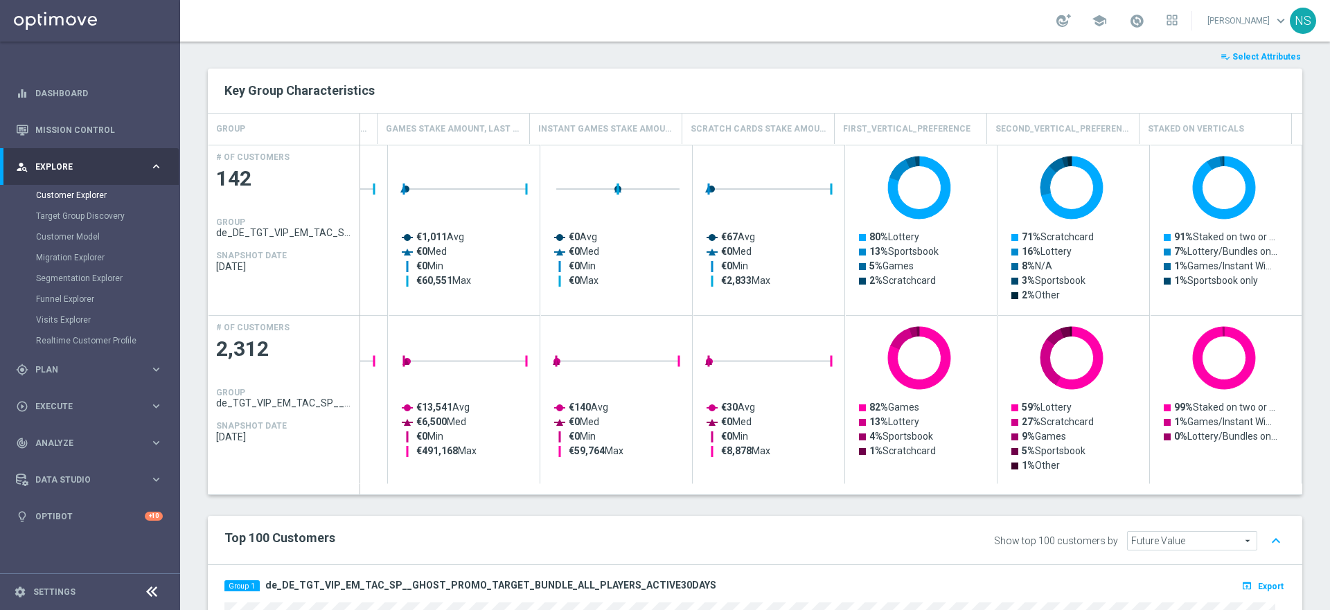
click at [994, 57] on span "Select Attributes" at bounding box center [1266, 57] width 69 height 10
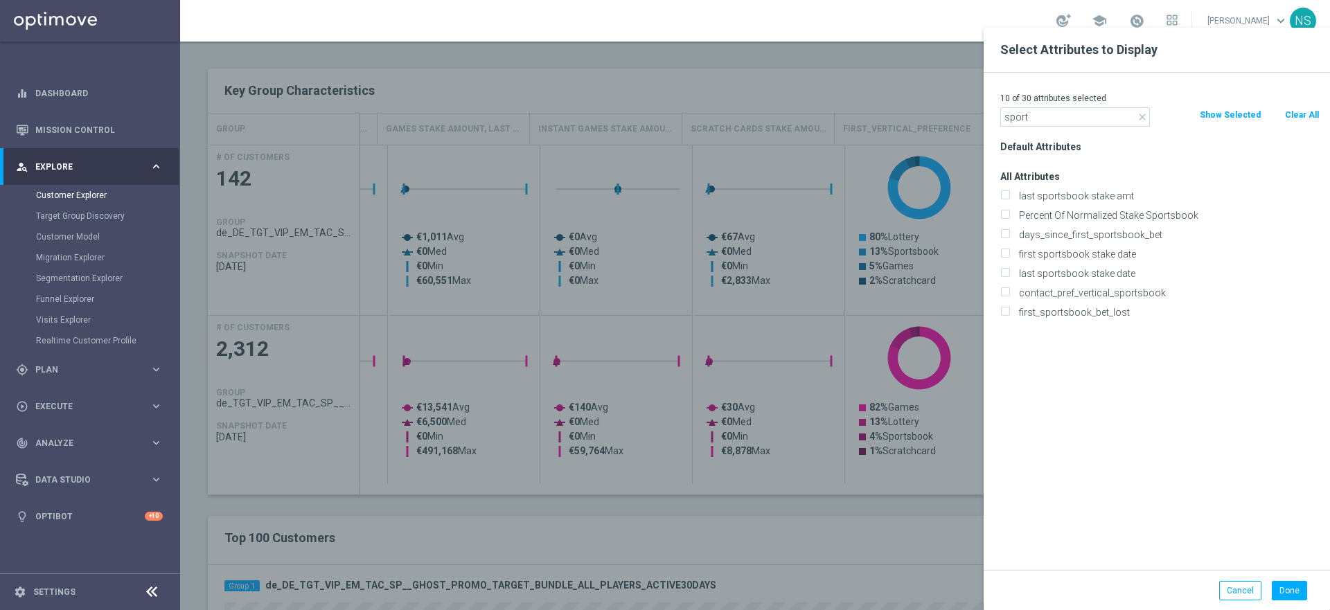
type input "sport"
click at [872, 299] on div at bounding box center [845, 333] width 1330 height 610
click at [994, 597] on button "Cancel" at bounding box center [1240, 590] width 42 height 19
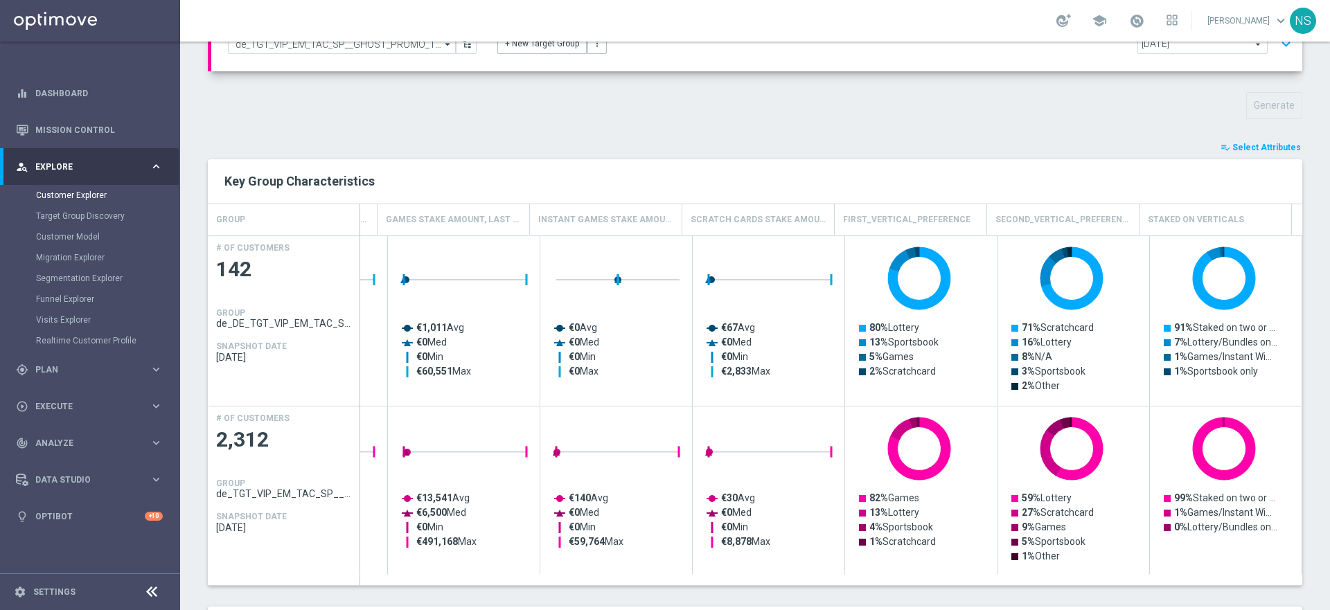
scroll to position [154, 0]
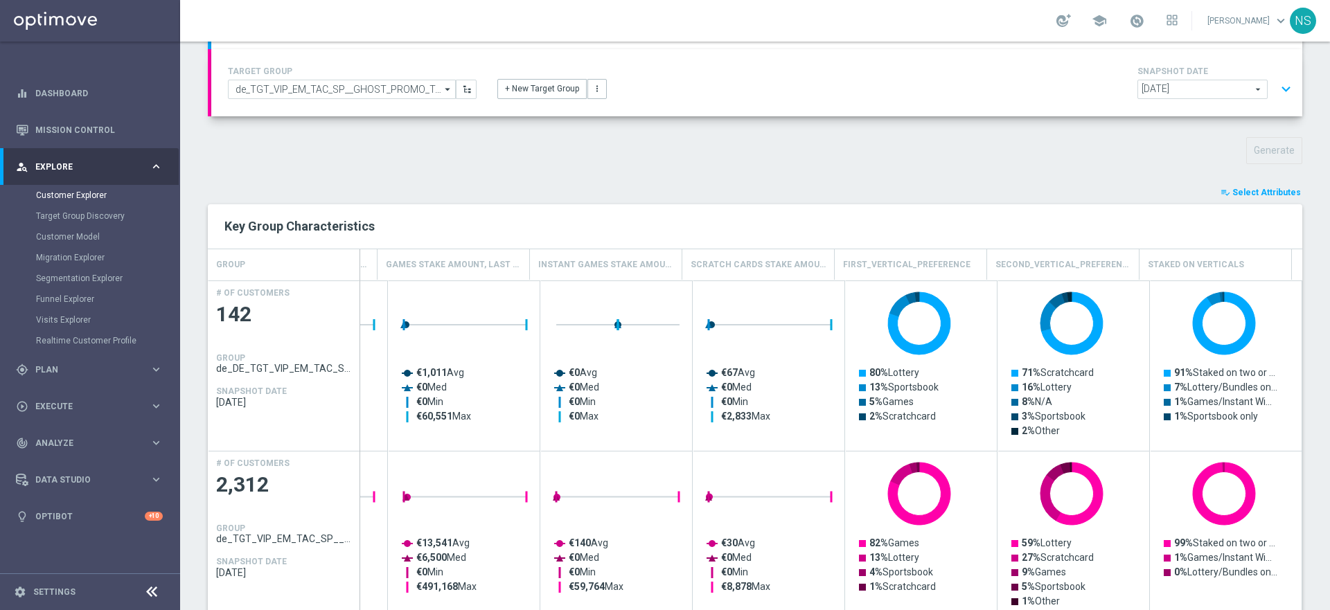
click at [994, 188] on span "Select Attributes" at bounding box center [1266, 193] width 69 height 10
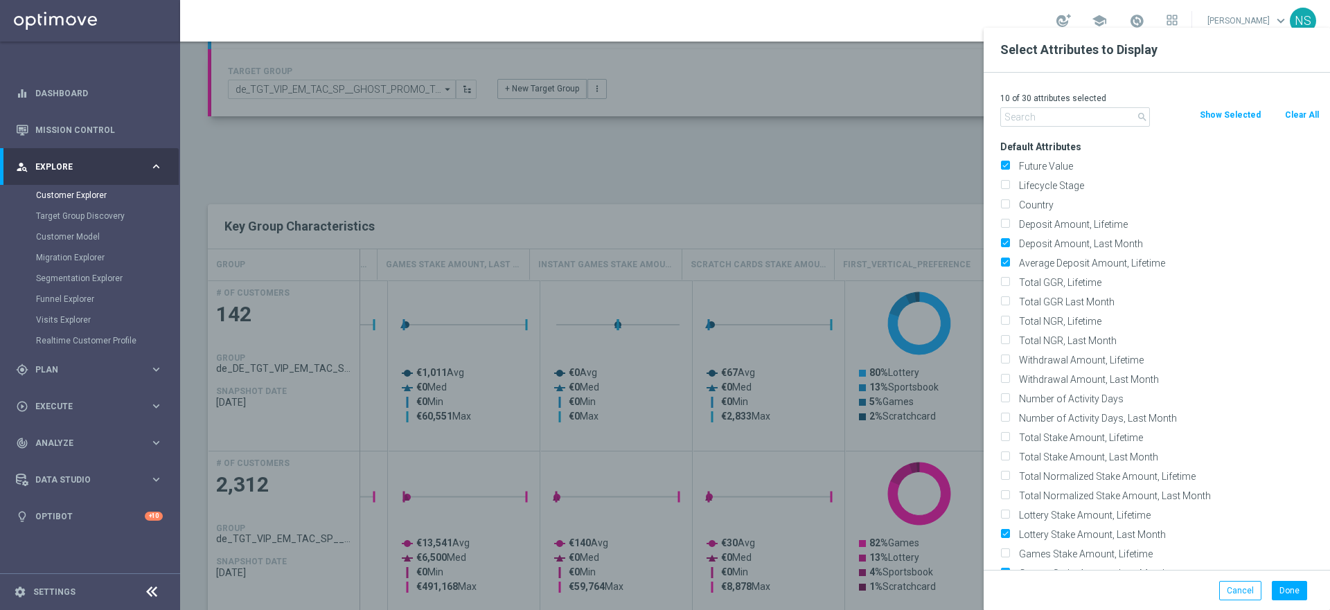
click at [994, 106] on div "10 of 30 attributes selected" at bounding box center [1160, 98] width 340 height 18
click at [994, 125] on input "text" at bounding box center [1075, 116] width 150 height 19
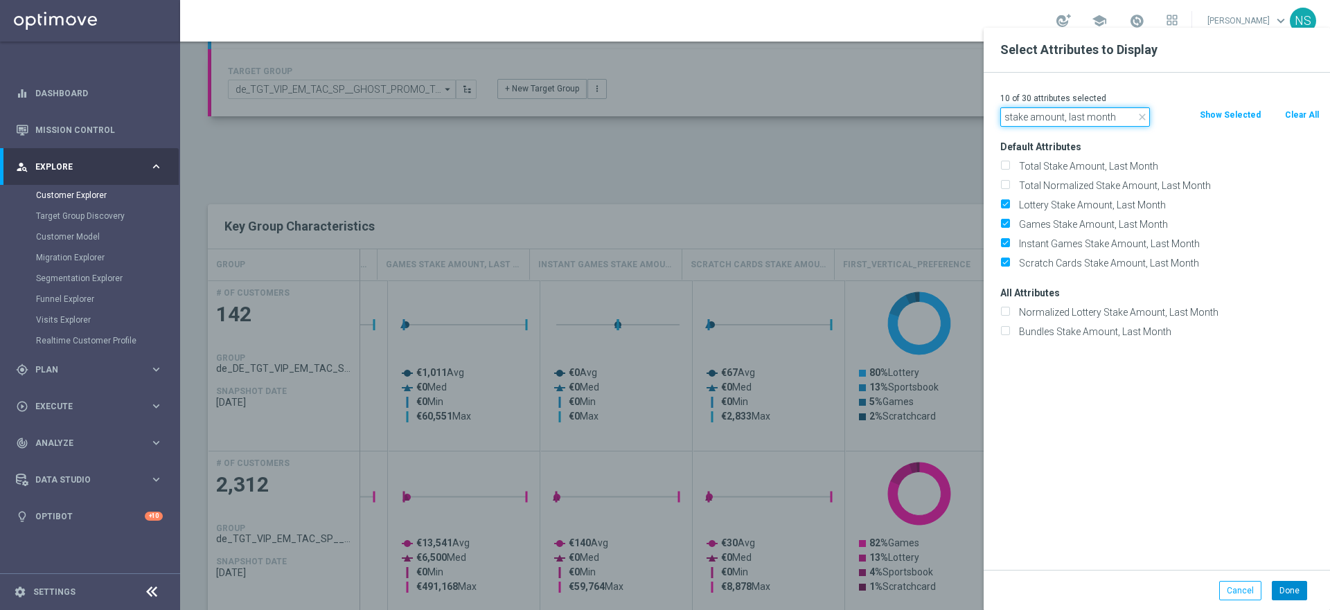
type input "stake amount, last month"
click at [994, 593] on button "Done" at bounding box center [1288, 590] width 35 height 19
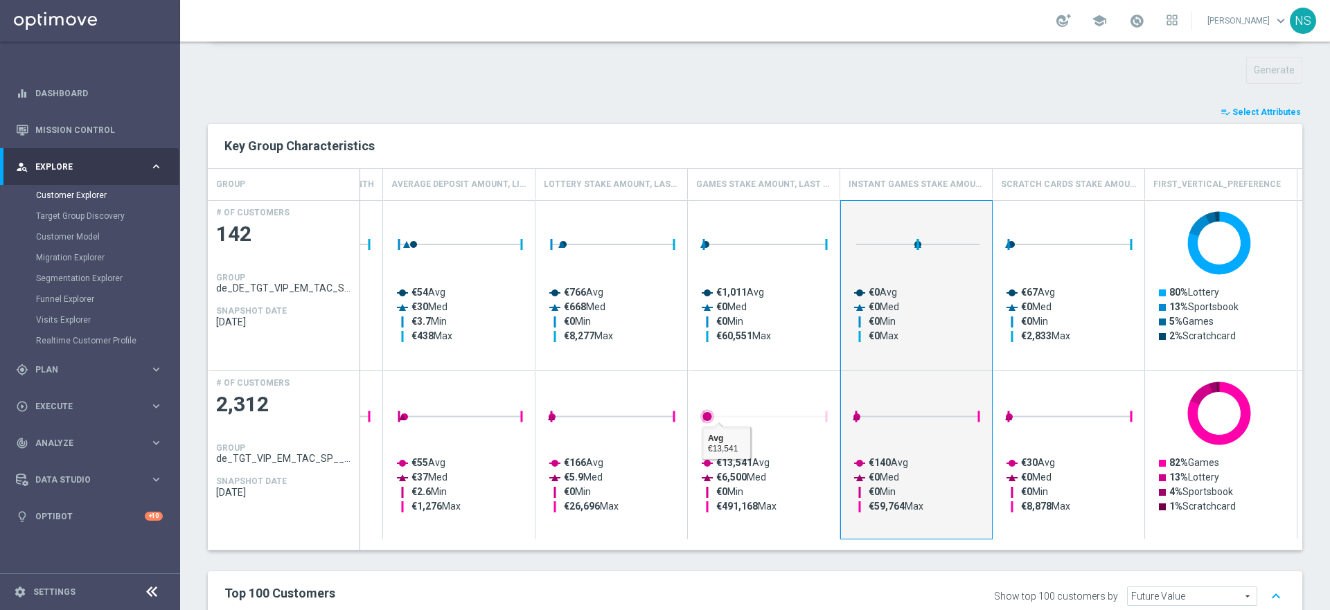
scroll to position [0, 235]
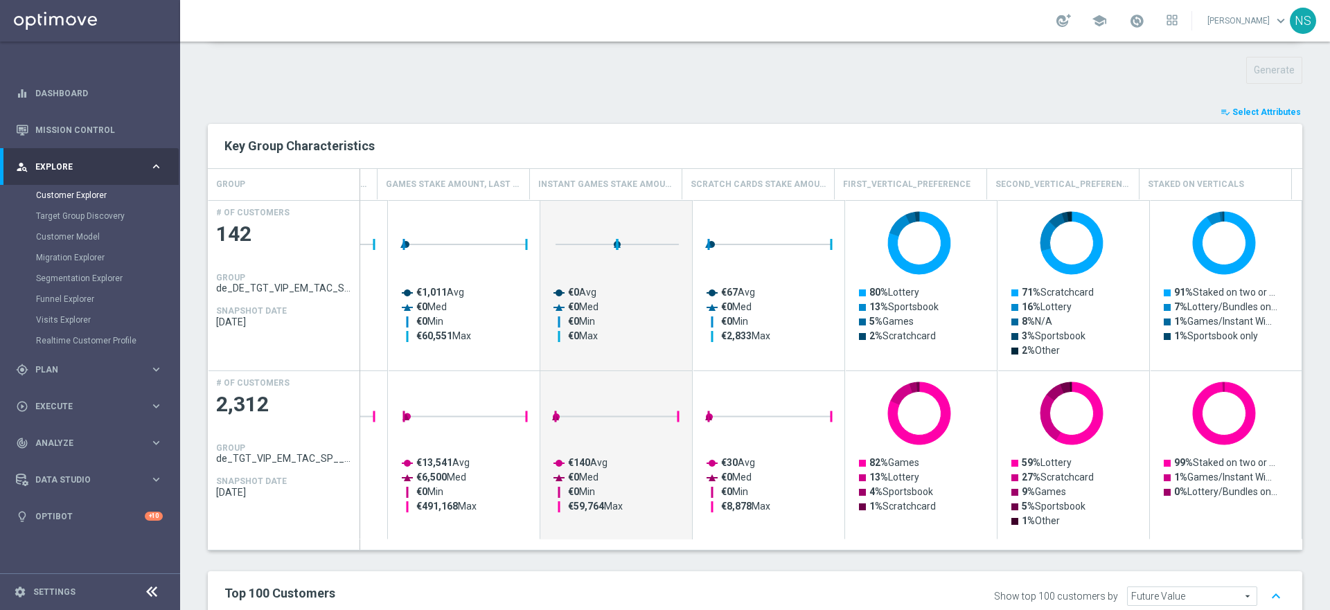
click at [994, 106] on button "playlist_add_check Select Attributes" at bounding box center [1260, 112] width 83 height 15
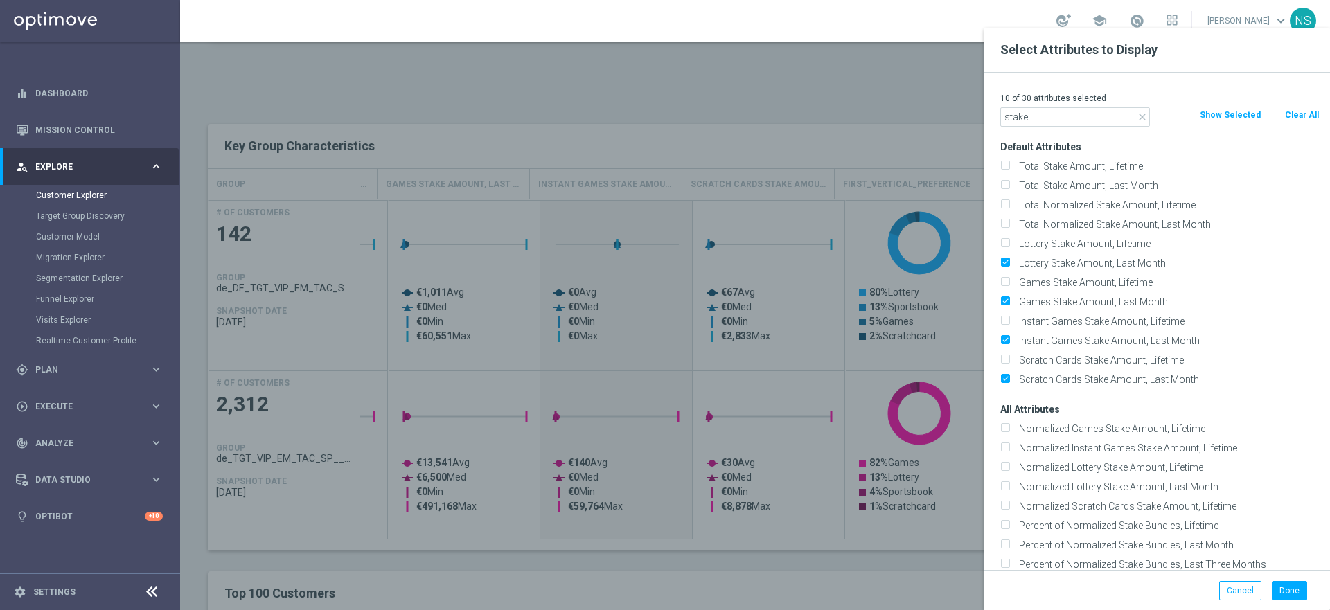
drag, startPoint x: 1053, startPoint y: 111, endPoint x: 900, endPoint y: 111, distance: 153.7
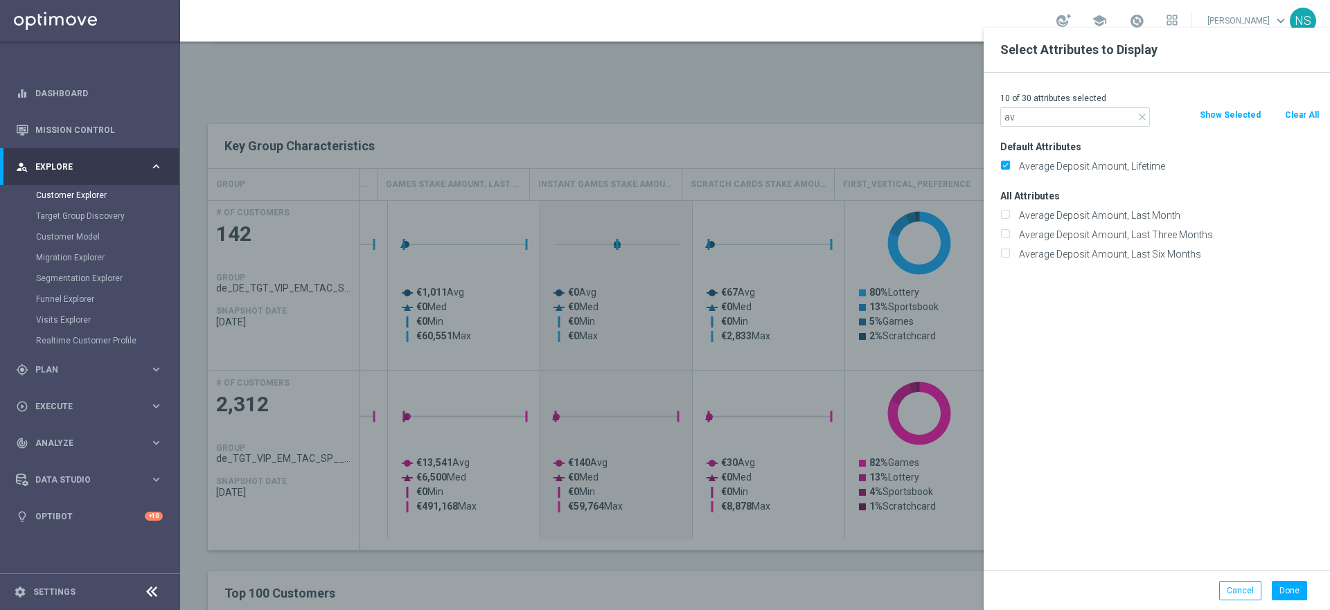
type input "a"
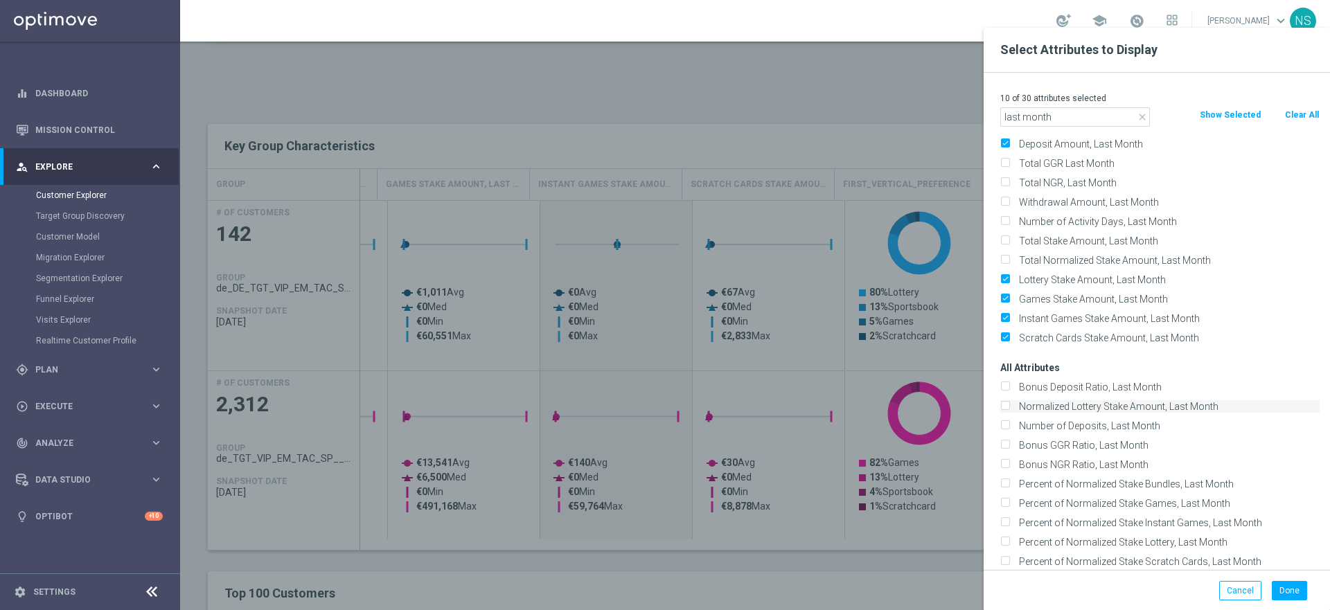
scroll to position [0, 0]
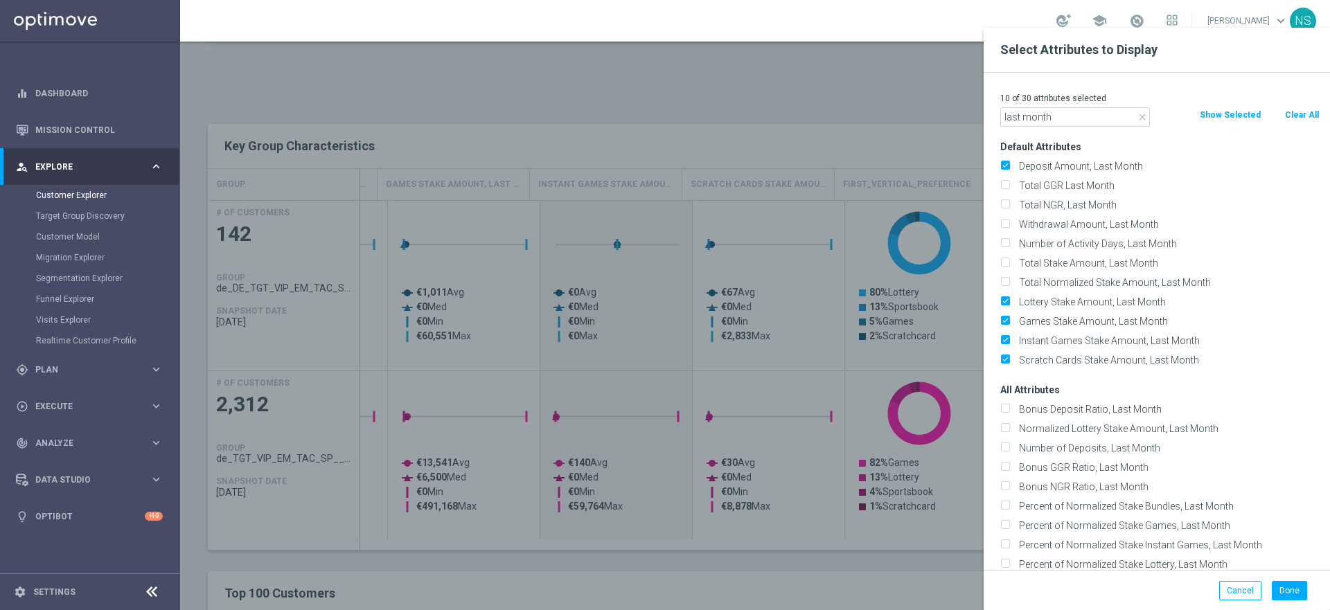
type input "last month"
click at [834, 377] on div at bounding box center [845, 333] width 1330 height 610
click at [940, 136] on div at bounding box center [845, 333] width 1330 height 610
click at [994, 591] on button "Done" at bounding box center [1288, 590] width 35 height 19
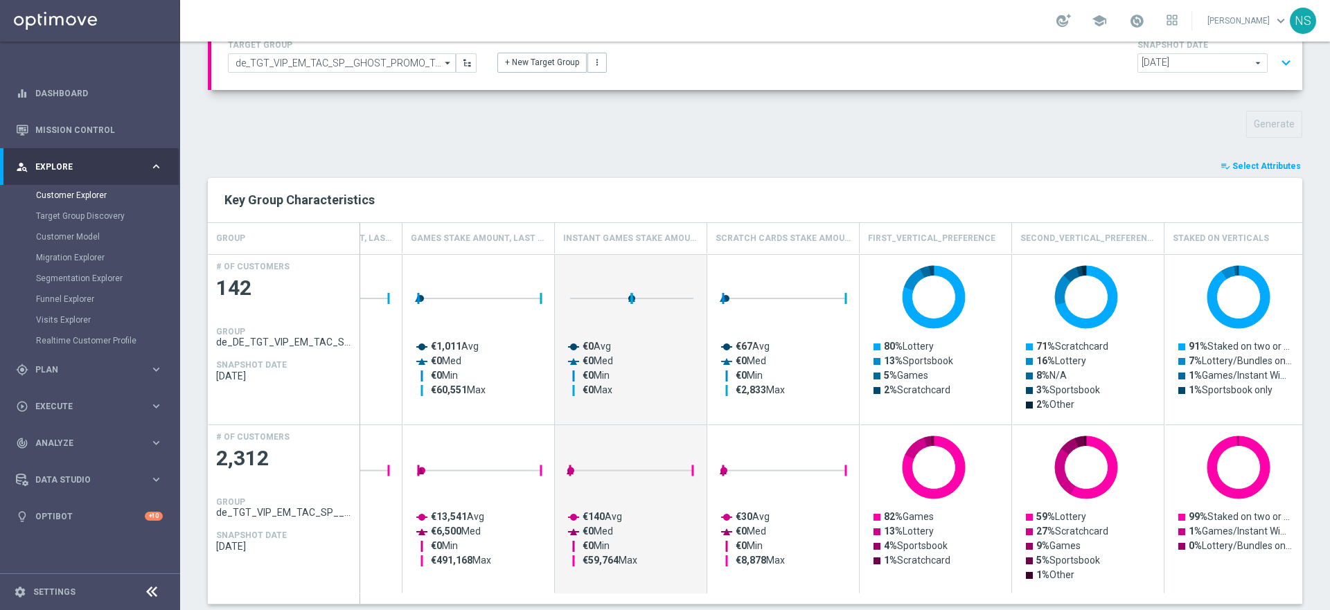
scroll to position [136, 0]
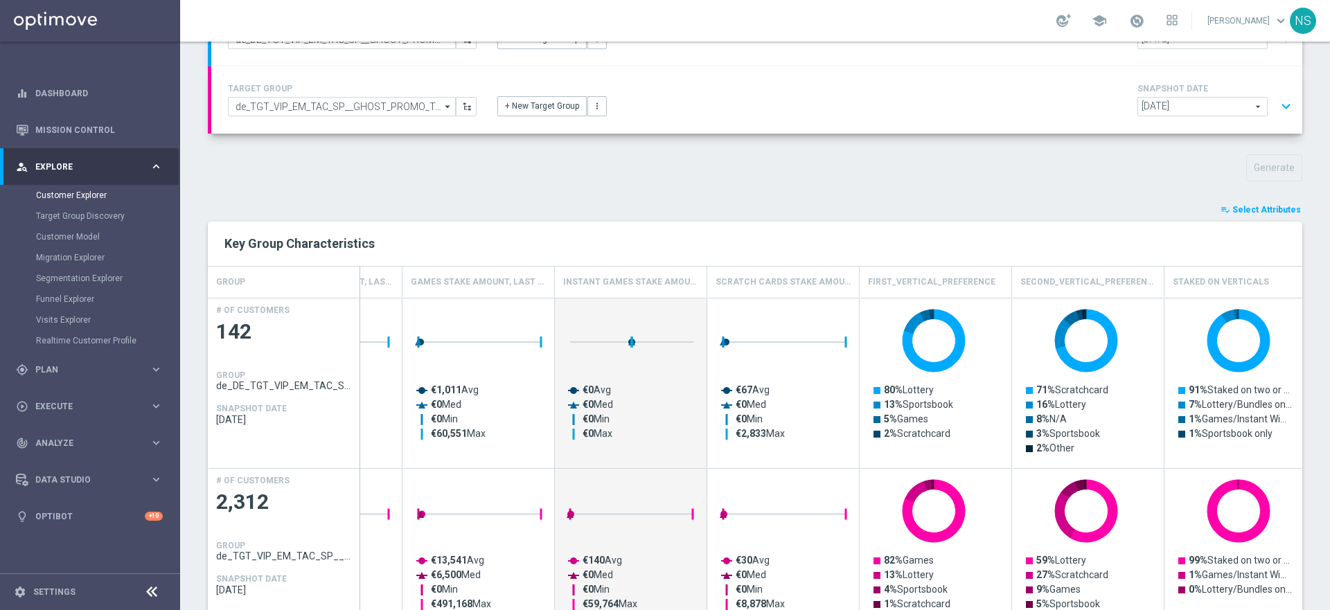
click at [994, 211] on span "Select Attributes" at bounding box center [1266, 210] width 69 height 10
click at [0, 0] on div at bounding box center [0, 0] width 0 height 0
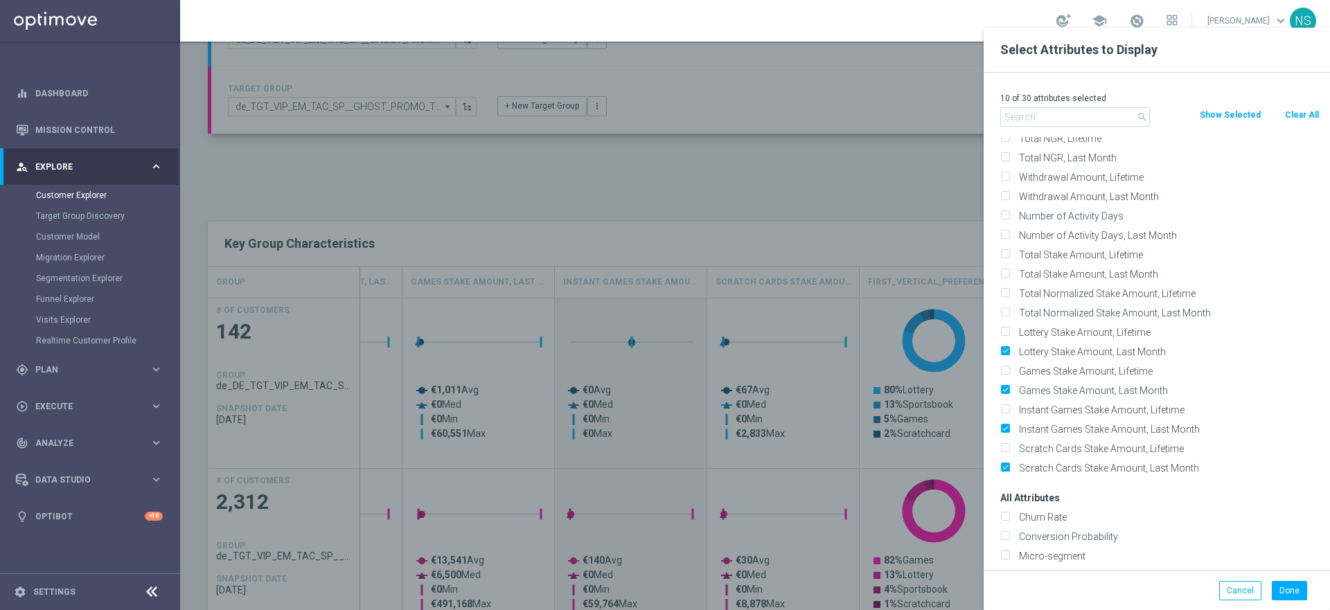
scroll to position [184, 0]
click at [994, 348] on div "Lottery Stake Amount, Last Month" at bounding box center [1160, 350] width 340 height 19
click at [994, 348] on input "Lottery Stake Amount, Last Month" at bounding box center [1004, 352] width 9 height 9
checkbox input "false"
click at [994, 384] on label "Games Stake Amount, Last Month" at bounding box center [1166, 390] width 305 height 12
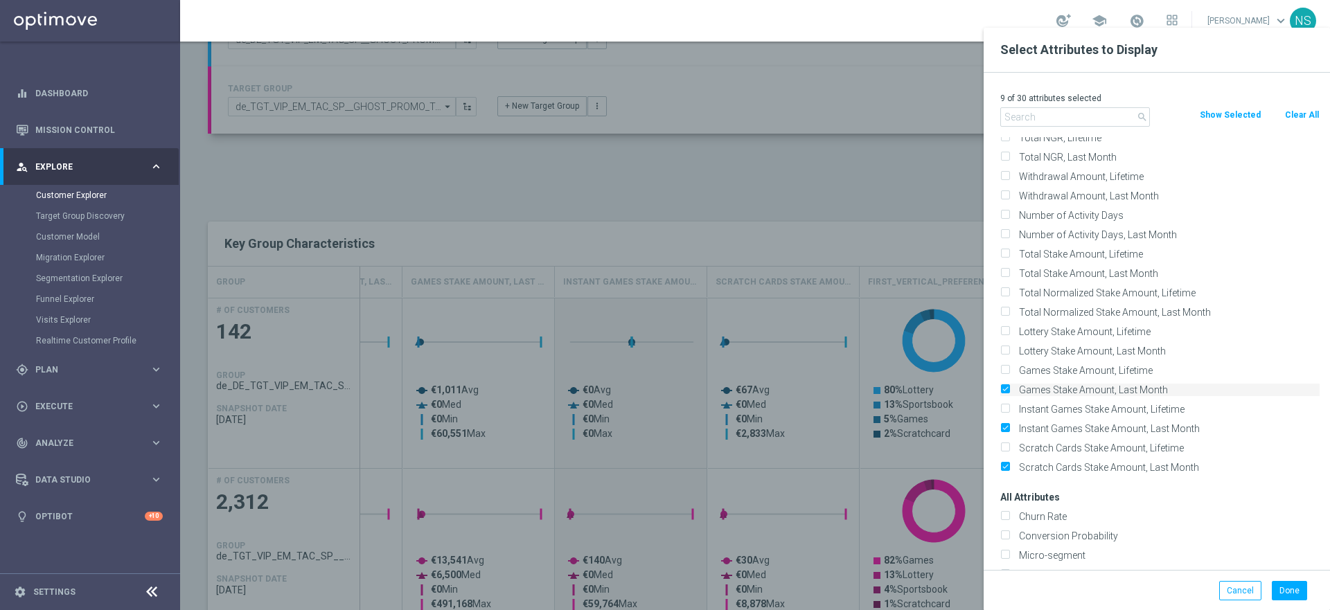
click at [994, 387] on input "Games Stake Amount, Last Month" at bounding box center [1004, 391] width 9 height 9
checkbox input "false"
click at [994, 427] on input "Instant Games Stake Amount, Last Month" at bounding box center [1004, 430] width 9 height 9
checkbox input "false"
click at [994, 463] on label "Scratch Cards Stake Amount, Last Month" at bounding box center [1166, 467] width 305 height 12
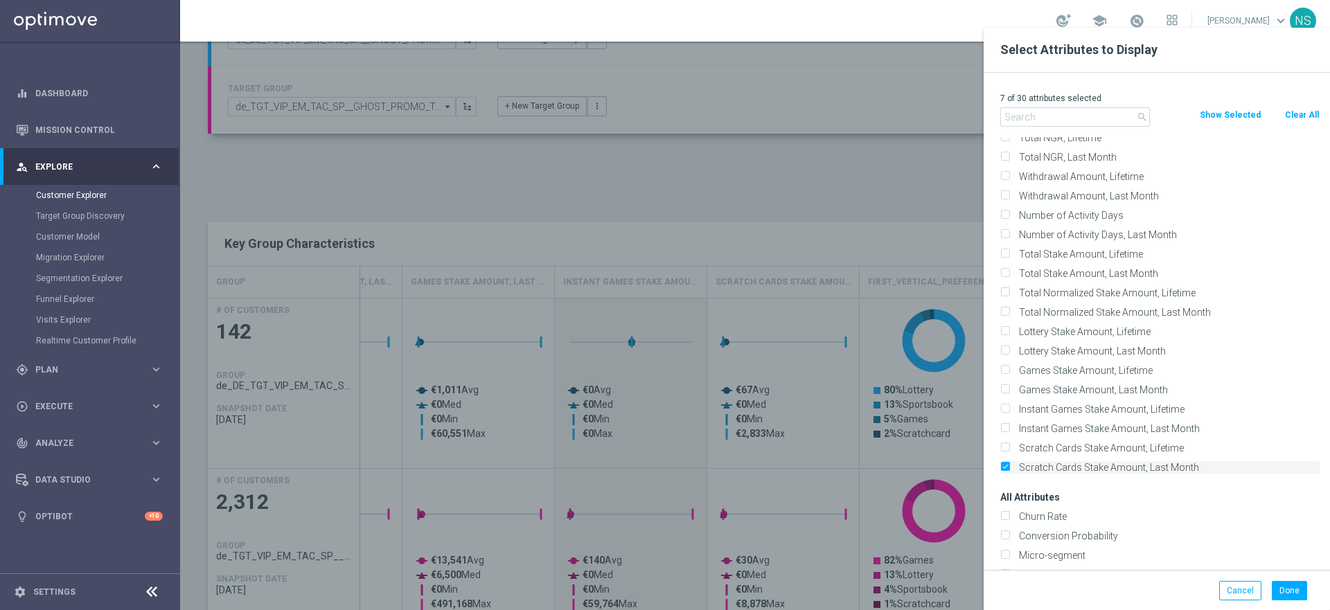
click at [994, 465] on input "Scratch Cards Stake Amount, Last Month" at bounding box center [1004, 469] width 9 height 9
checkbox input "false"
click at [994, 116] on input "text" at bounding box center [1075, 116] width 150 height 19
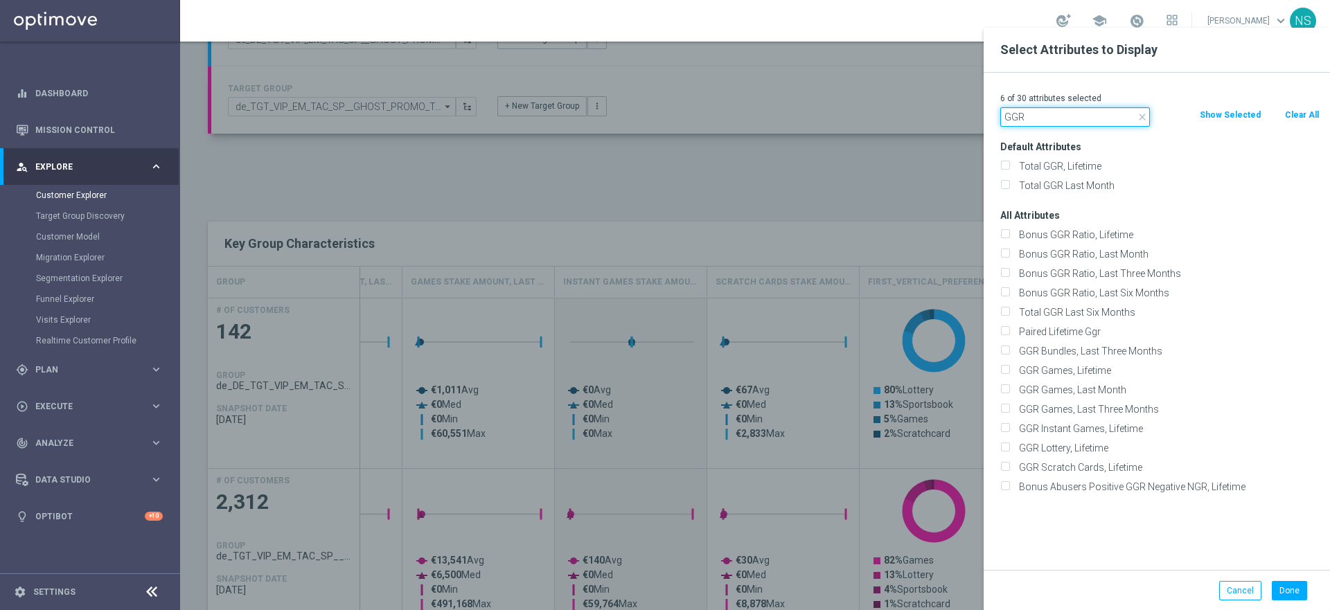
scroll to position [0, 0]
type input "GGR"
click at [994, 385] on label "GGR Games, Last Month" at bounding box center [1166, 390] width 305 height 12
click at [994, 387] on input "GGR Games, Last Month" at bounding box center [1004, 391] width 9 height 9
checkbox input "true"
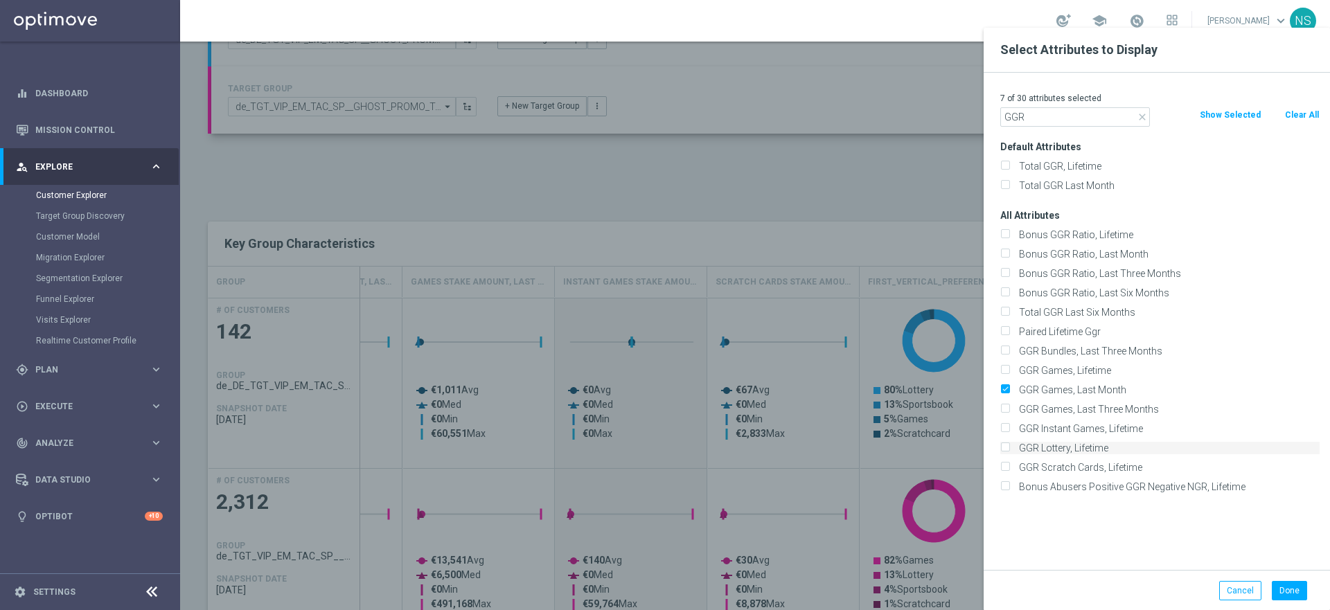
click at [994, 449] on input "GGR Lottery, Lifetime" at bounding box center [1004, 449] width 9 height 9
checkbox input "true"
click at [994, 465] on input "GGR Scratch Cards, Lifetime" at bounding box center [1004, 469] width 9 height 9
checkbox input "false"
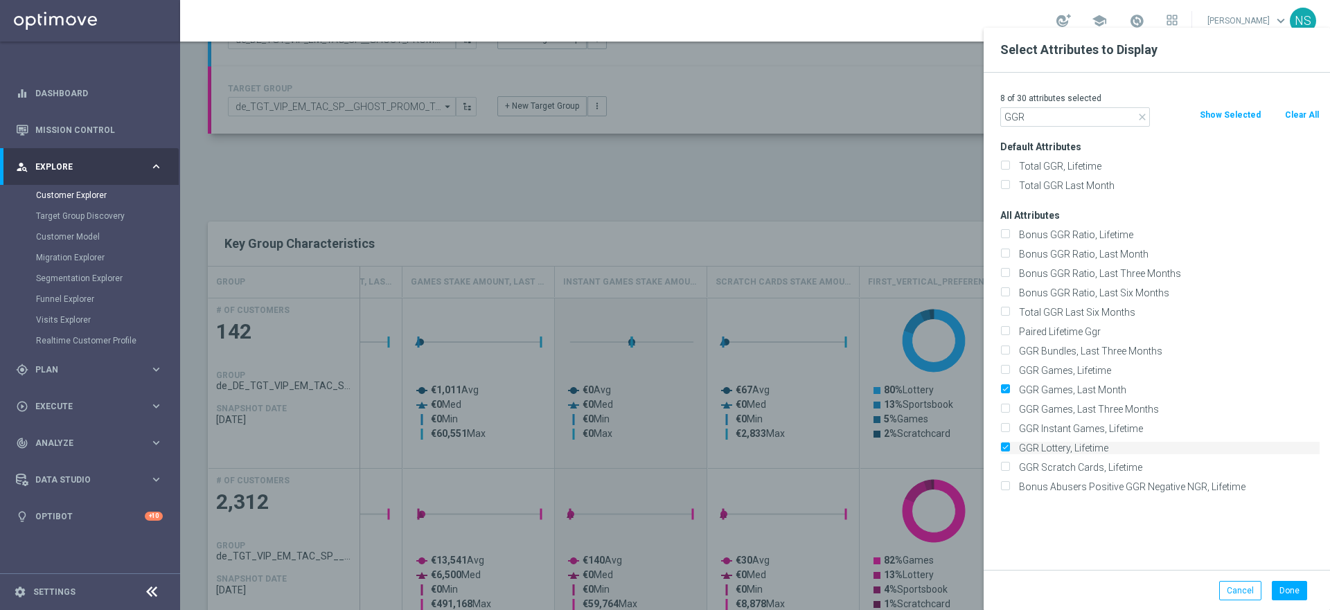
click at [994, 446] on input "GGR Lottery, Lifetime" at bounding box center [1004, 449] width 9 height 9
checkbox input "false"
click at [994, 184] on input "Total GGR Last Month" at bounding box center [1004, 187] width 9 height 9
checkbox input "true"
click at [994, 192] on div "Total GGR Last Month" at bounding box center [1160, 185] width 340 height 19
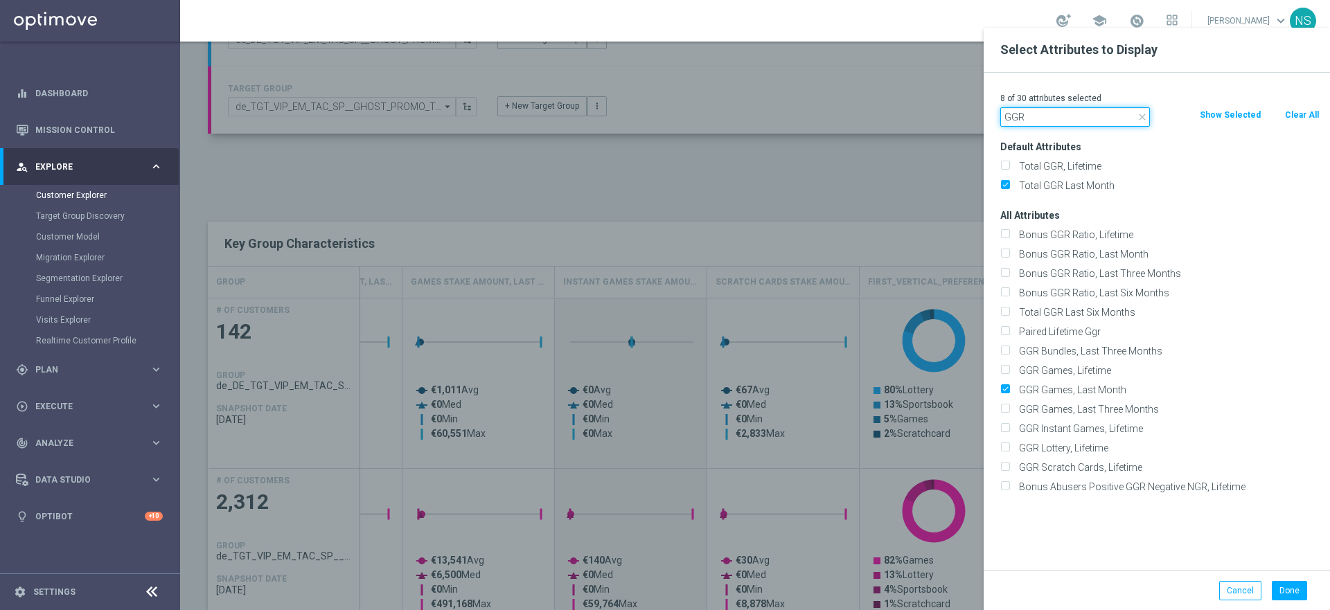
drag, startPoint x: 1046, startPoint y: 123, endPoint x: 957, endPoint y: 116, distance: 89.6
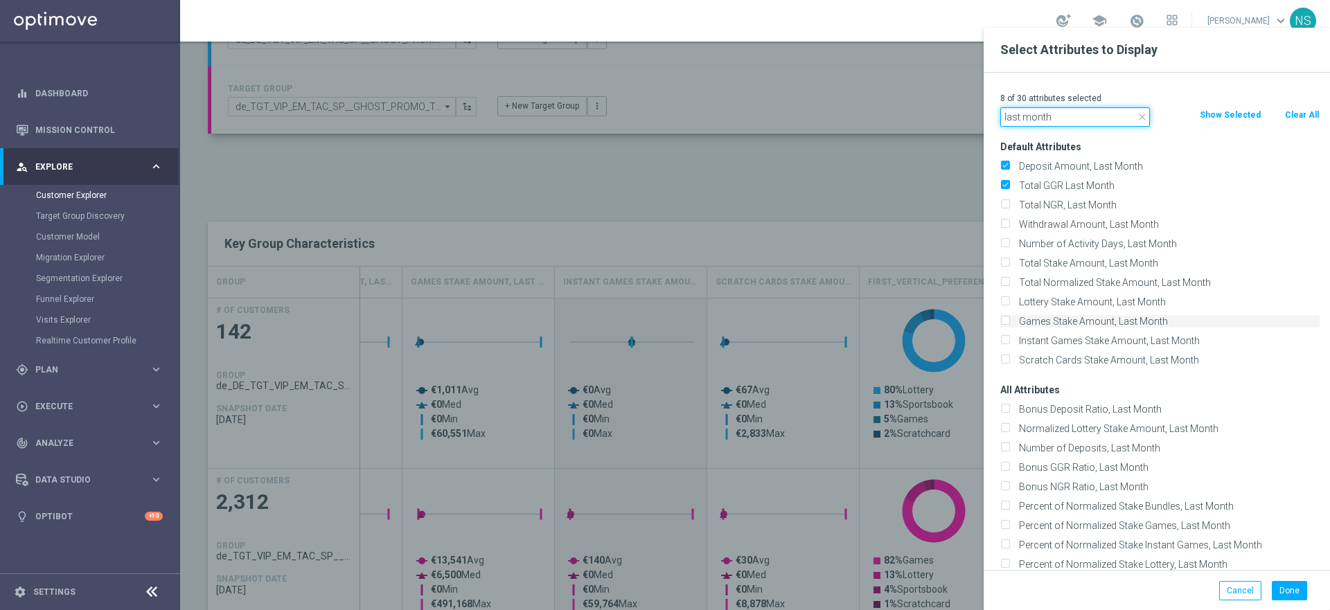
type input "last month"
click at [994, 323] on input "Games Stake Amount, Last Month" at bounding box center [1004, 323] width 9 height 9
click at [994, 325] on input "Games Stake Amount, Last Month" at bounding box center [1004, 323] width 9 height 9
checkbox input "false"
click at [632, 350] on div at bounding box center [845, 333] width 1330 height 610
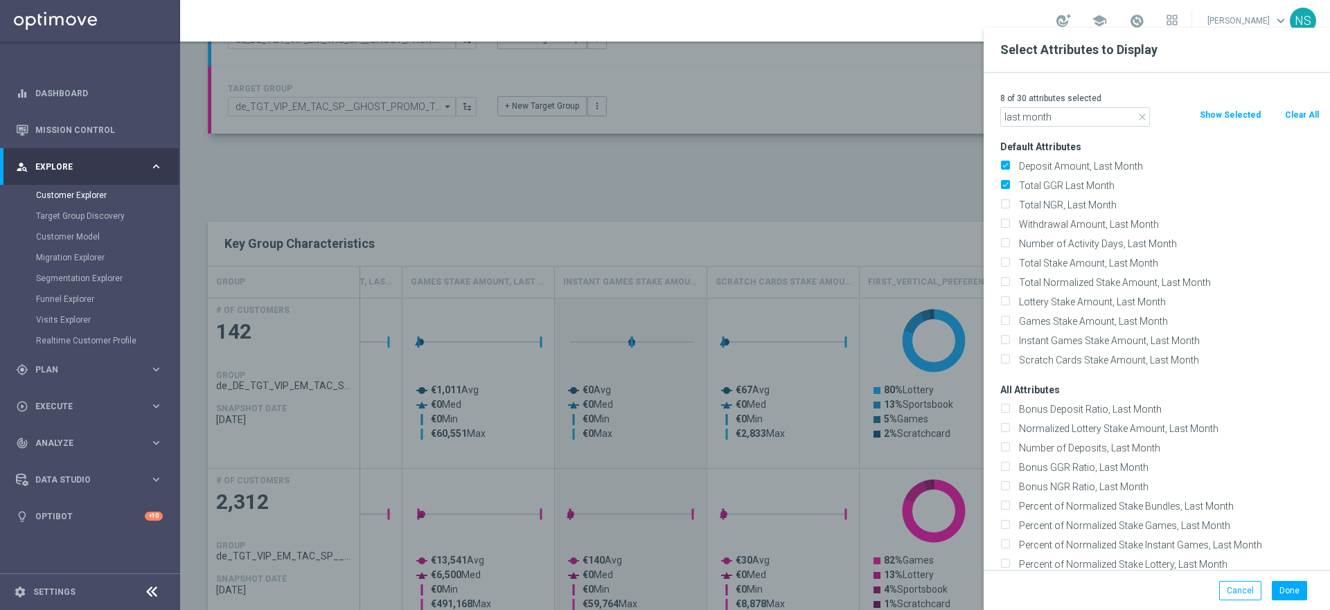
click at [771, 215] on div at bounding box center [845, 333] width 1330 height 610
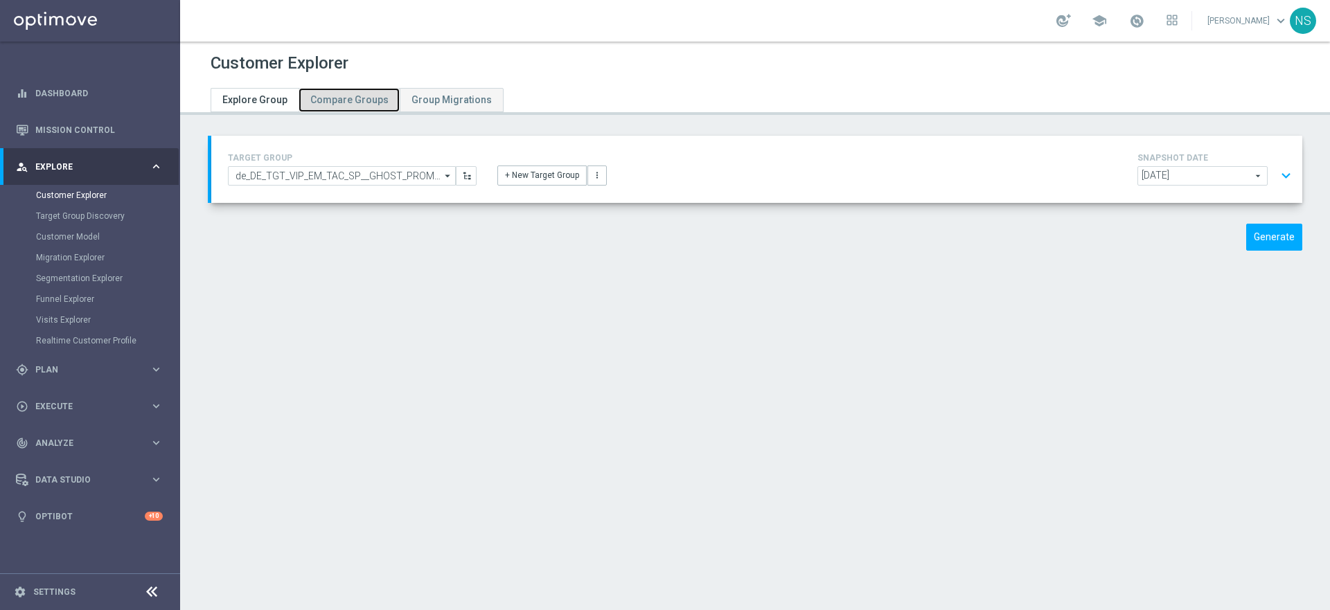
click at [343, 94] on span "Compare Groups" at bounding box center [349, 99] width 78 height 11
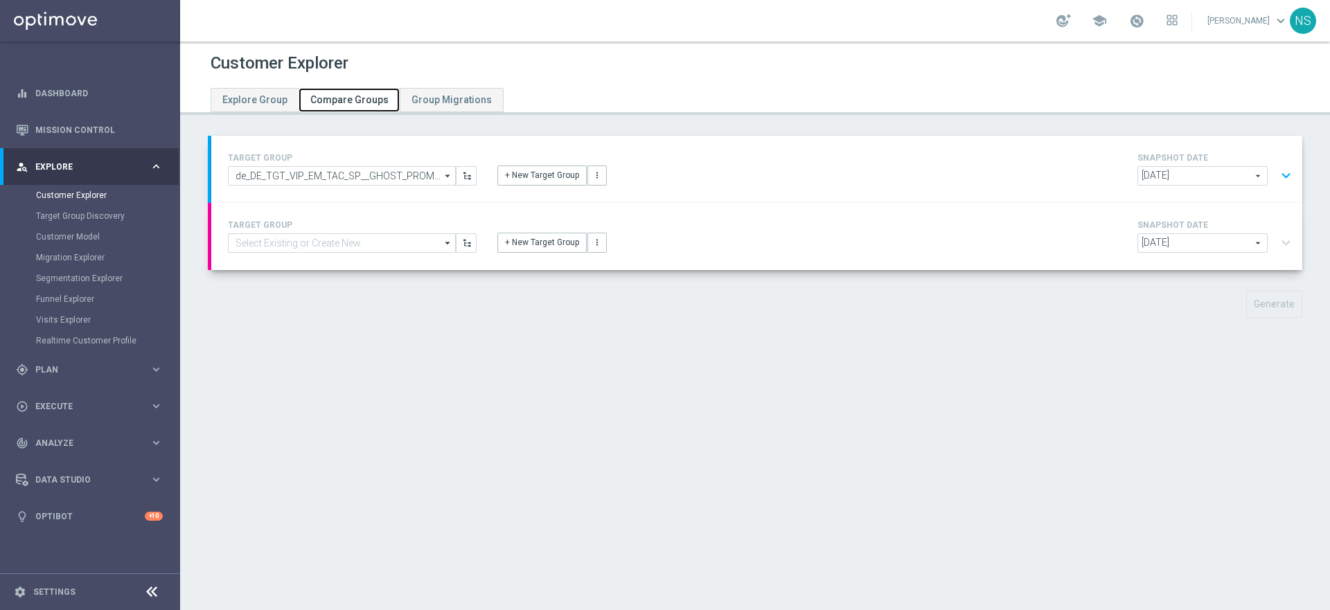
type input "de_TGT_VIP_EM_TAC_SP__GHOST_PROMO_TARGET_BUNDLE_ALL_PLAYERS_ACTIVE30DAYS"
click at [1279, 301] on button "Generate" at bounding box center [1274, 304] width 56 height 27
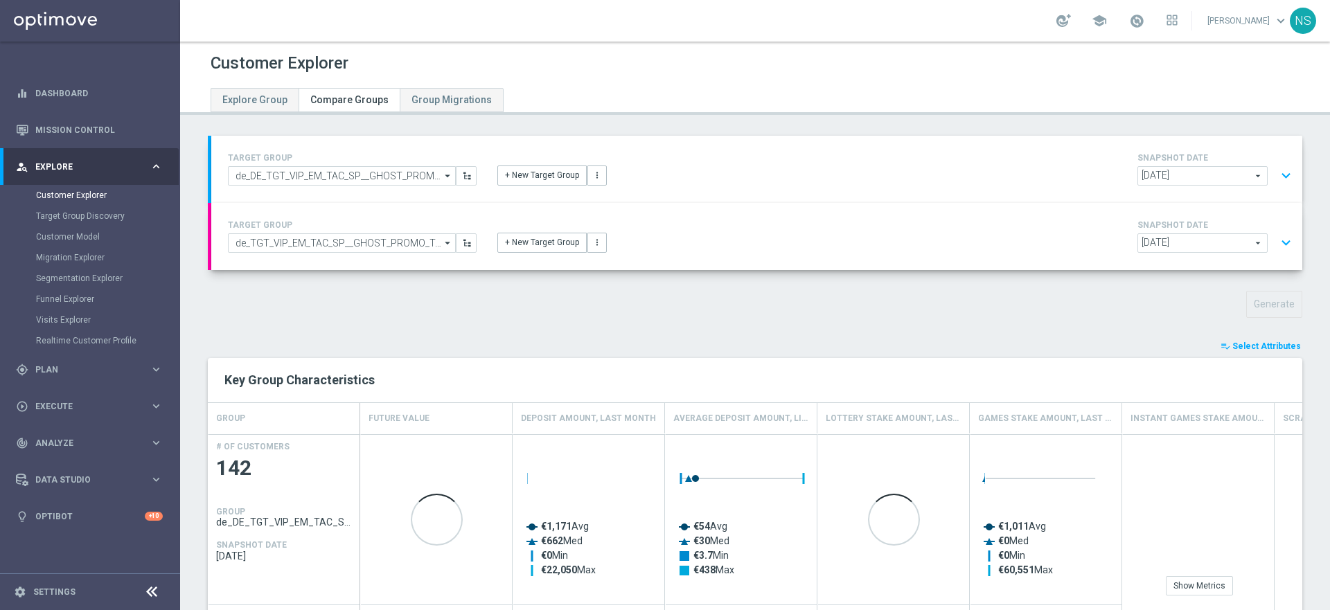
scroll to position [217, 0]
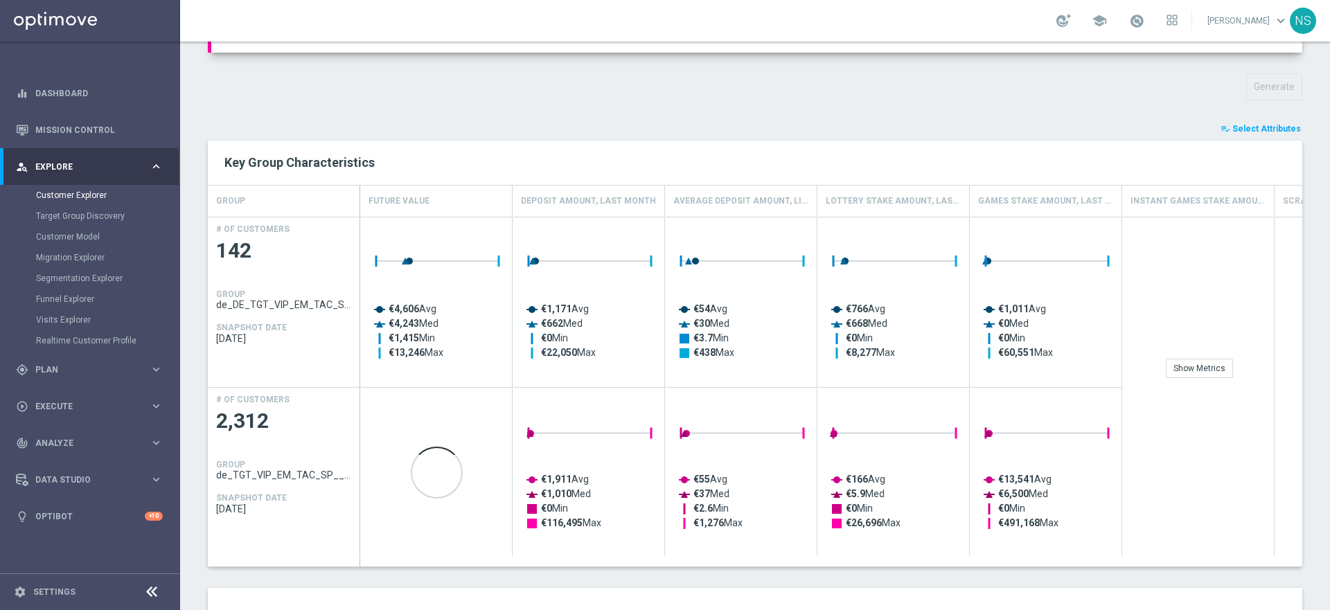
click at [1251, 125] on span "Select Attributes" at bounding box center [1266, 129] width 69 height 10
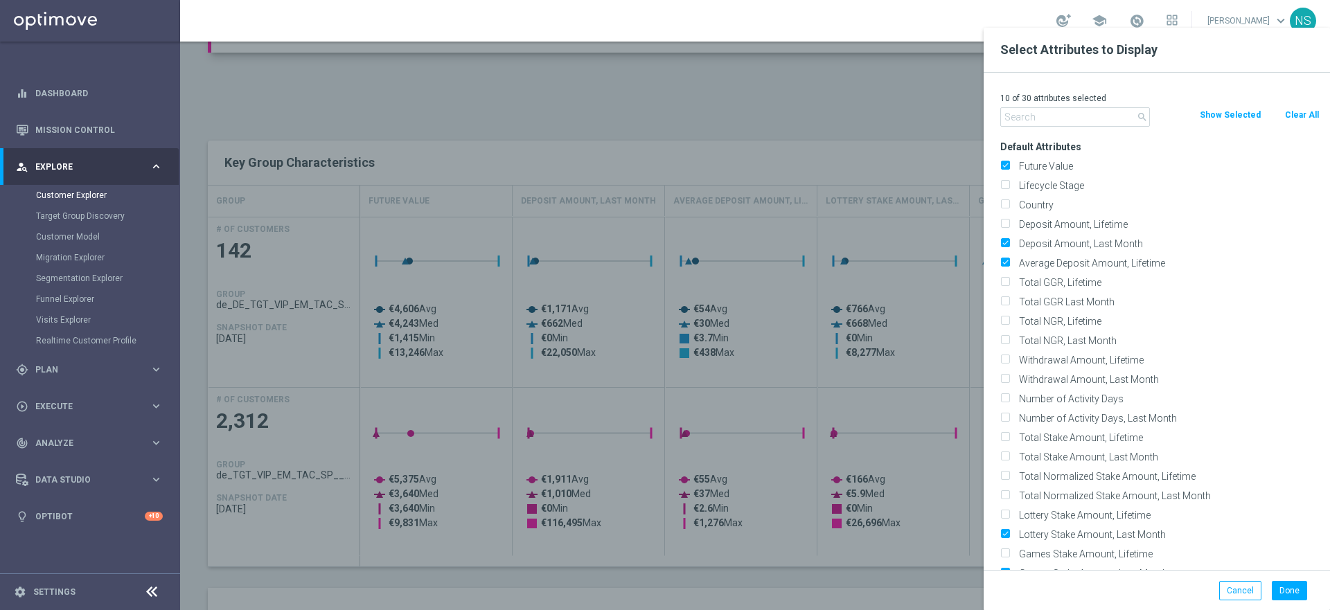
click at [1055, 123] on input "text" at bounding box center [1075, 116] width 150 height 19
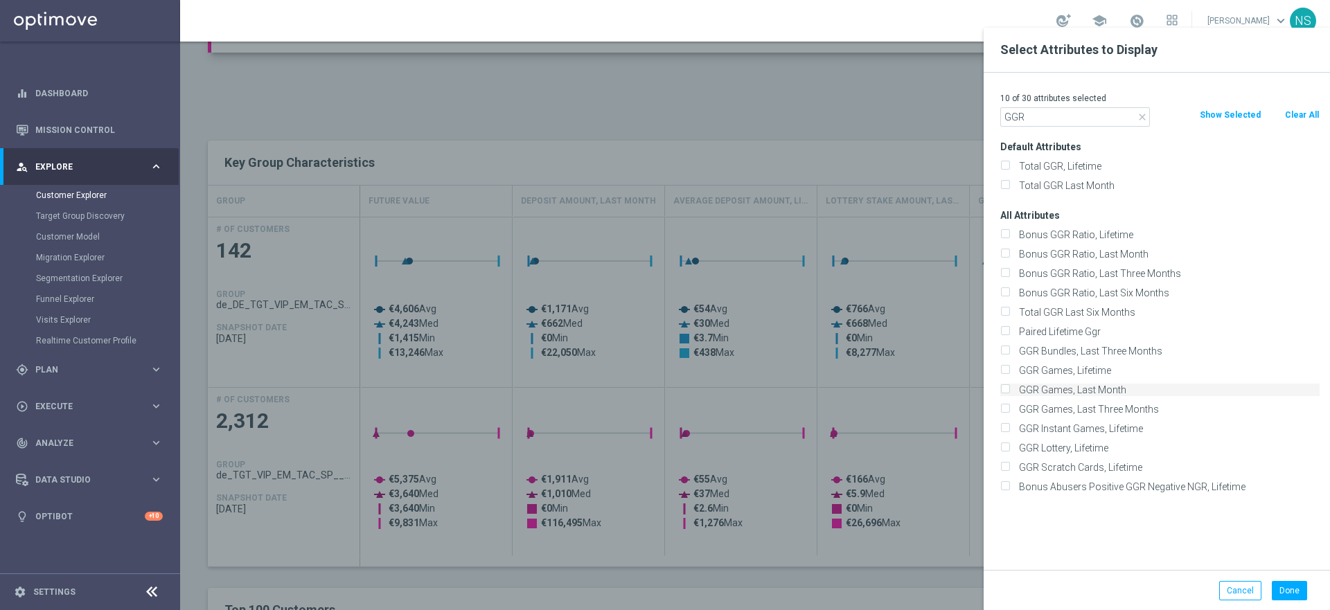
type input "GGR"
click at [1006, 389] on input "GGR Games, Last Month" at bounding box center [1004, 391] width 9 height 9
checkbox input "true"
click at [1270, 598] on div "Done" at bounding box center [1287, 590] width 52 height 19
click at [1280, 596] on button "Done" at bounding box center [1288, 590] width 35 height 19
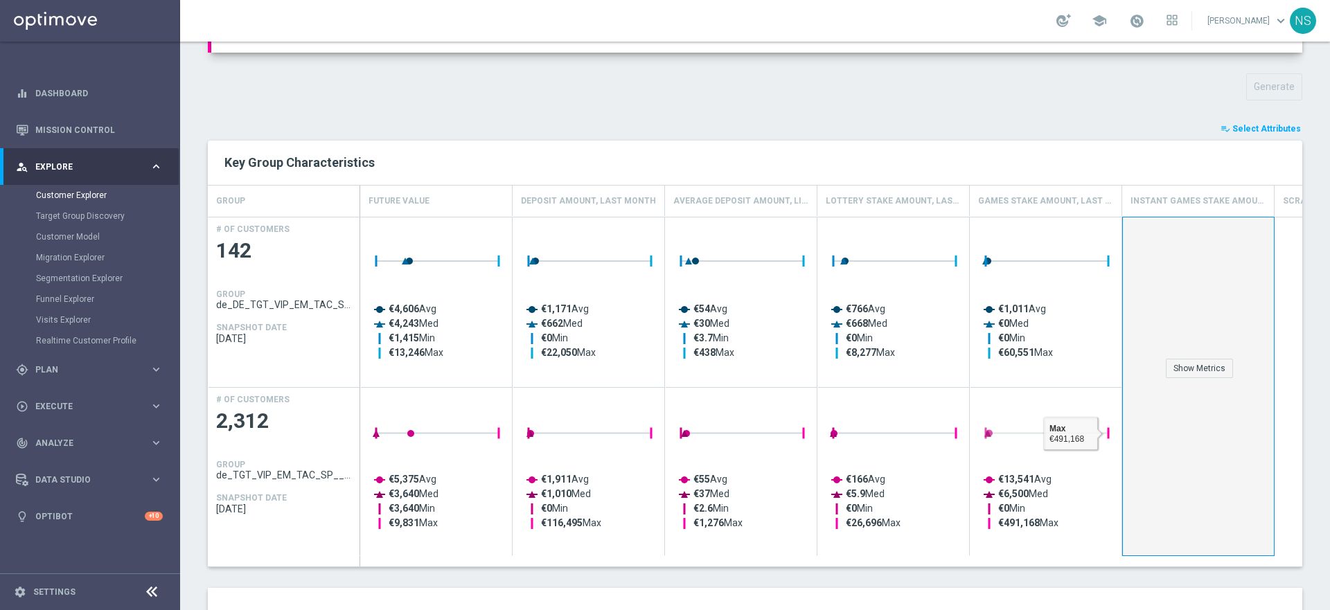
click at [1183, 384] on div "Show Metrics" at bounding box center [1198, 386] width 152 height 339
click at [1184, 365] on div "Show Metrics" at bounding box center [1198, 368] width 67 height 19
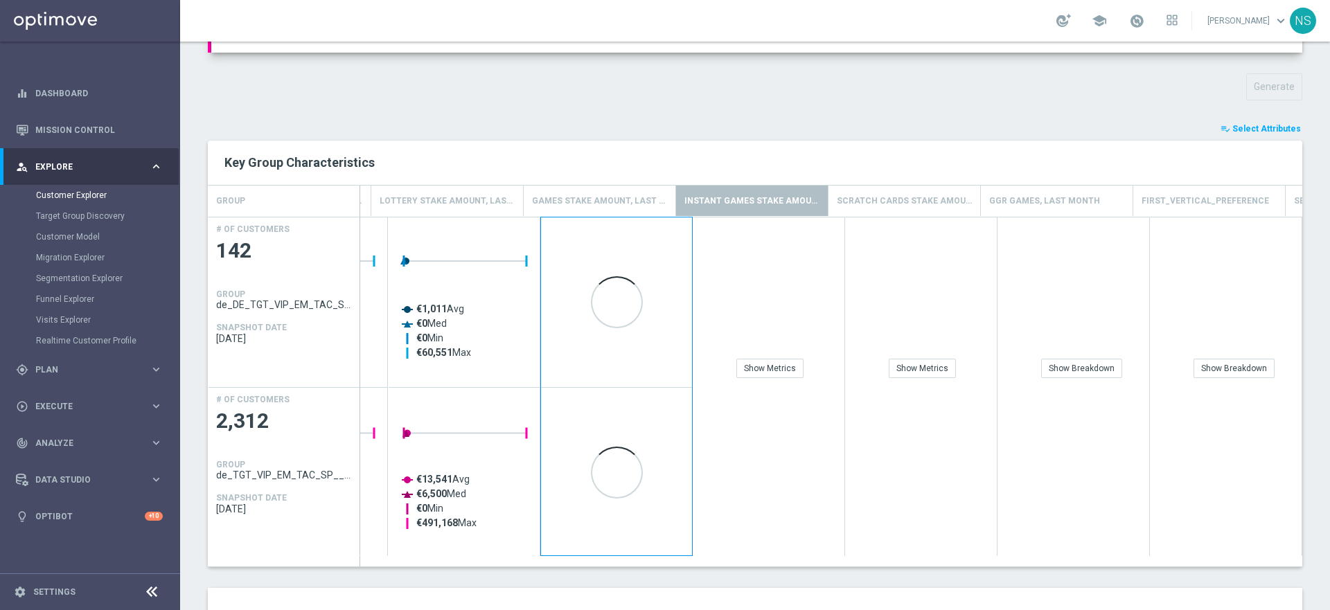
scroll to position [0, 744]
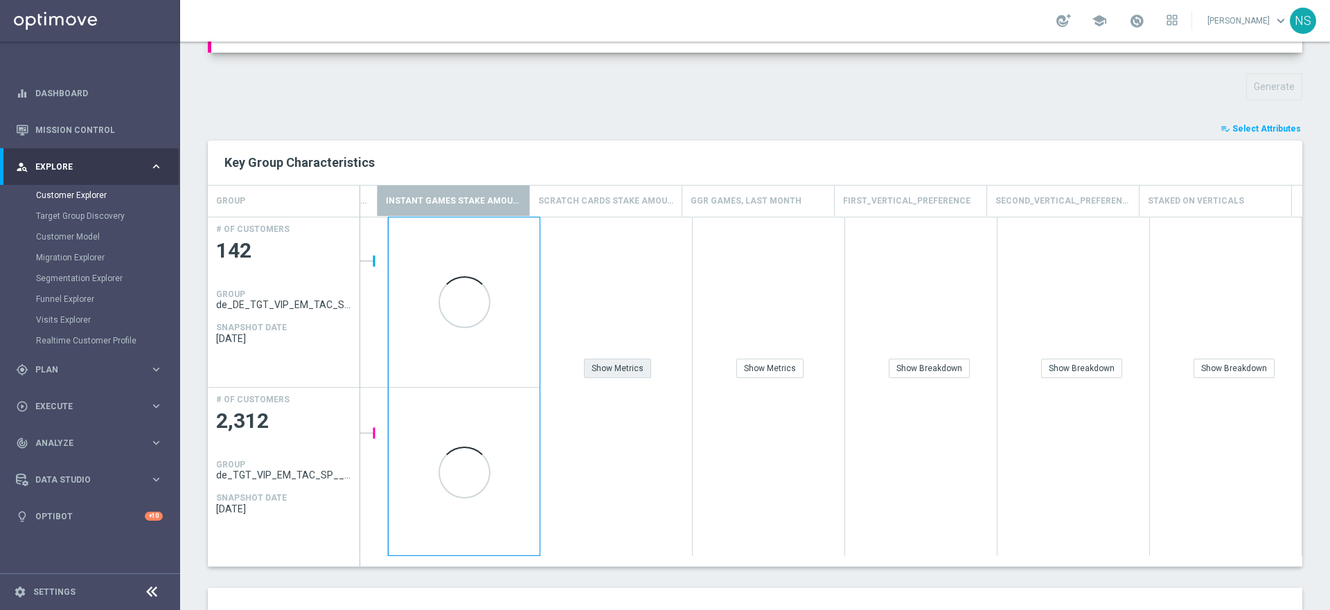
click at [627, 367] on div "Show Metrics" at bounding box center [617, 368] width 67 height 19
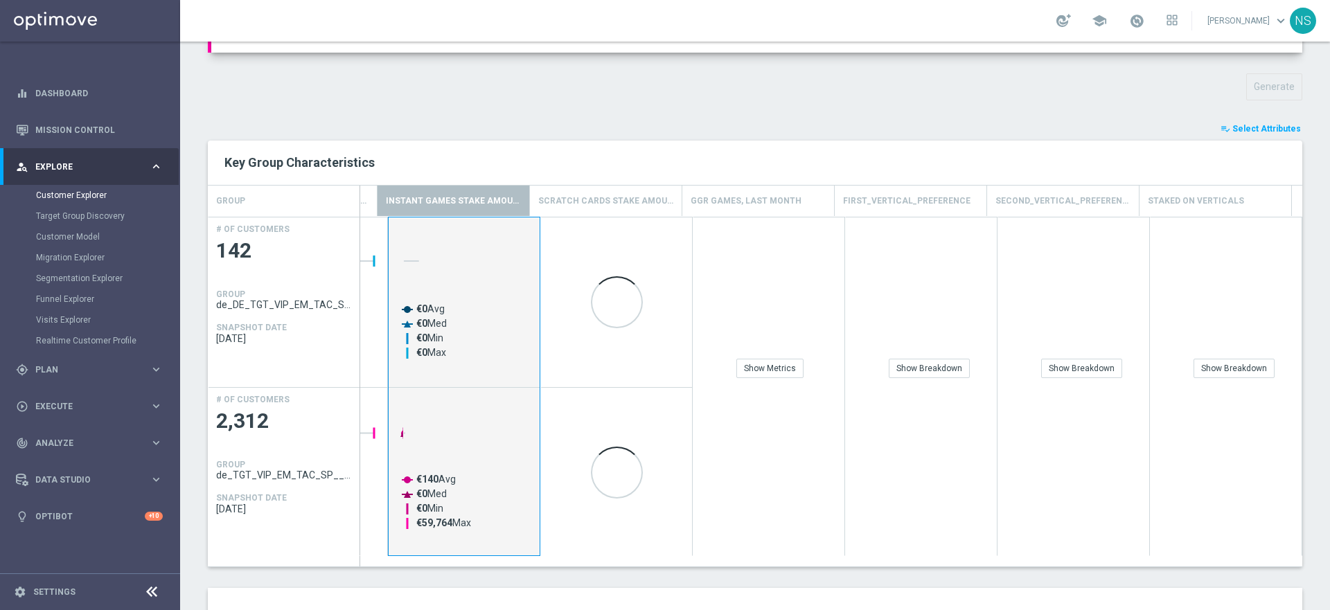
click at [768, 388] on div "Show Metrics" at bounding box center [768, 386] width 152 height 339
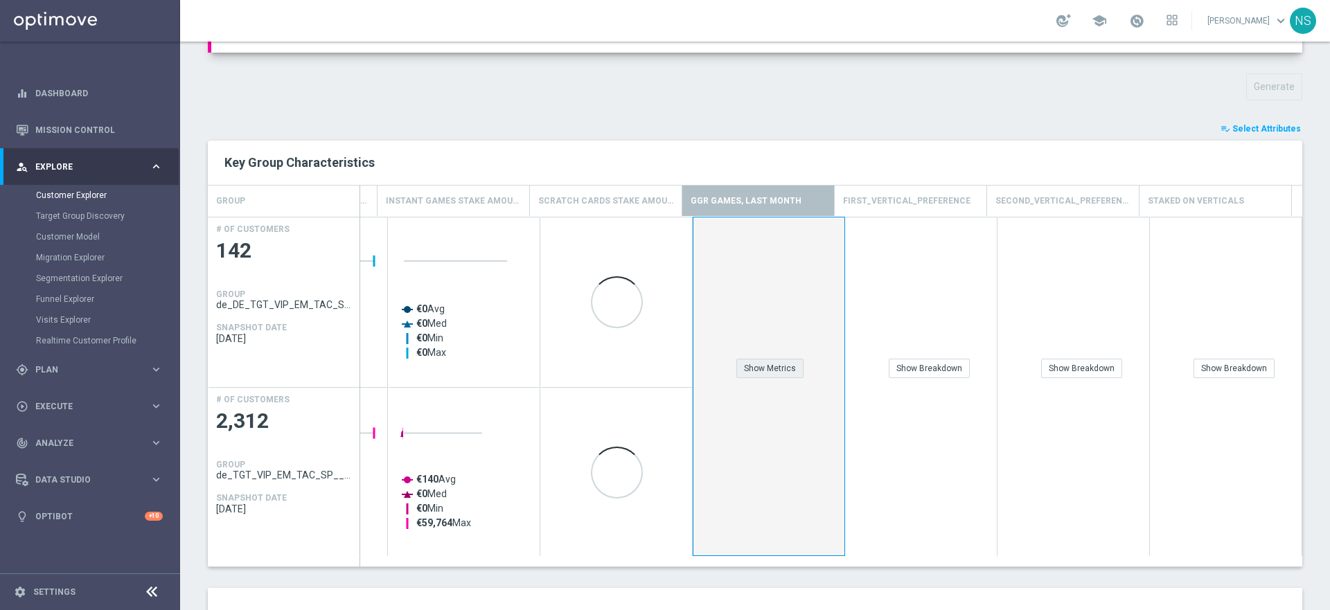
click at [768, 377] on div "Show Metrics" at bounding box center [768, 297] width 151 height 161
click at [931, 373] on div "Show Breakdown" at bounding box center [928, 368] width 81 height 19
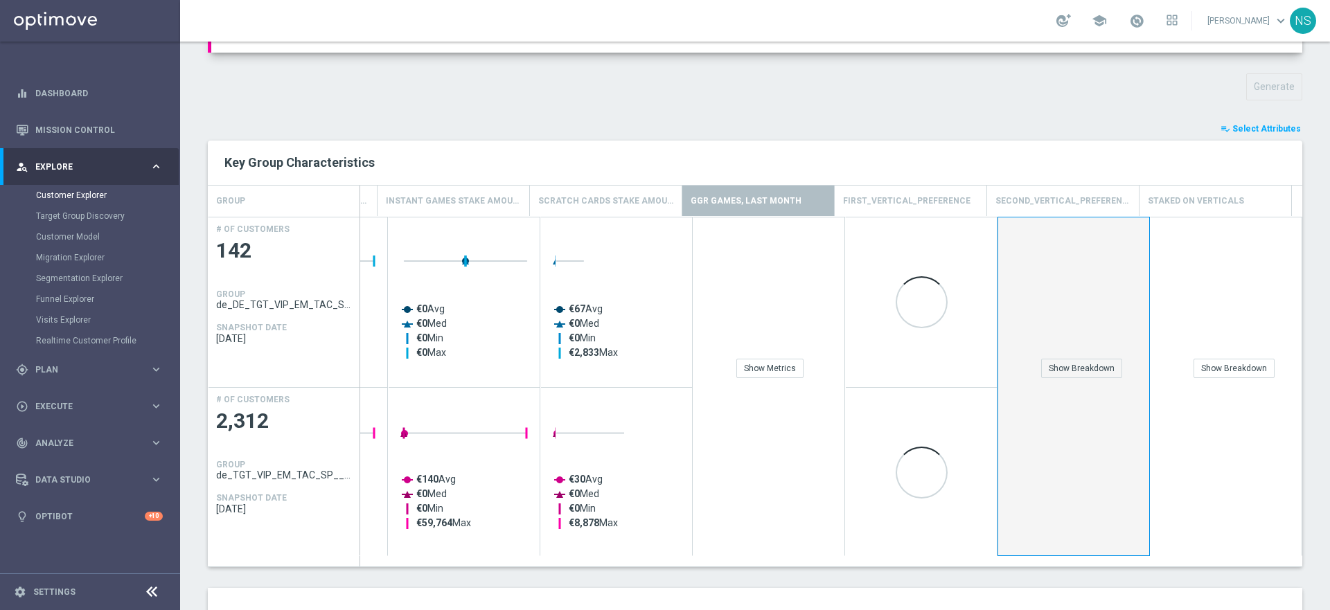
click at [1117, 374] on div "Show Breakdown" at bounding box center [1073, 297] width 151 height 161
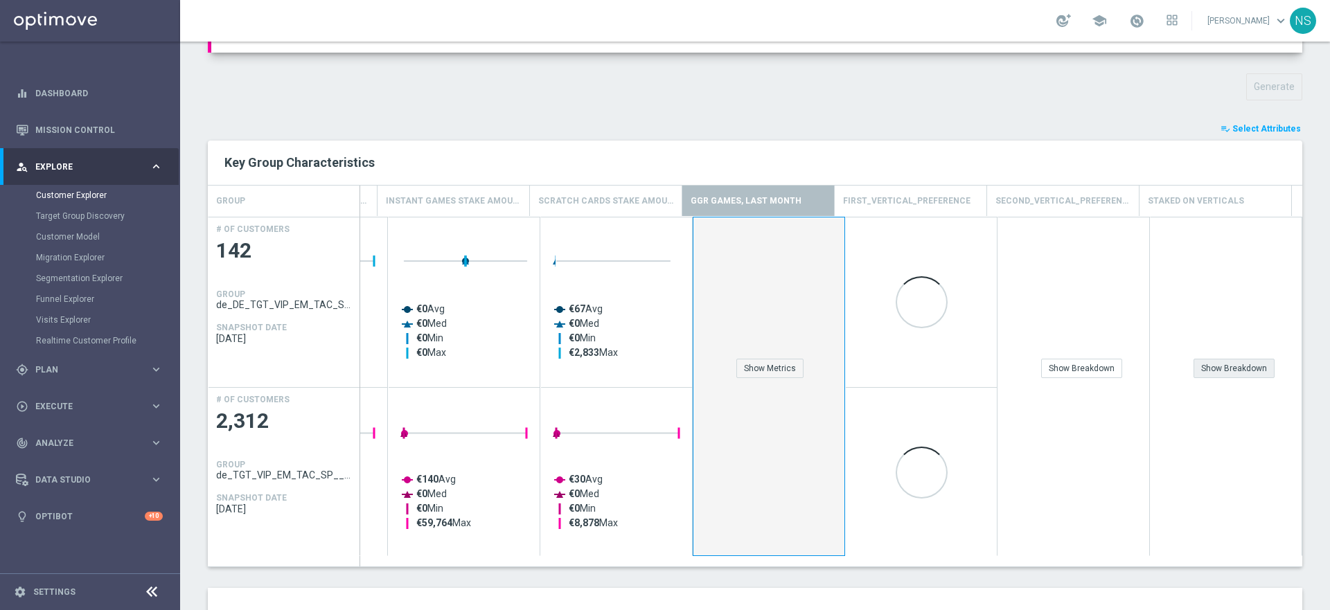
click at [1199, 368] on div "Show Breakdown" at bounding box center [1233, 368] width 81 height 19
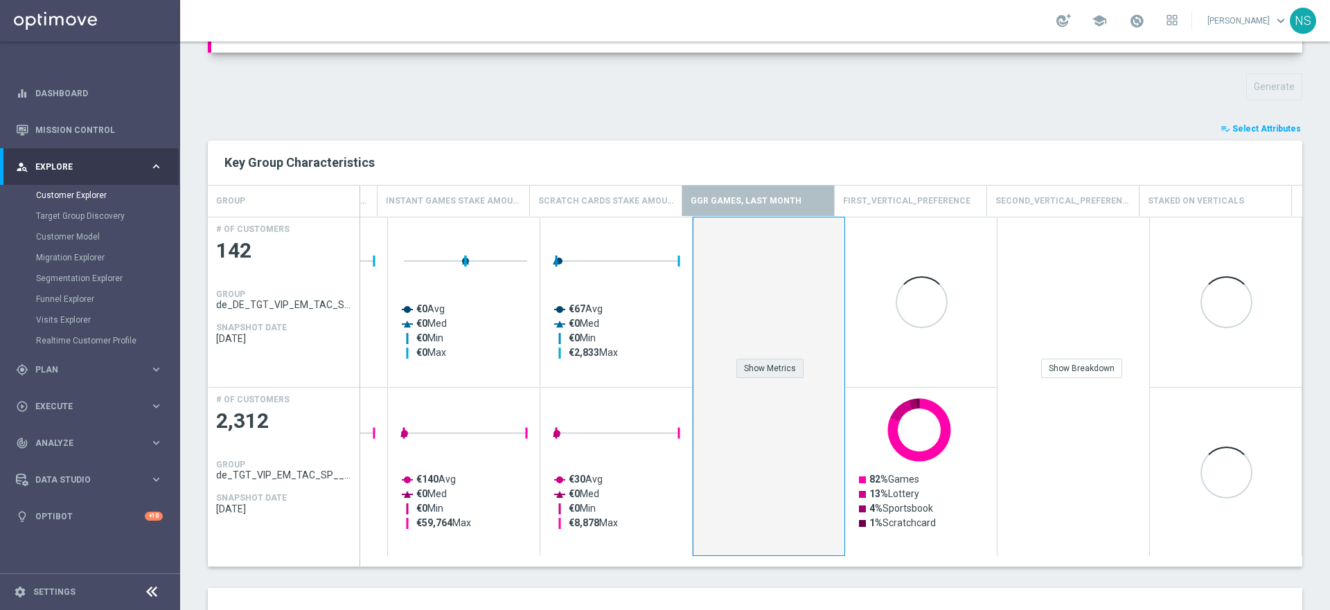
click at [771, 374] on div "Show Metrics" at bounding box center [769, 368] width 67 height 19
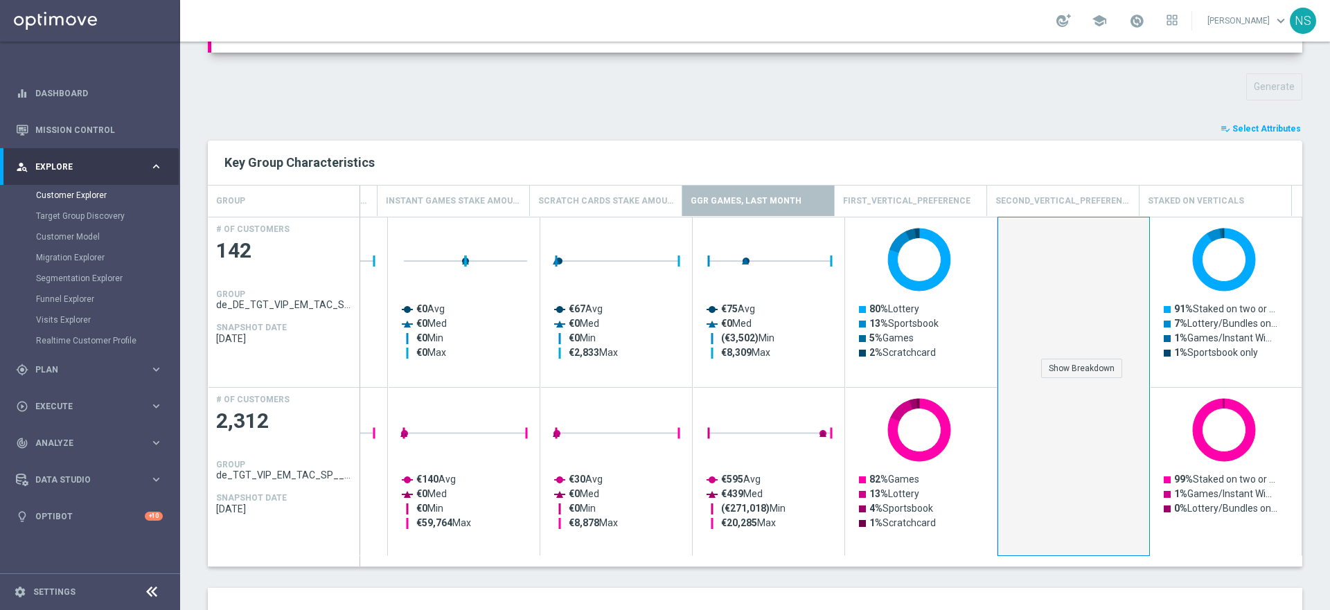
click at [1045, 382] on div "Show Breakdown" at bounding box center [1073, 386] width 152 height 339
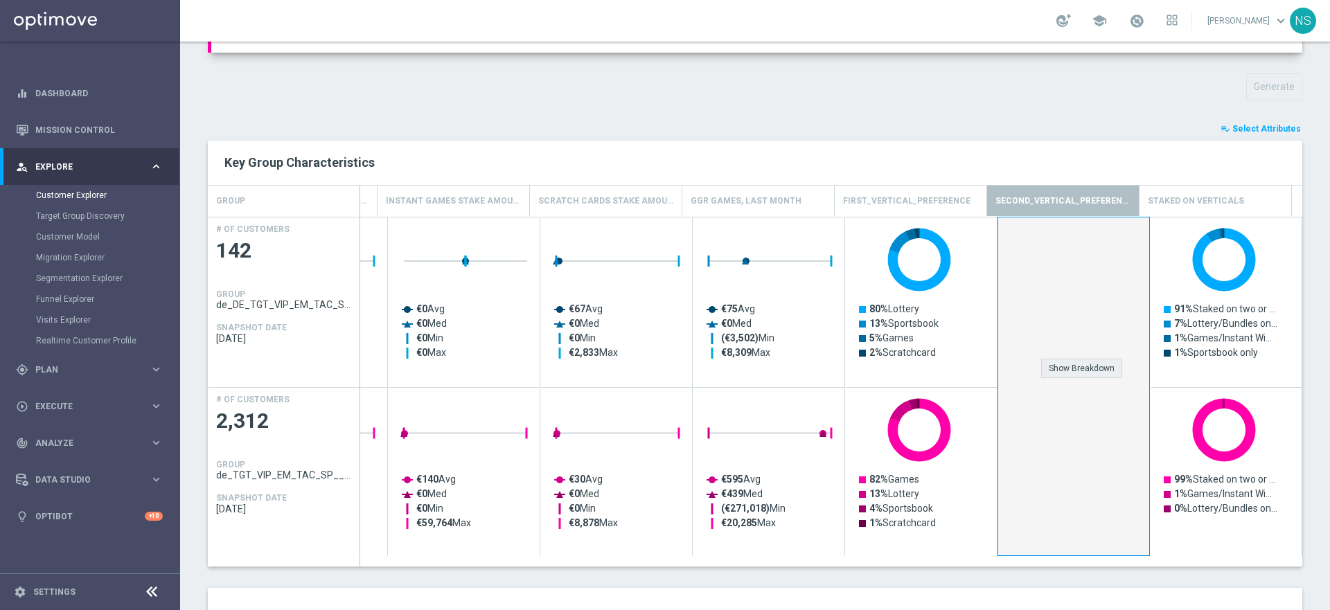
click at [1045, 374] on div "Show Breakdown" at bounding box center [1081, 368] width 81 height 19
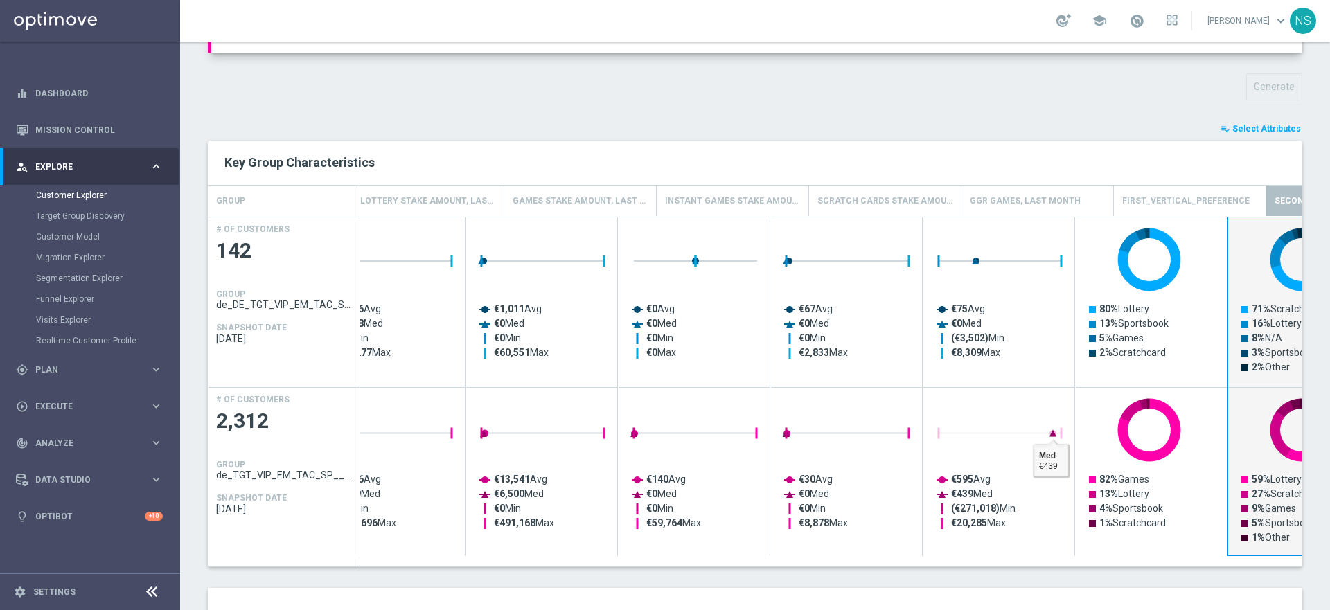
scroll to position [0, 464]
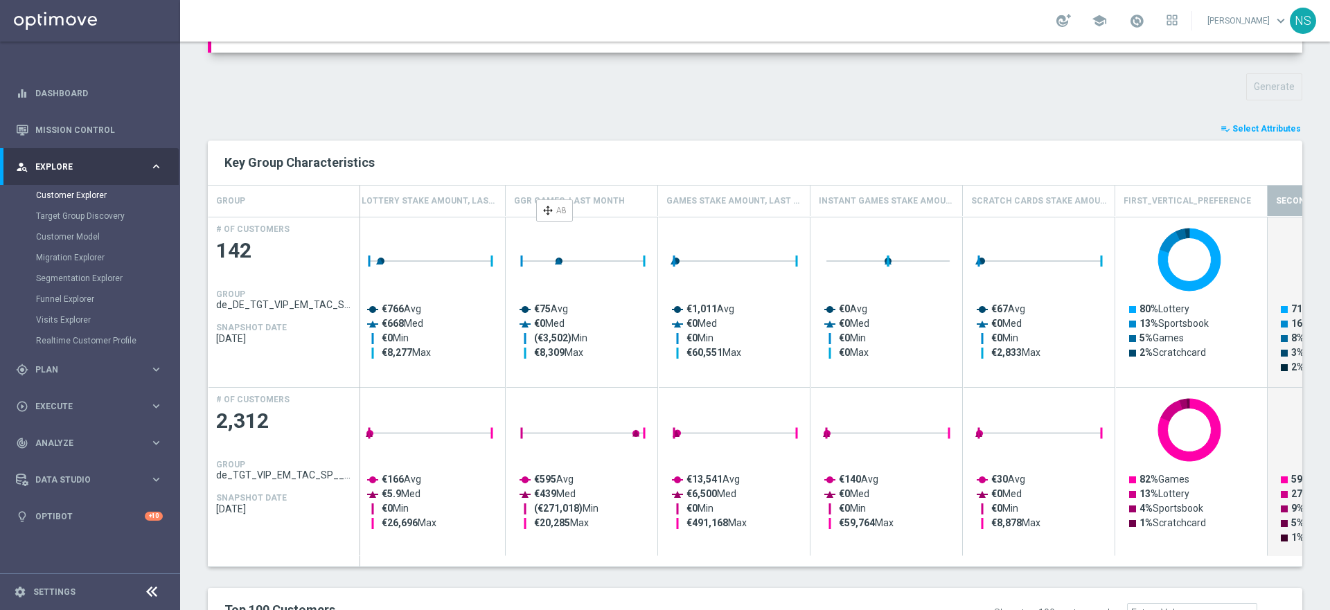
drag, startPoint x: 1017, startPoint y: 199, endPoint x: 543, endPoint y: 204, distance: 473.7
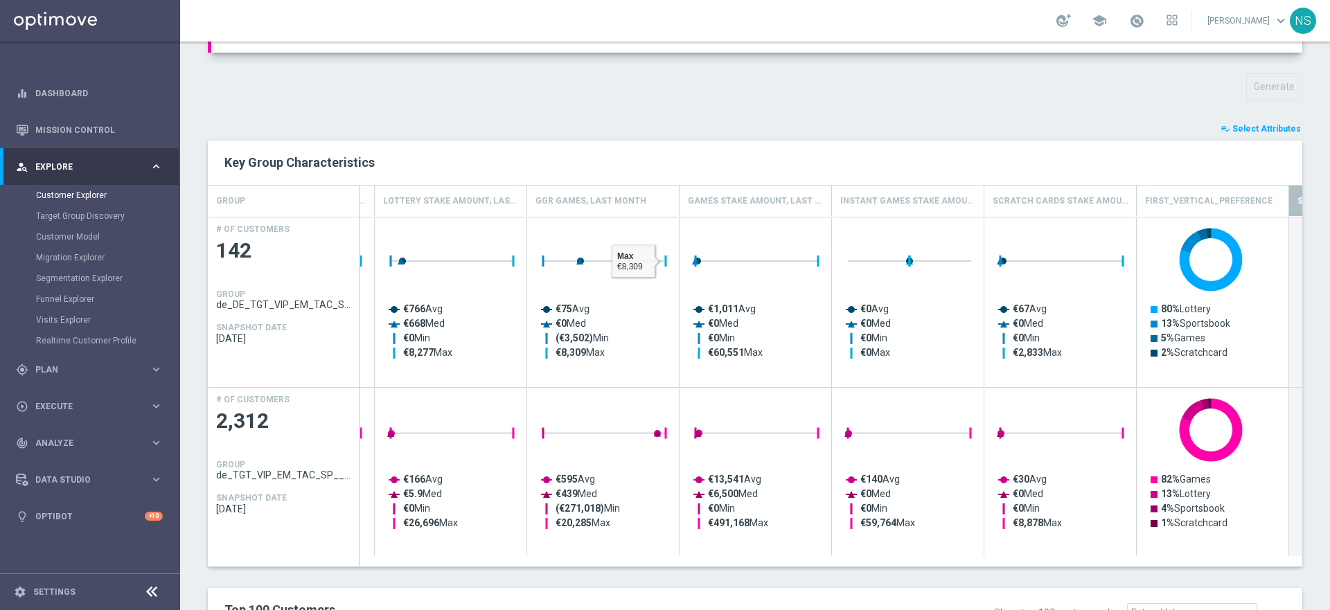
click at [757, 203] on h4 "Games Stake Amount, Last Month" at bounding box center [755, 201] width 135 height 24
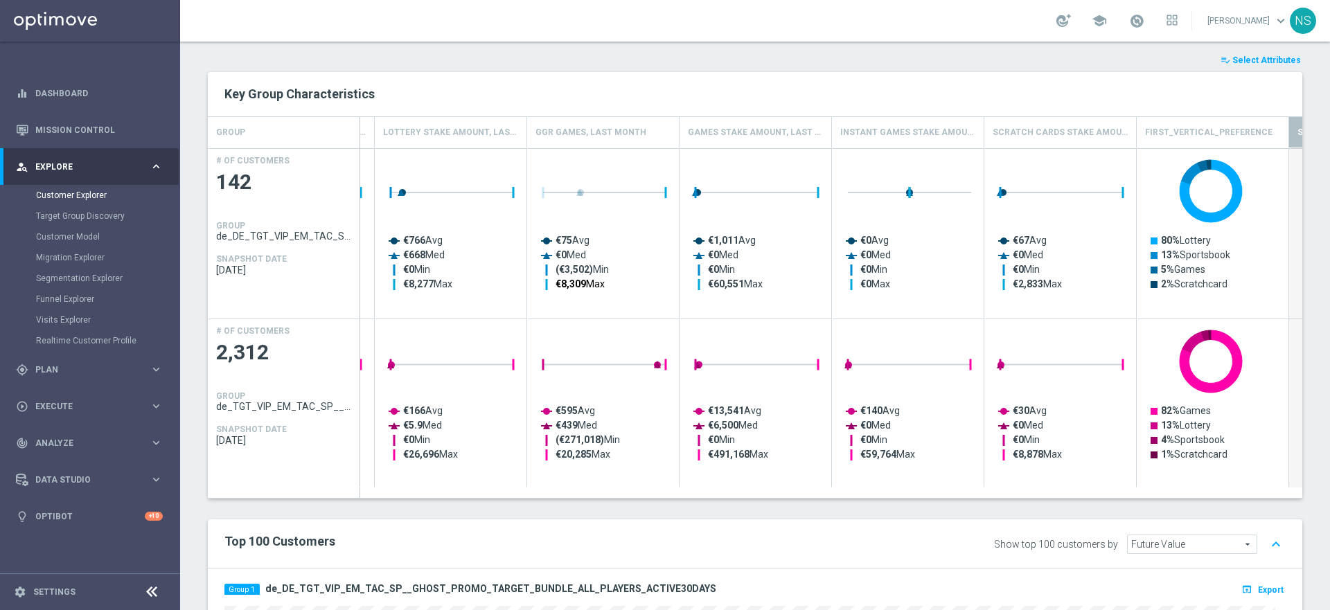
scroll to position [287, 0]
click at [742, 132] on h4 "Games Stake Amount, Last Month" at bounding box center [755, 131] width 135 height 24
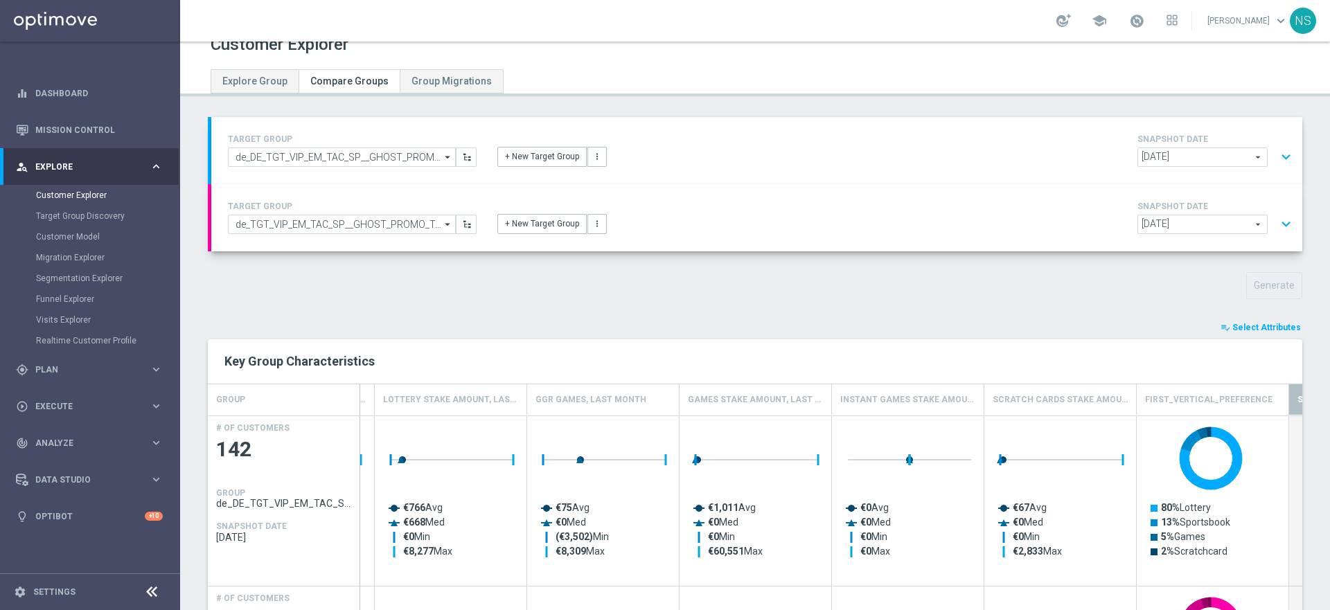
scroll to position [0, 0]
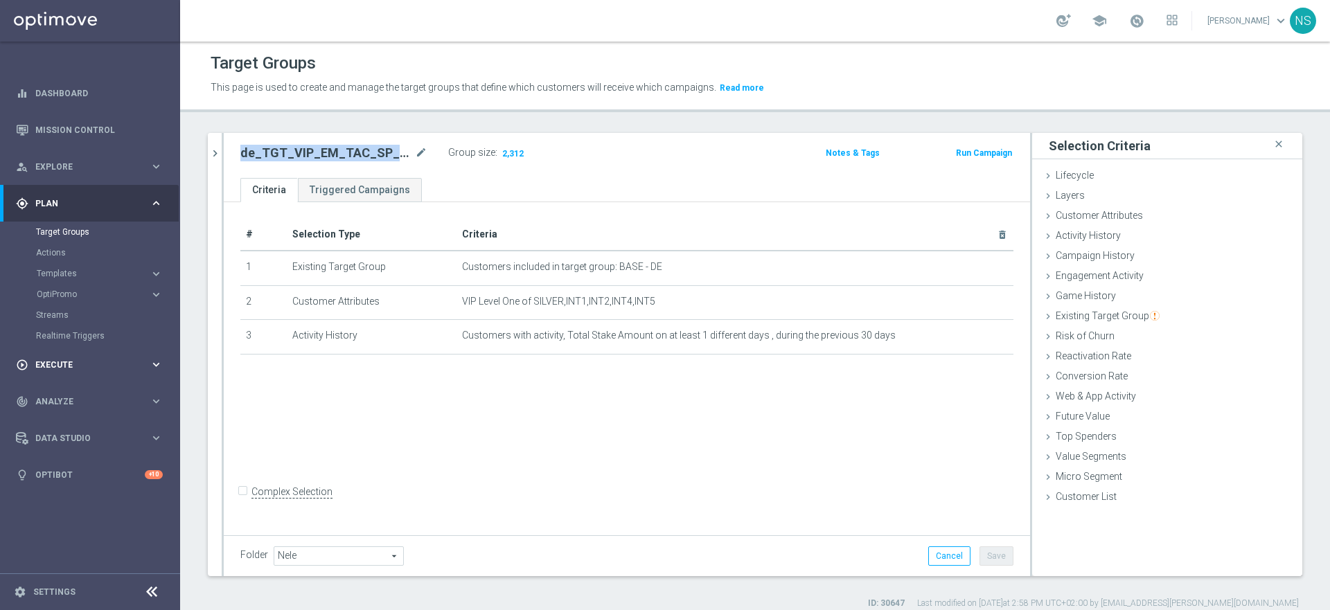
click at [62, 375] on div "play_circle_outline Execute keyboard_arrow_right" at bounding box center [89, 364] width 179 height 37
click at [80, 271] on link "Campaign Builder" at bounding box center [90, 268] width 108 height 11
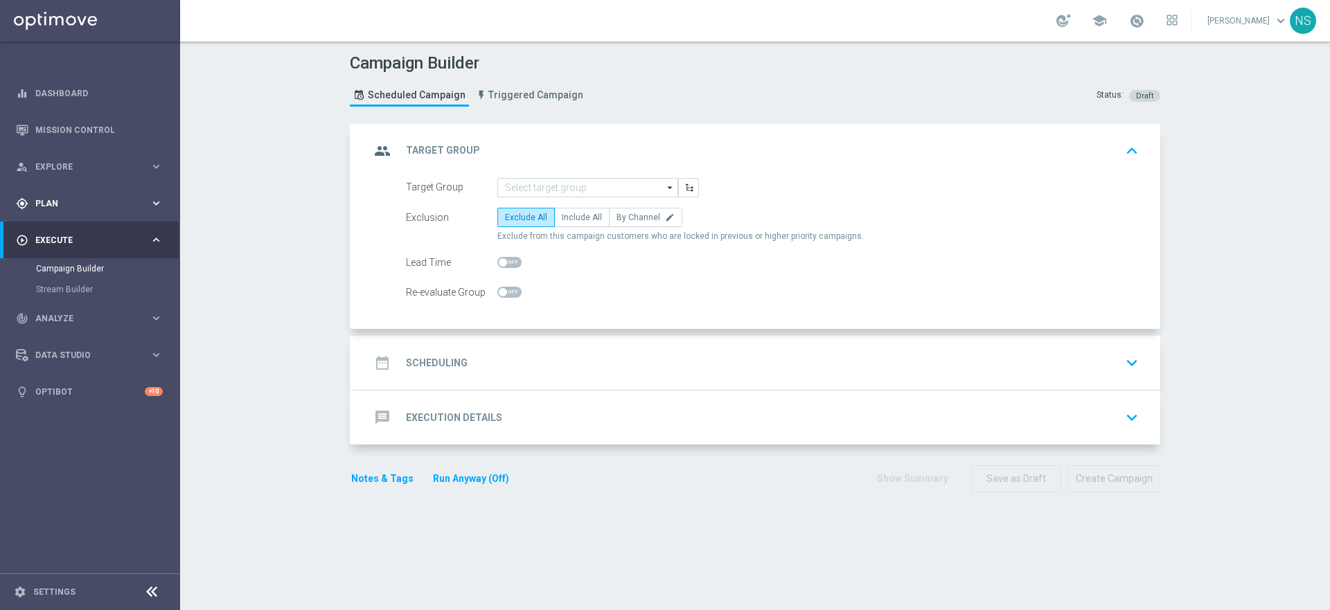
click at [63, 209] on div "gps_fixed Plan keyboard_arrow_right" at bounding box center [89, 203] width 179 height 37
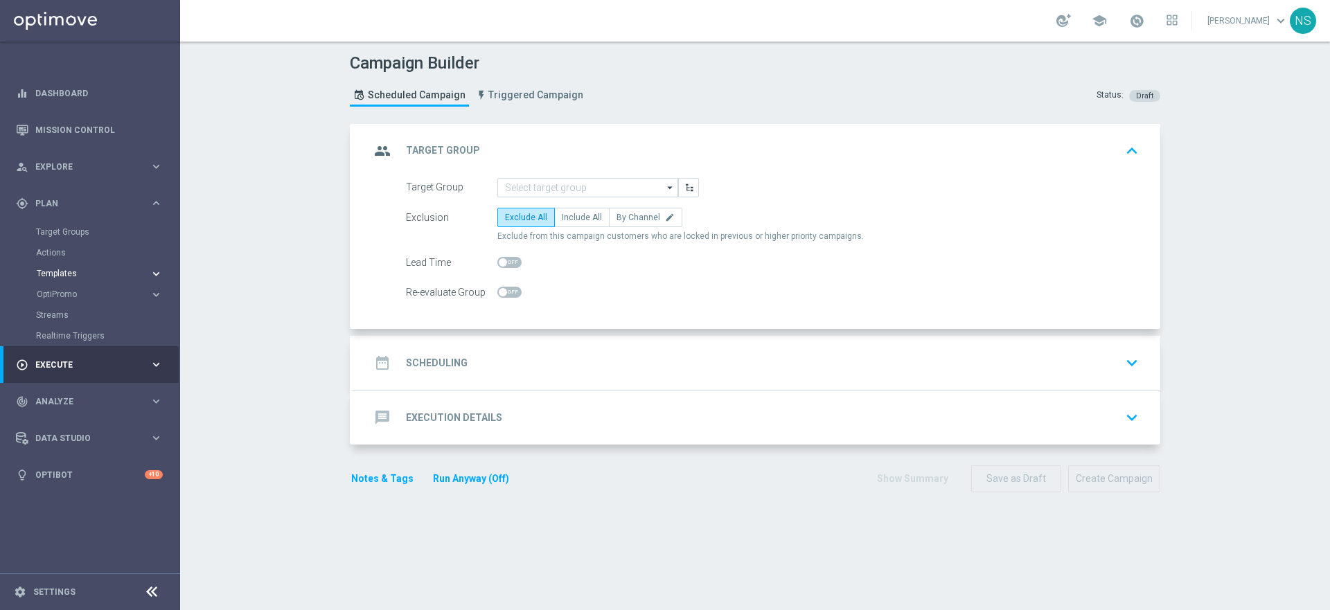
click at [62, 276] on span "Templates" at bounding box center [86, 273] width 99 height 8
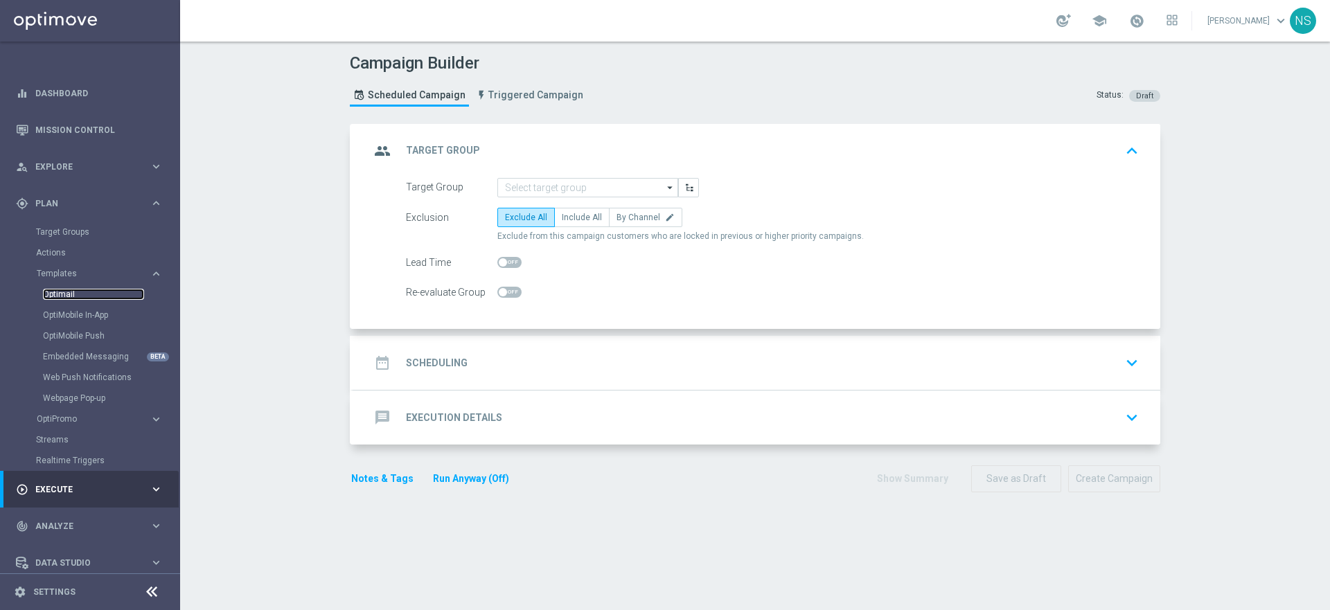
click at [68, 294] on link "Optimail" at bounding box center [93, 294] width 101 height 11
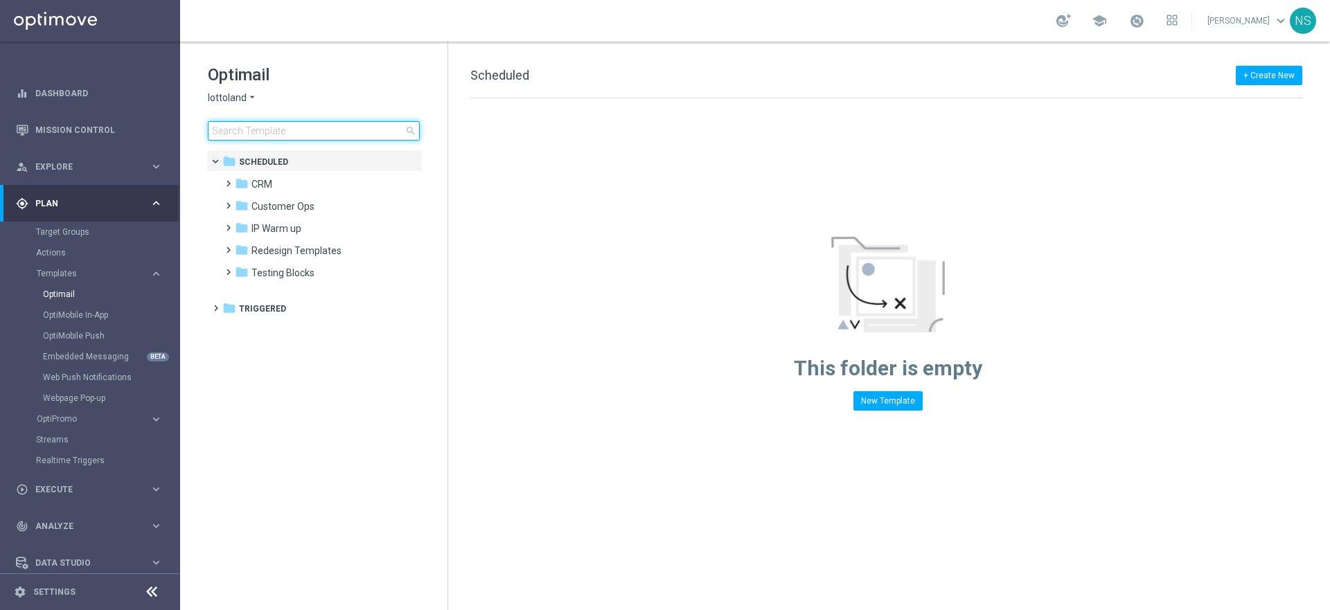
click at [265, 138] on input at bounding box center [314, 130] width 212 height 19
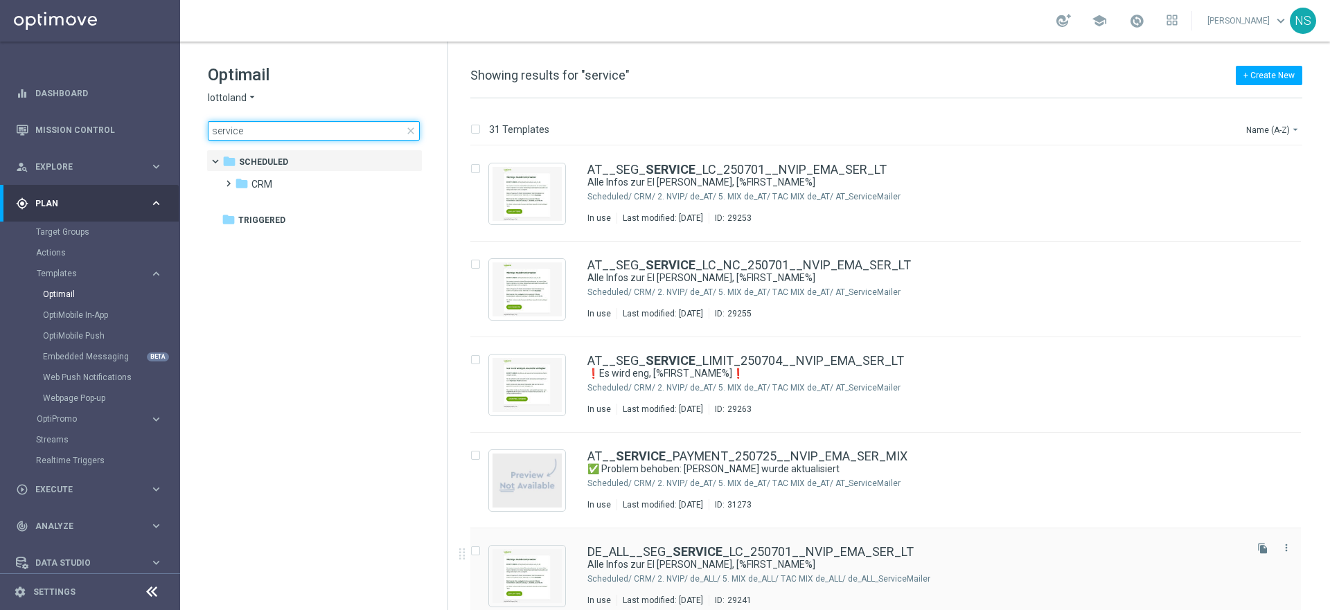
type input "service"
